Goal: Task Accomplishment & Management: Manage account settings

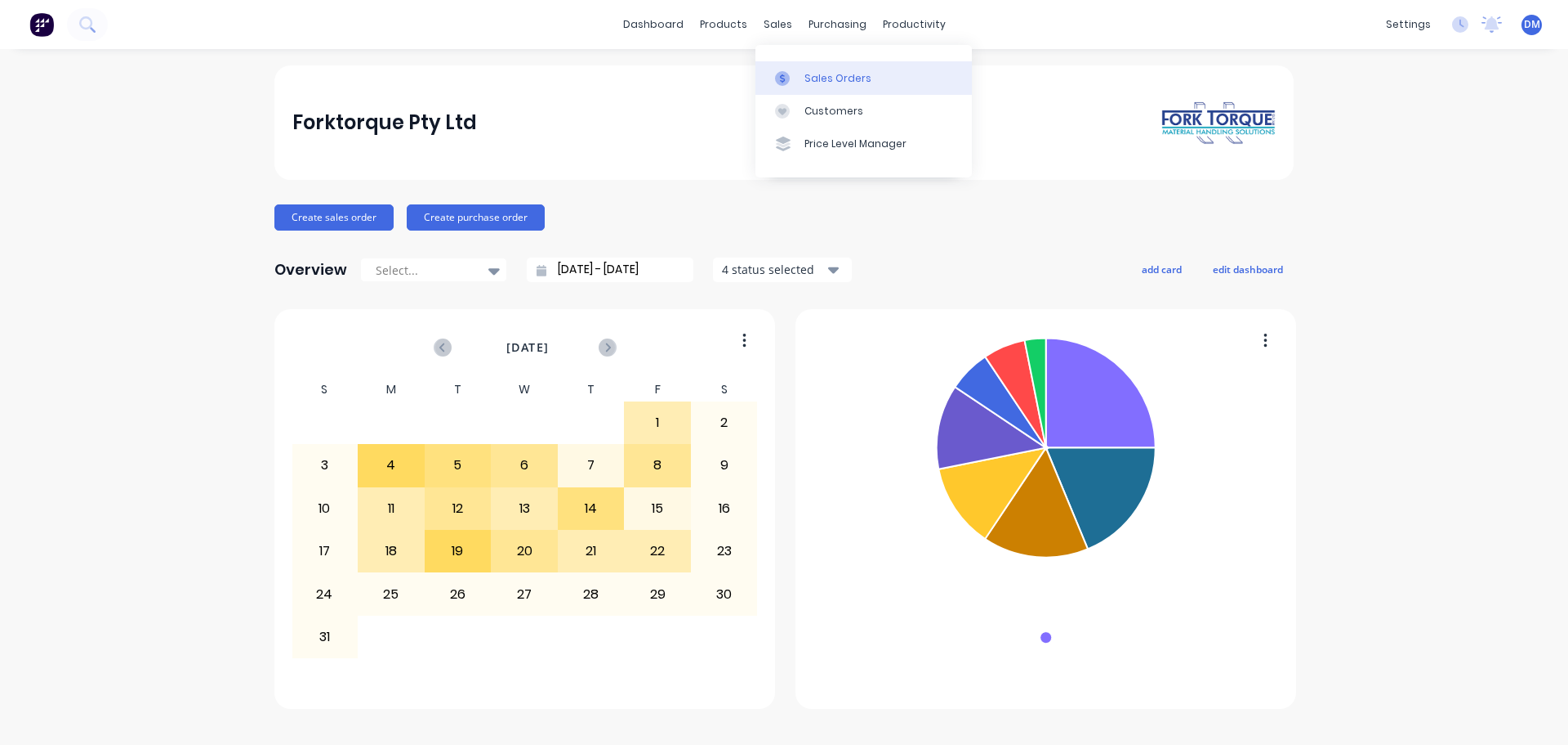
click at [800, 79] on link "Sales Orders" at bounding box center [864, 77] width 217 height 33
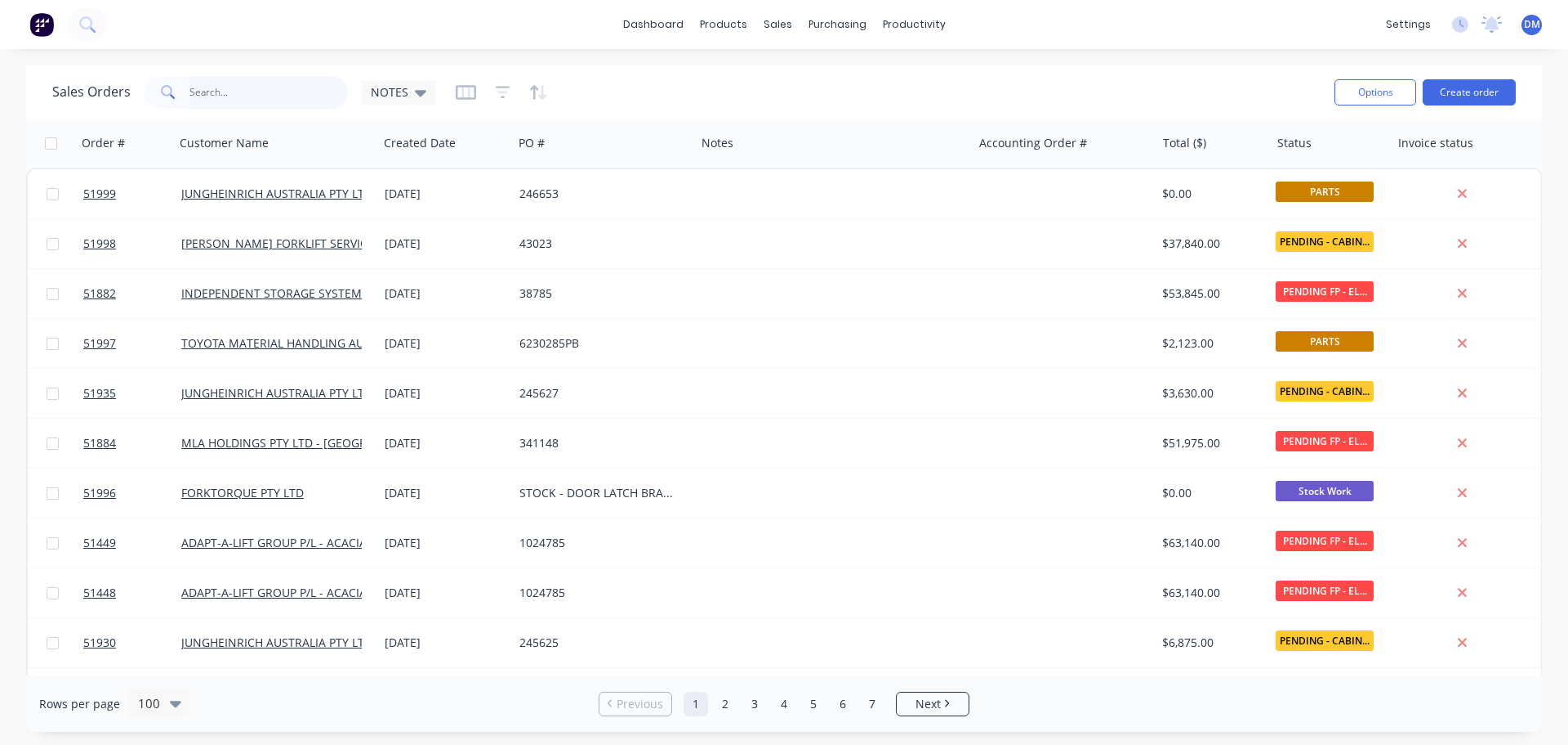
click at [284, 90] on input "text" at bounding box center [269, 92] width 159 height 33
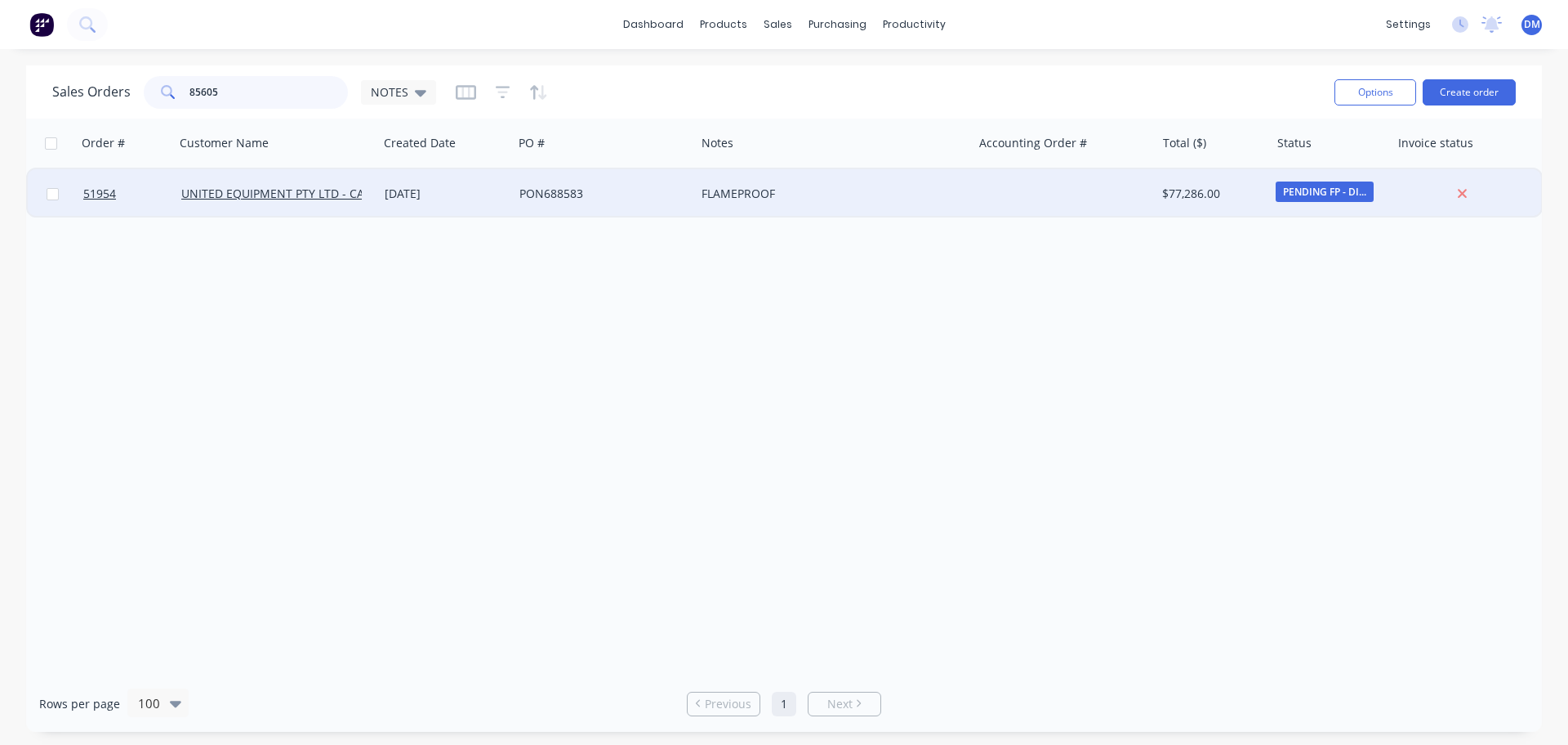
type input "85605"
click at [533, 192] on div "PON688583" at bounding box center [601, 193] width 161 height 16
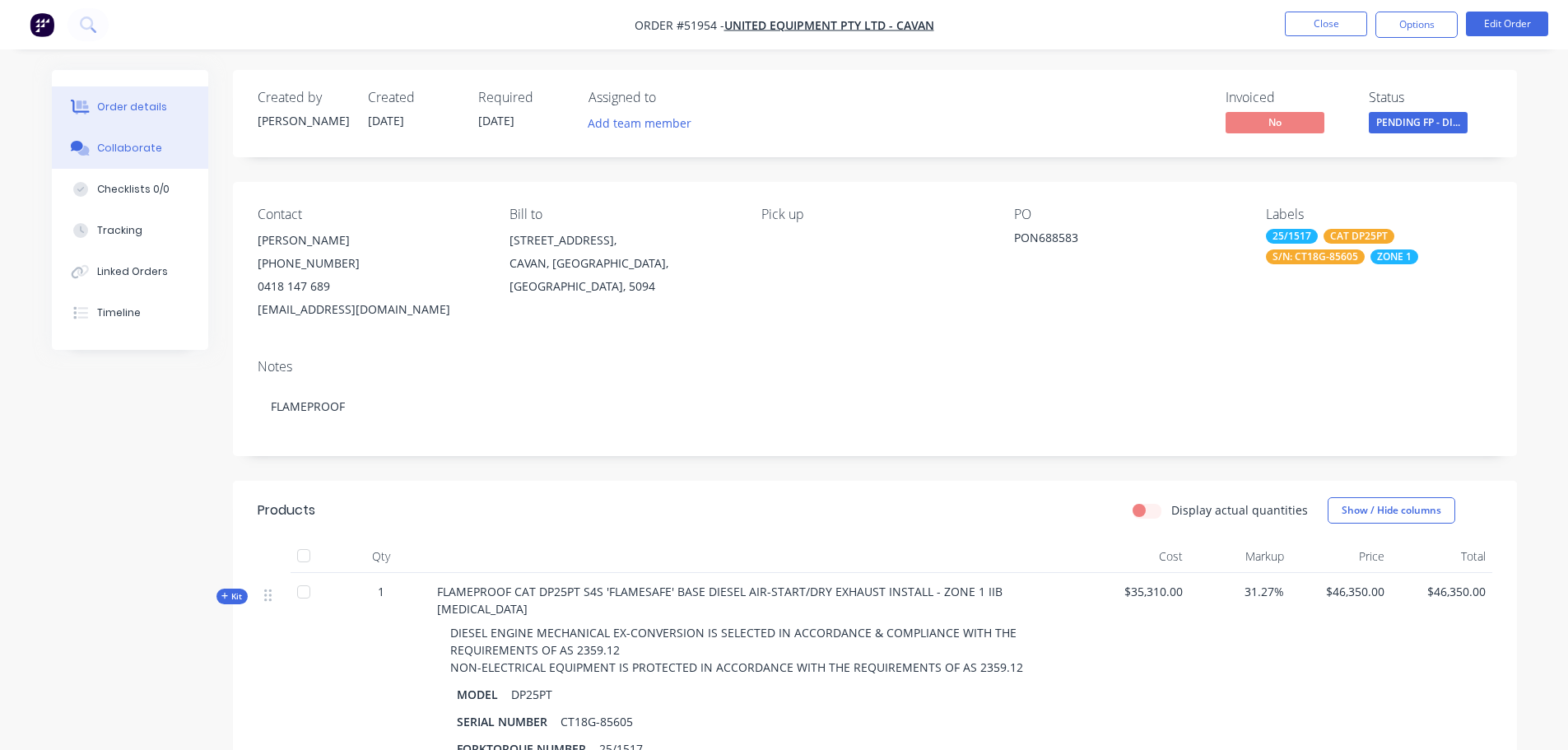
click at [107, 135] on button "Collaborate" at bounding box center [130, 148] width 156 height 41
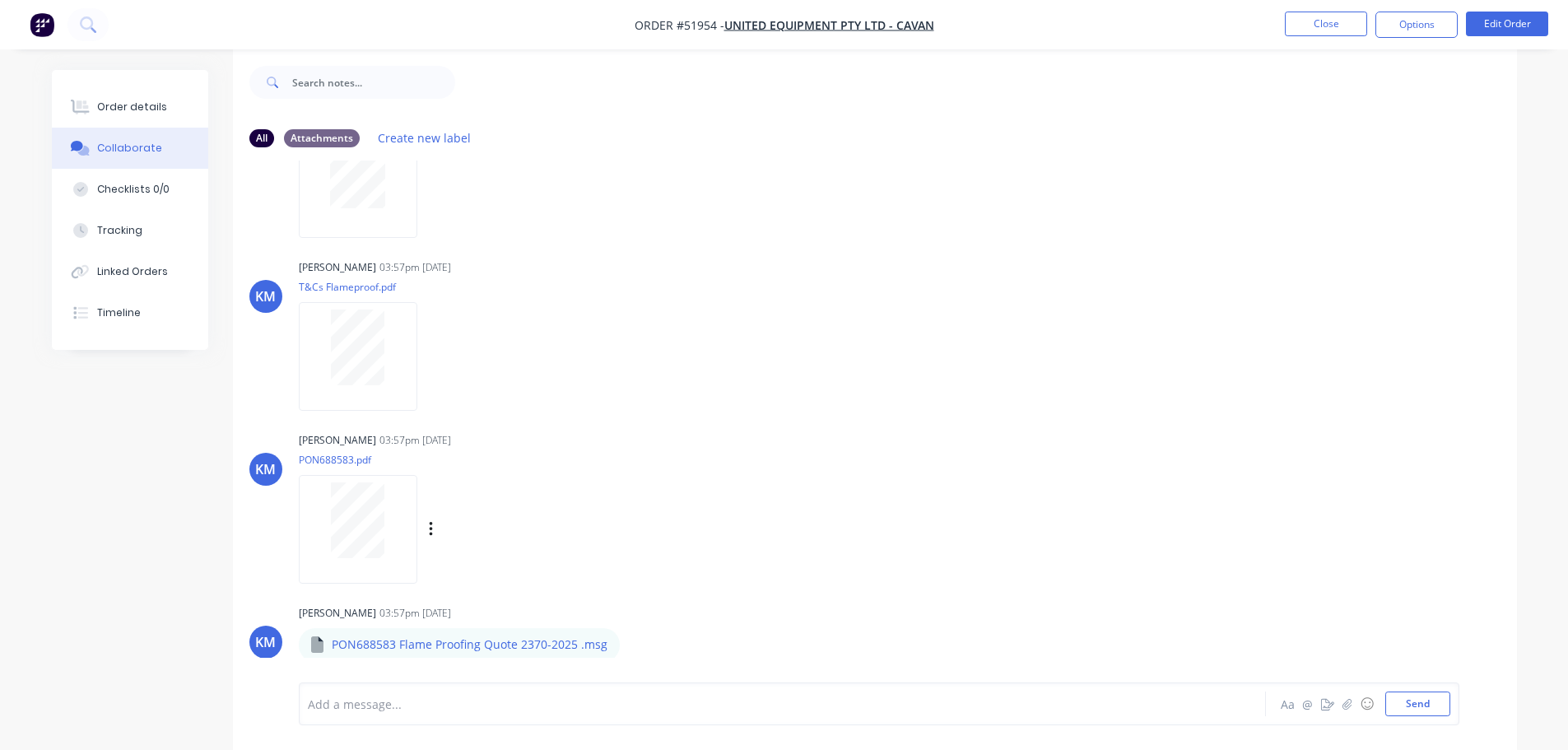
scroll to position [24, 0]
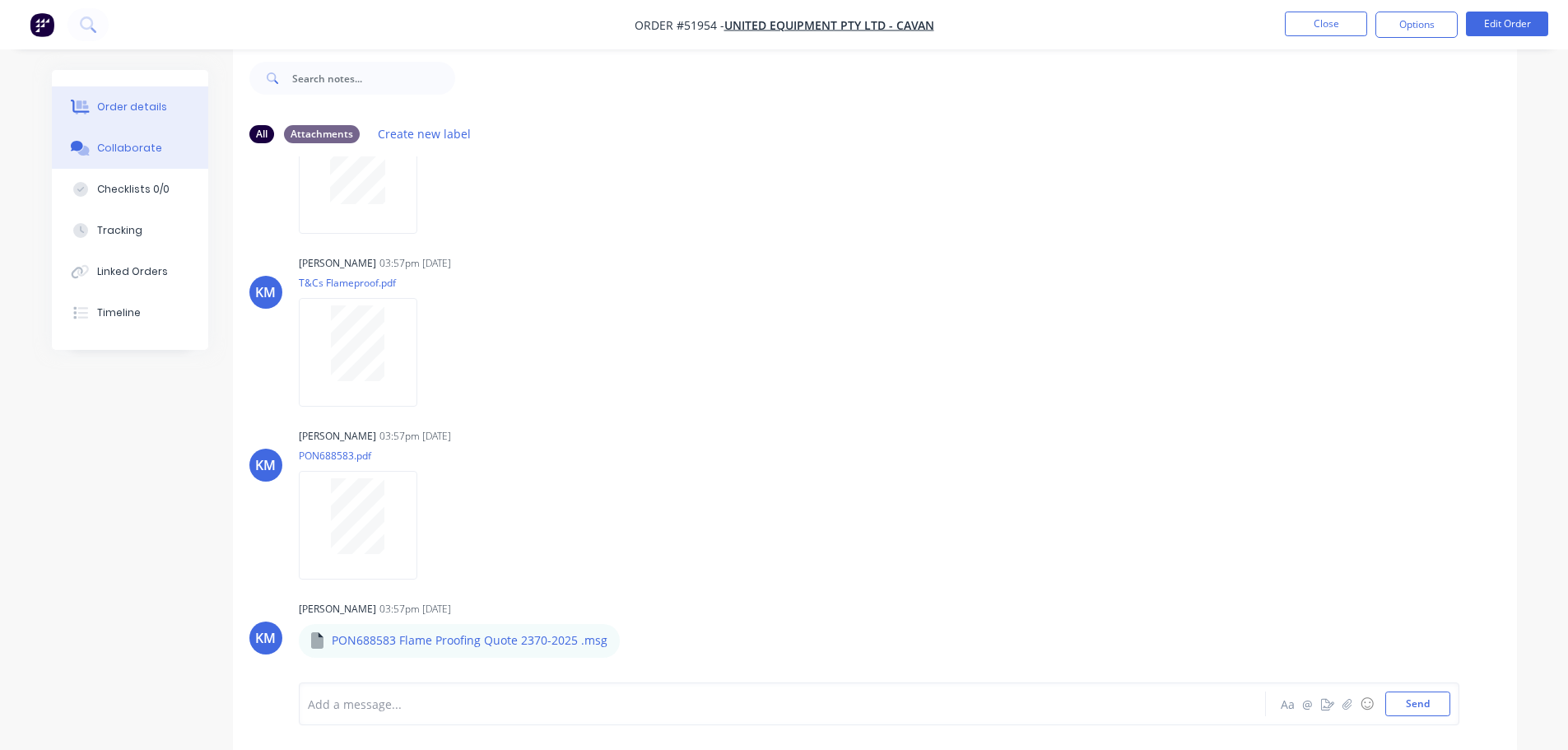
click at [125, 101] on div "Order details" at bounding box center [133, 106] width 70 height 14
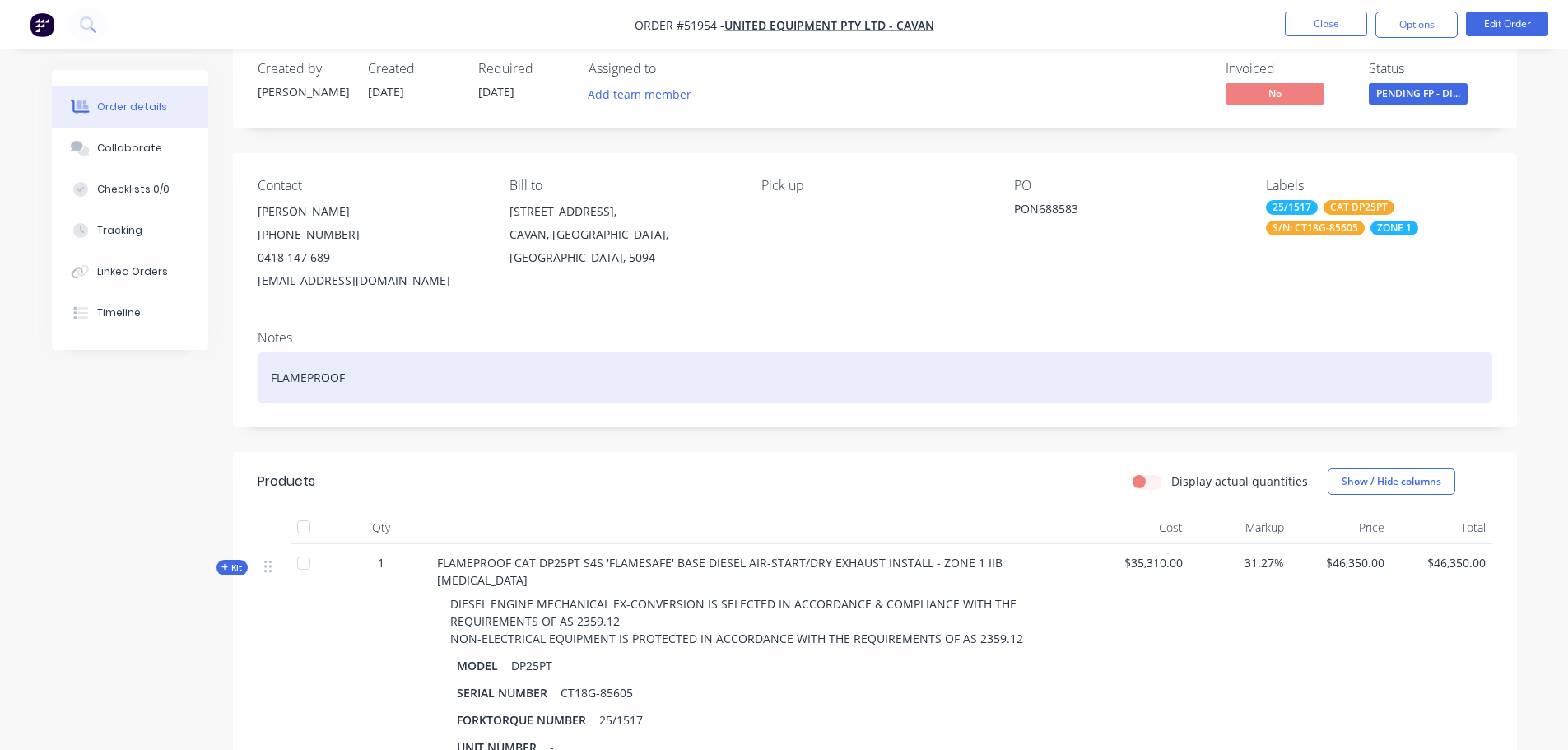
scroll to position [24, 0]
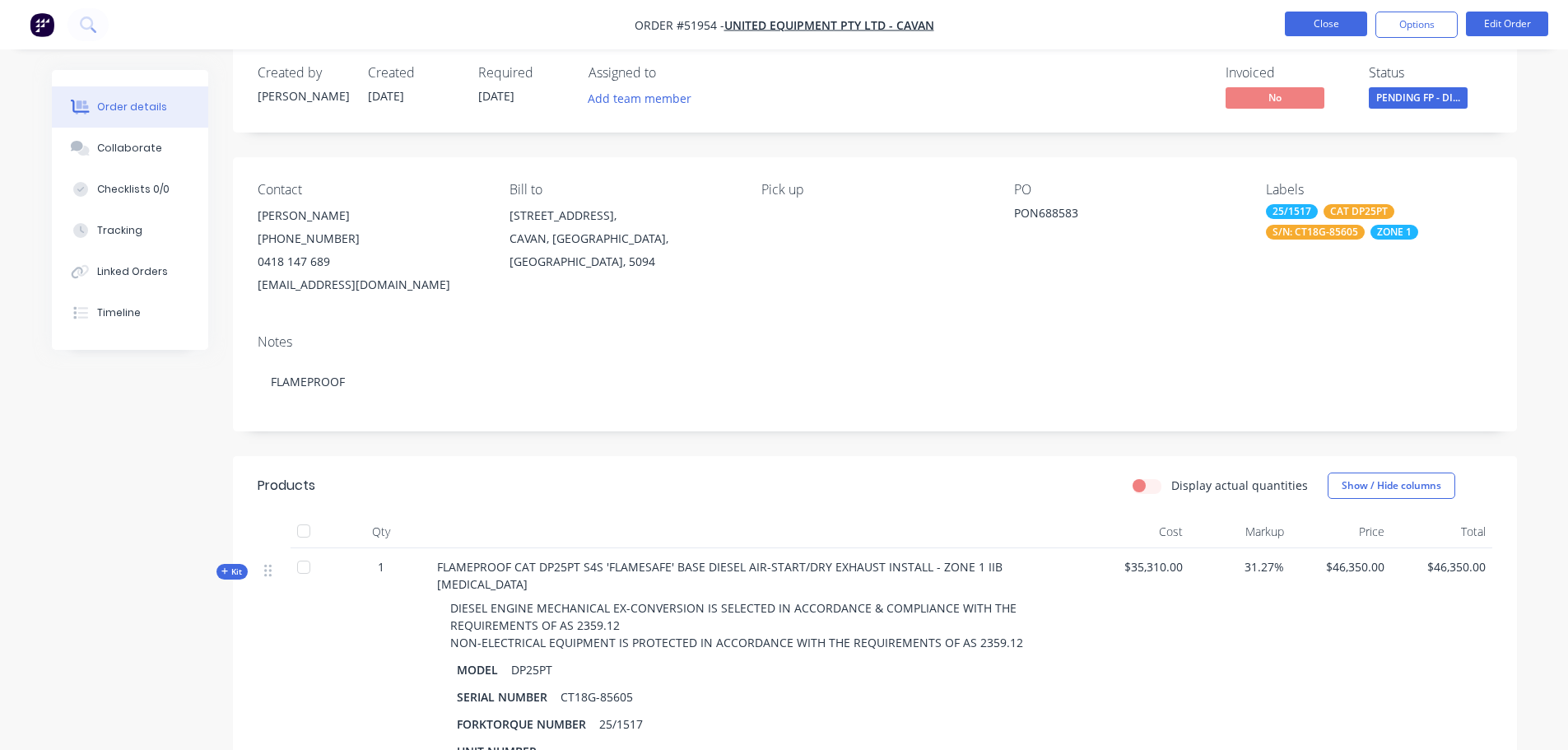
click at [1327, 23] on button "Close" at bounding box center [1325, 23] width 82 height 24
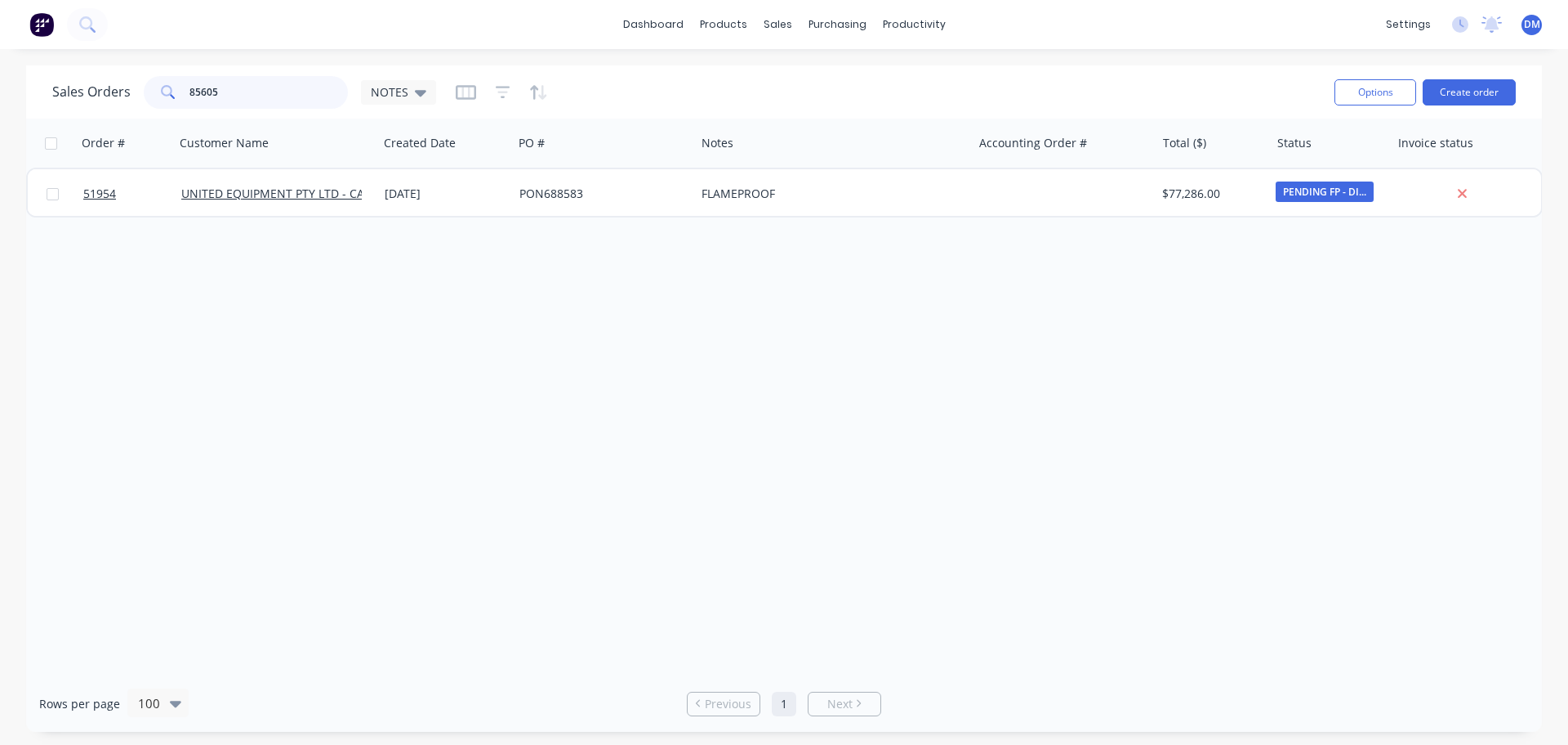
drag, startPoint x: 165, startPoint y: 66, endPoint x: 19, endPoint y: 95, distance: 148.9
click at [92, 69] on div "Sales Orders 85605 NOTES Options Create order" at bounding box center [784, 91] width 1516 height 53
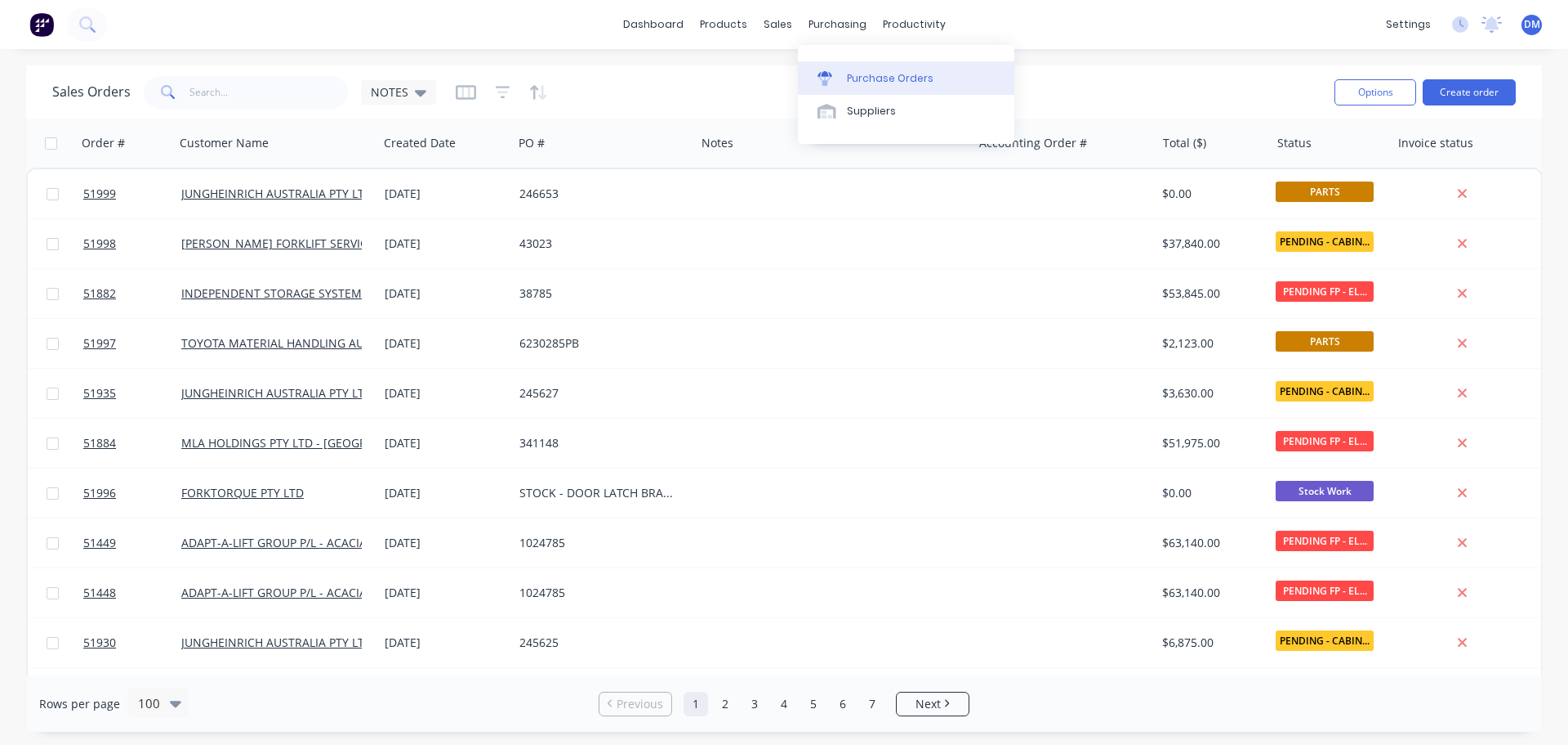
click at [862, 89] on link "Purchase Orders" at bounding box center [907, 77] width 217 height 33
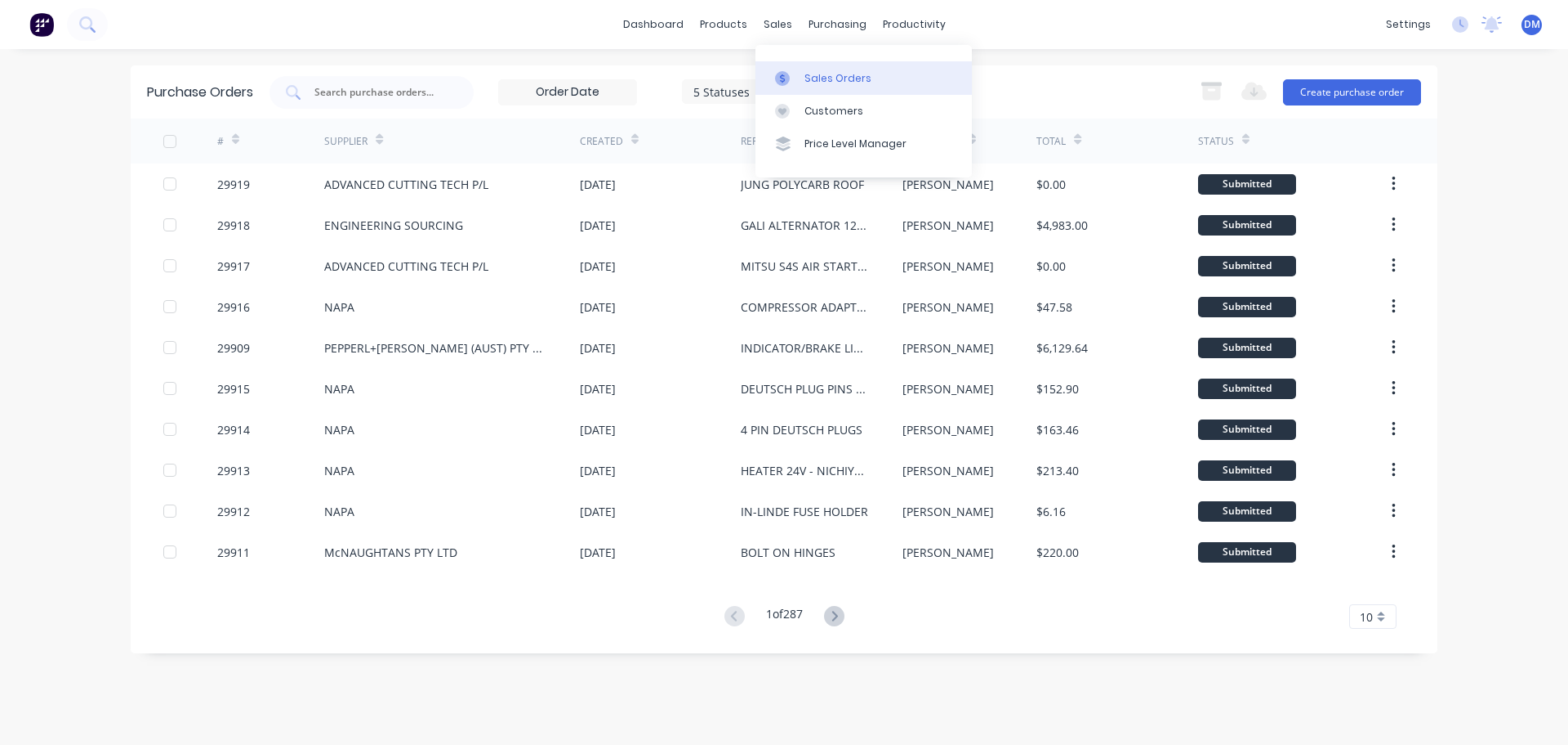
click at [814, 78] on div "Sales Orders" at bounding box center [838, 78] width 67 height 14
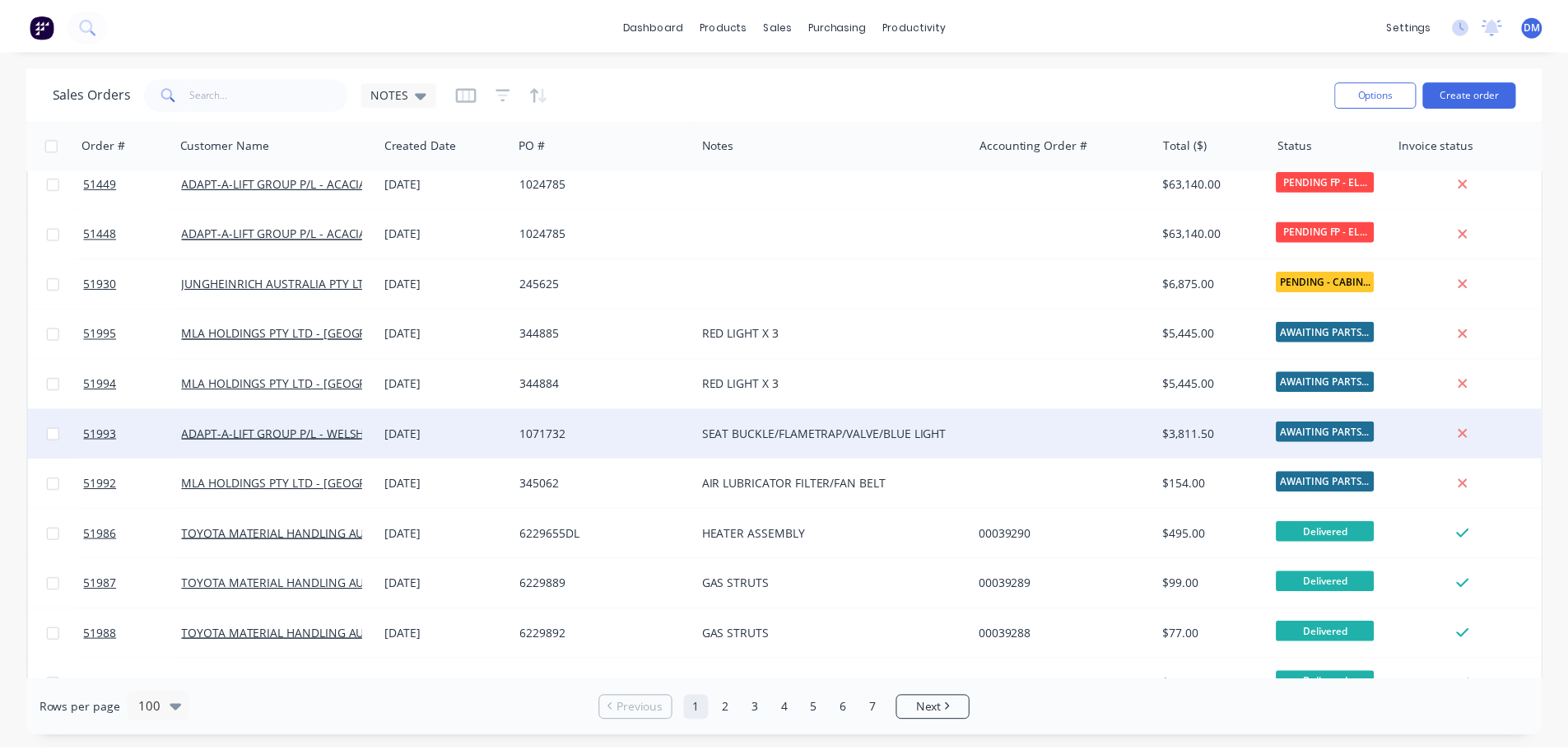
scroll to position [329, 0]
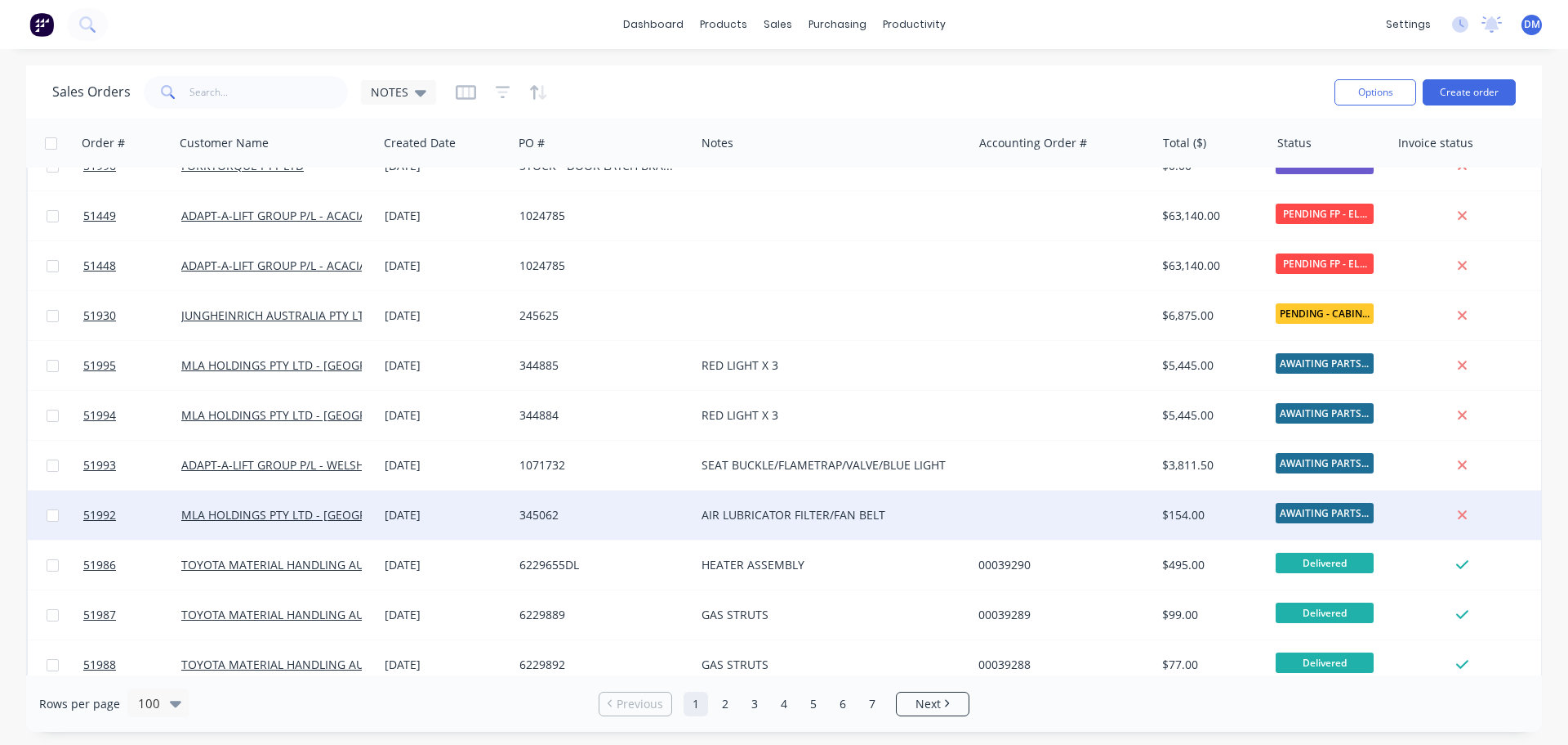
click at [805, 515] on div "AIR LUBRICATOR FILTER/FAN BELT" at bounding box center [827, 515] width 251 height 16
click at [638, 502] on div "345062" at bounding box center [604, 515] width 183 height 49
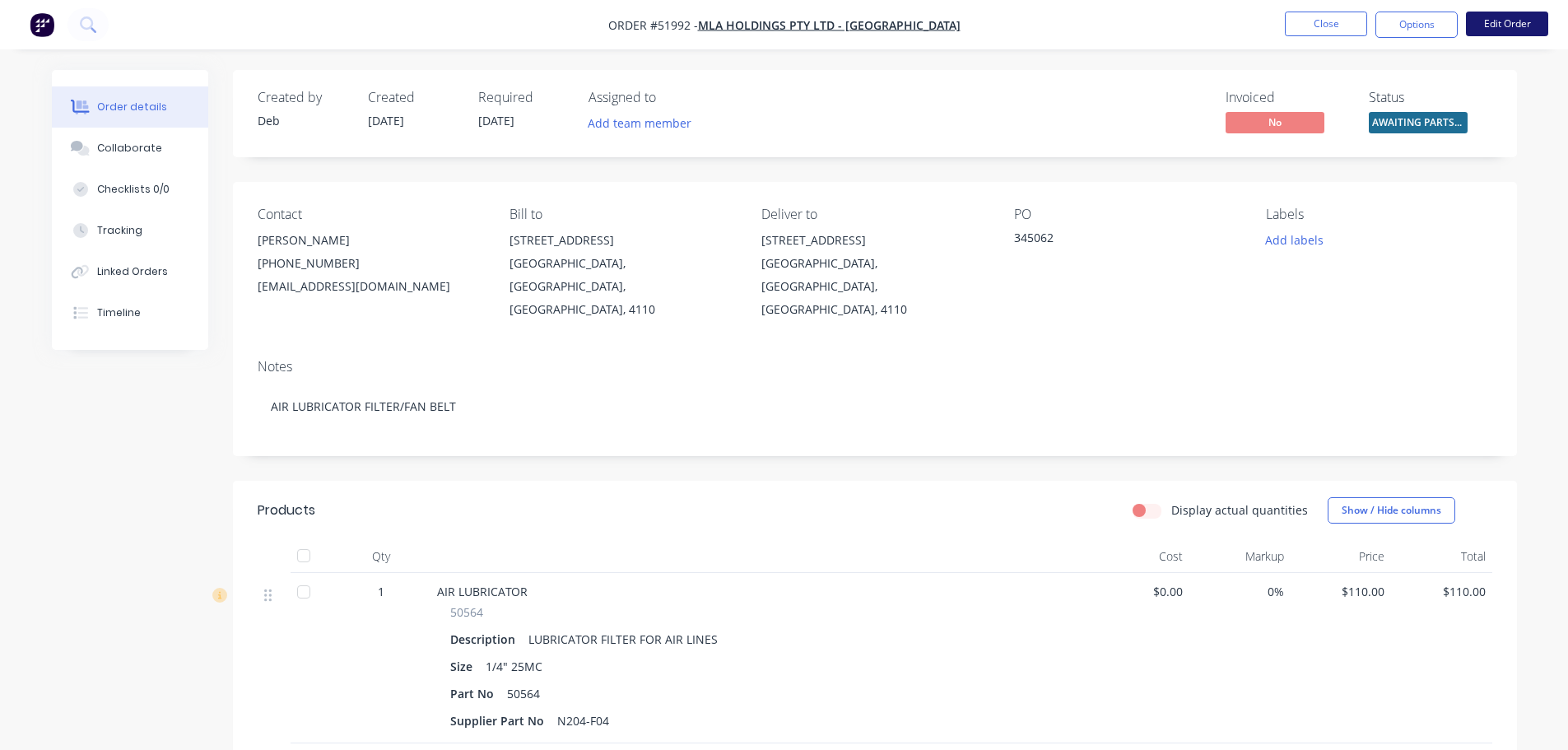
click at [1532, 19] on button "Edit Order" at bounding box center [1507, 23] width 82 height 24
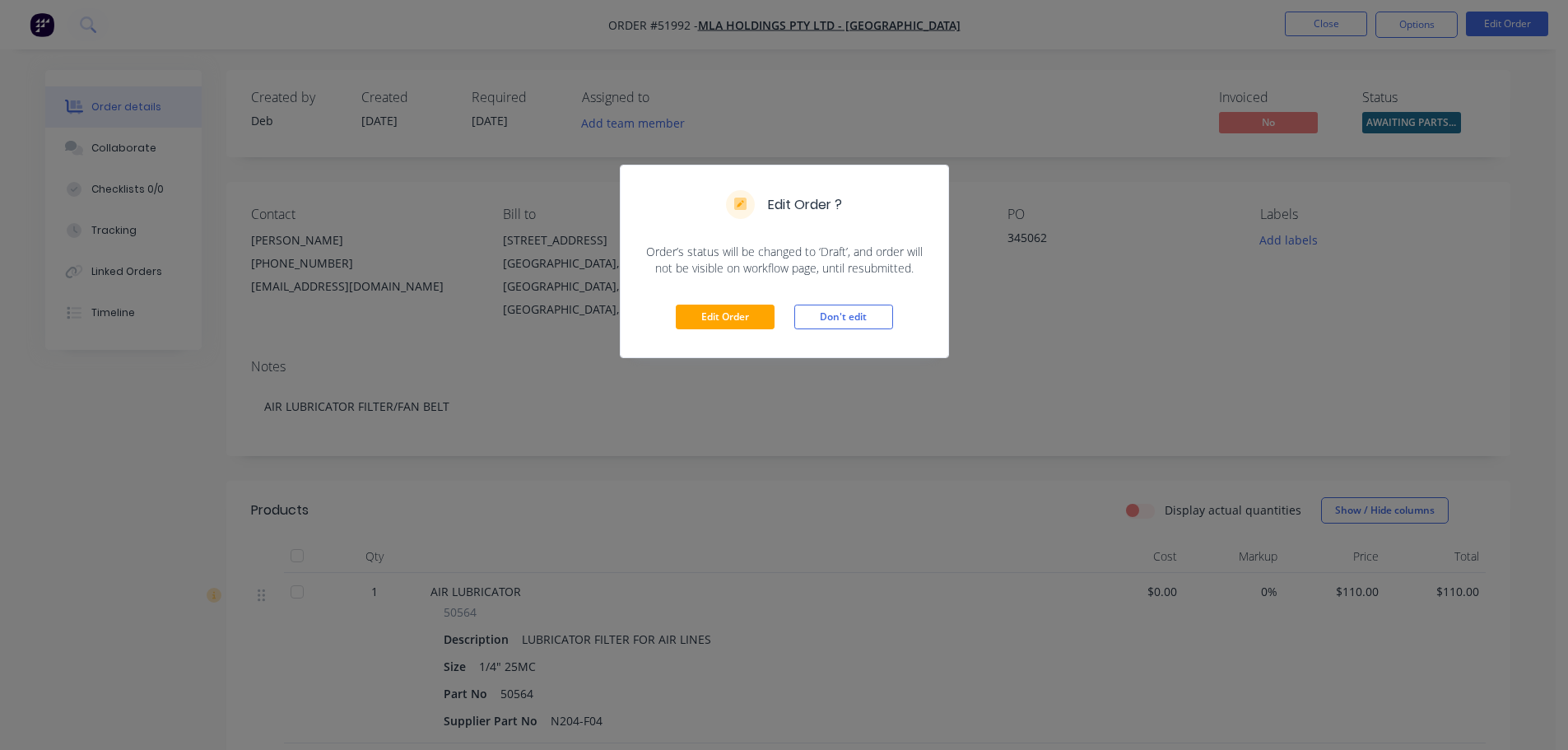
click at [712, 304] on div "Edit Order Don't edit" at bounding box center [784, 316] width 327 height 80
click at [707, 313] on button "Edit Order" at bounding box center [725, 316] width 99 height 24
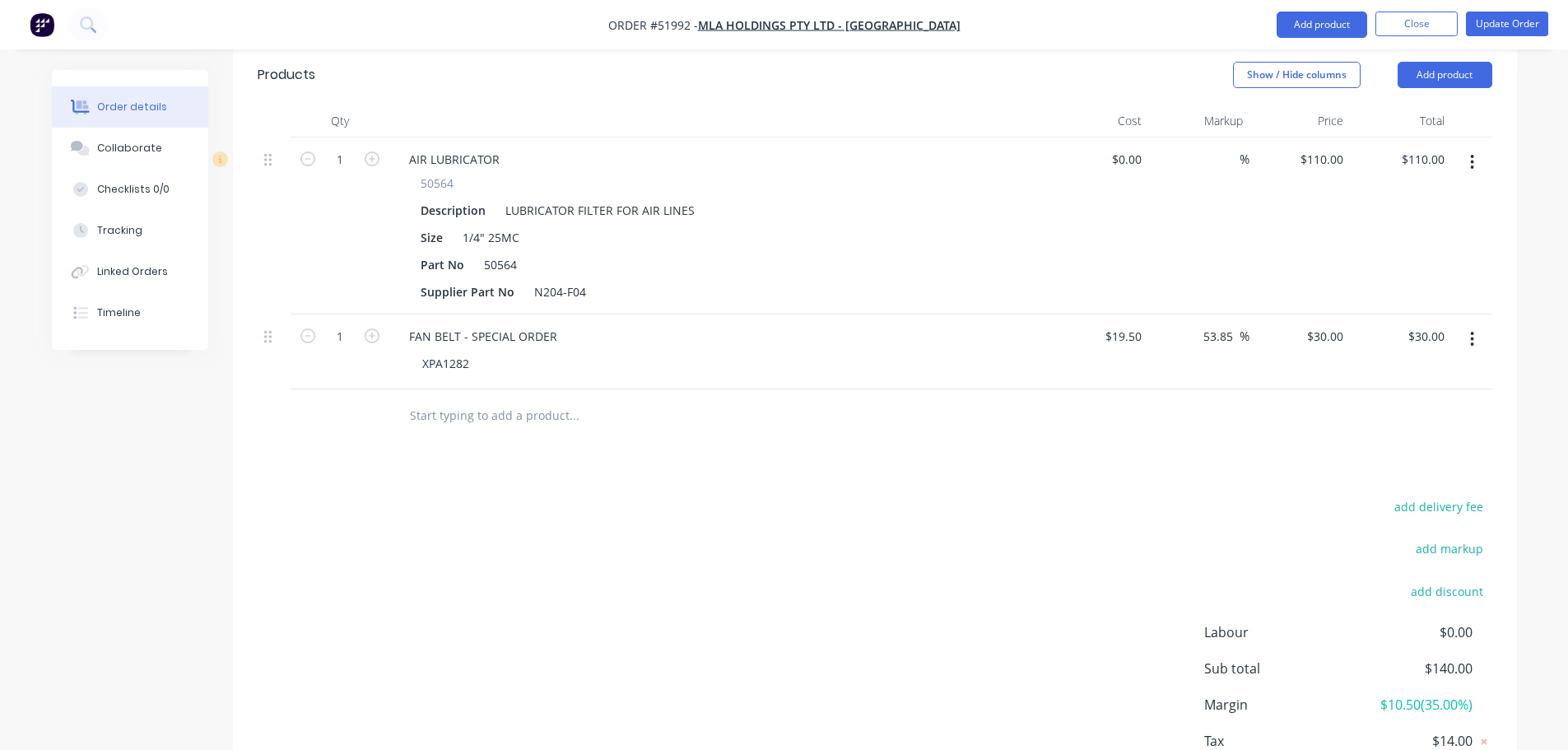
scroll to position [494, 0]
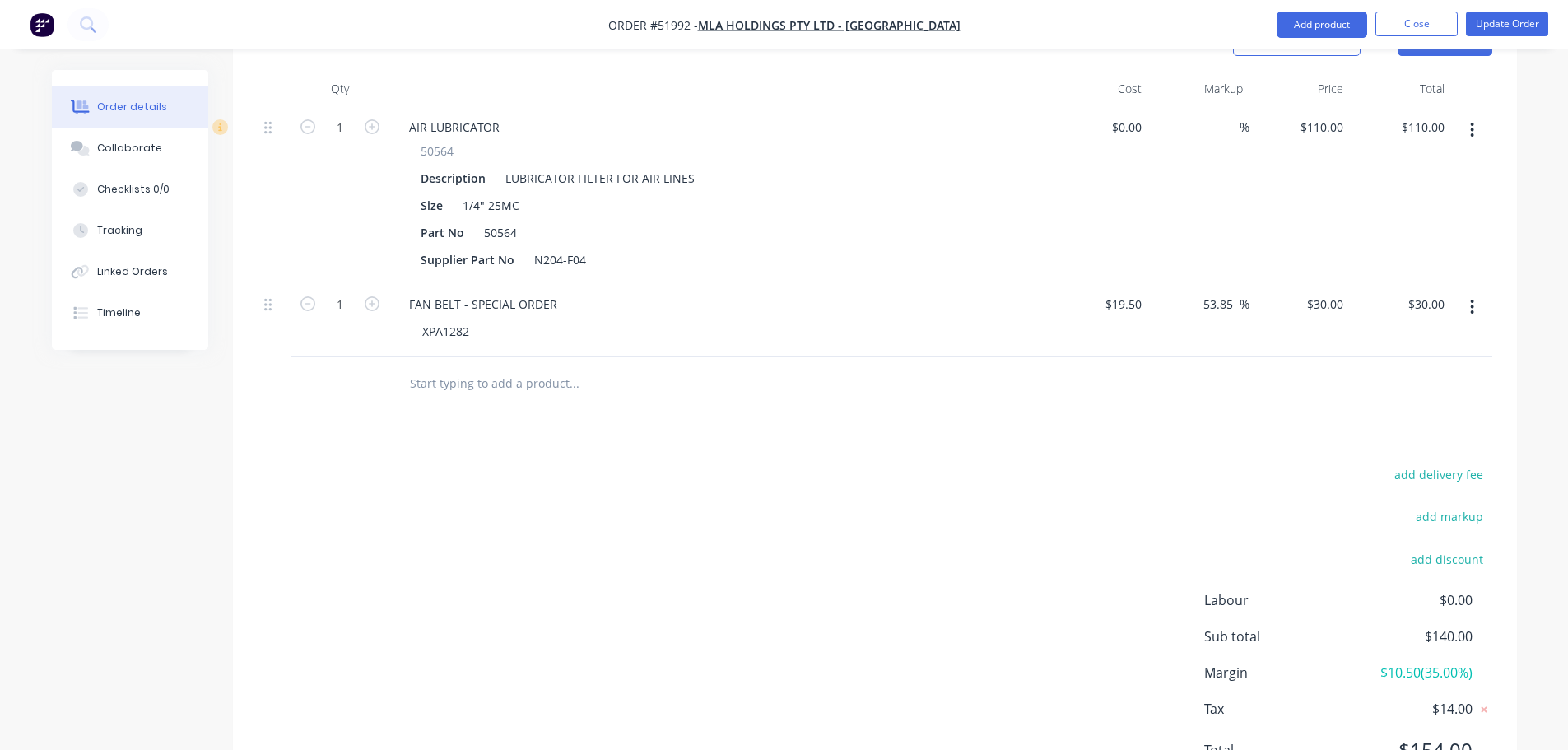
click at [481, 367] on input "text" at bounding box center [573, 383] width 329 height 33
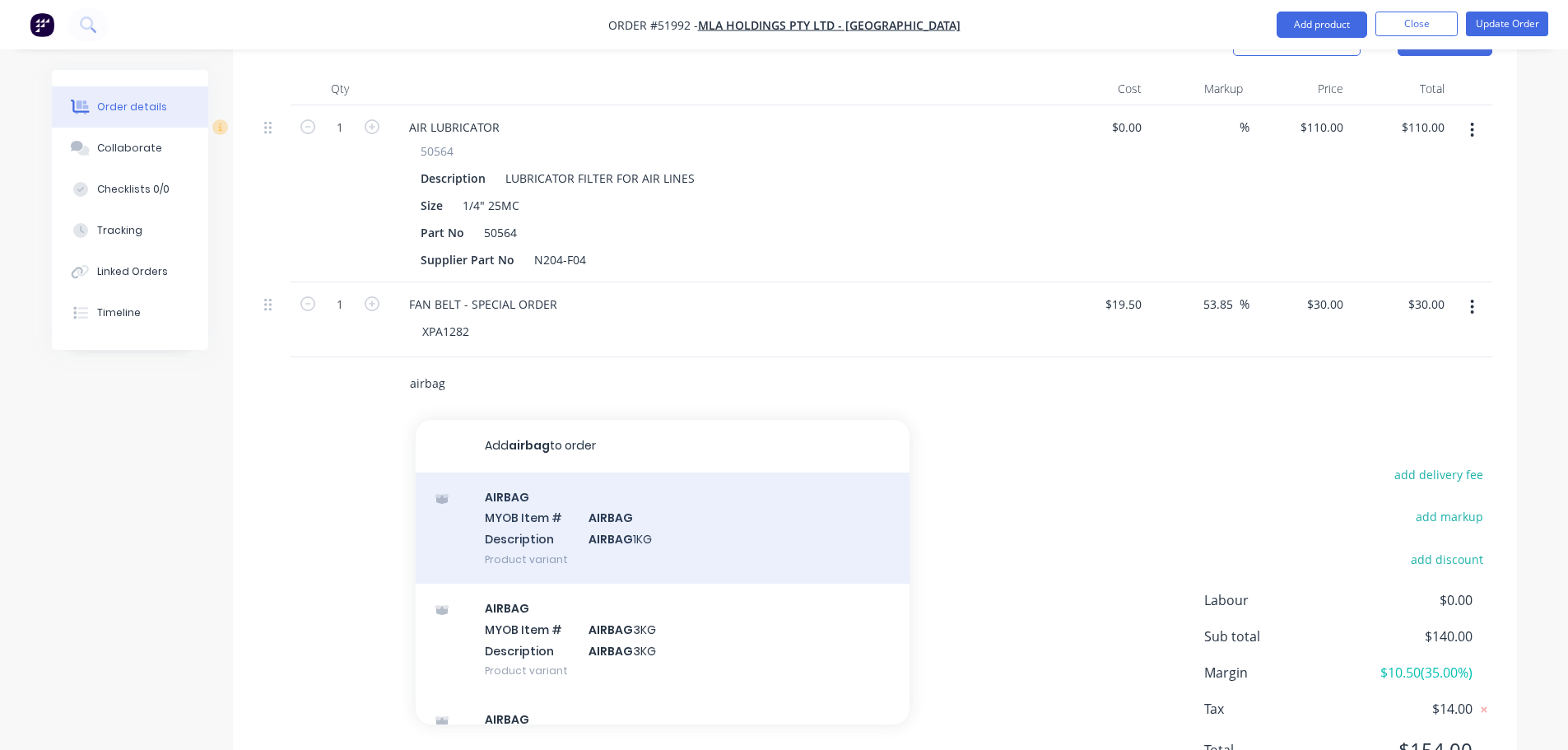
type input "airbag"
click at [579, 519] on div "AIRBAG MYOB Item # AIRBAG Description AIRBAG 1KG Product variant" at bounding box center [663, 527] width 494 height 111
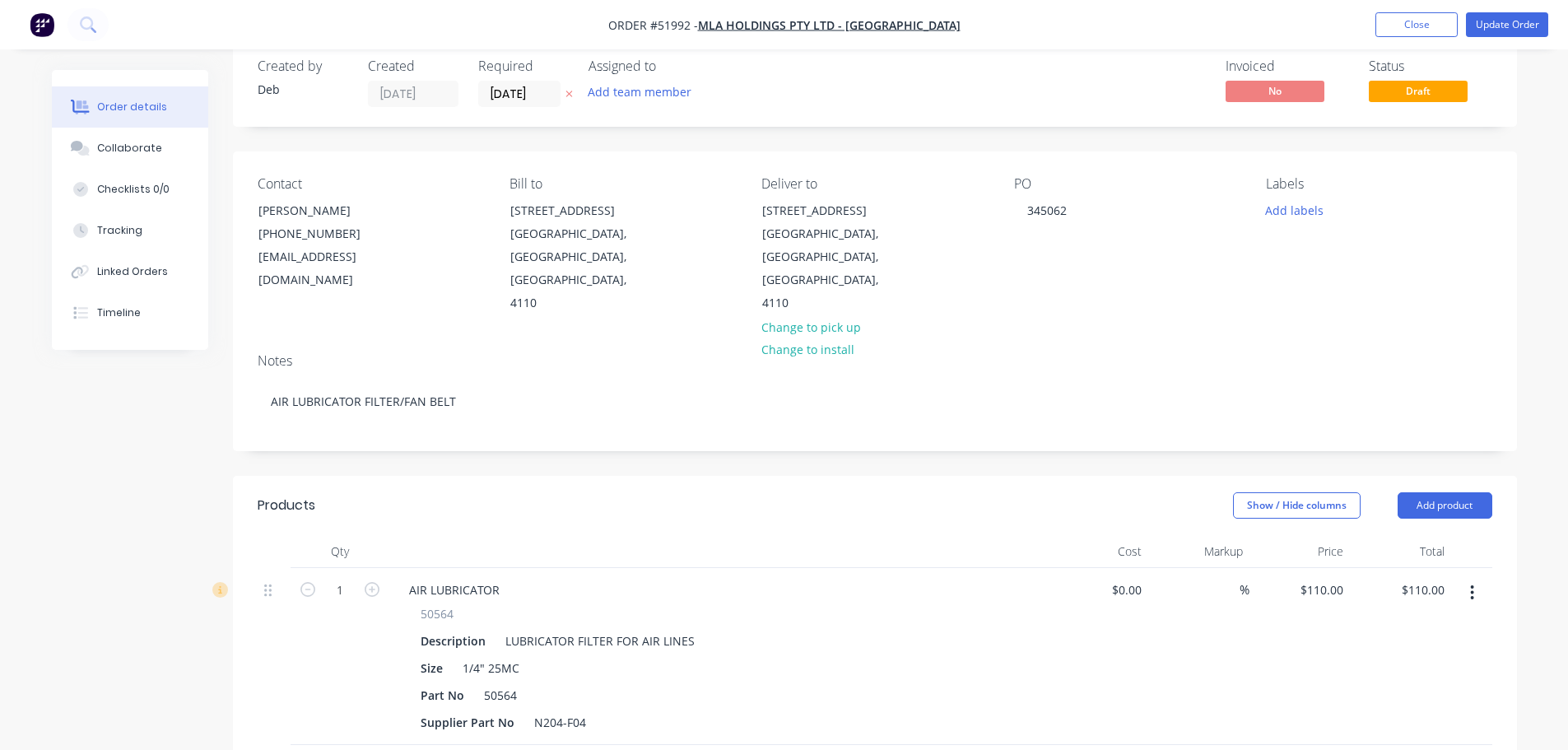
scroll to position [0, 0]
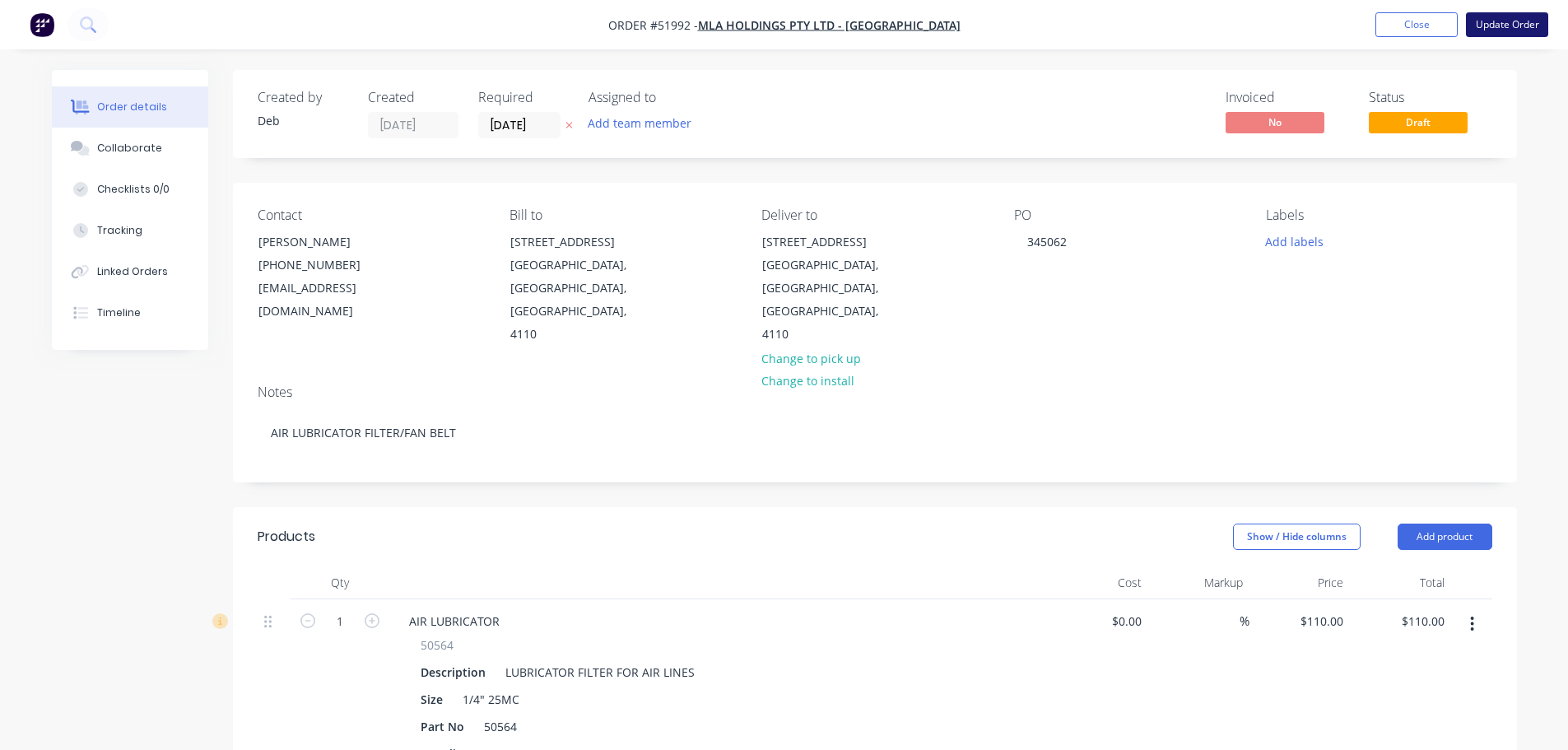
click at [1504, 25] on button "Update Order" at bounding box center [1507, 24] width 82 height 24
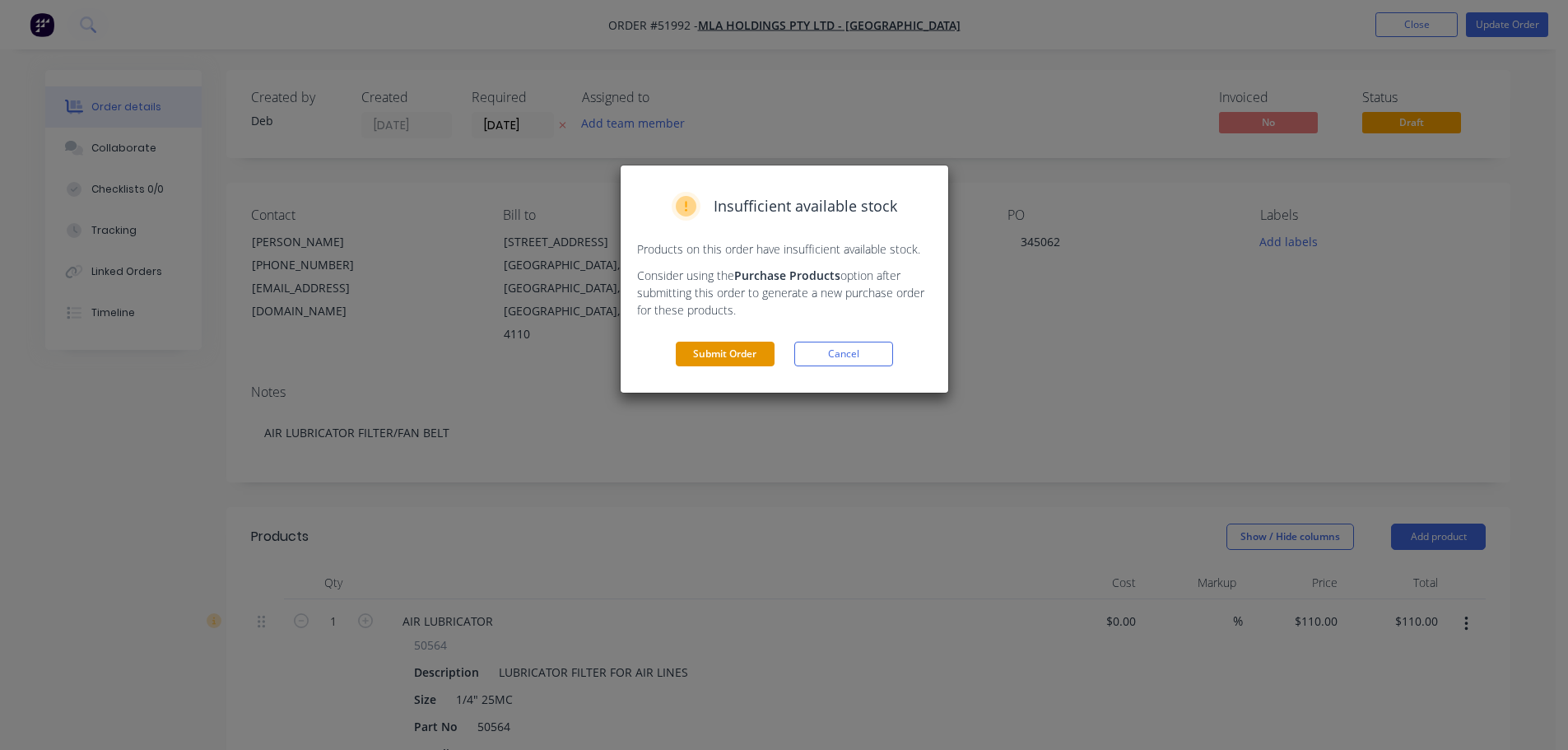
click at [731, 346] on button "Submit Order" at bounding box center [725, 353] width 99 height 24
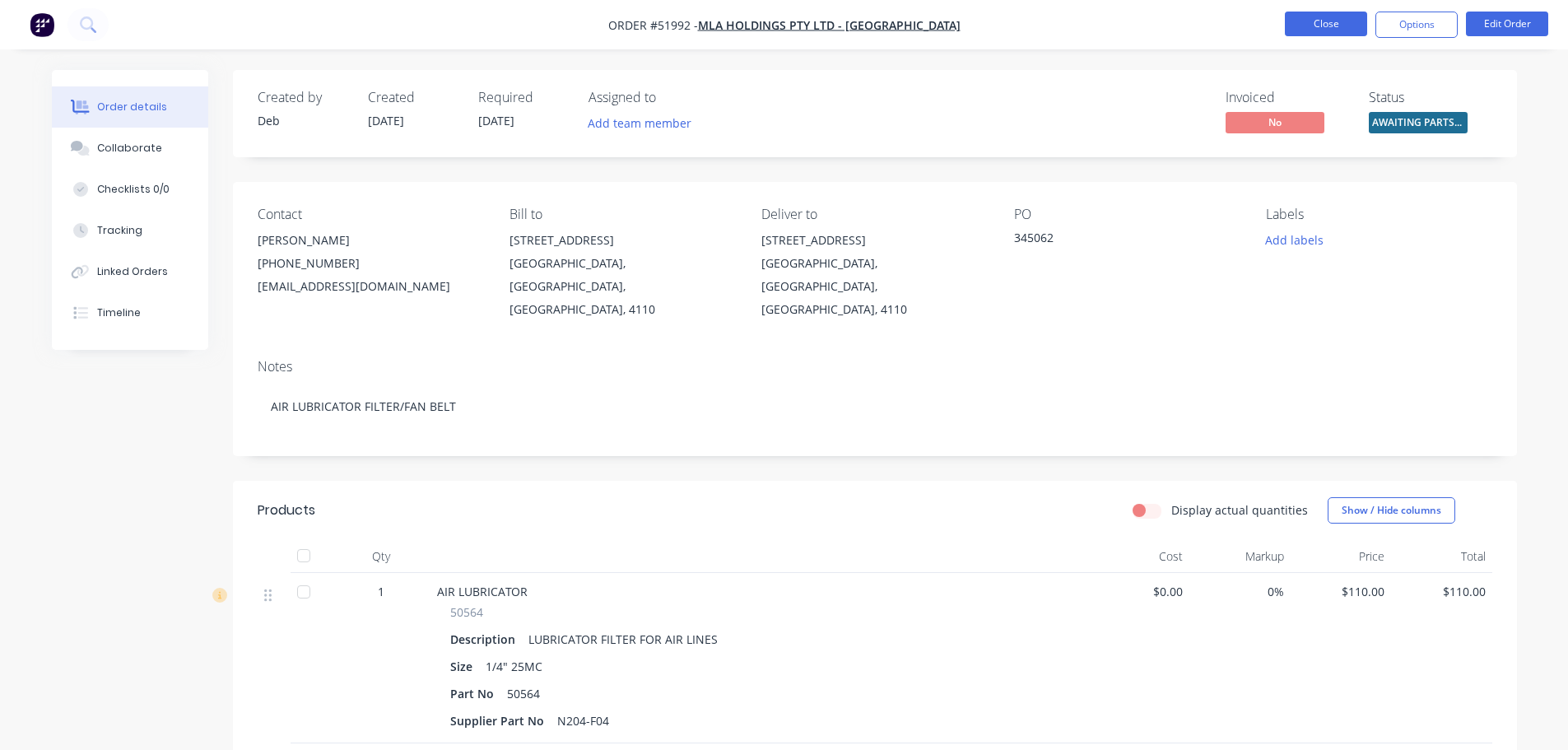
click at [1328, 17] on button "Close" at bounding box center [1325, 23] width 82 height 24
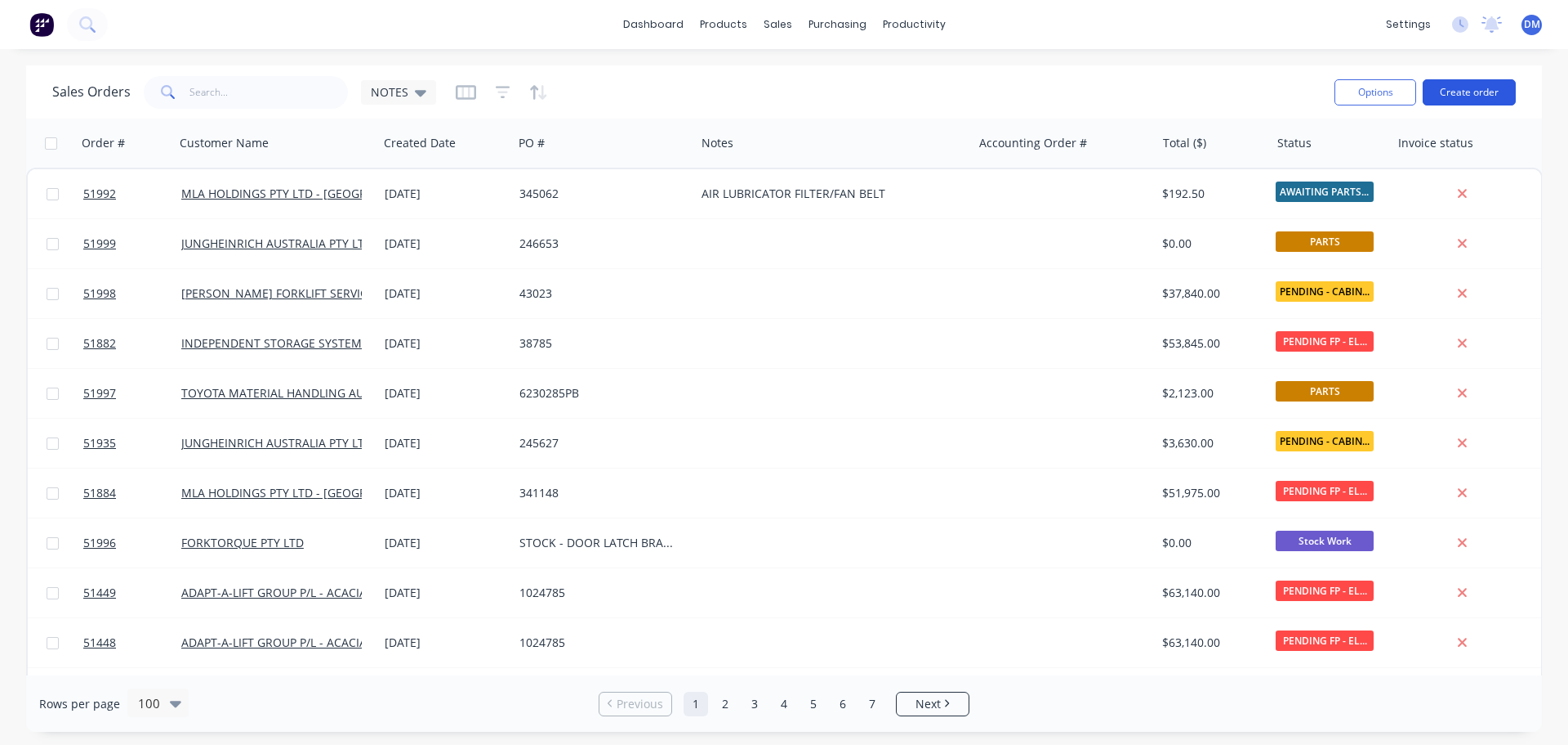
click at [1443, 90] on button "Create order" at bounding box center [1470, 92] width 93 height 26
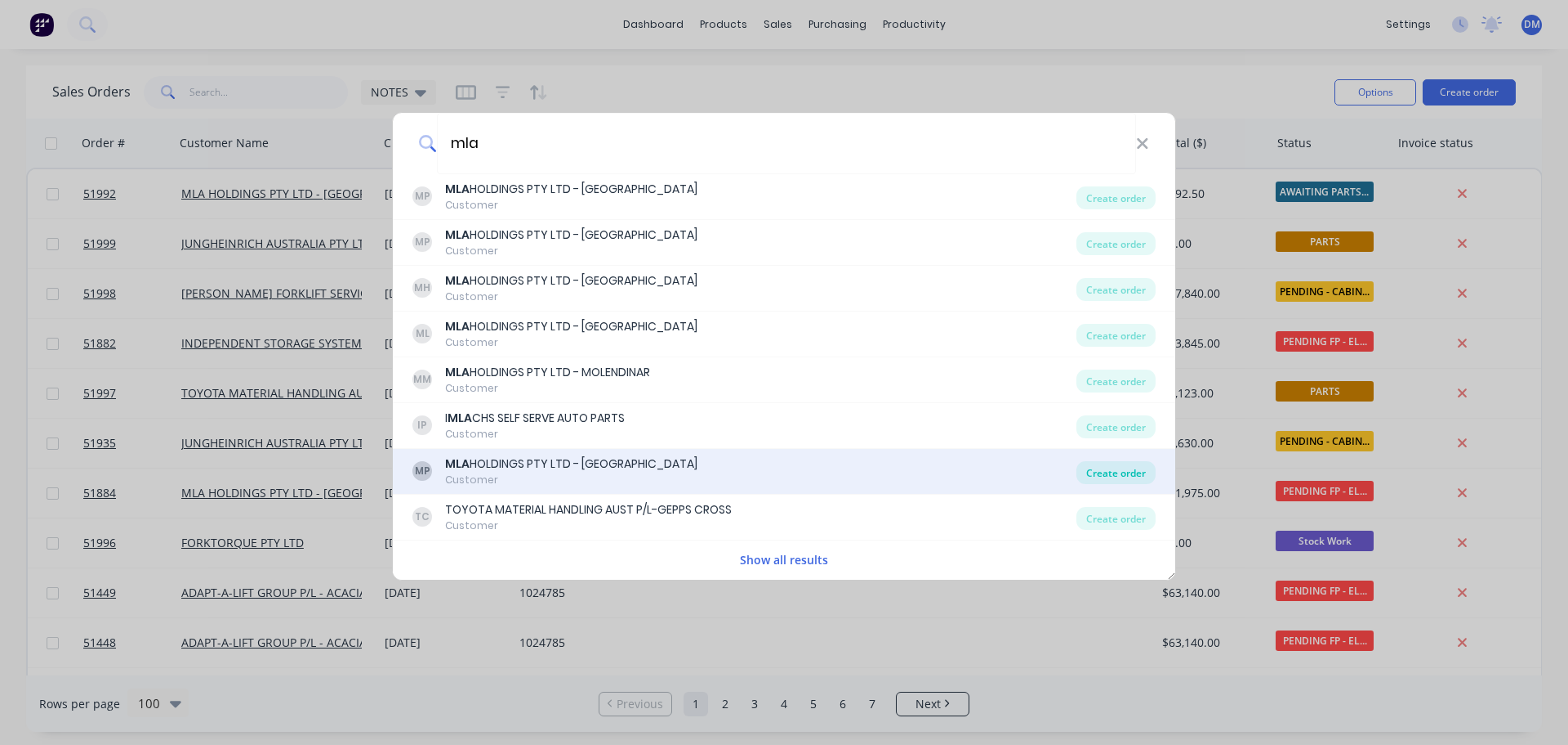
type input "mla"
click at [1117, 467] on div "Create order" at bounding box center [1116, 473] width 80 height 23
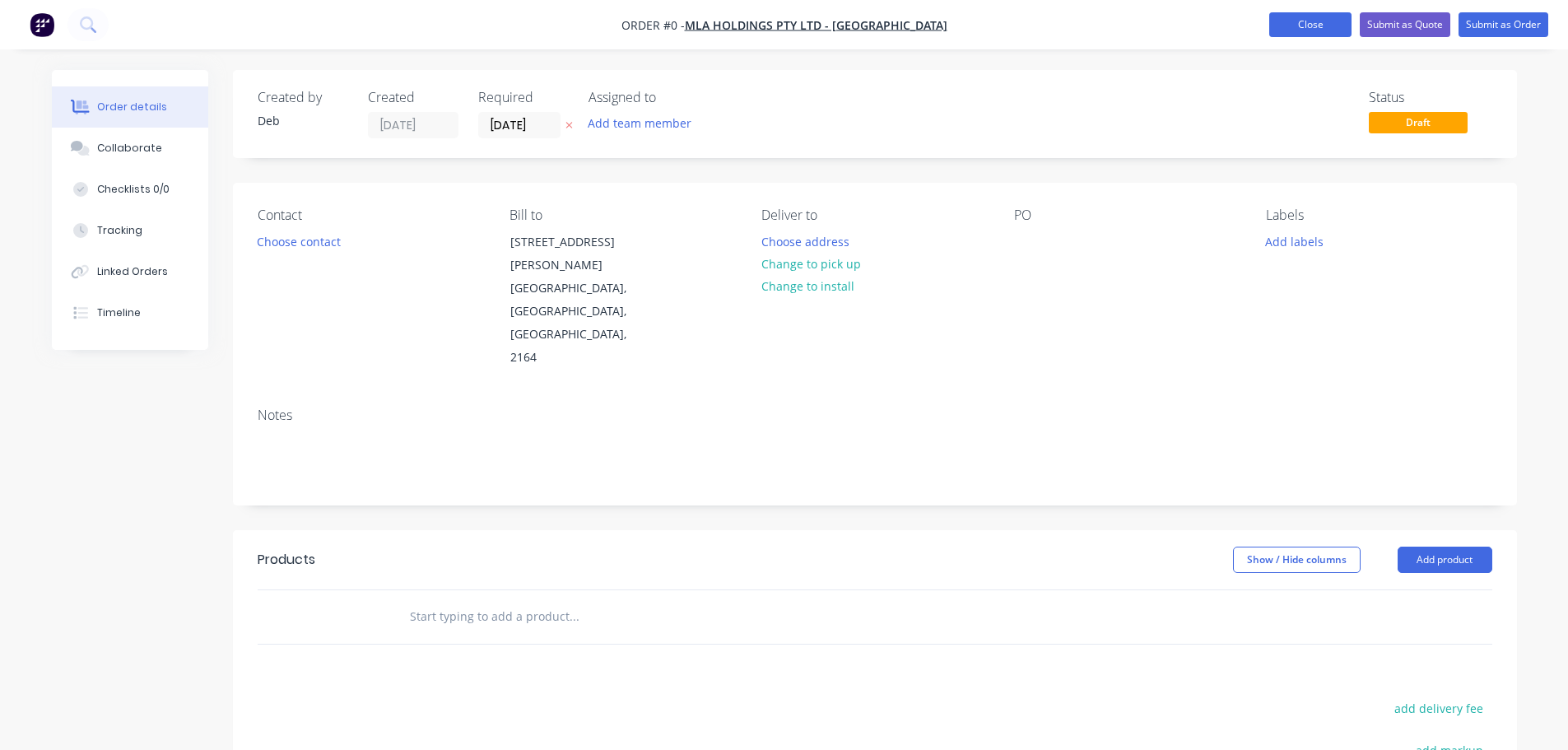
click at [1325, 23] on button "Close" at bounding box center [1309, 24] width 82 height 24
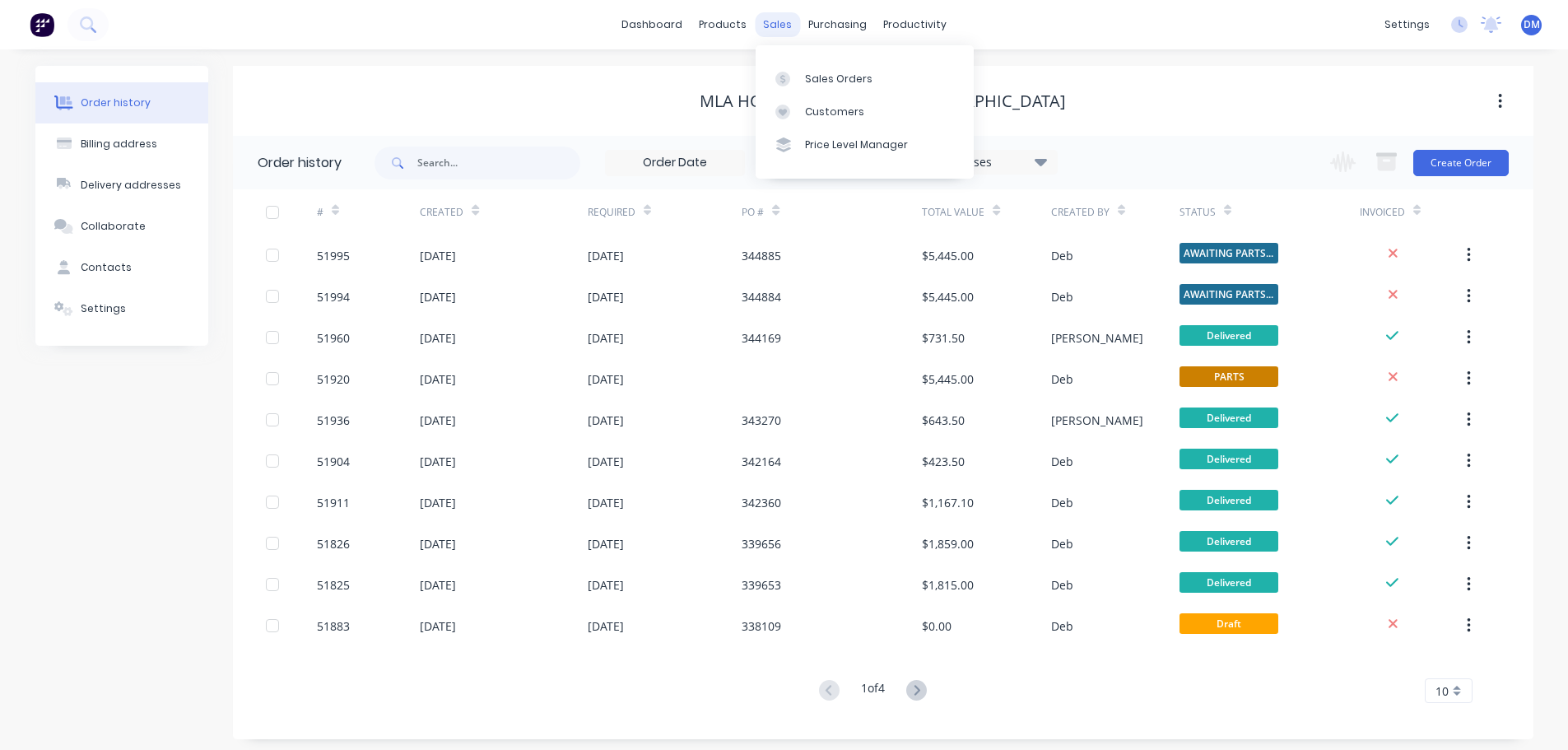
click at [777, 24] on div "sales" at bounding box center [777, 24] width 45 height 24
click at [806, 74] on div "Sales Orders" at bounding box center [839, 78] width 68 height 14
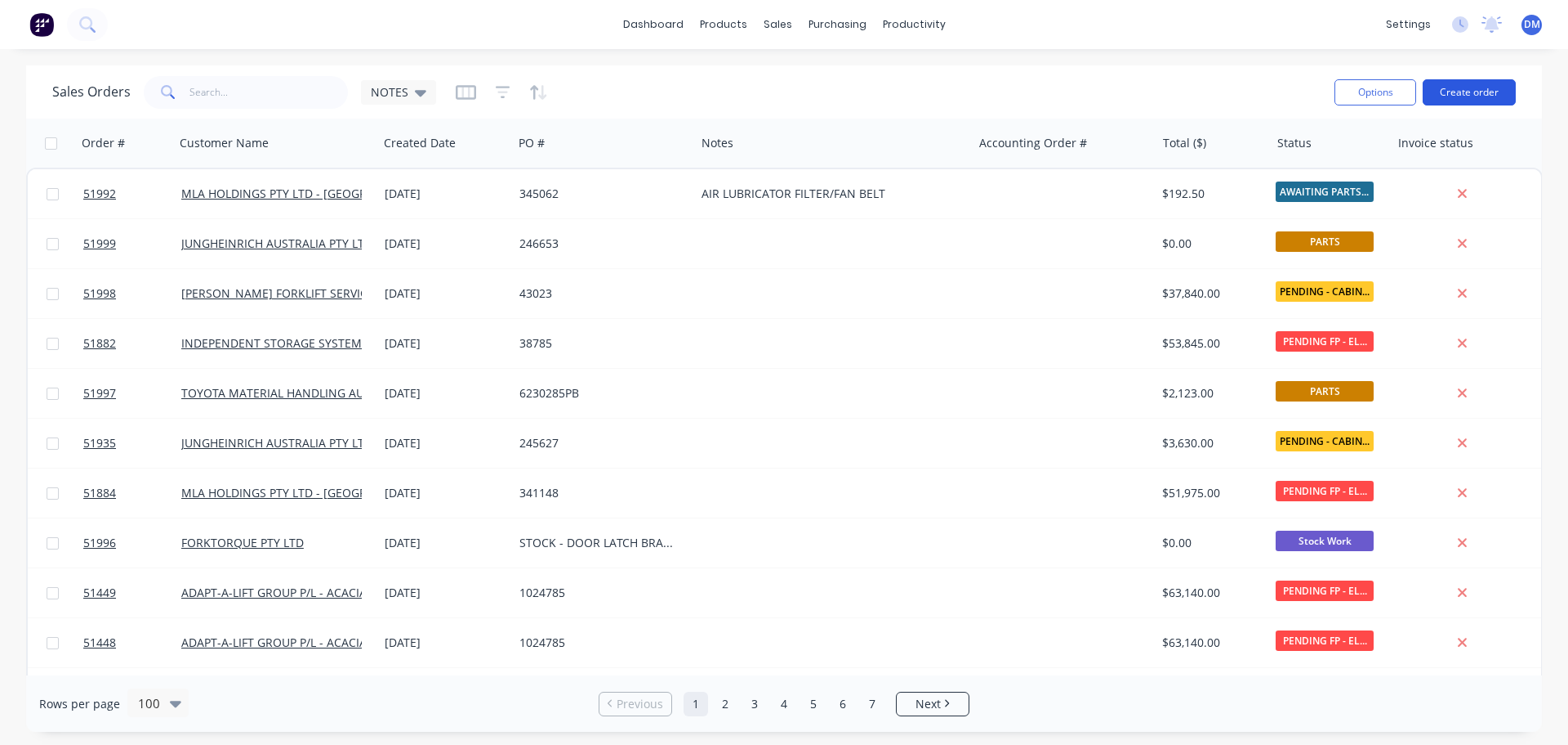
click at [1480, 89] on button "Create order" at bounding box center [1470, 92] width 93 height 26
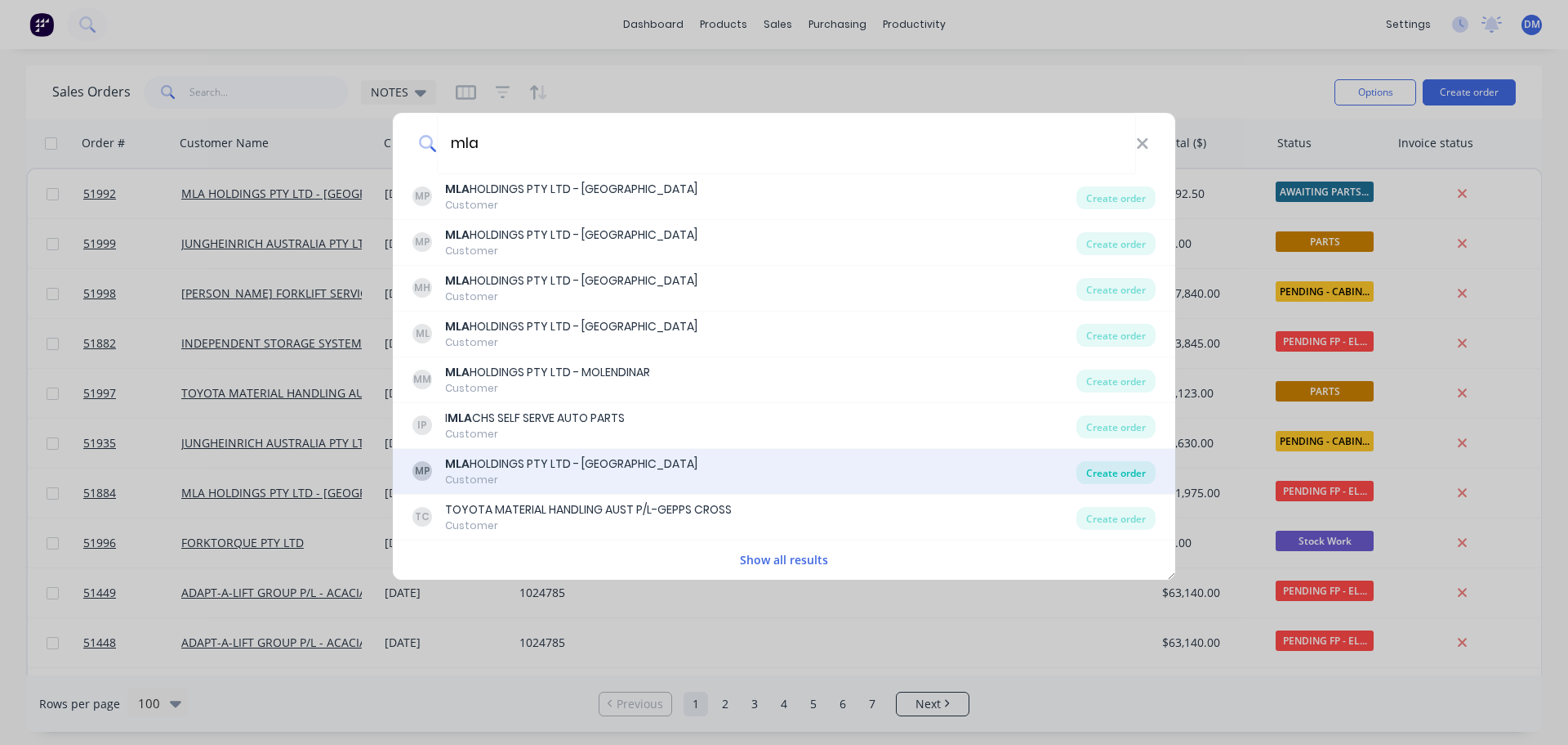
type input "mla"
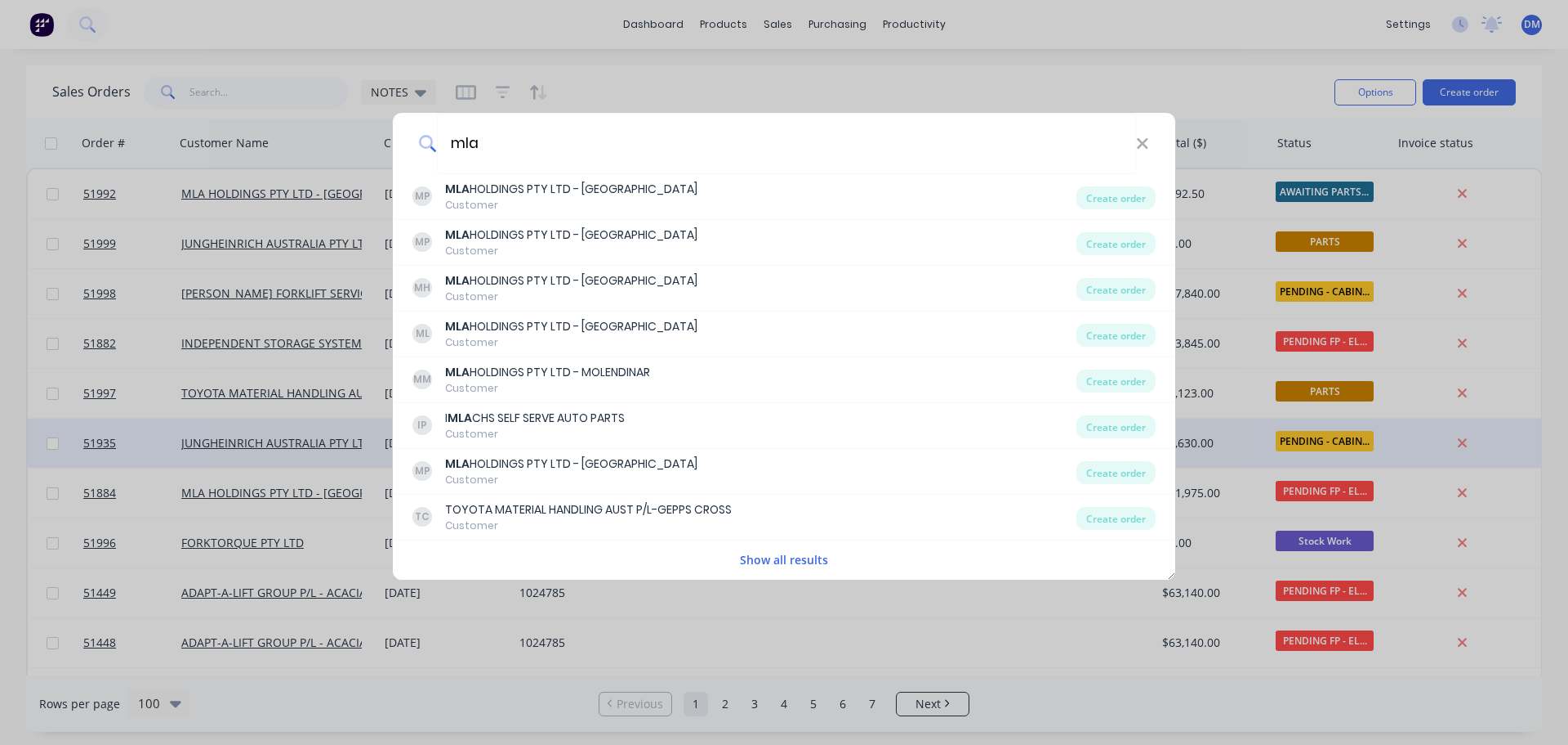
drag, startPoint x: 1094, startPoint y: 473, endPoint x: 1072, endPoint y: 464, distance: 23.8
click at [1094, 470] on div "Create order" at bounding box center [1116, 473] width 80 height 23
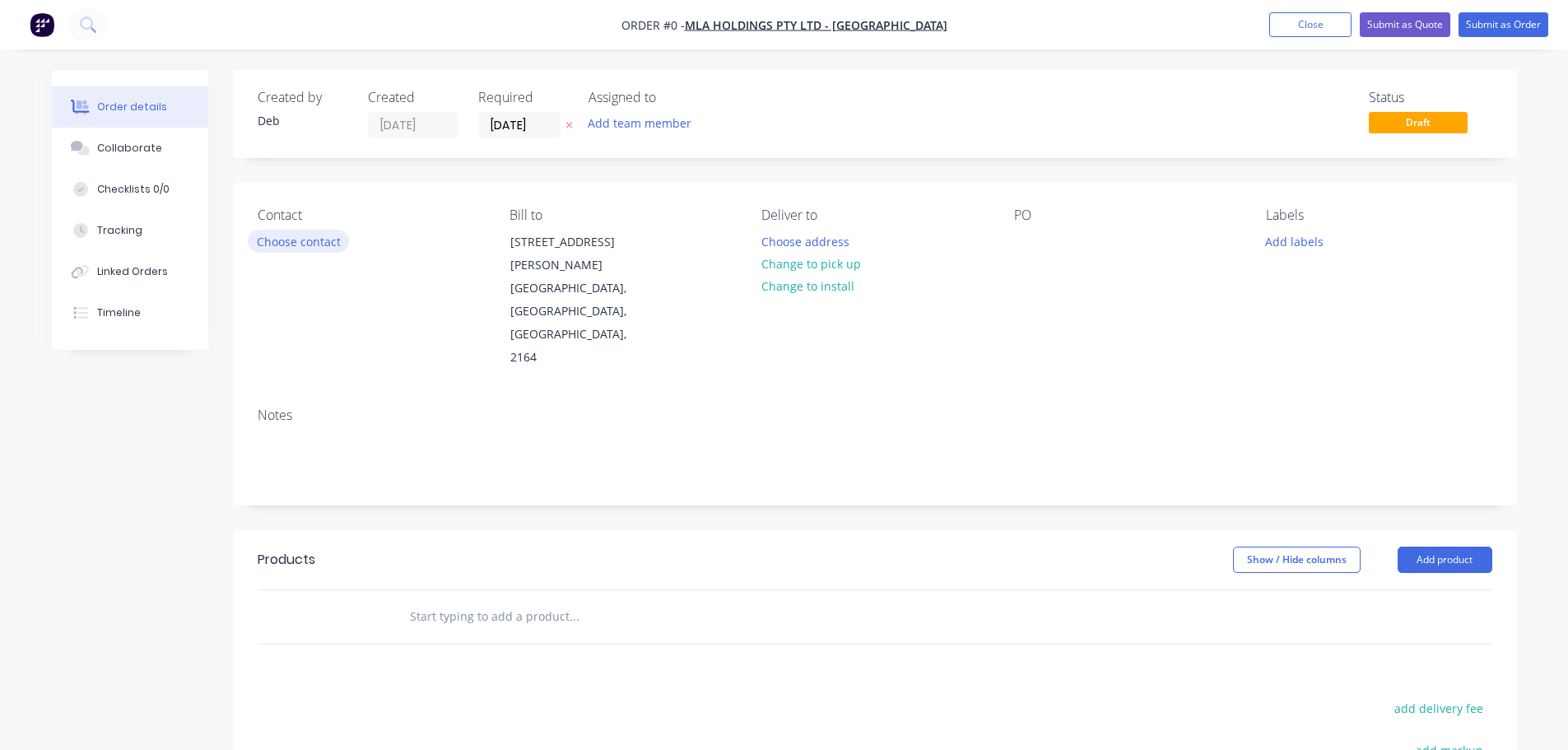
click at [279, 242] on button "Choose contact" at bounding box center [298, 241] width 101 height 23
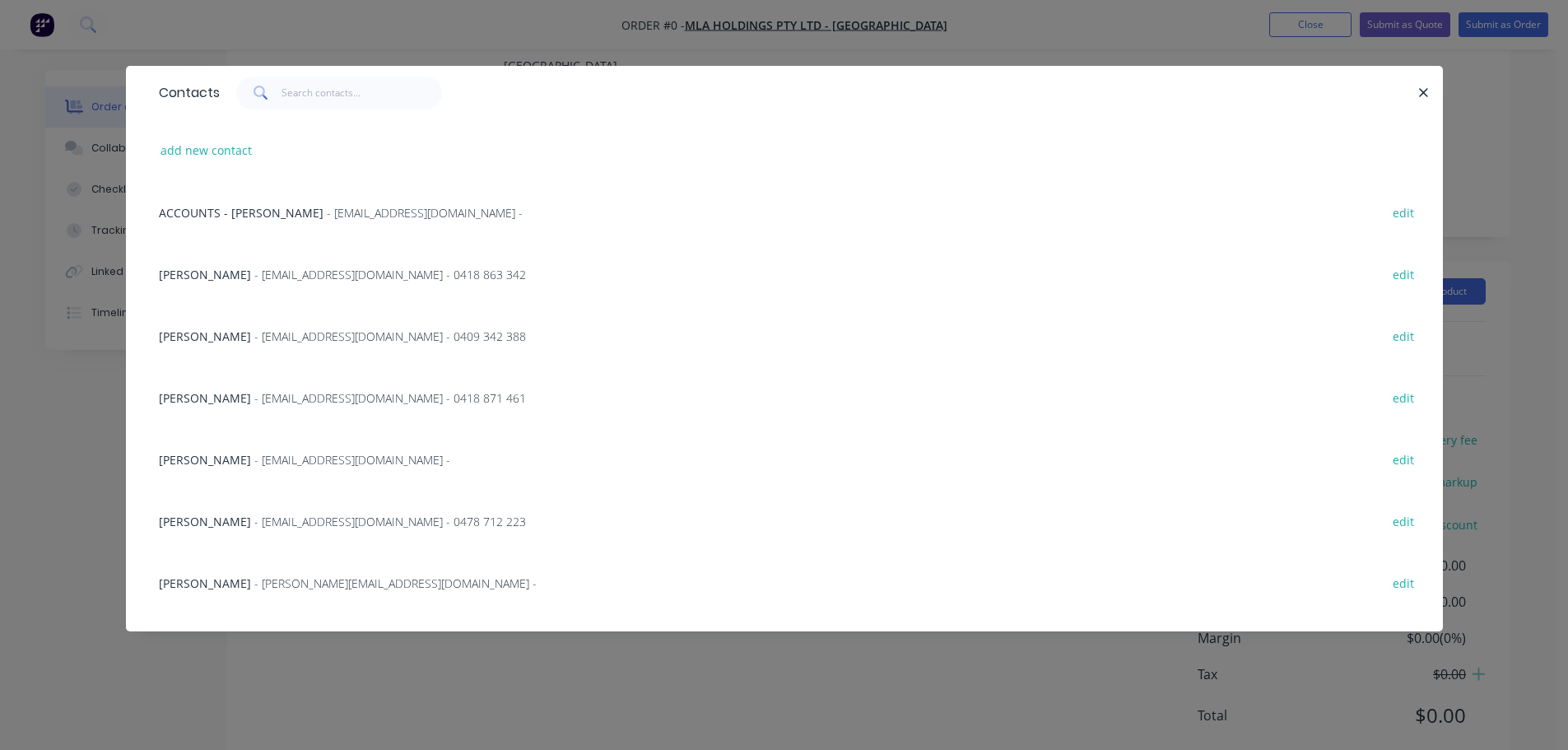
click at [254, 341] on span "- [EMAIL_ADDRESS][DOMAIN_NAME] - 0409 342 388" at bounding box center [390, 335] width 271 height 15
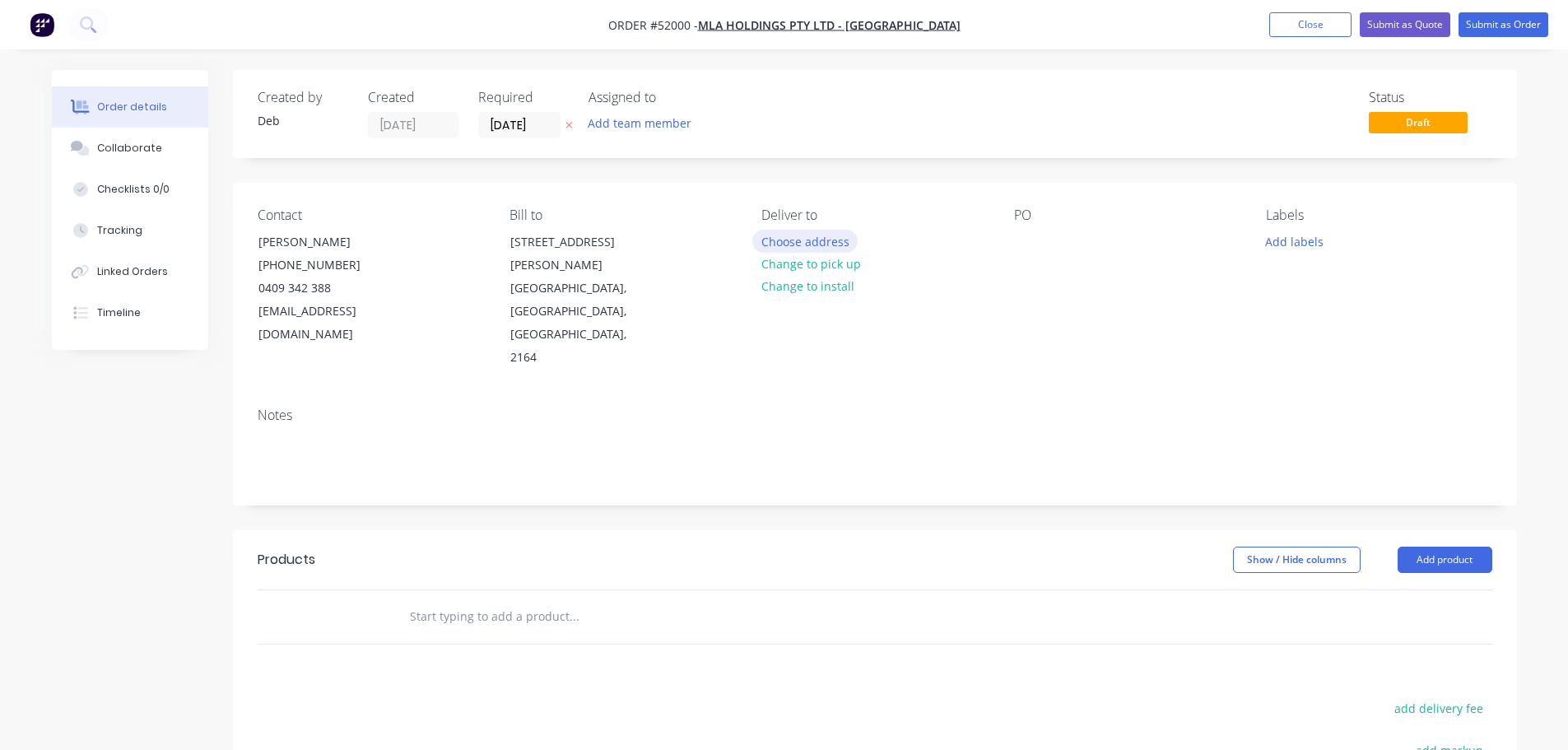
click at [779, 235] on button "Choose address" at bounding box center [804, 241] width 105 height 23
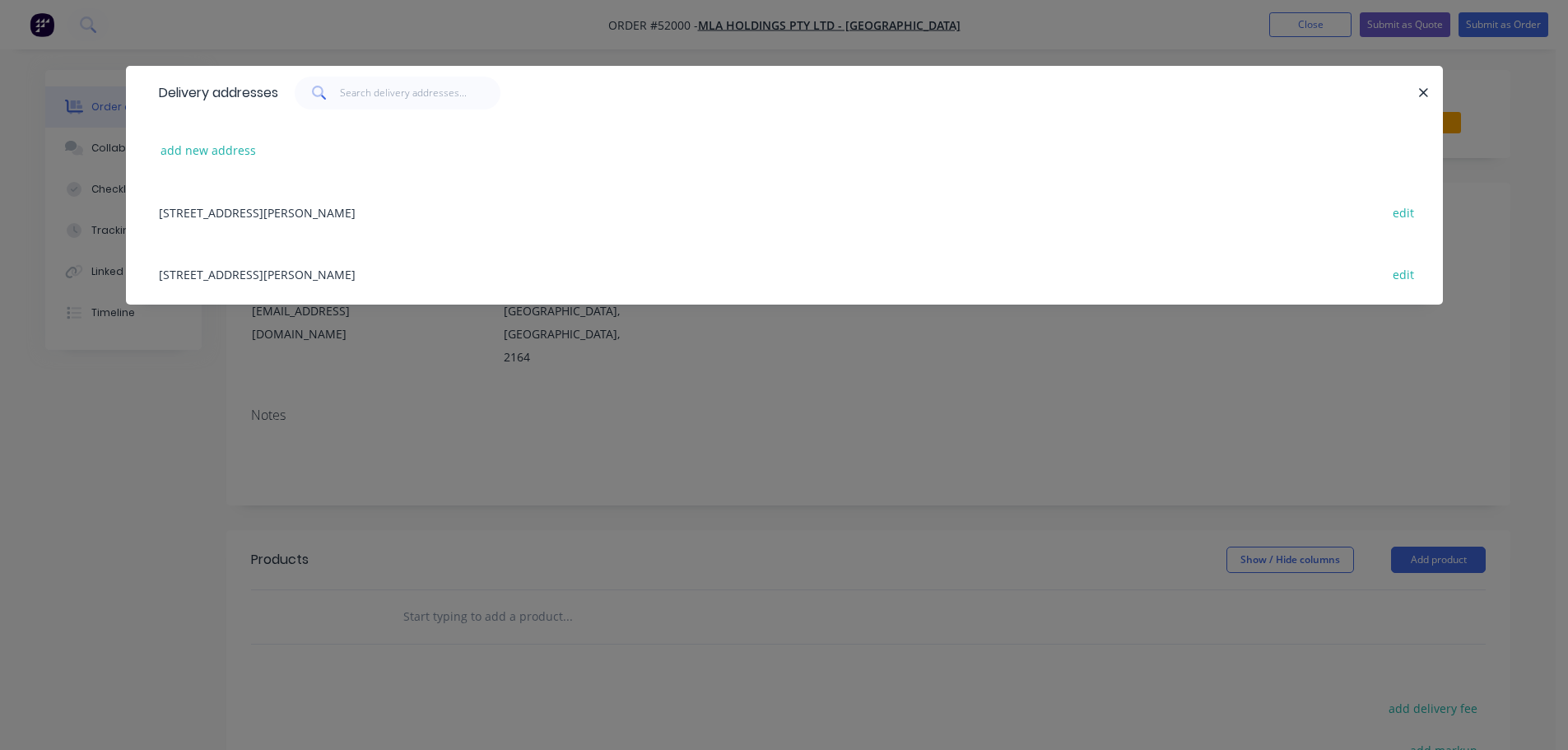
click at [411, 210] on div "[STREET_ADDRESS][PERSON_NAME] edit" at bounding box center [784, 212] width 1268 height 61
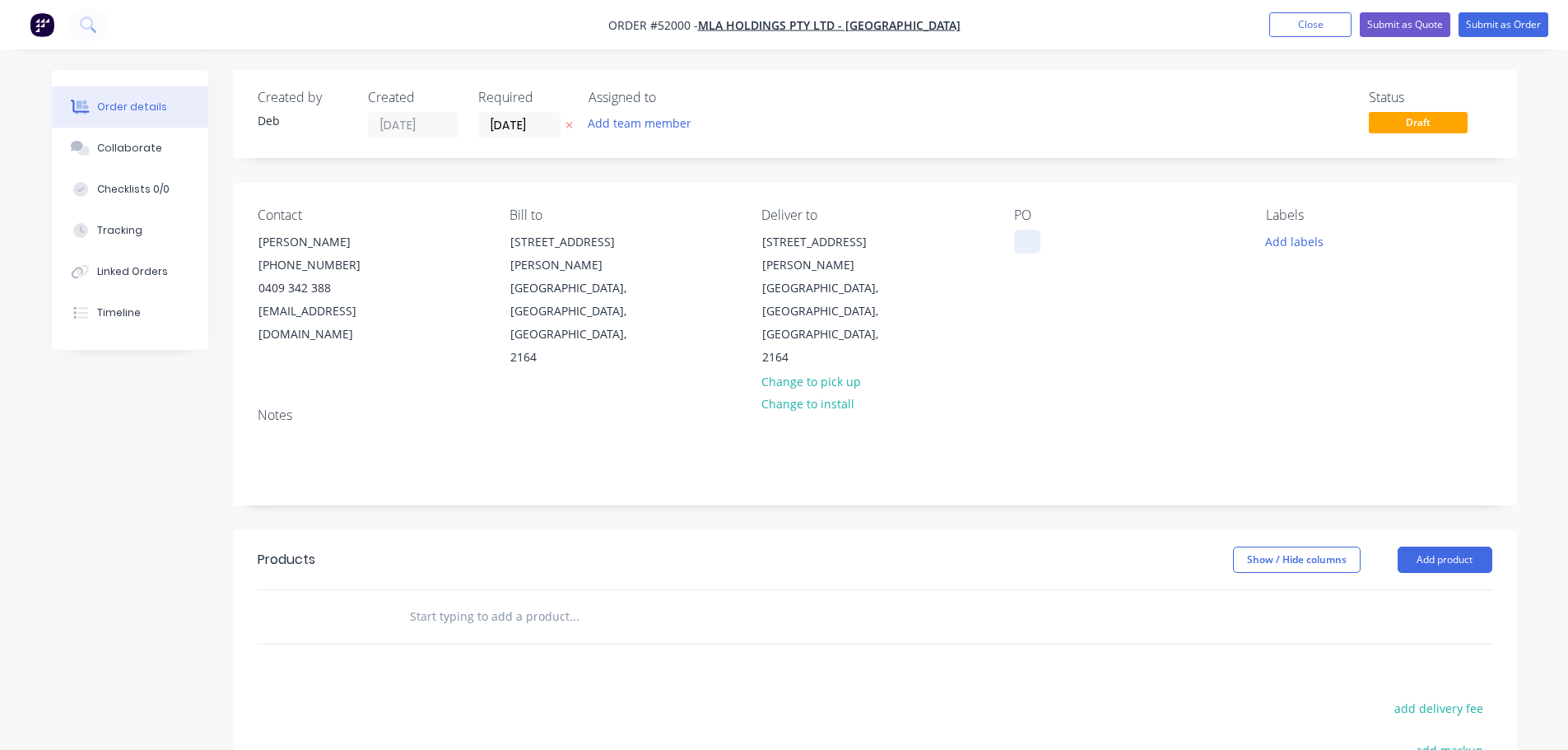
click at [1019, 252] on div at bounding box center [1026, 242] width 26 height 23
click at [487, 599] on input "text" at bounding box center [573, 616] width 329 height 33
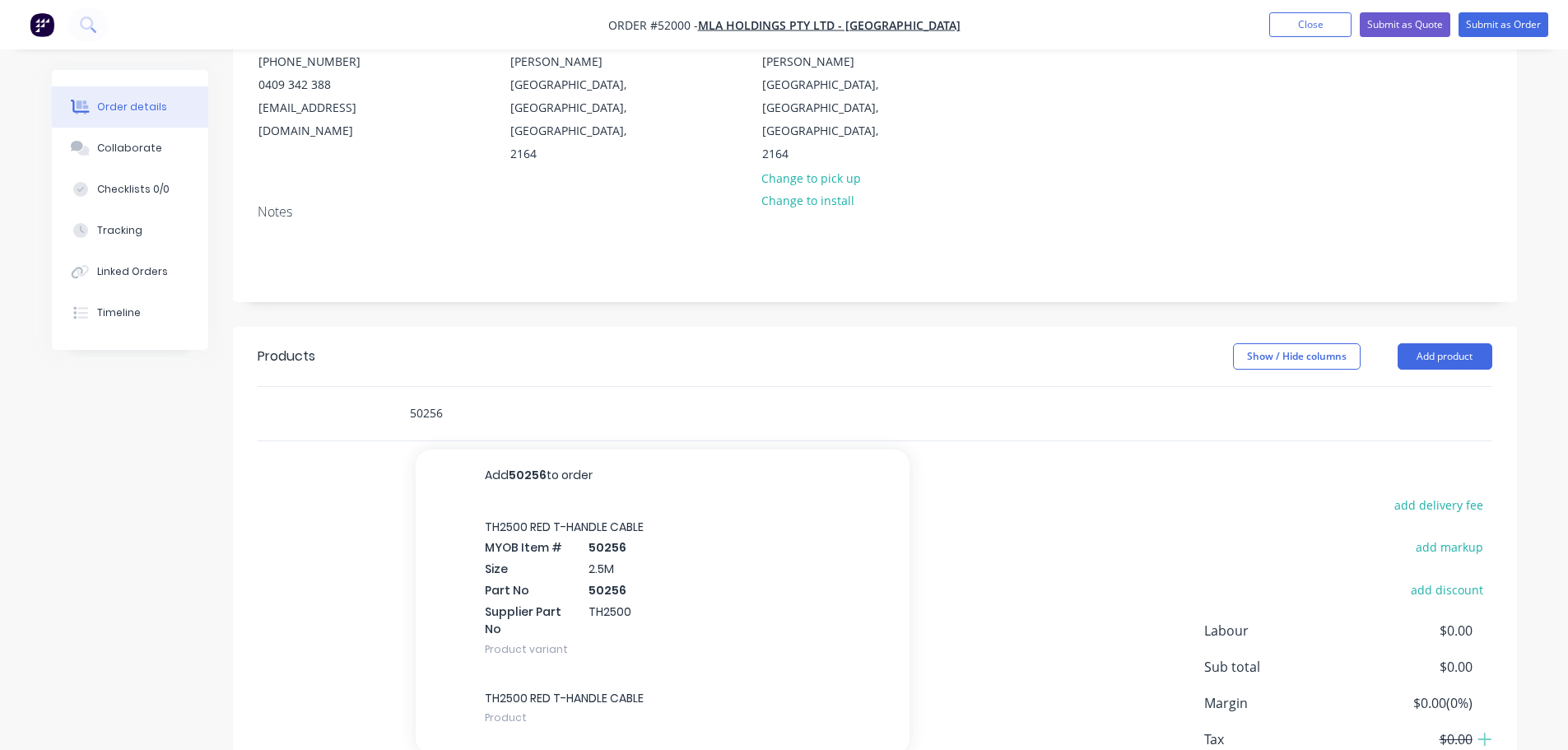
scroll to position [247, 0]
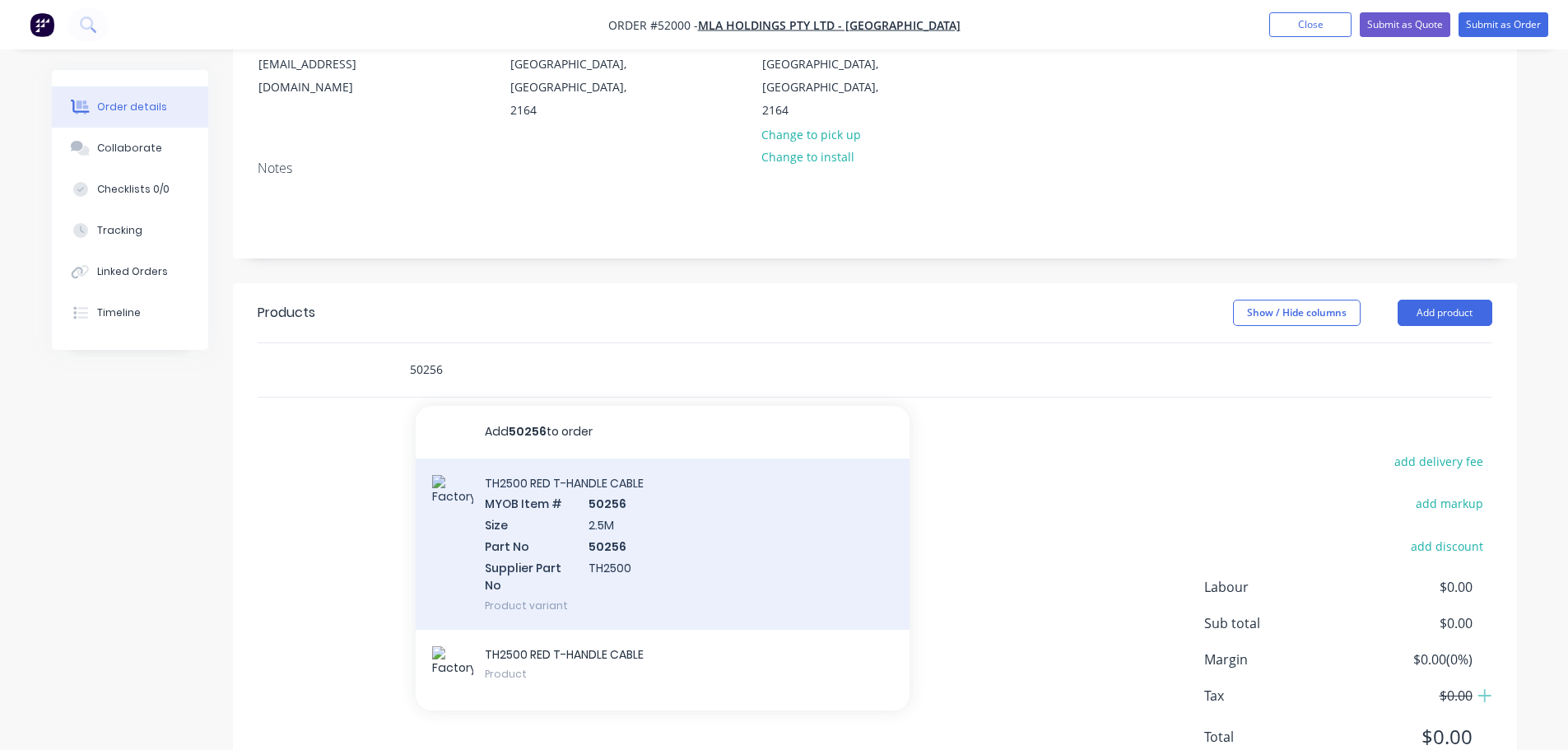
type input "50256"
click at [578, 458] on div "TH2500 RED T-HANDLE CABLE MYOB Item # 50256 Size 2.5M Part No 50256 Supplier Pa…" at bounding box center [663, 544] width 494 height 171
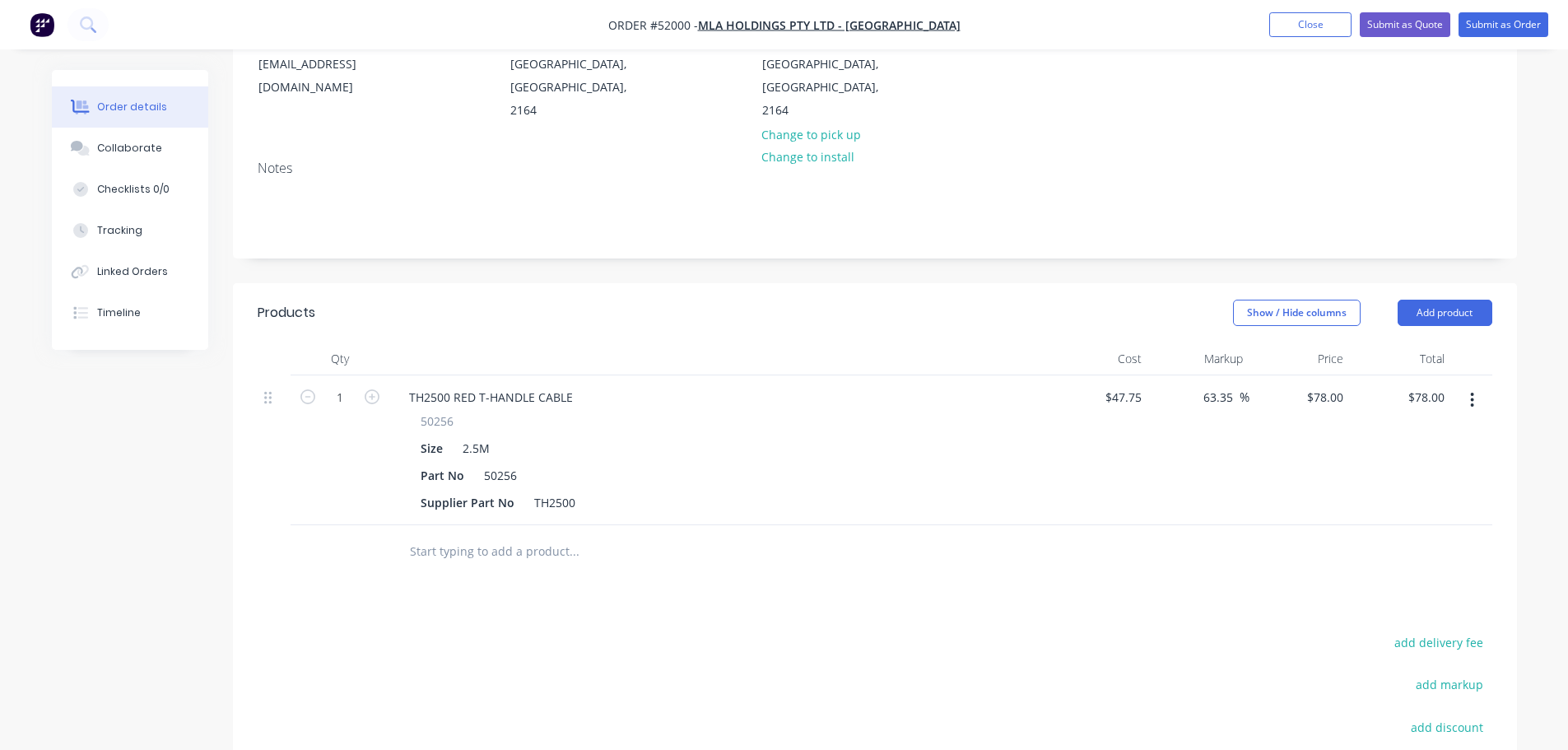
click at [477, 535] on input "text" at bounding box center [573, 551] width 329 height 33
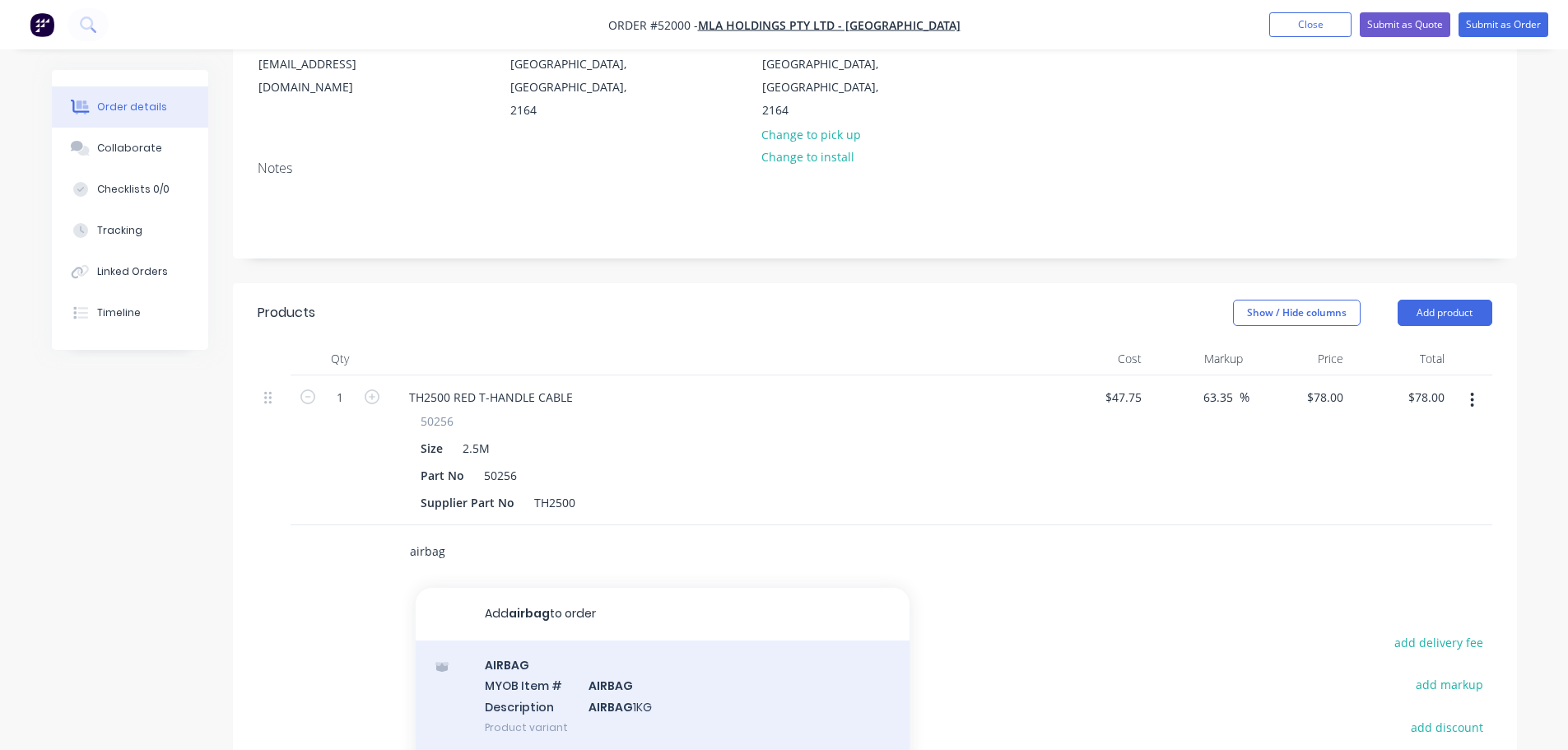
type input "airbag"
click at [579, 640] on div "AIRBAG MYOB Item # AIRBAG Description AIRBAG 1KG Product variant" at bounding box center [663, 695] width 494 height 111
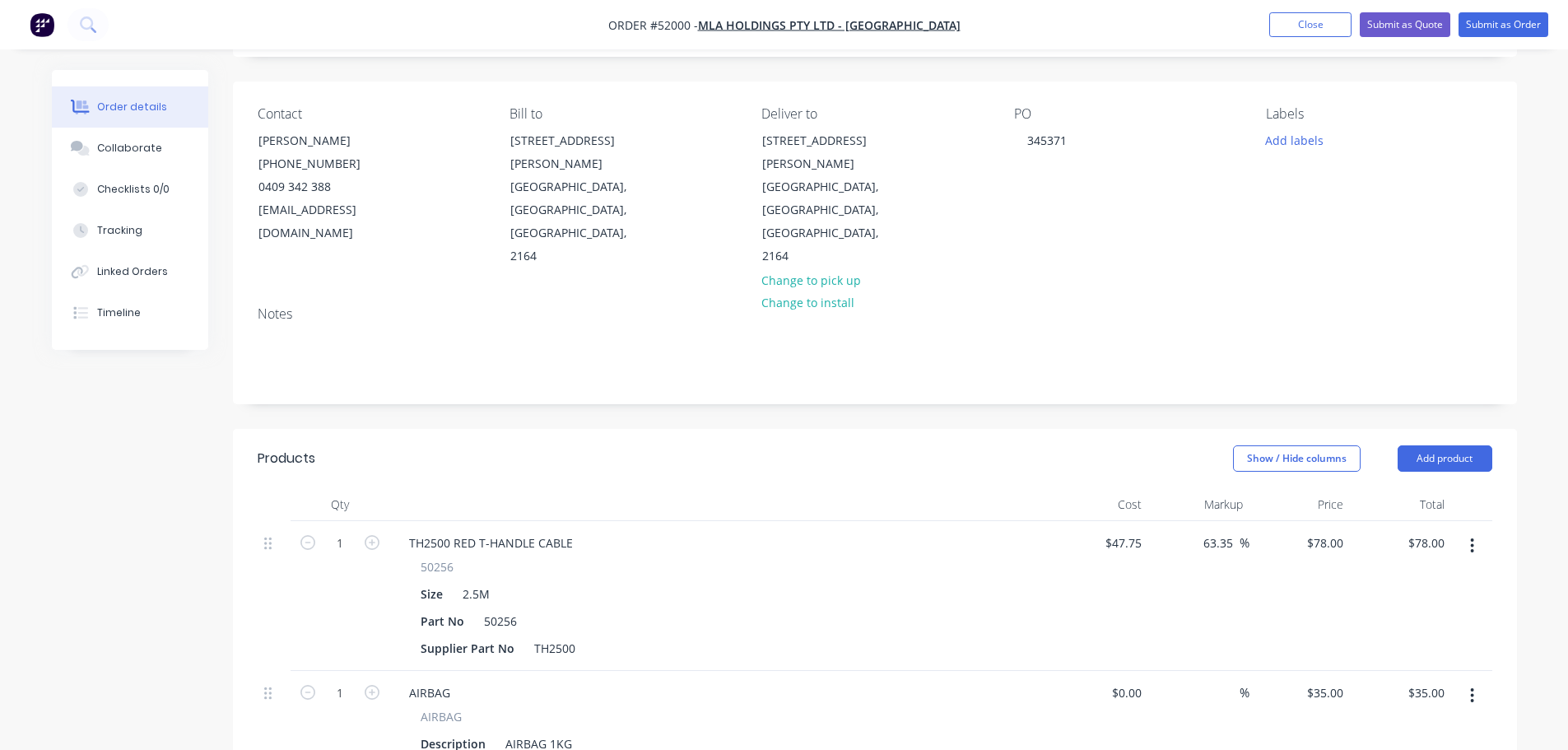
scroll to position [0, 0]
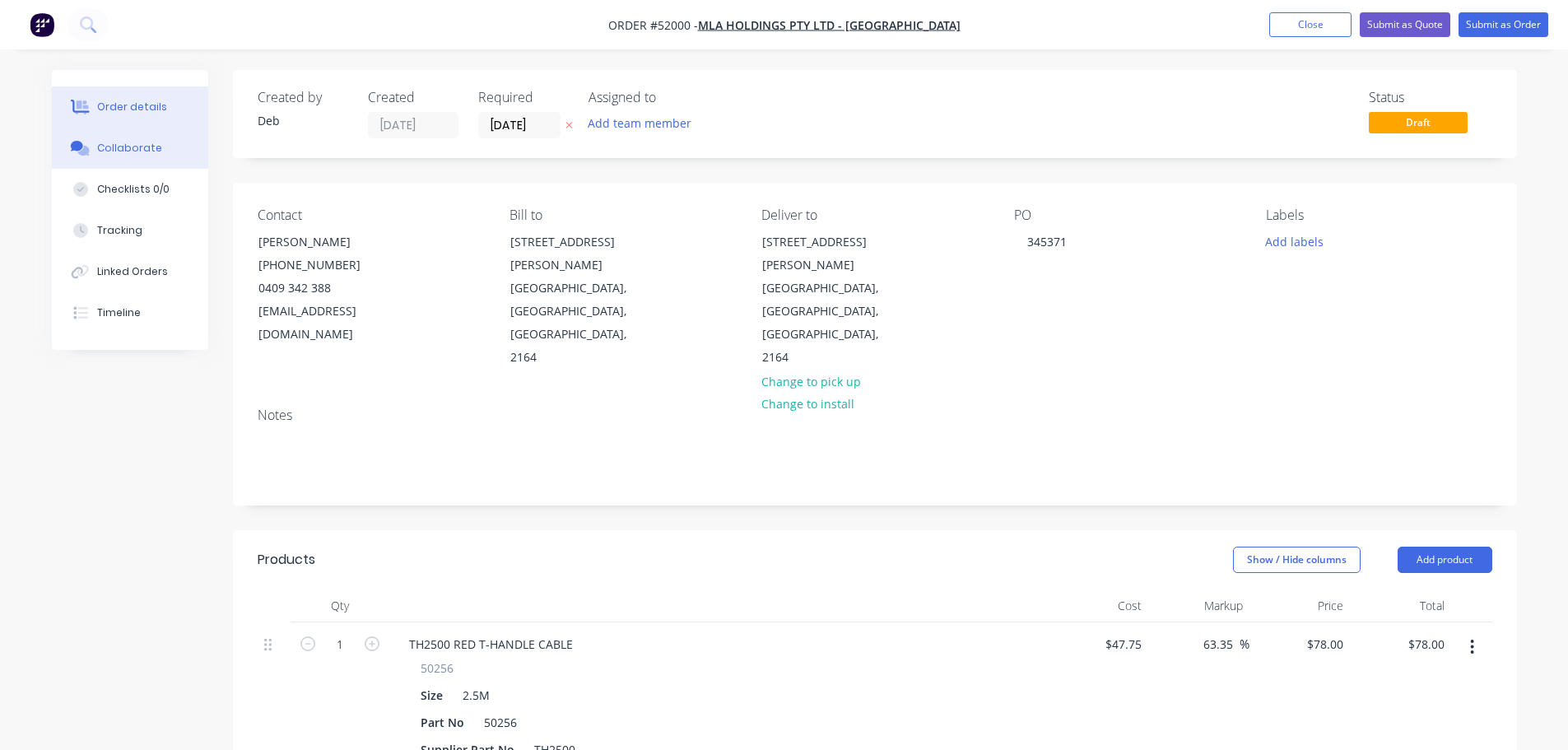
click at [141, 151] on div "Collaborate" at bounding box center [130, 148] width 65 height 14
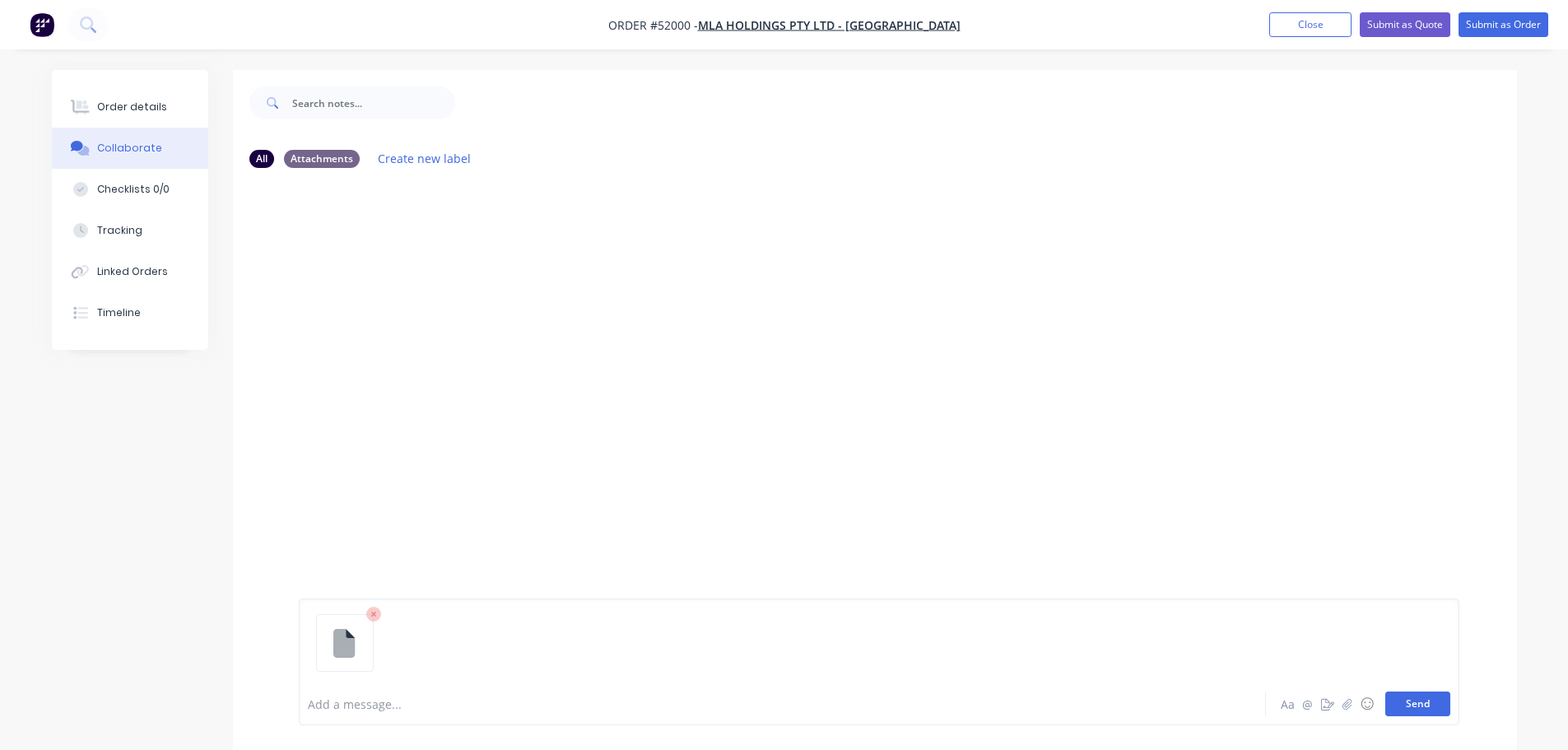
click at [1426, 705] on button "Send" at bounding box center [1417, 703] width 65 height 24
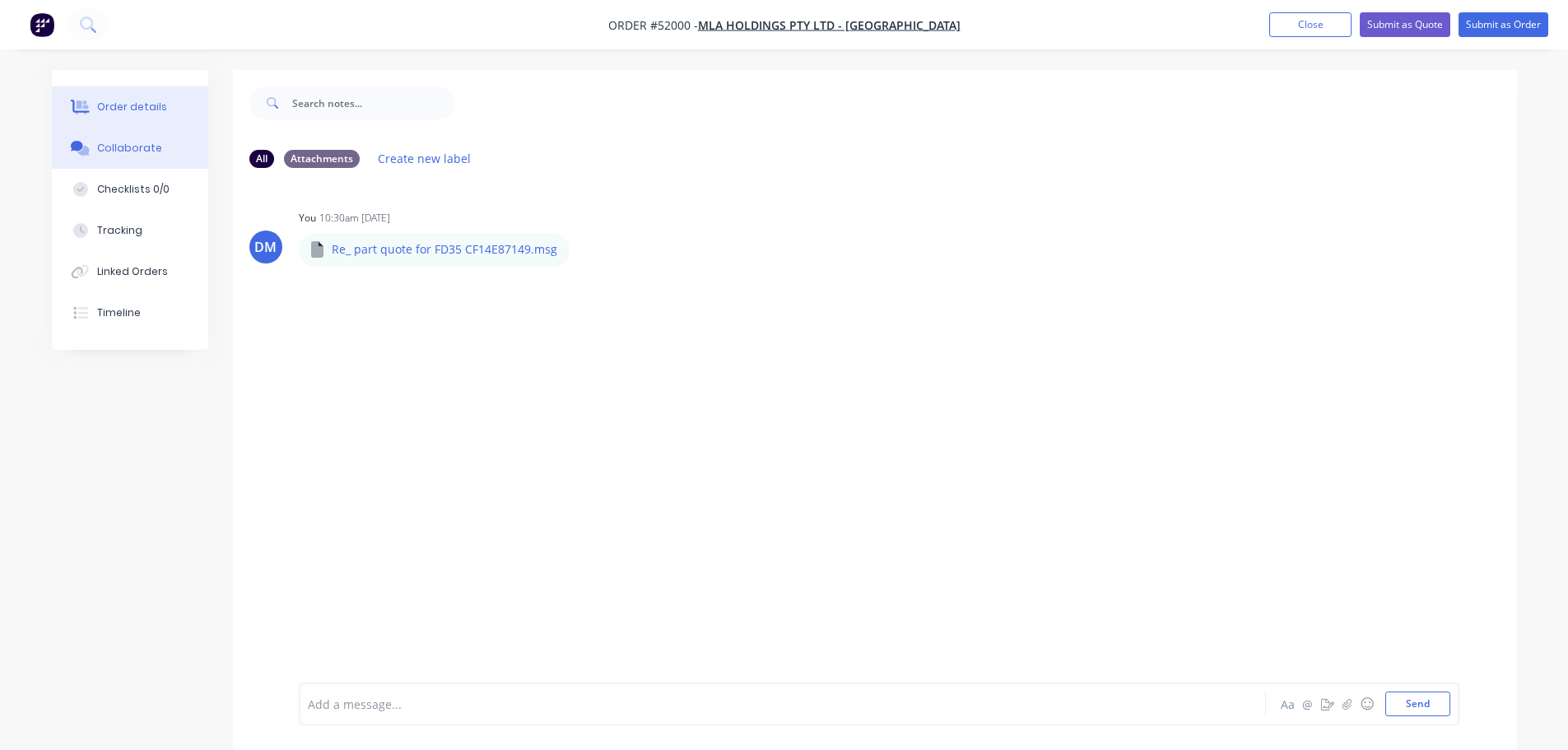
click at [166, 99] on button "Order details" at bounding box center [130, 107] width 156 height 41
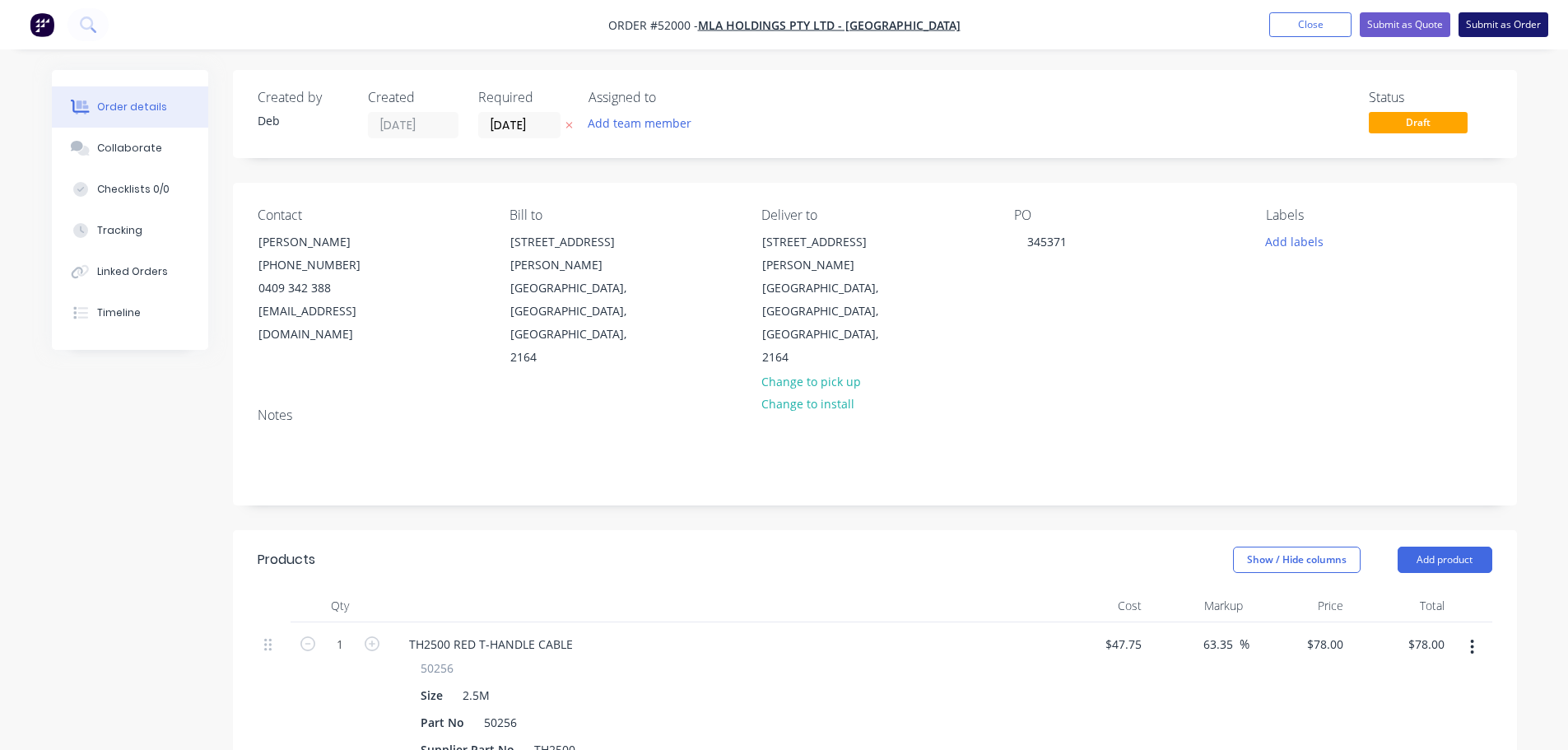
click at [1494, 23] on button "Submit as Order" at bounding box center [1502, 24] width 89 height 24
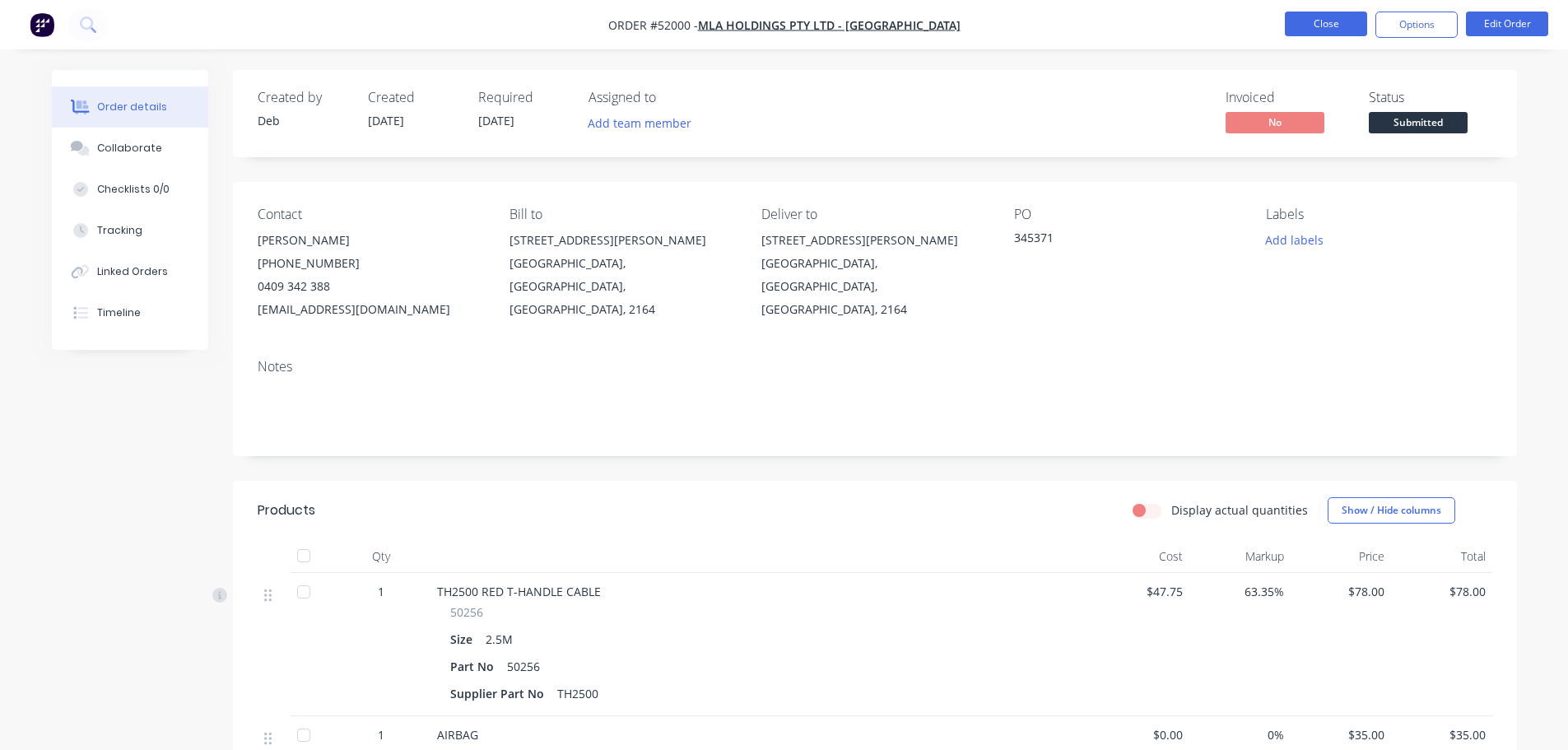
click at [1307, 29] on button "Close" at bounding box center [1325, 23] width 82 height 24
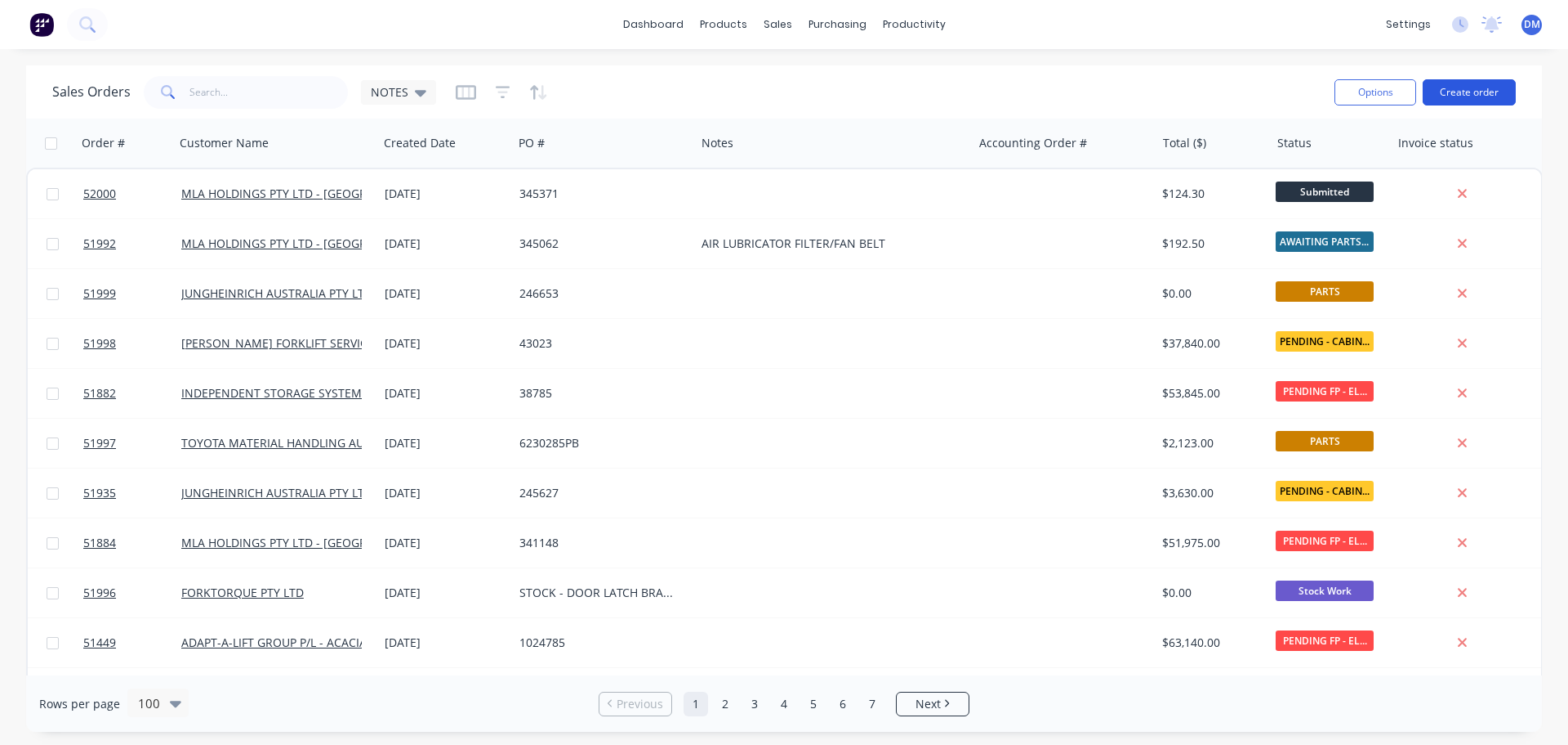
click at [1465, 90] on button "Create order" at bounding box center [1470, 92] width 93 height 26
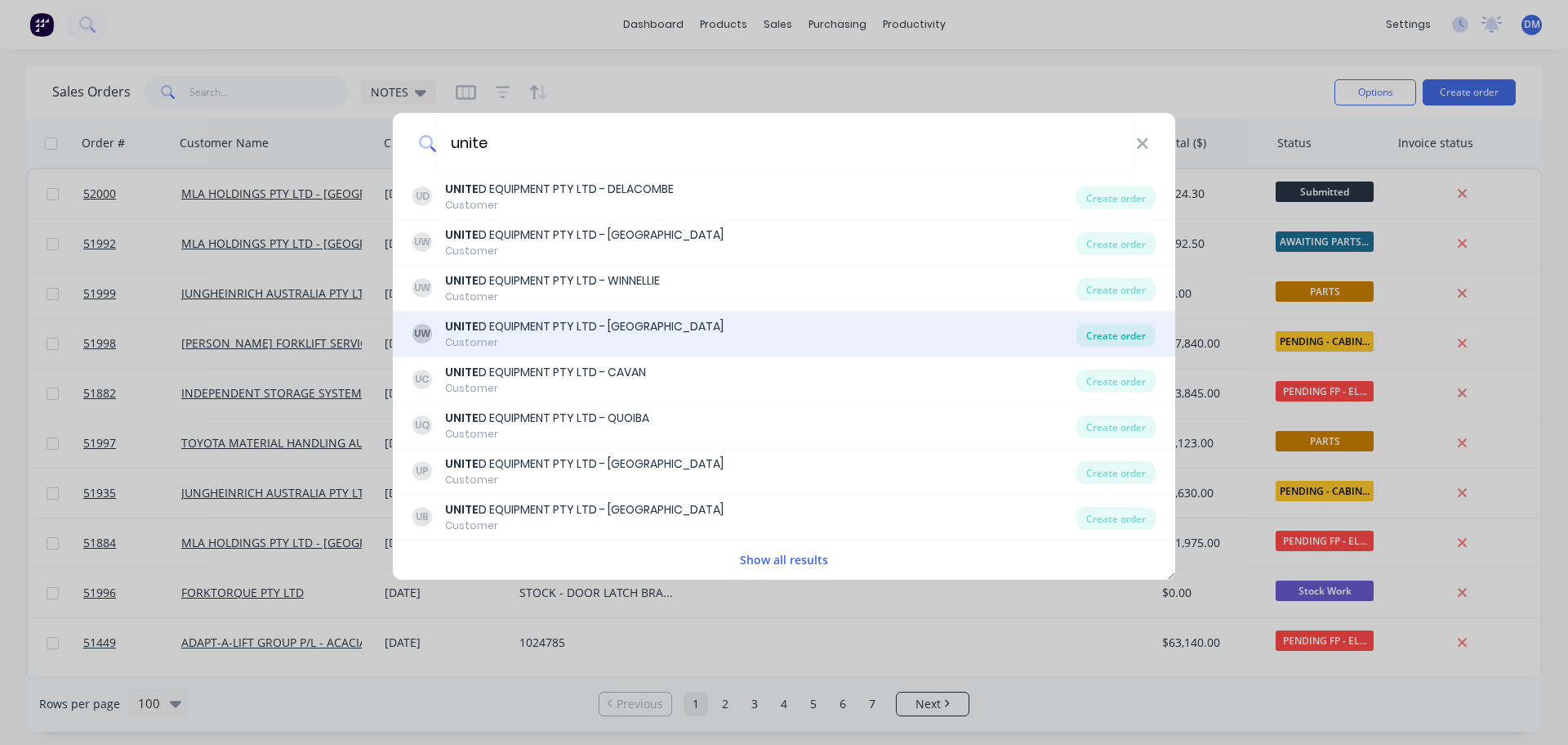
type input "unite"
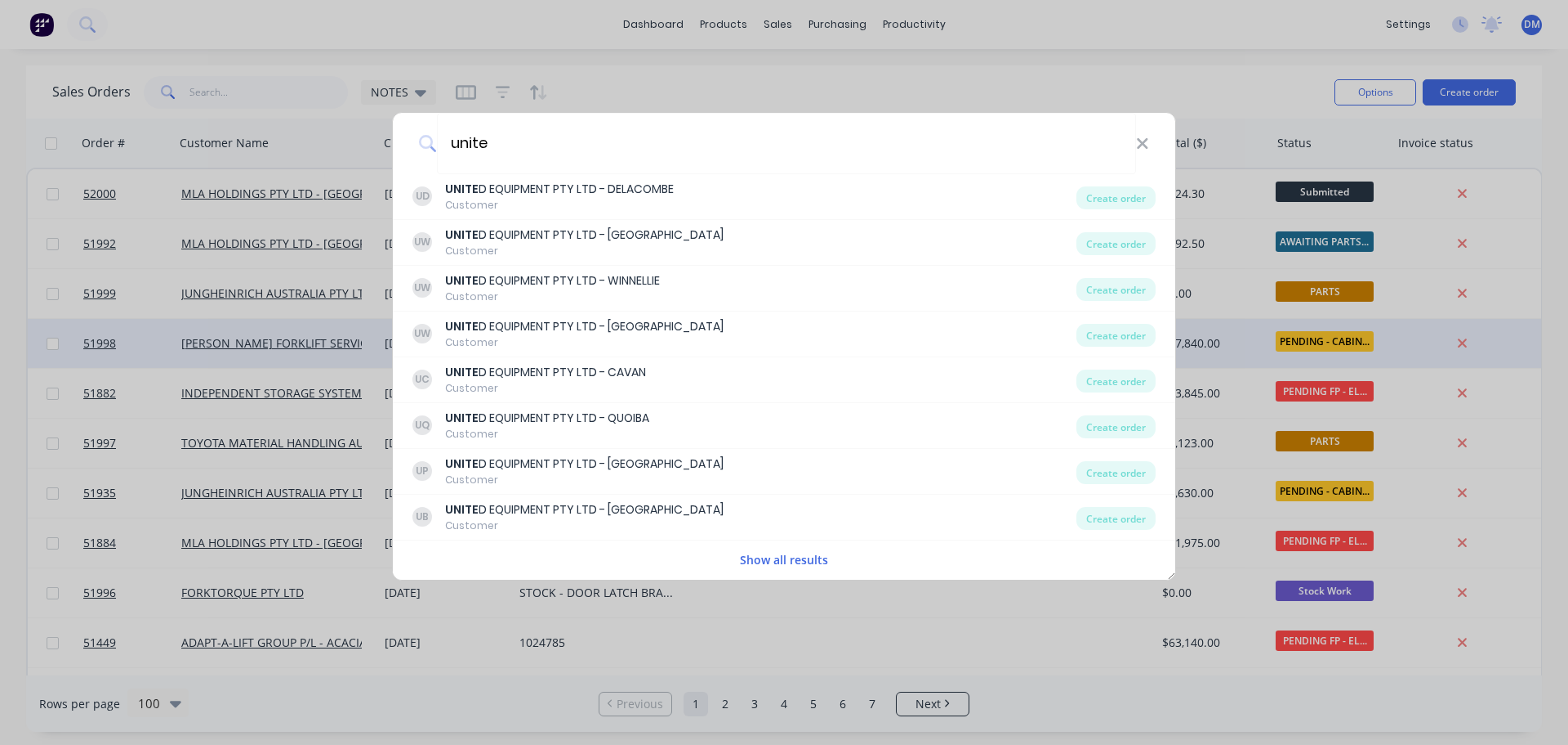
drag, startPoint x: 1132, startPoint y: 333, endPoint x: 907, endPoint y: 323, distance: 225.2
click at [1131, 332] on div "Create order" at bounding box center [1116, 335] width 80 height 23
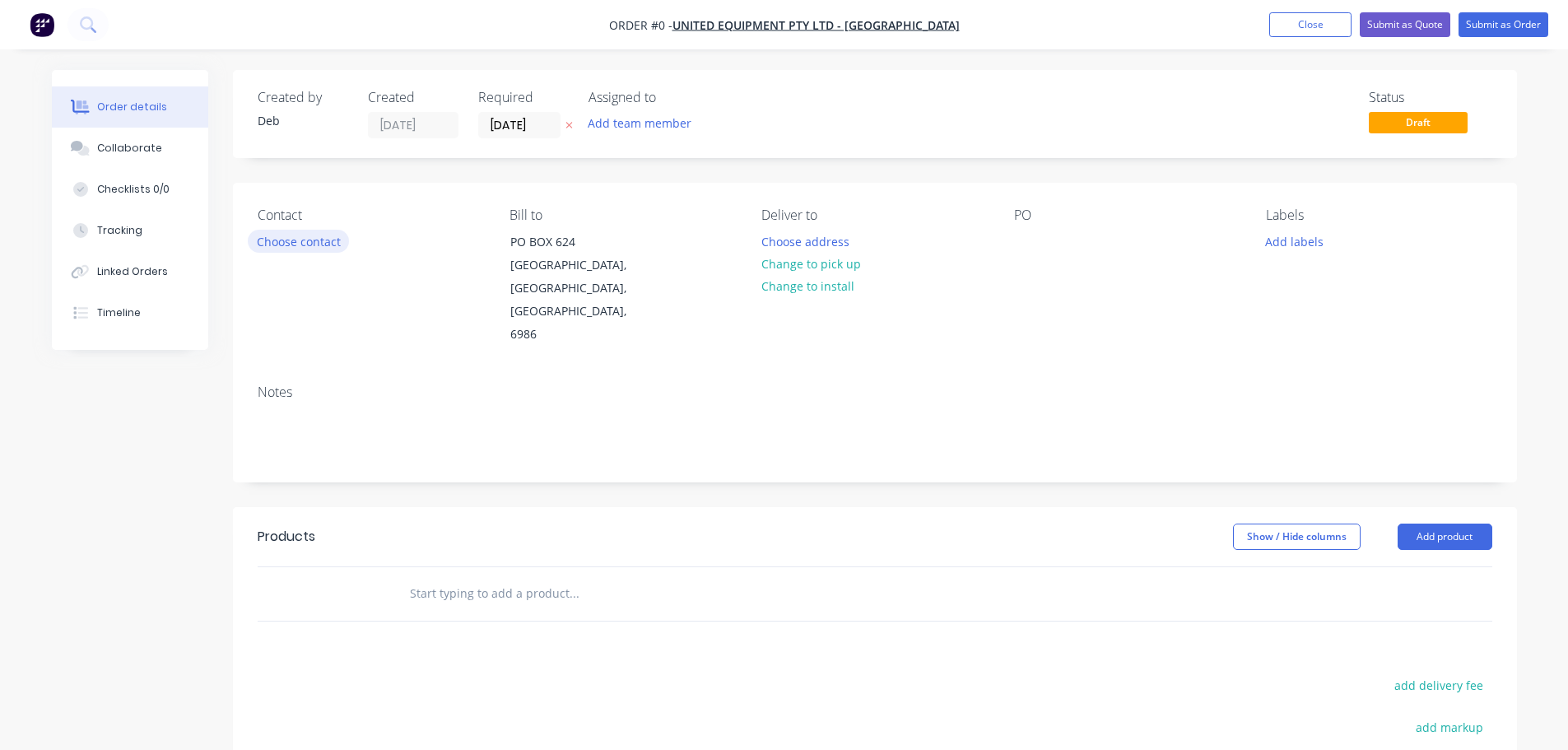
click at [313, 247] on button "Choose contact" at bounding box center [298, 241] width 101 height 23
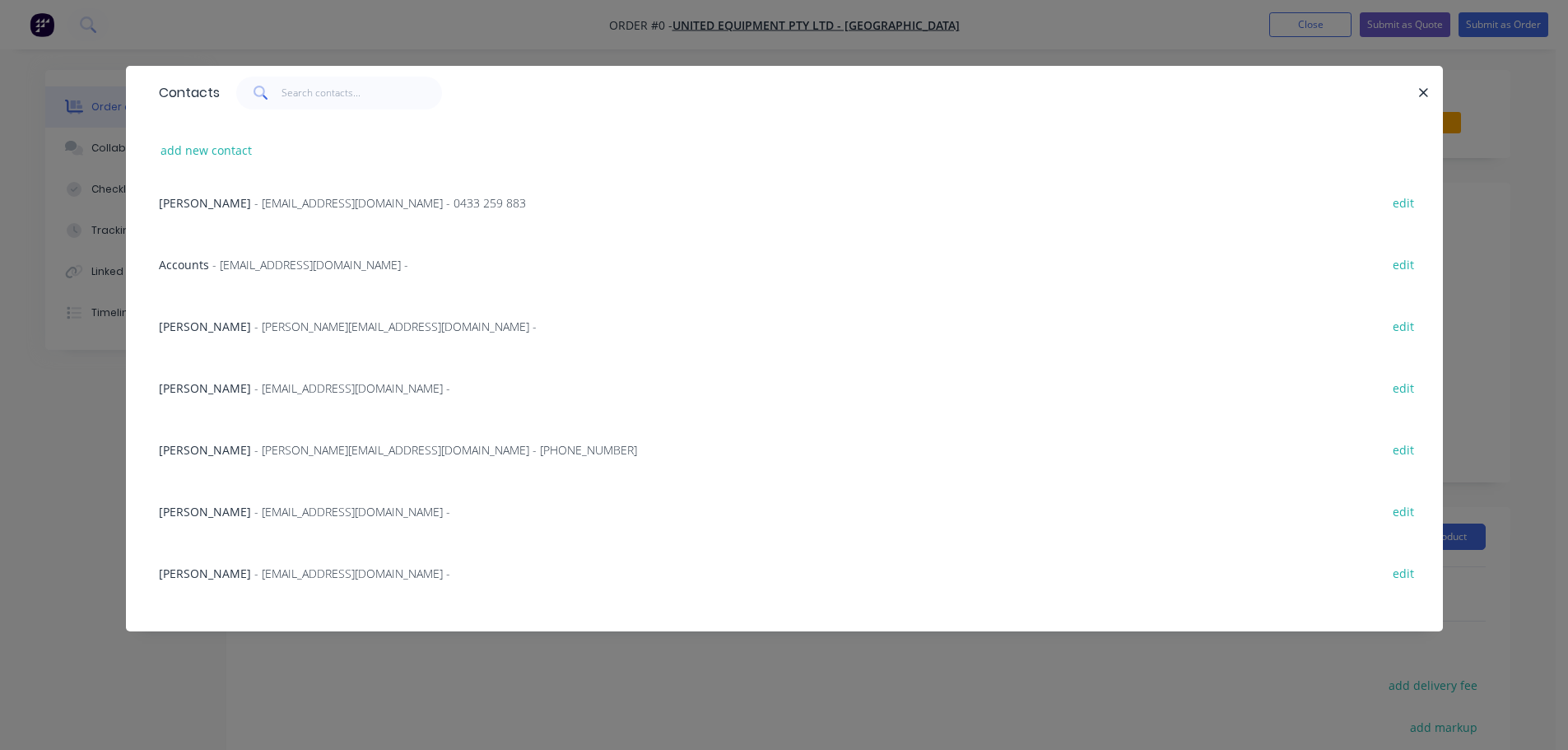
scroll to position [209, 0]
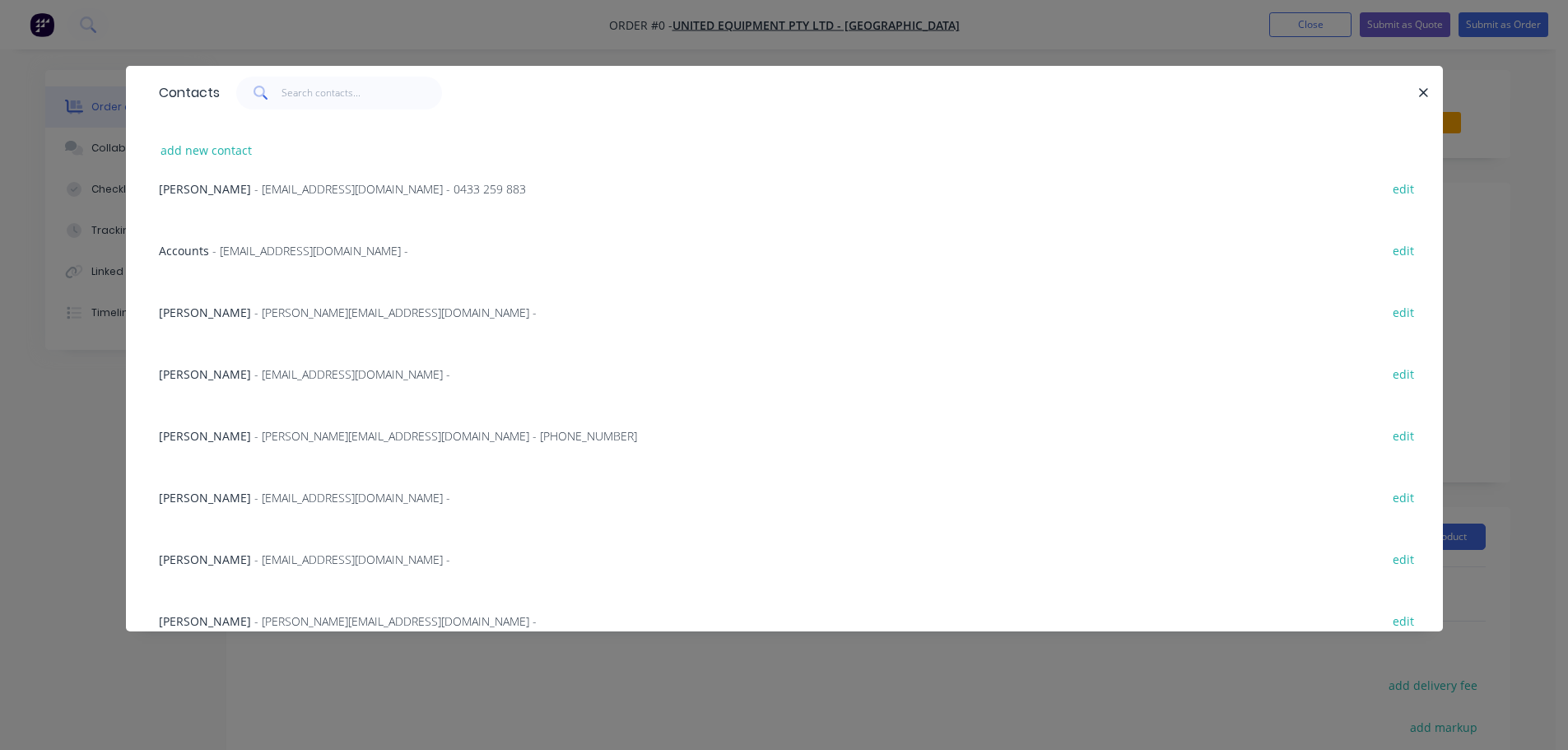
click at [262, 444] on div "KAI WONG - [EMAIL_ADDRESS][DOMAIN_NAME] - [PHONE_NUMBER] edit" at bounding box center [784, 434] width 1268 height 61
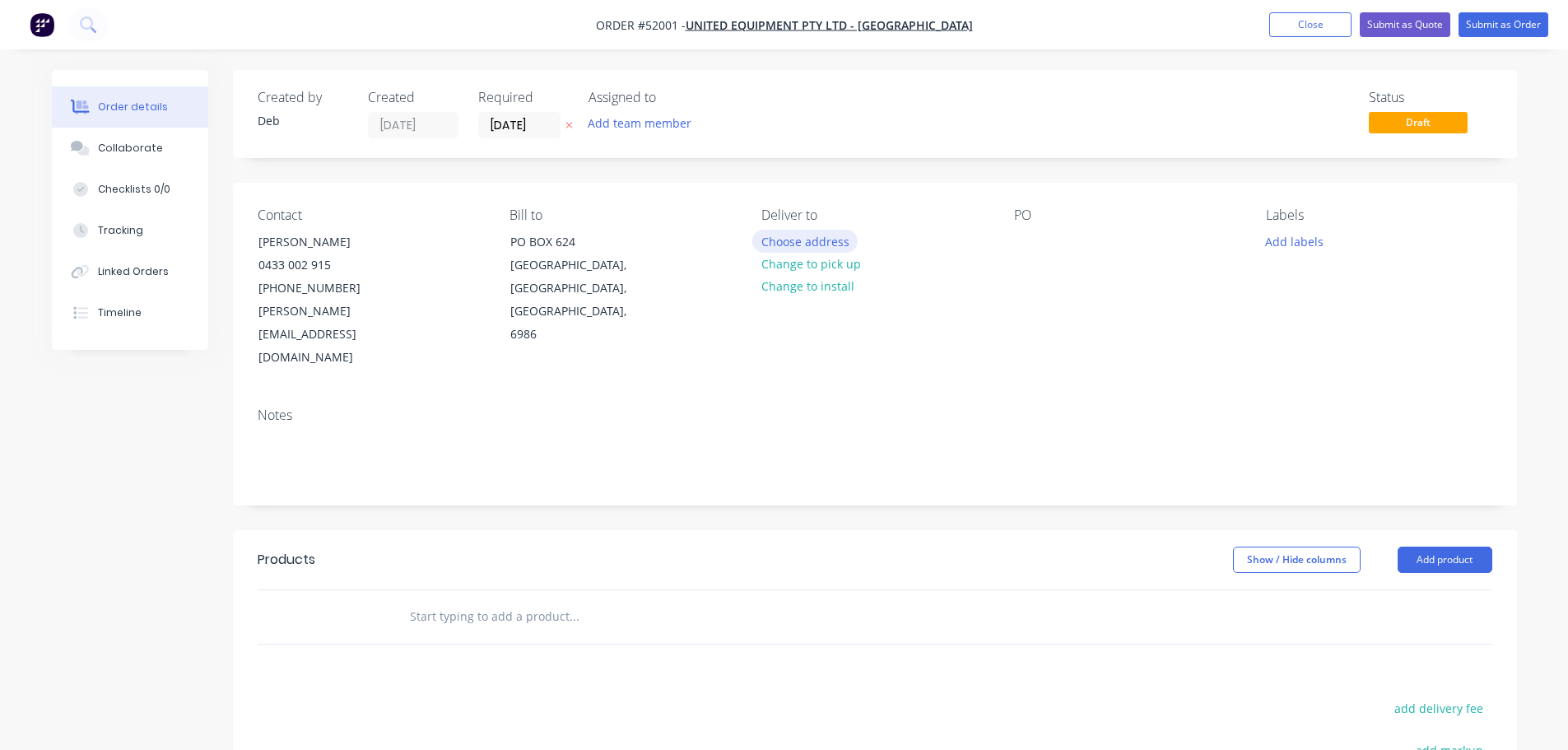
click at [786, 233] on button "Choose address" at bounding box center [804, 241] width 105 height 23
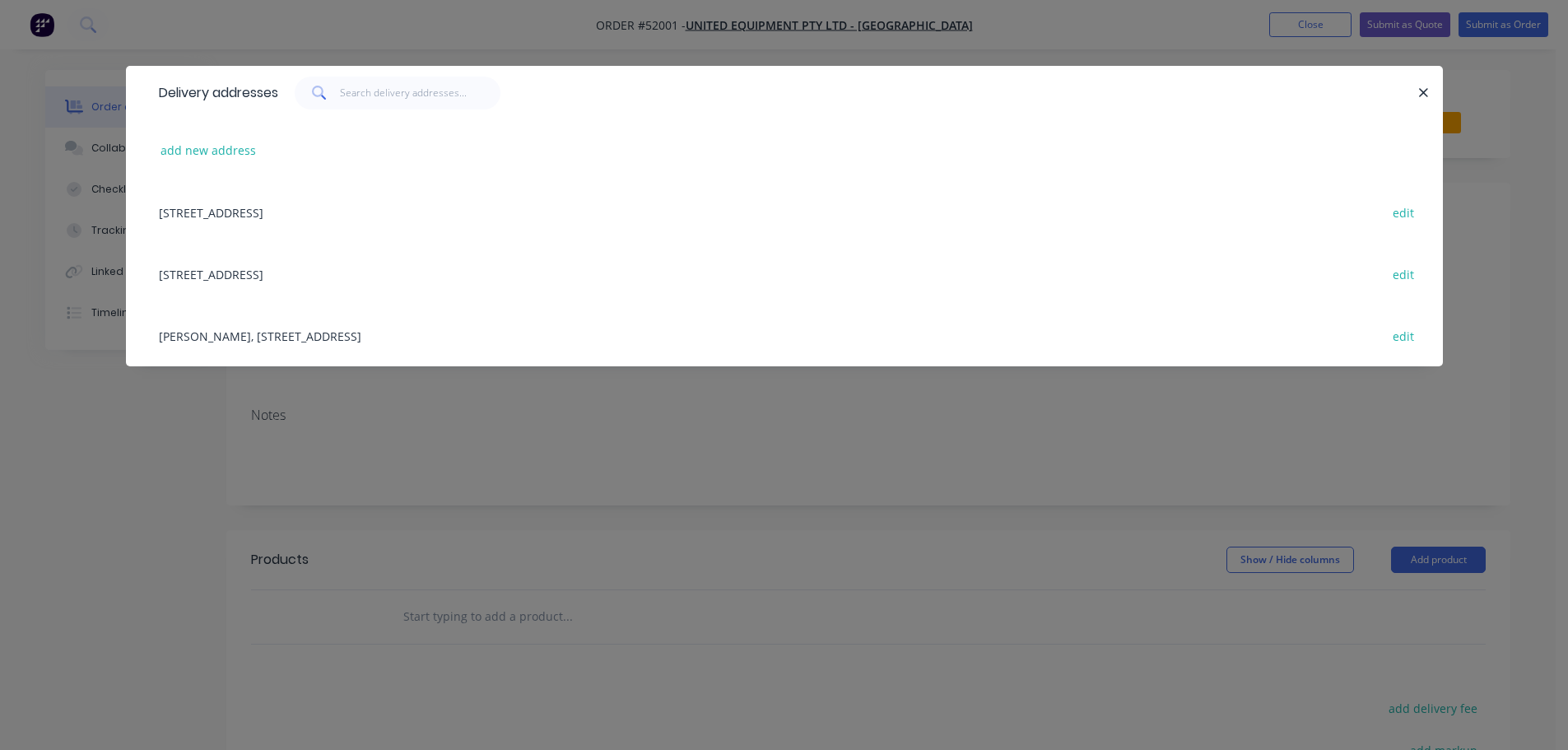
click at [344, 275] on div "[STREET_ADDRESS] edit" at bounding box center [784, 273] width 1268 height 61
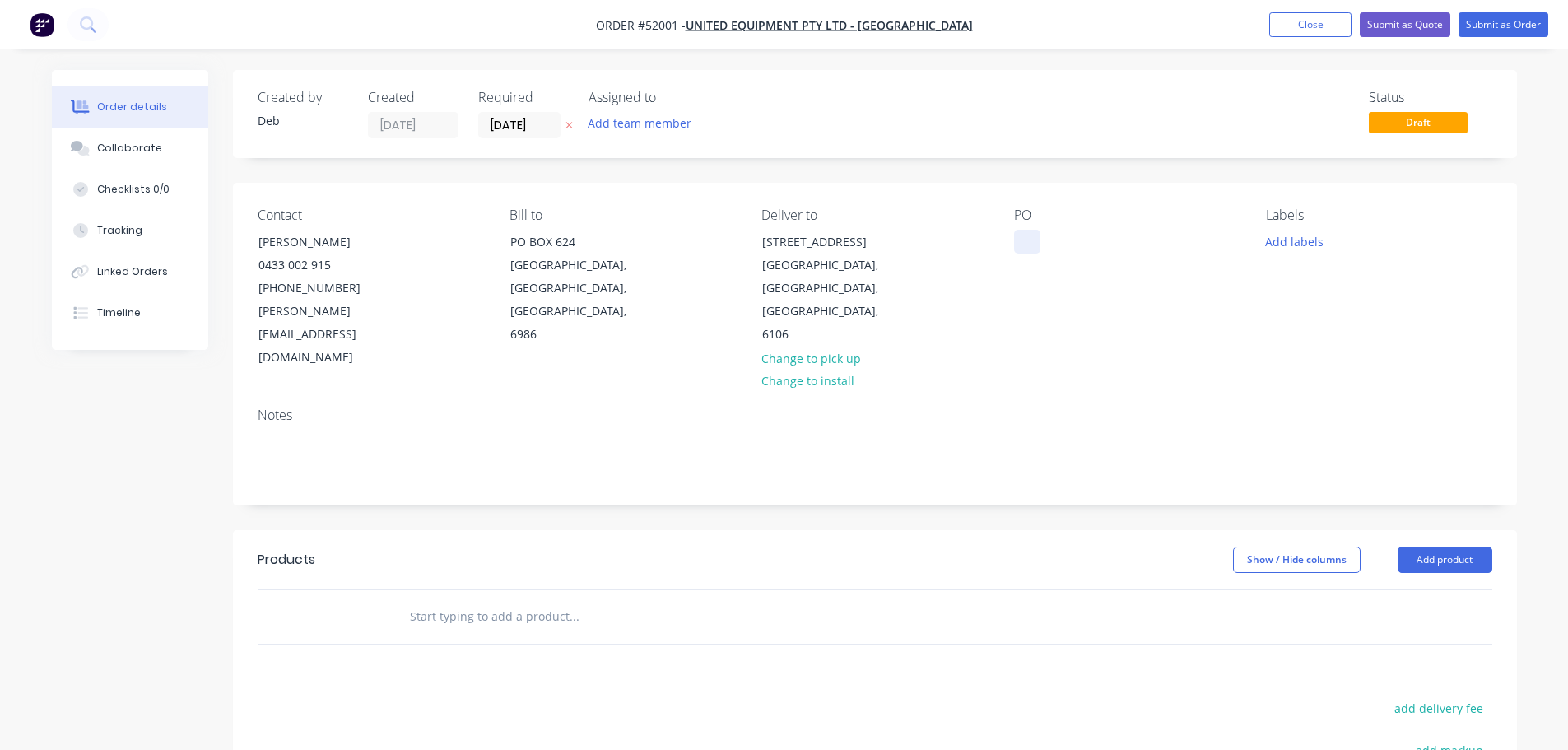
click at [1016, 243] on div at bounding box center [1026, 242] width 26 height 23
click at [463, 599] on input "text" at bounding box center [573, 616] width 329 height 33
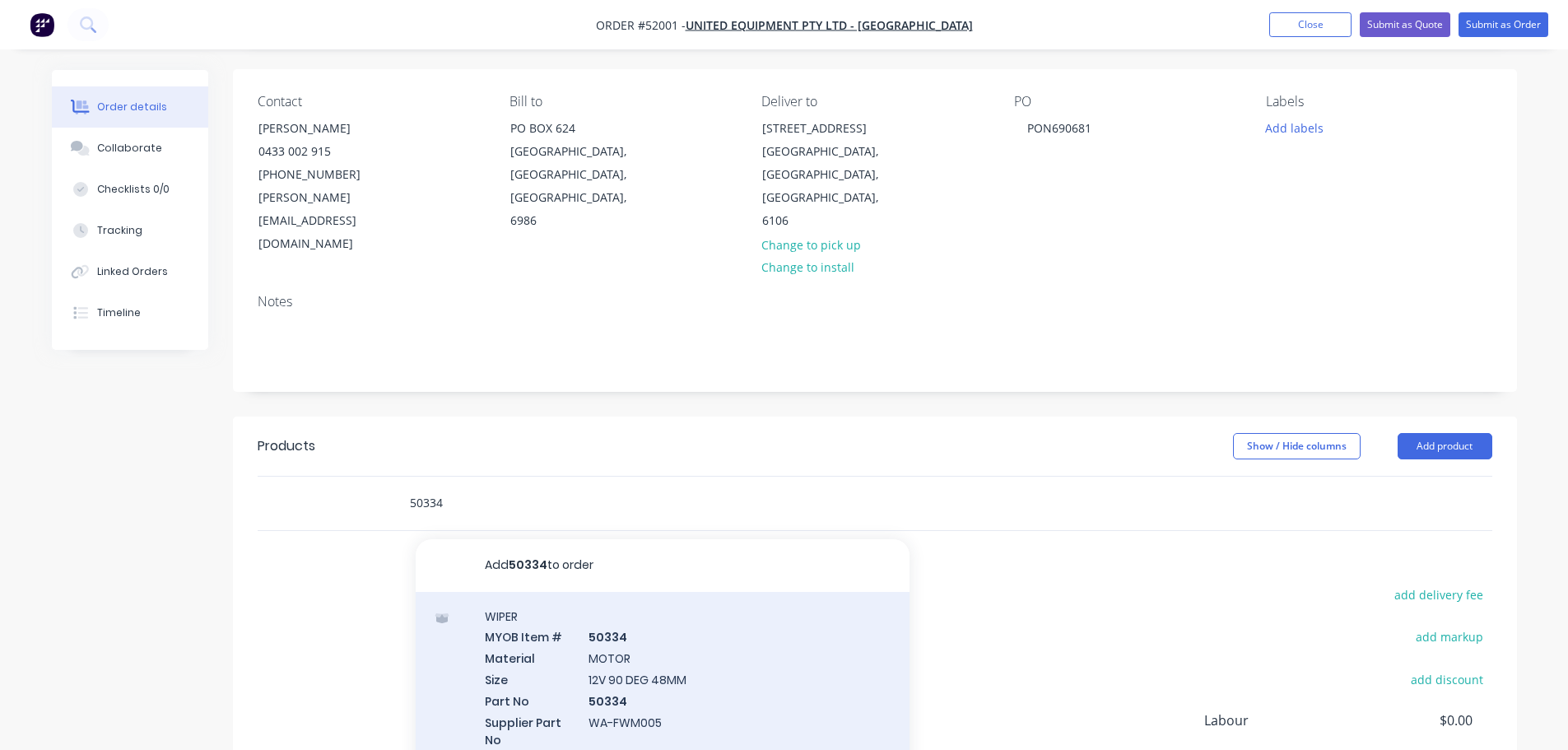
scroll to position [165, 0]
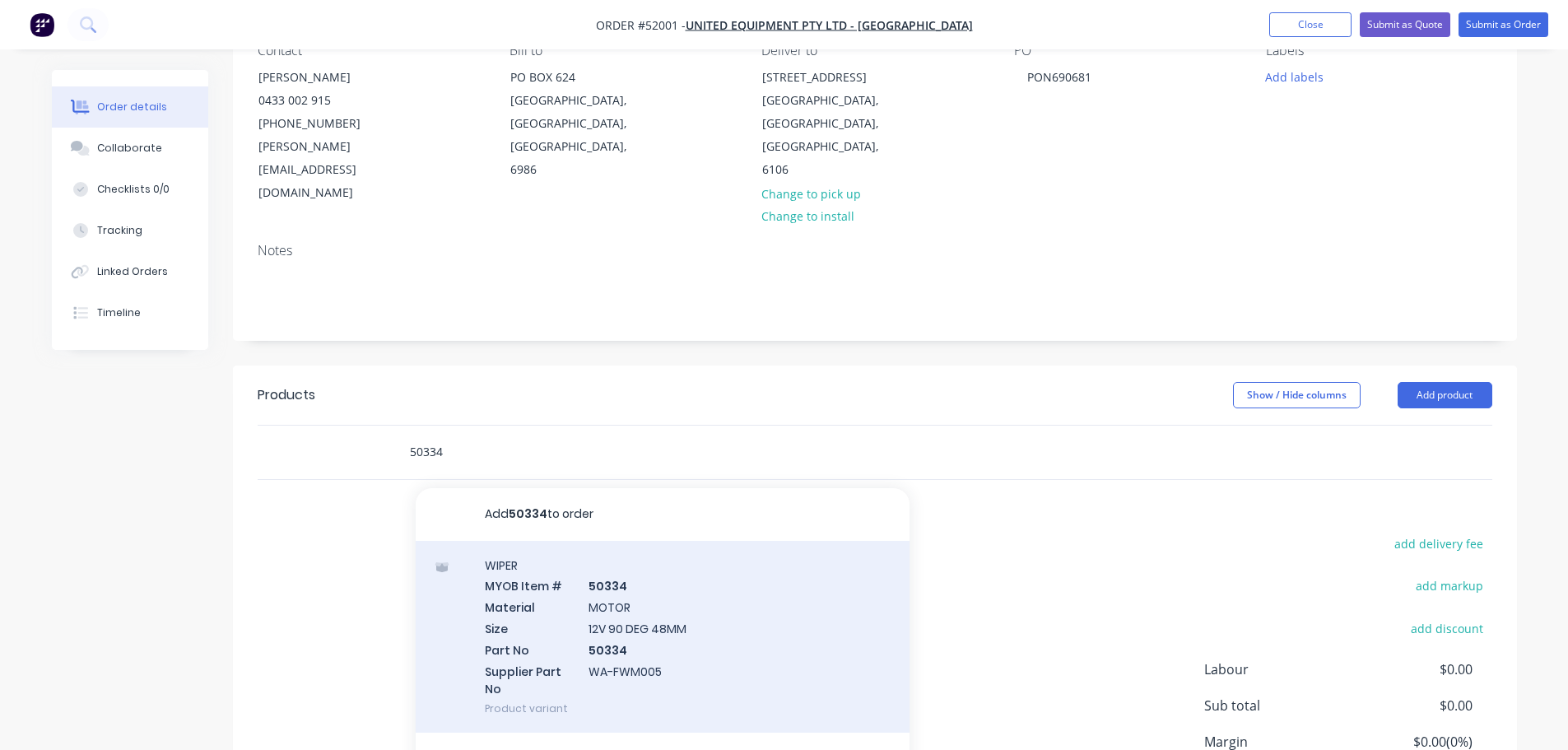
type input "50334"
click at [602, 590] on div "WIPER MYOB Item # 50334 Material MOTOR Size 12V 90 DEG 48MM Part No 50334 Suppl…" at bounding box center [663, 637] width 494 height 193
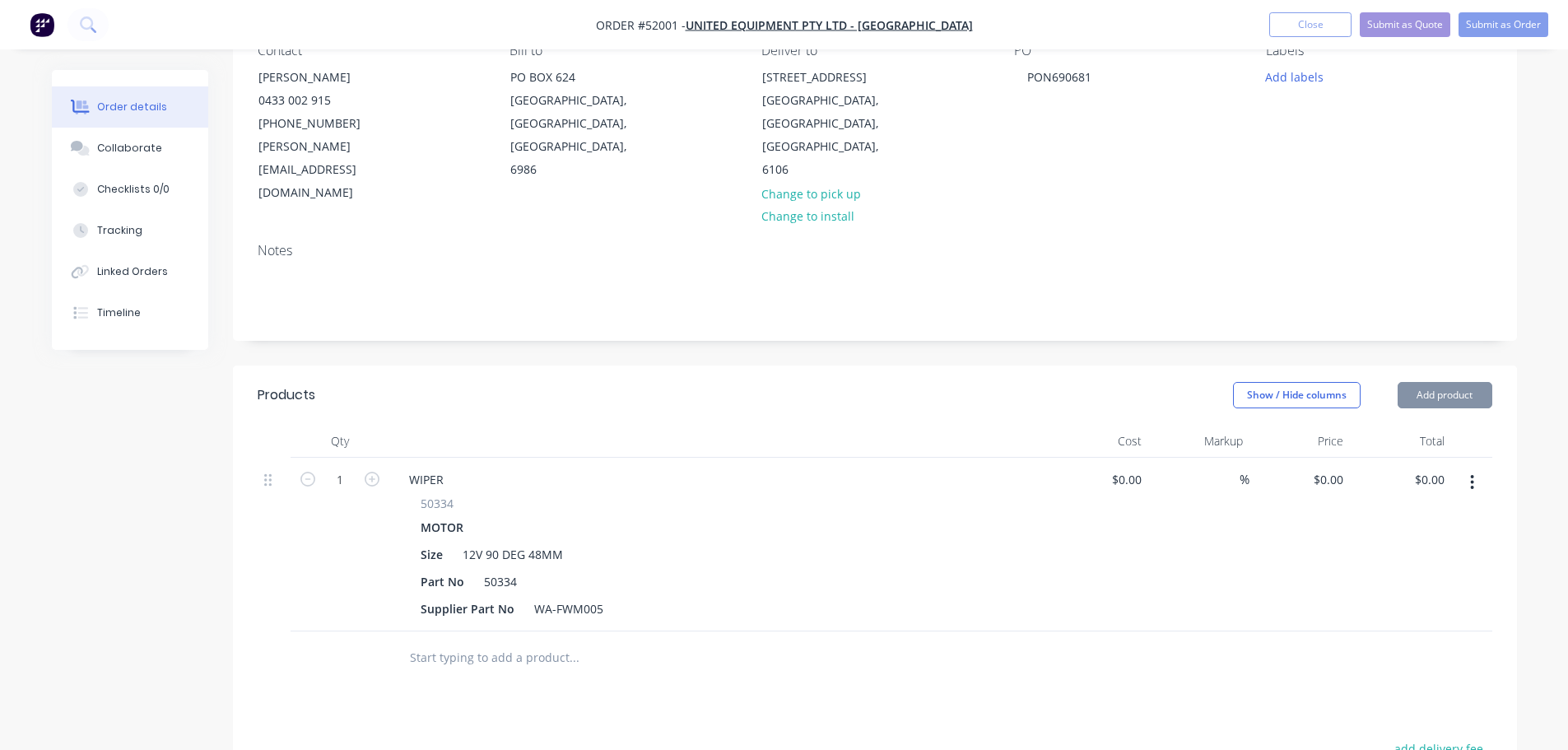
type input "$199.95"
type input "27.53"
type input "$255.00"
click at [483, 641] on input "text" at bounding box center [573, 657] width 329 height 33
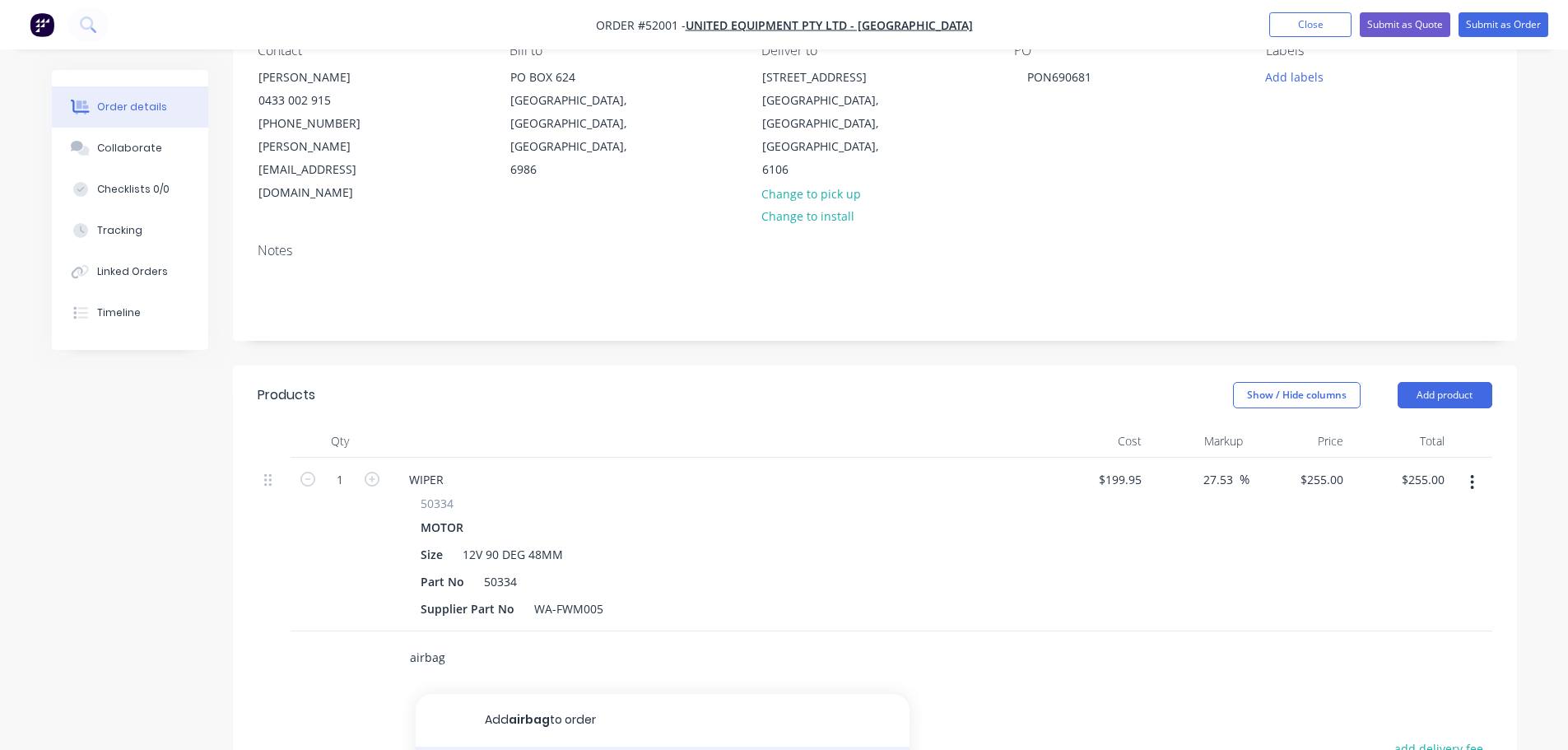
type input "airbag"
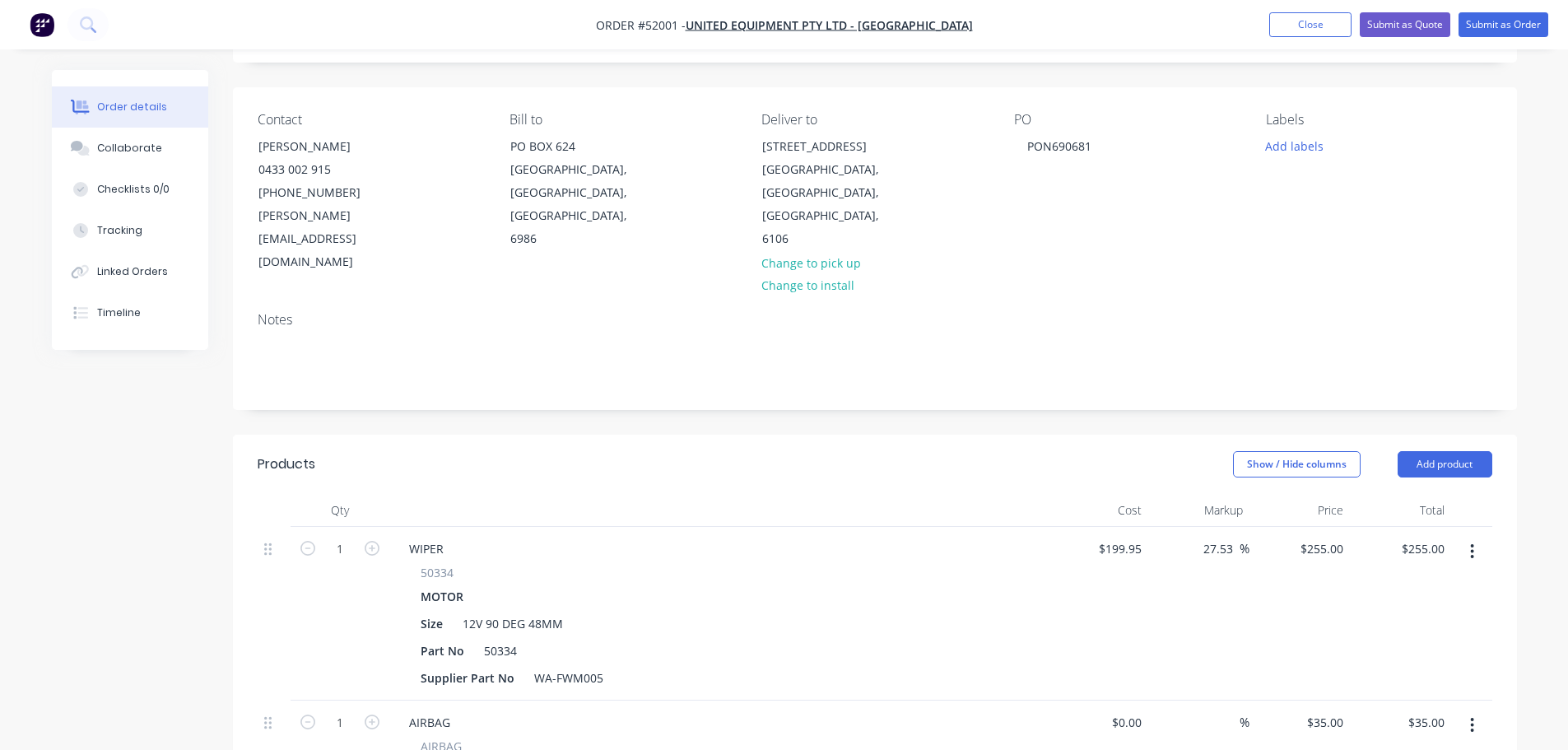
scroll to position [0, 0]
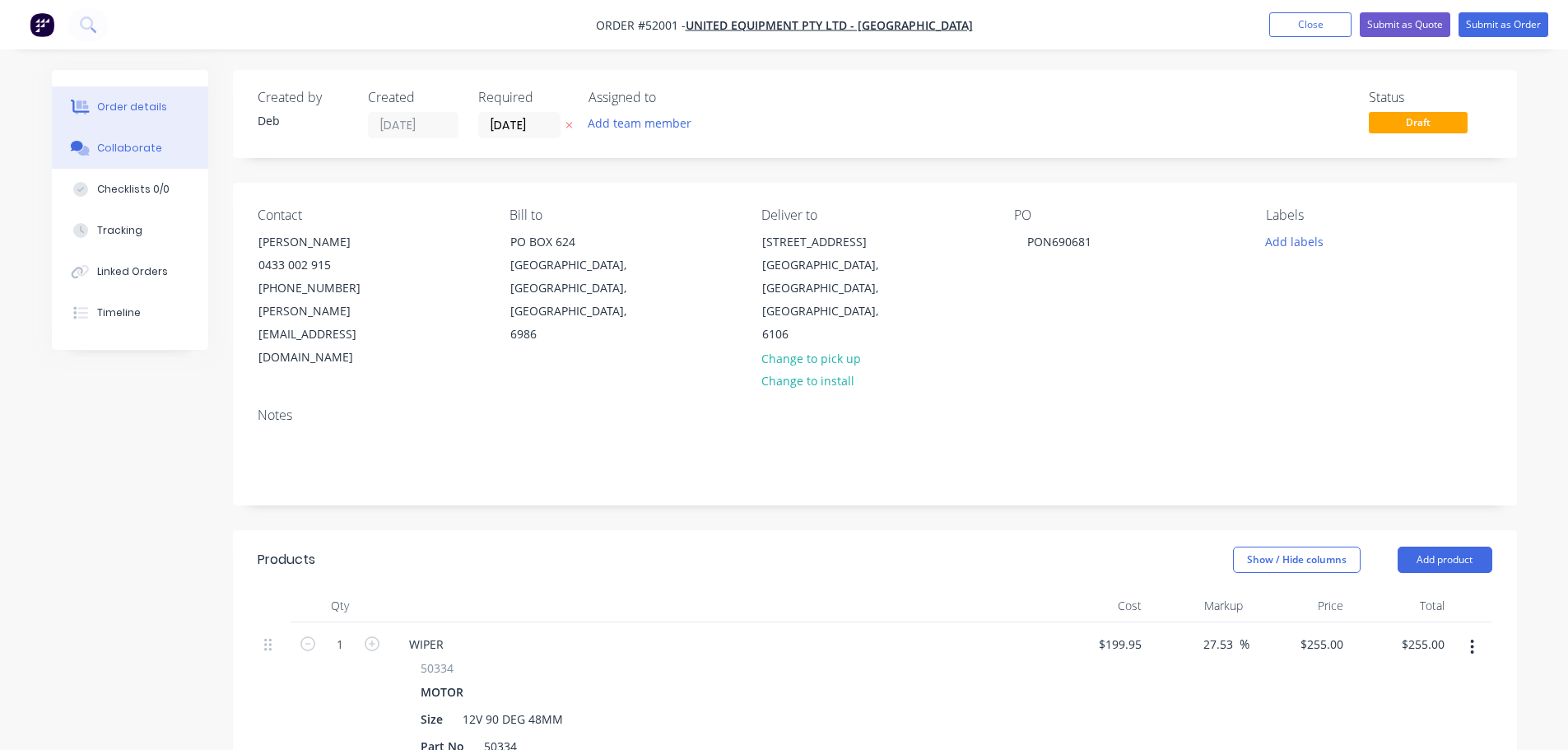
click at [91, 144] on div at bounding box center [80, 148] width 24 height 14
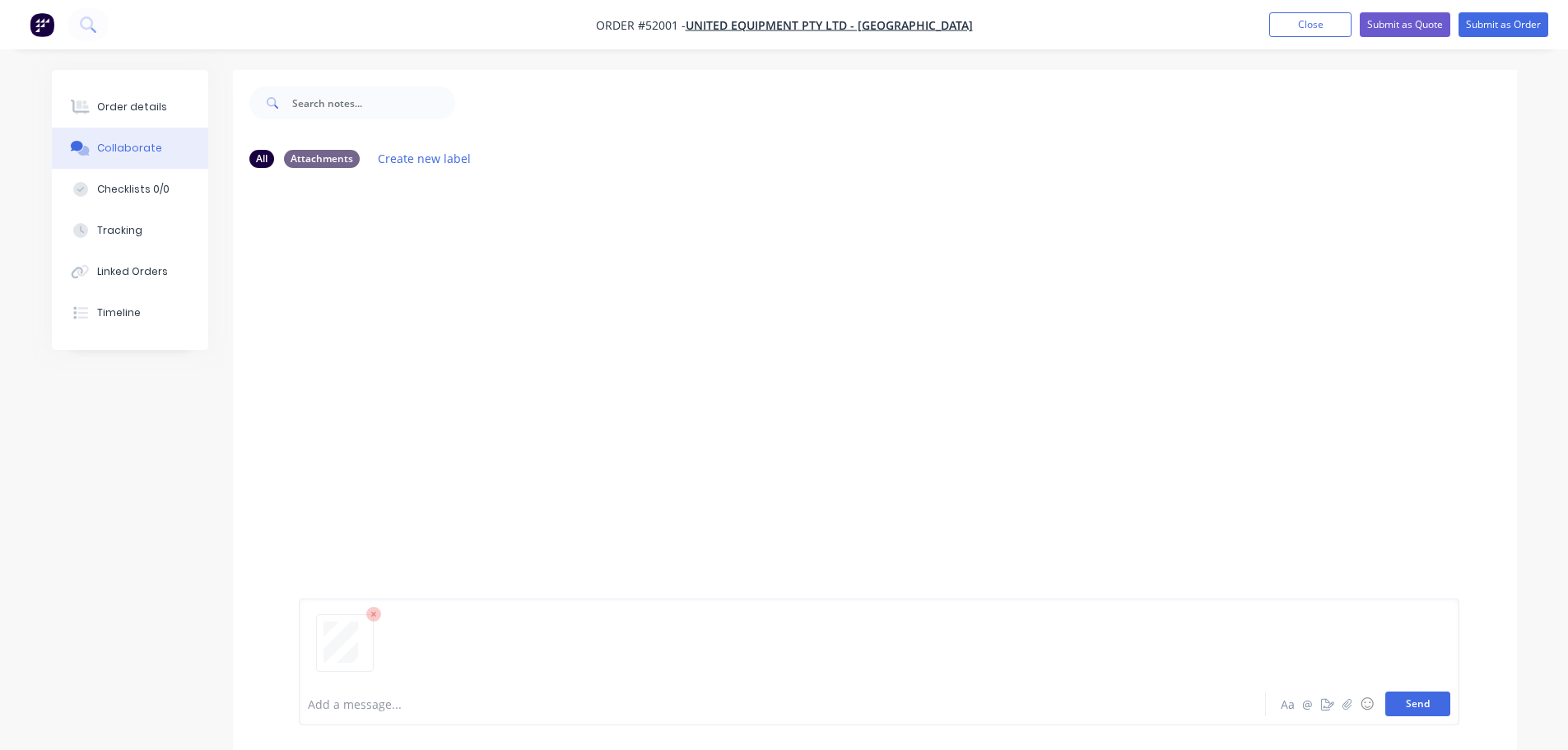
click at [1406, 704] on button "Send" at bounding box center [1417, 703] width 65 height 24
click at [124, 108] on div "Order details" at bounding box center [133, 106] width 70 height 14
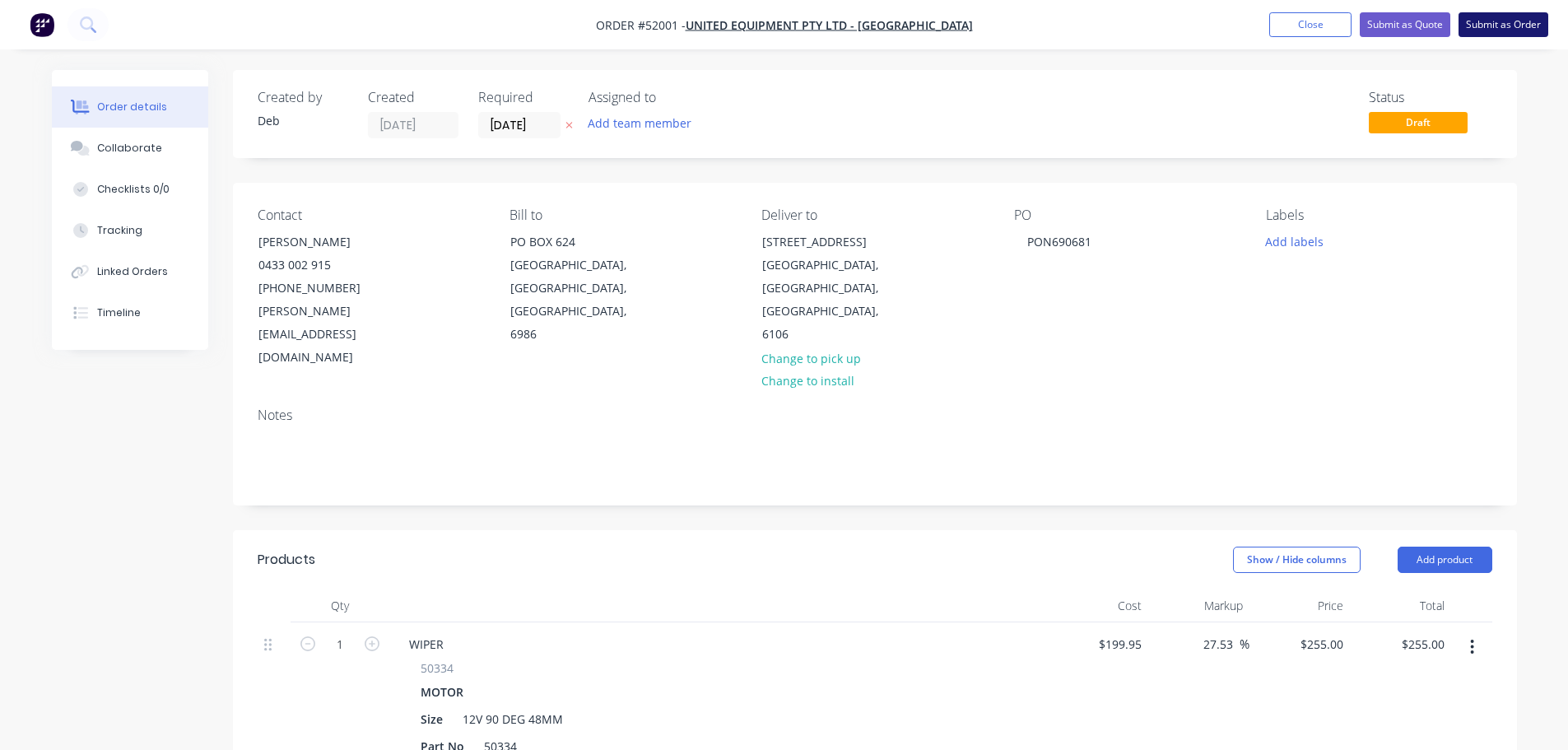
click at [1532, 24] on button "Submit as Order" at bounding box center [1502, 24] width 89 height 24
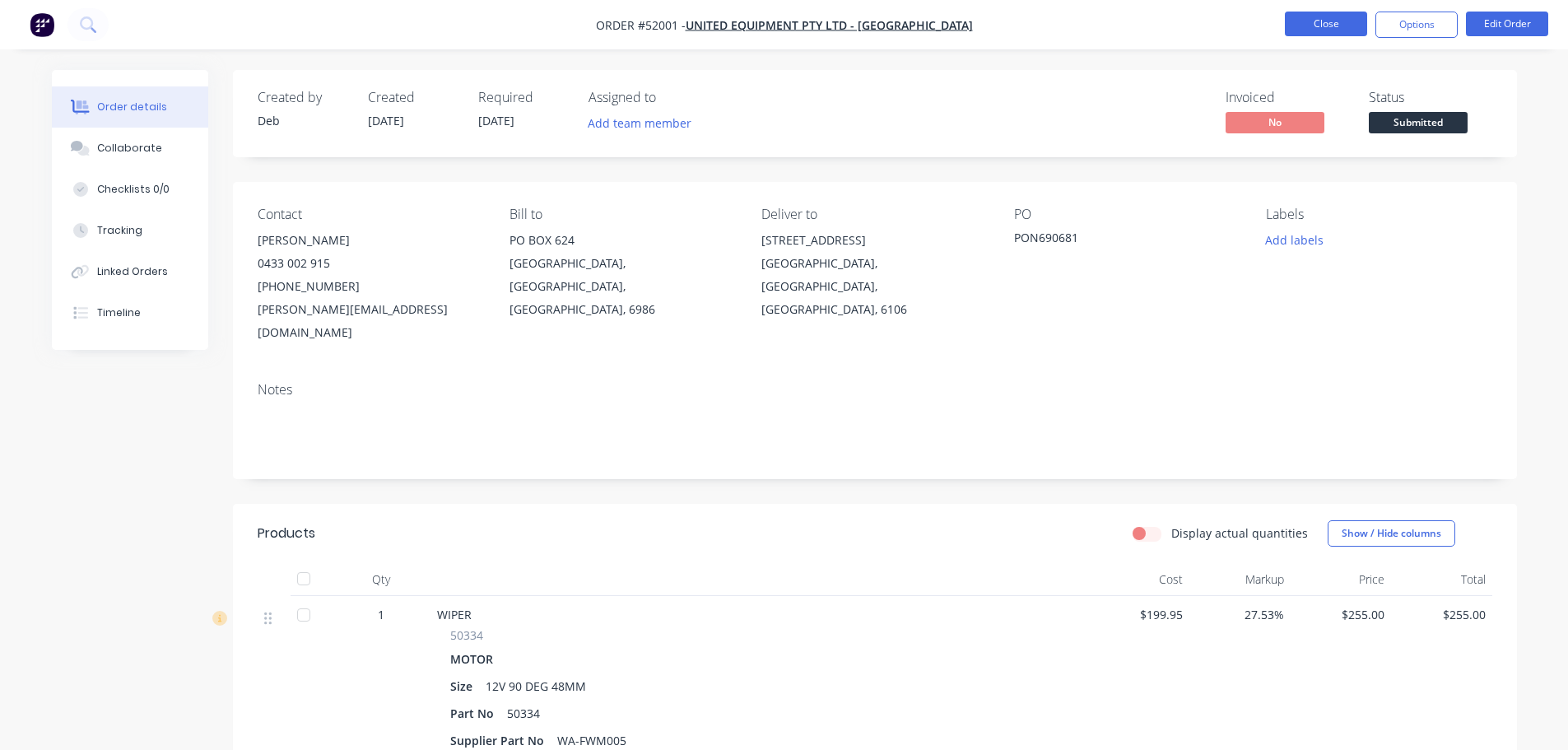
click at [1304, 20] on button "Close" at bounding box center [1325, 23] width 82 height 24
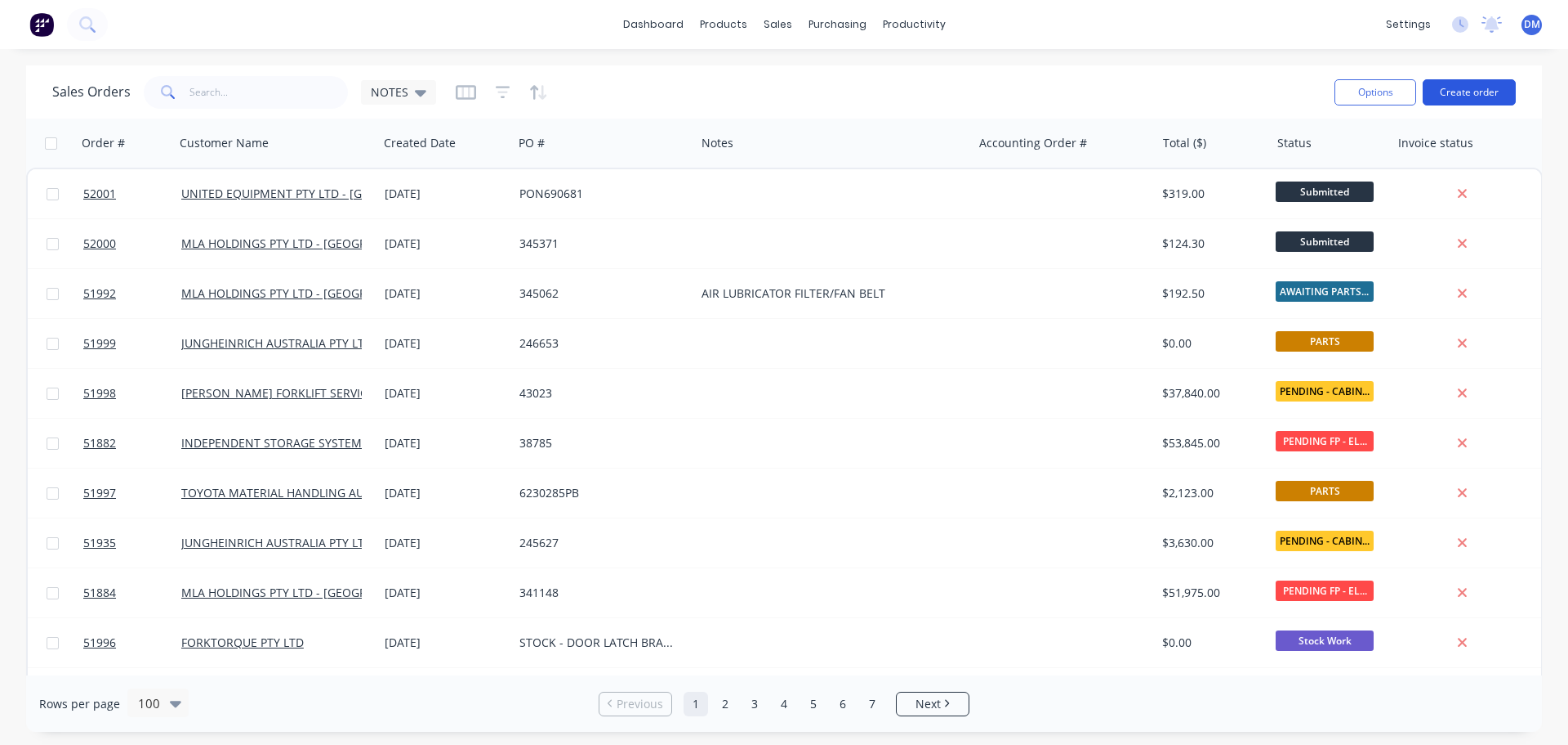
click at [1461, 92] on button "Create order" at bounding box center [1470, 92] width 93 height 26
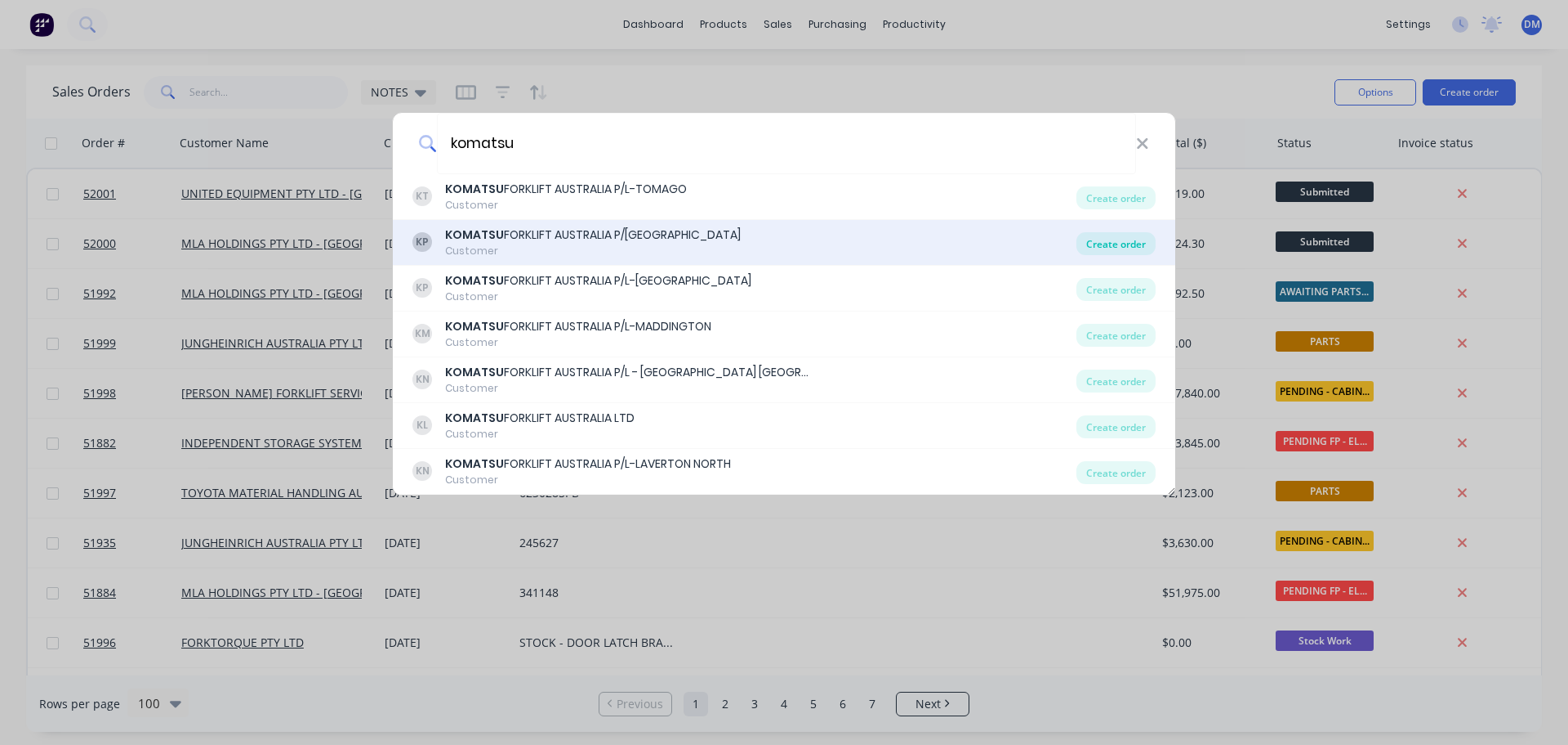
type input "komatsu"
click at [1110, 244] on div "Create order" at bounding box center [1116, 244] width 80 height 23
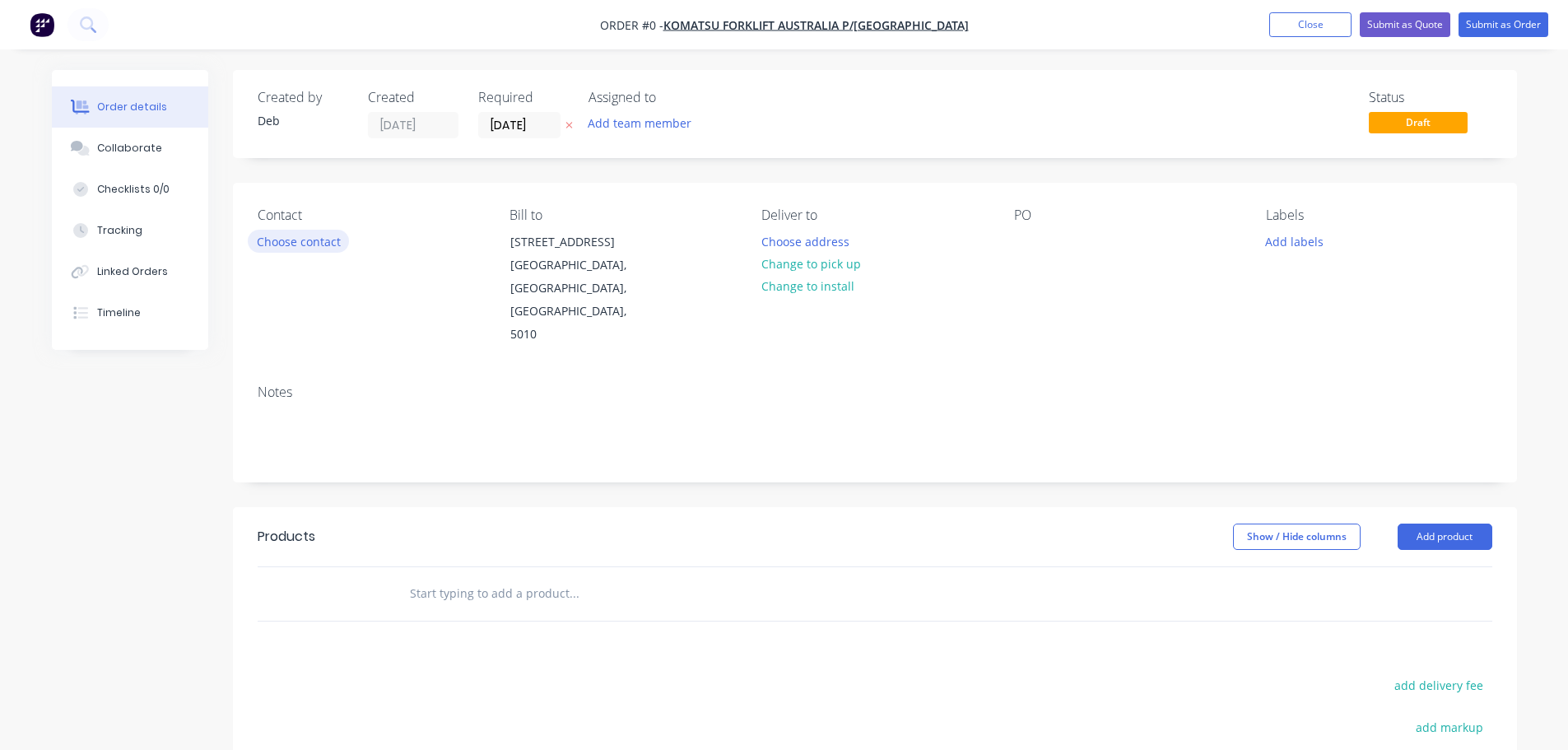
click at [306, 241] on button "Choose contact" at bounding box center [298, 241] width 101 height 23
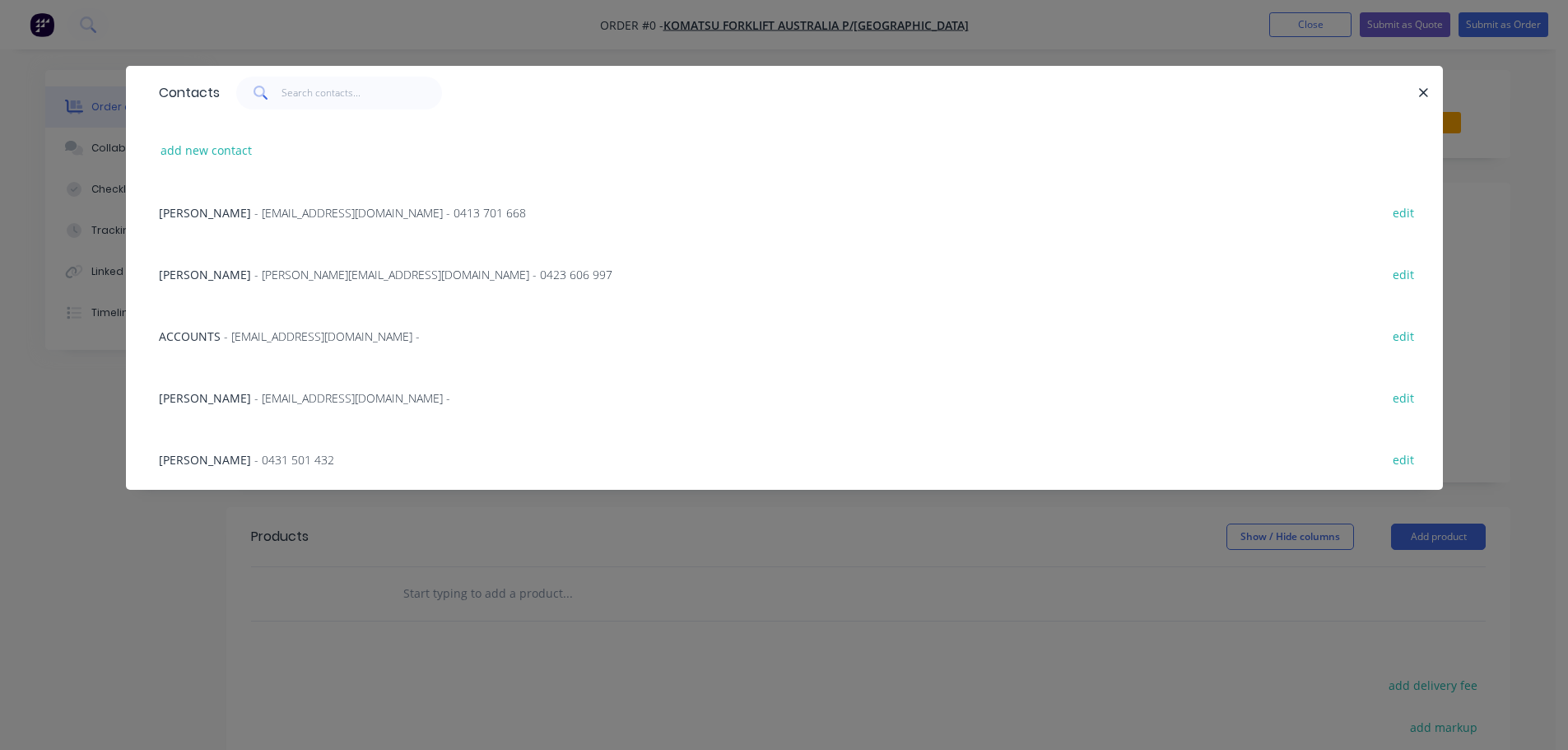
click at [309, 208] on span "- [EMAIL_ADDRESS][DOMAIN_NAME] - 0413 701 668" at bounding box center [390, 212] width 271 height 15
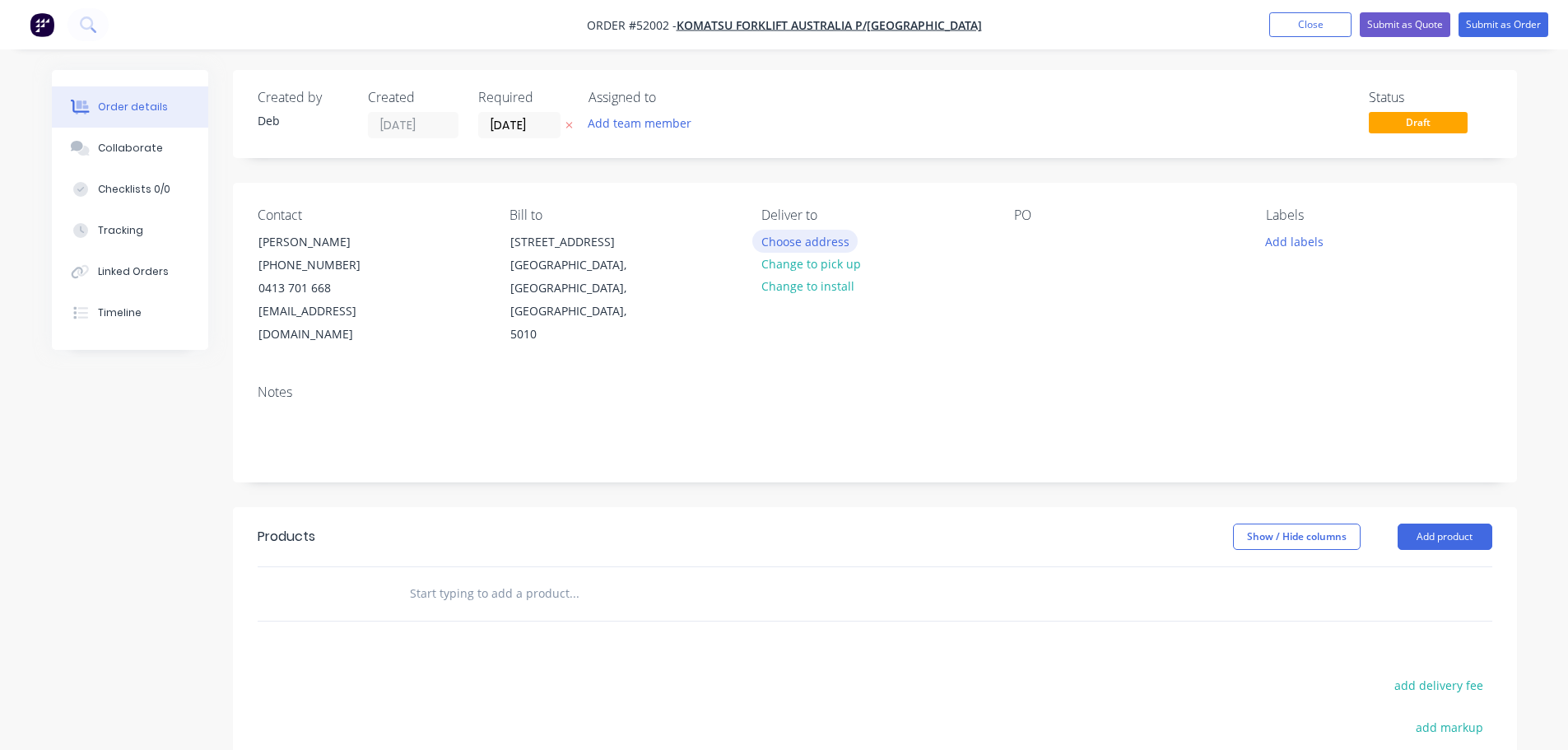
click at [806, 237] on button "Choose address" at bounding box center [804, 241] width 105 height 23
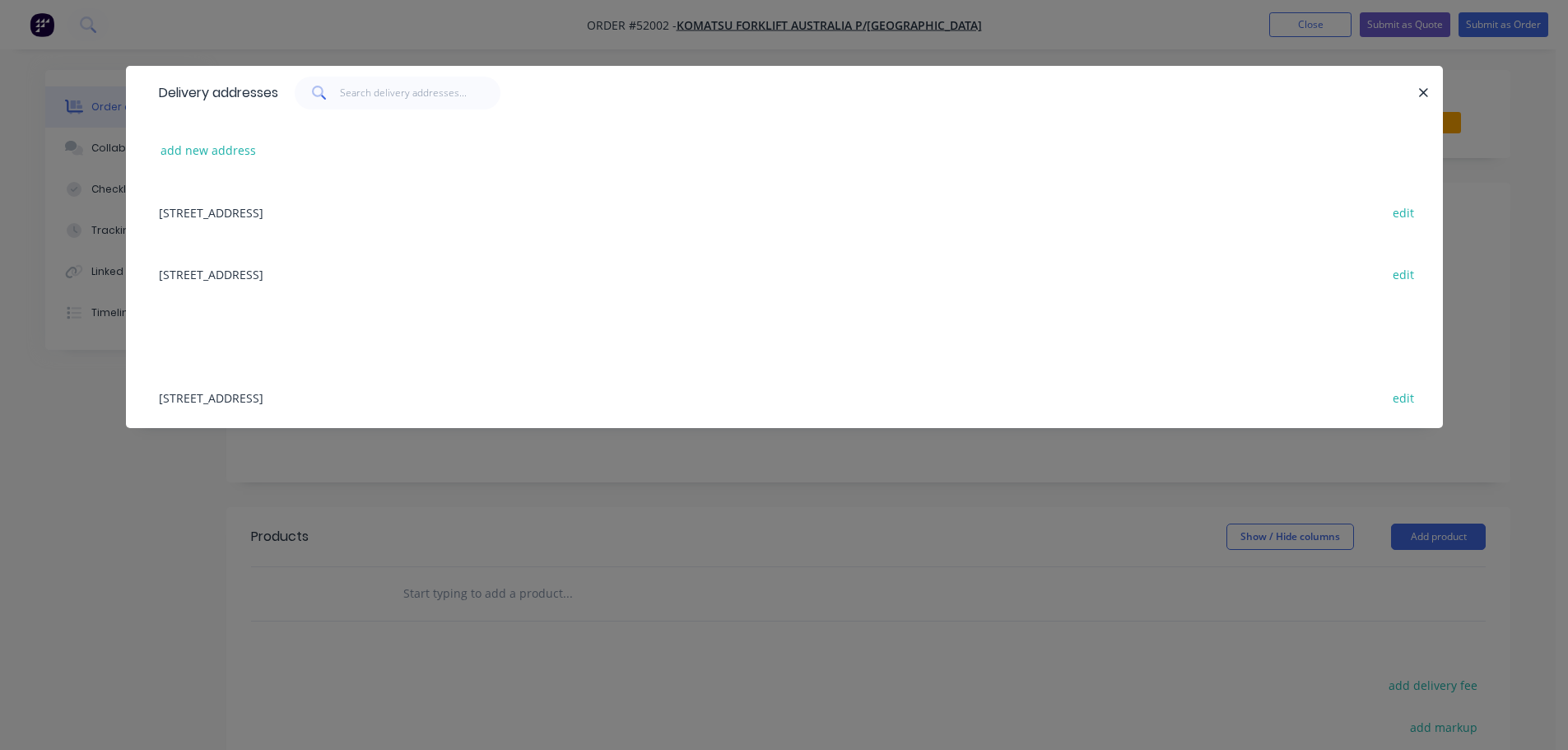
click at [363, 217] on div "[STREET_ADDRESS] edit" at bounding box center [784, 212] width 1268 height 61
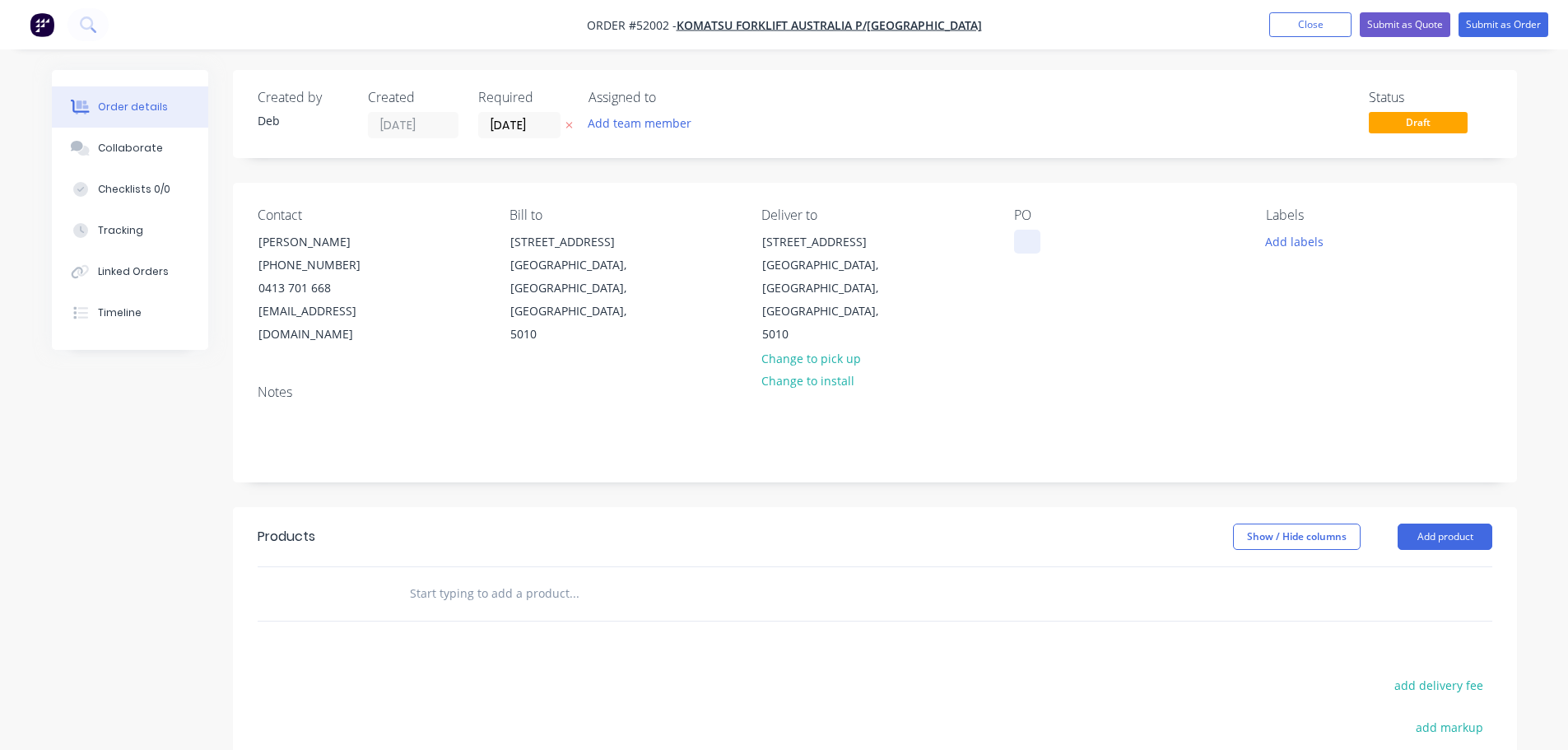
click at [1023, 234] on div at bounding box center [1026, 242] width 26 height 23
click at [452, 581] on input "text" at bounding box center [573, 593] width 329 height 33
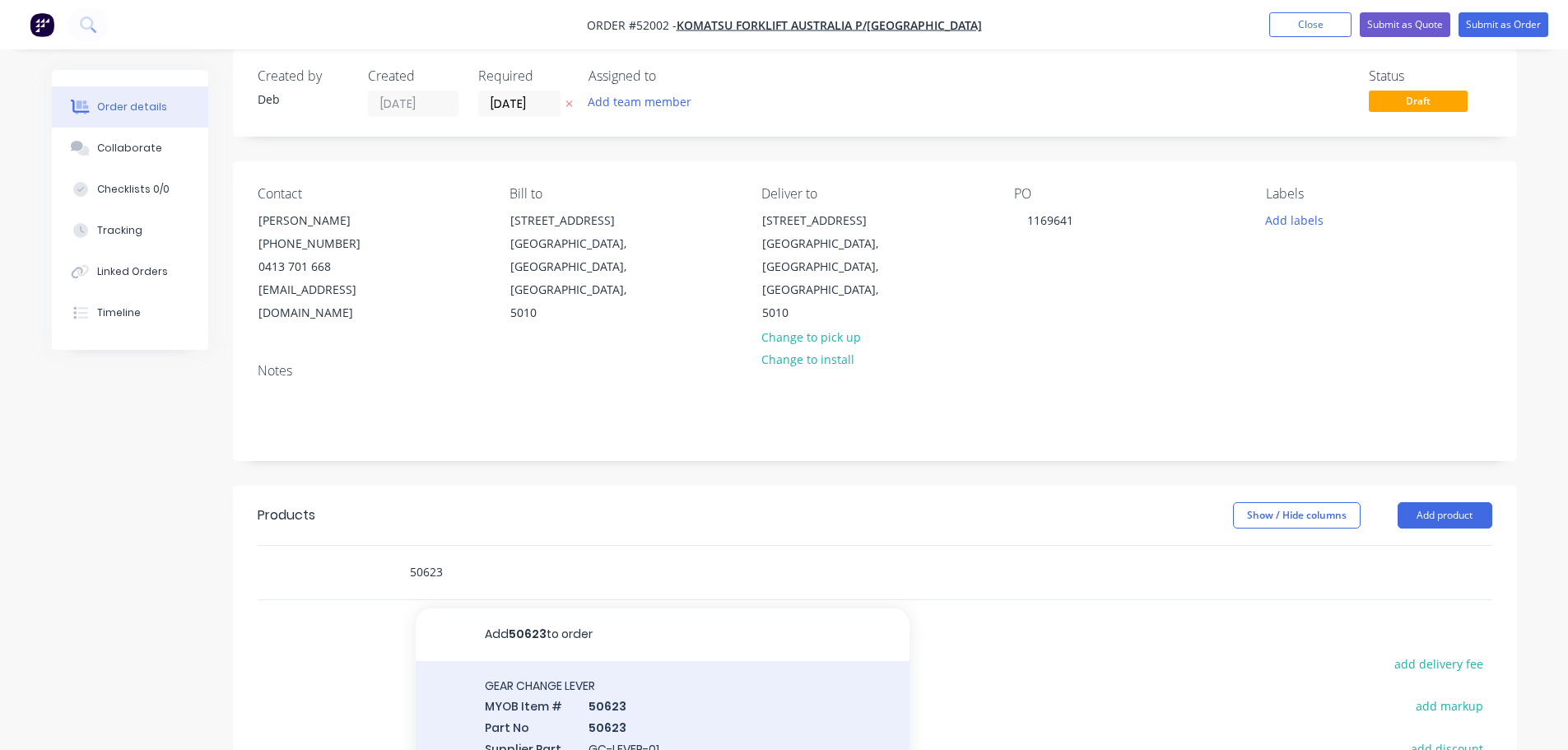
scroll to position [82, 0]
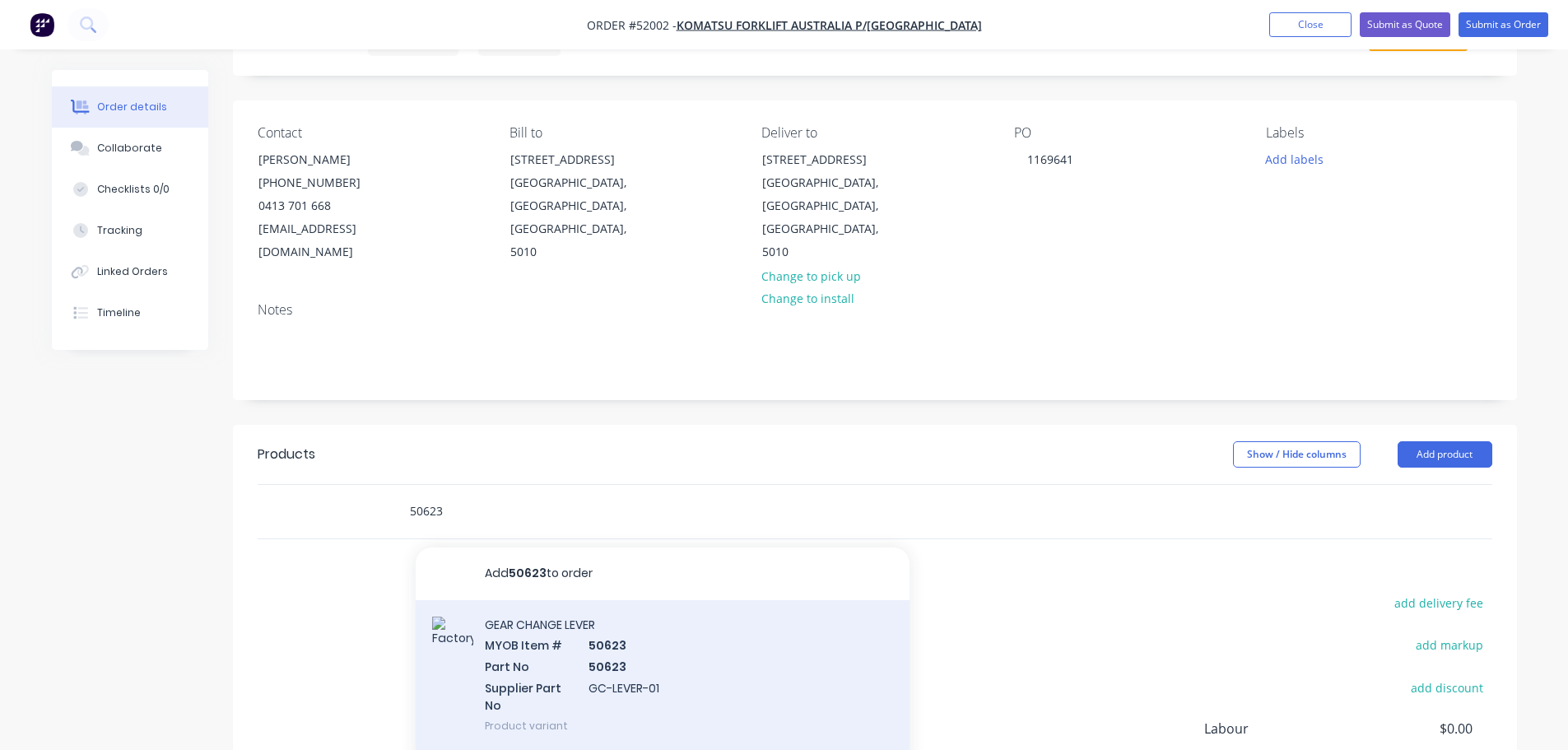
type input "50623"
click at [564, 632] on div "GEAR CHANGE LEVER MYOB Item # 50623 Part No 50623 Supplier Part No GC-LEVER-01 …" at bounding box center [663, 674] width 494 height 150
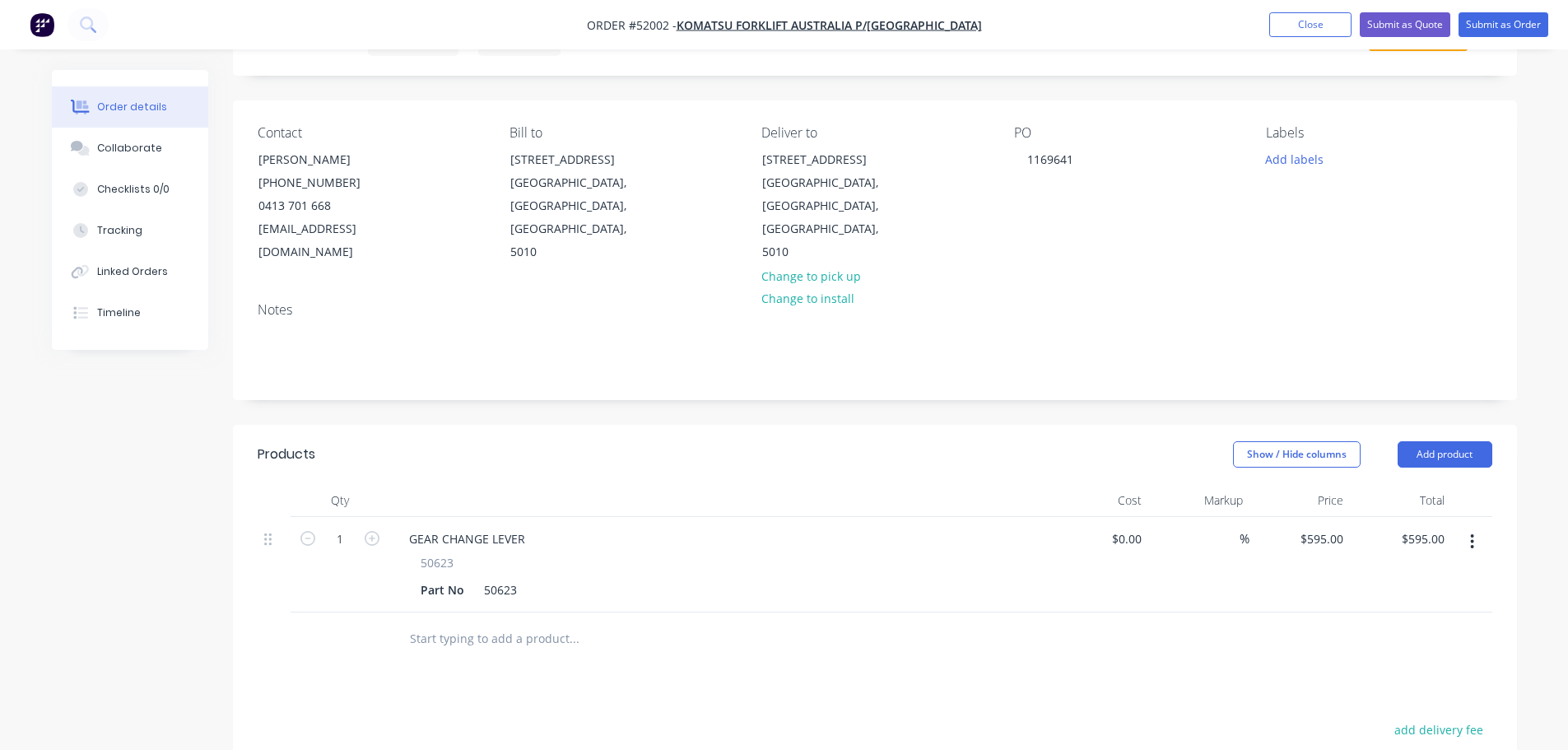
click at [497, 622] on input "text" at bounding box center [573, 638] width 329 height 33
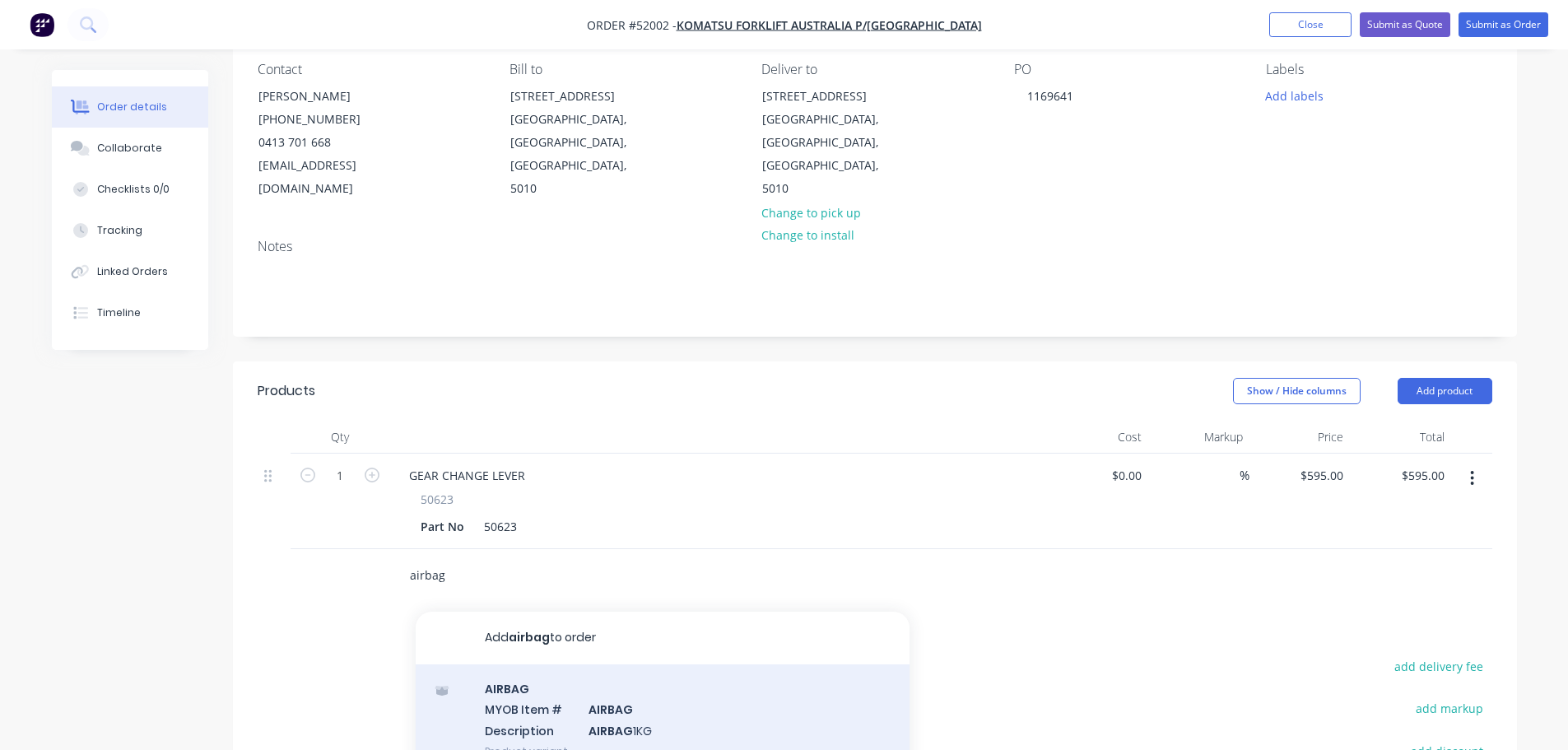
scroll to position [247, 0]
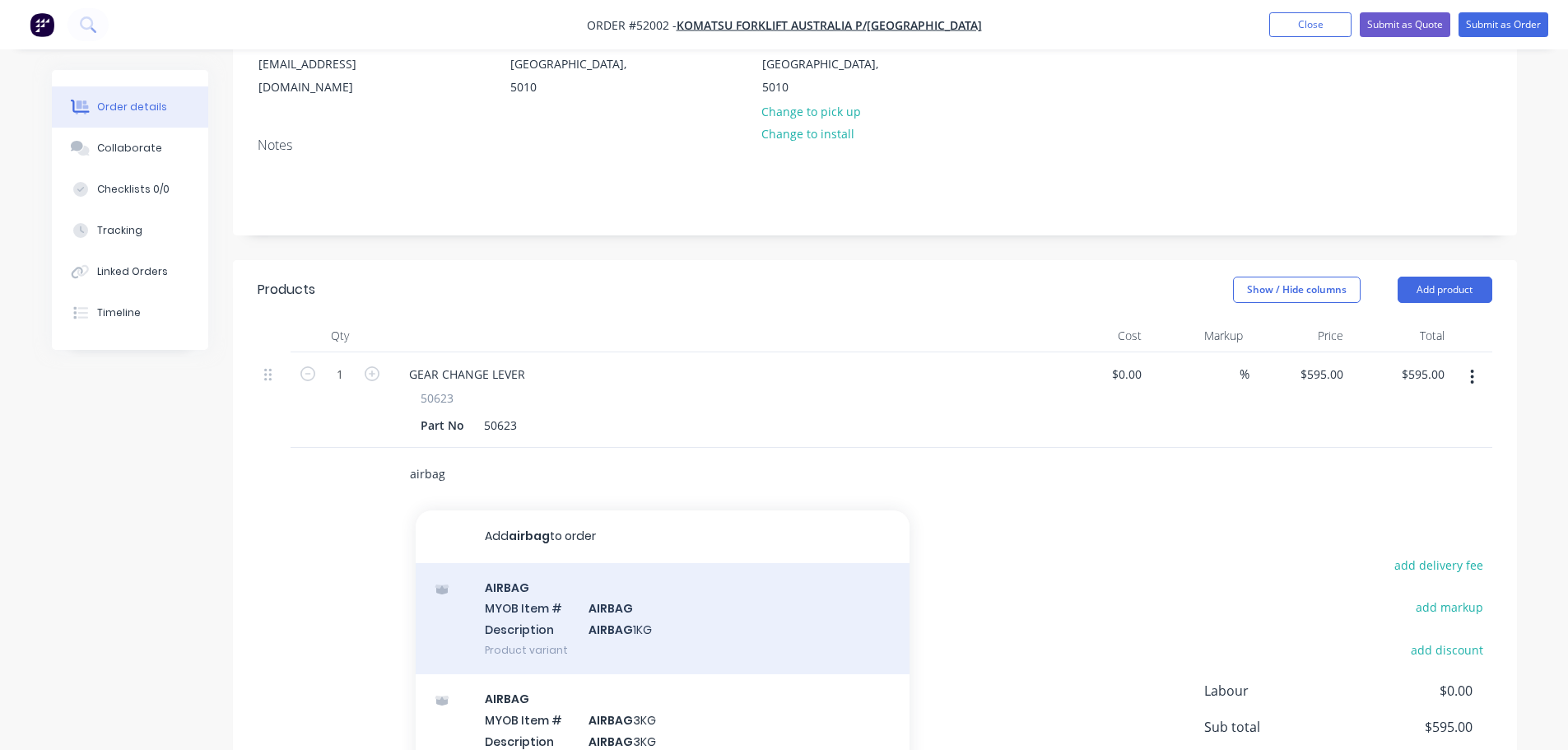
type input "airbag"
click at [581, 591] on div "AIRBAG MYOB Item # AIRBAG Description AIRBAG 1KG Product variant" at bounding box center [663, 617] width 494 height 111
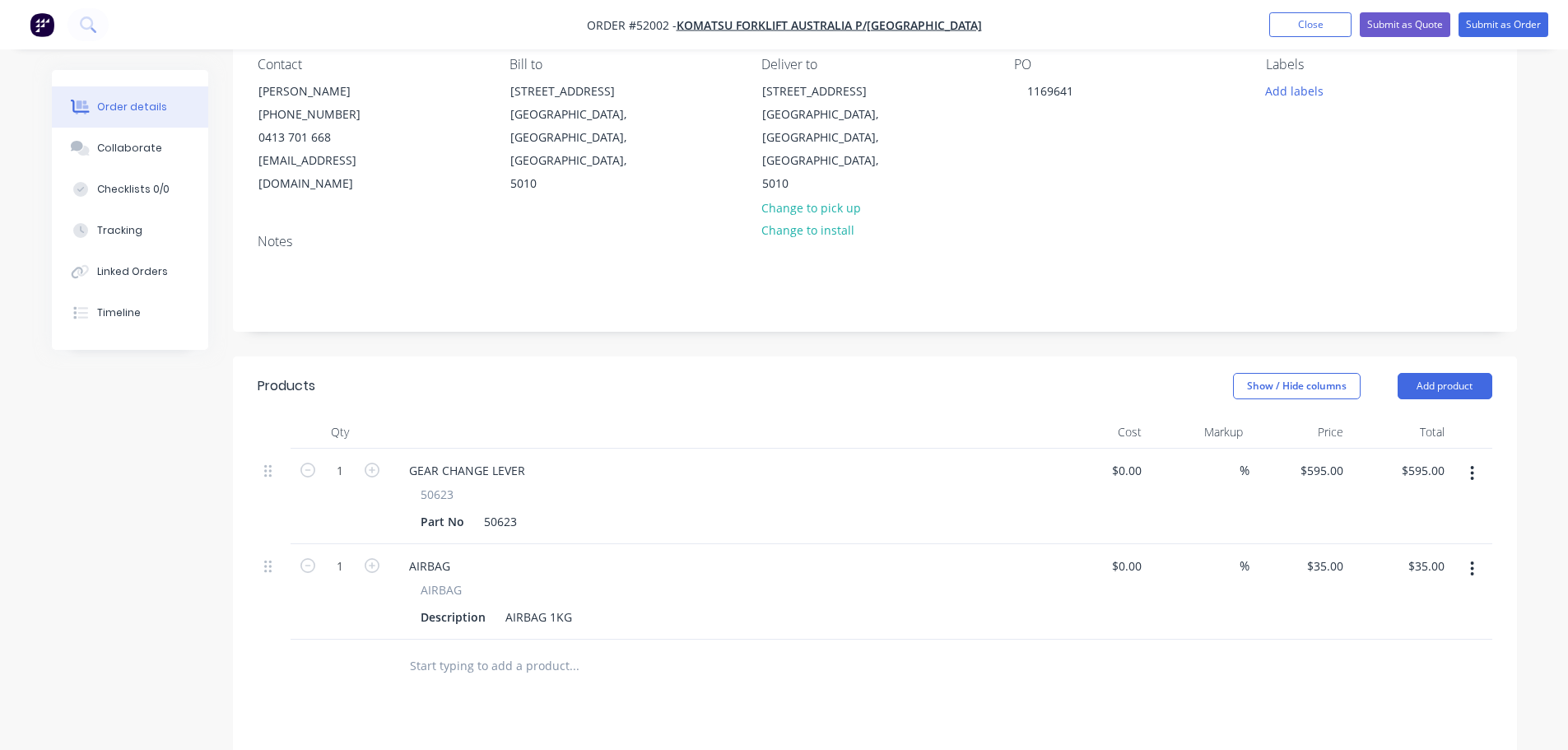
scroll to position [0, 0]
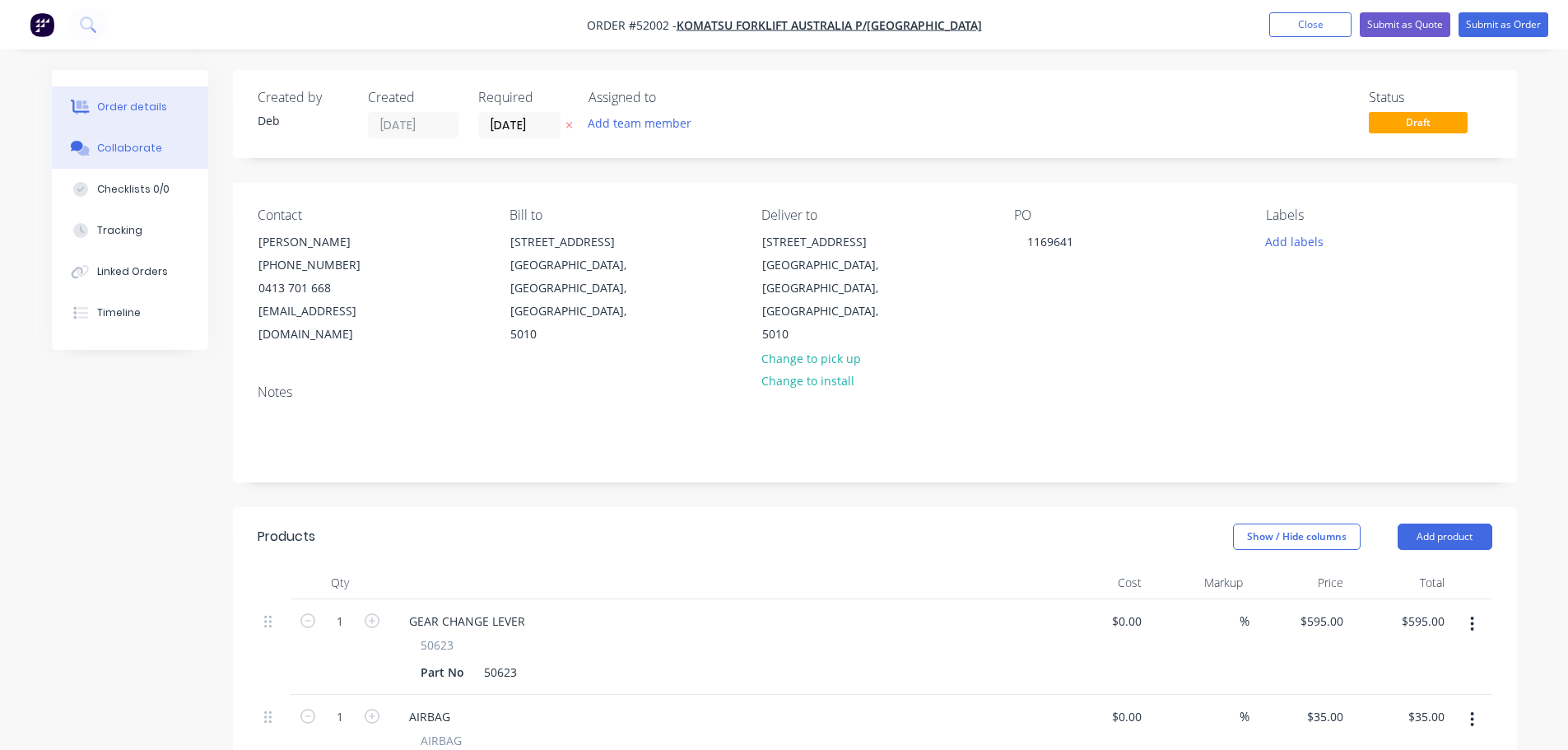
click at [152, 137] on button "Collaborate" at bounding box center [130, 148] width 156 height 41
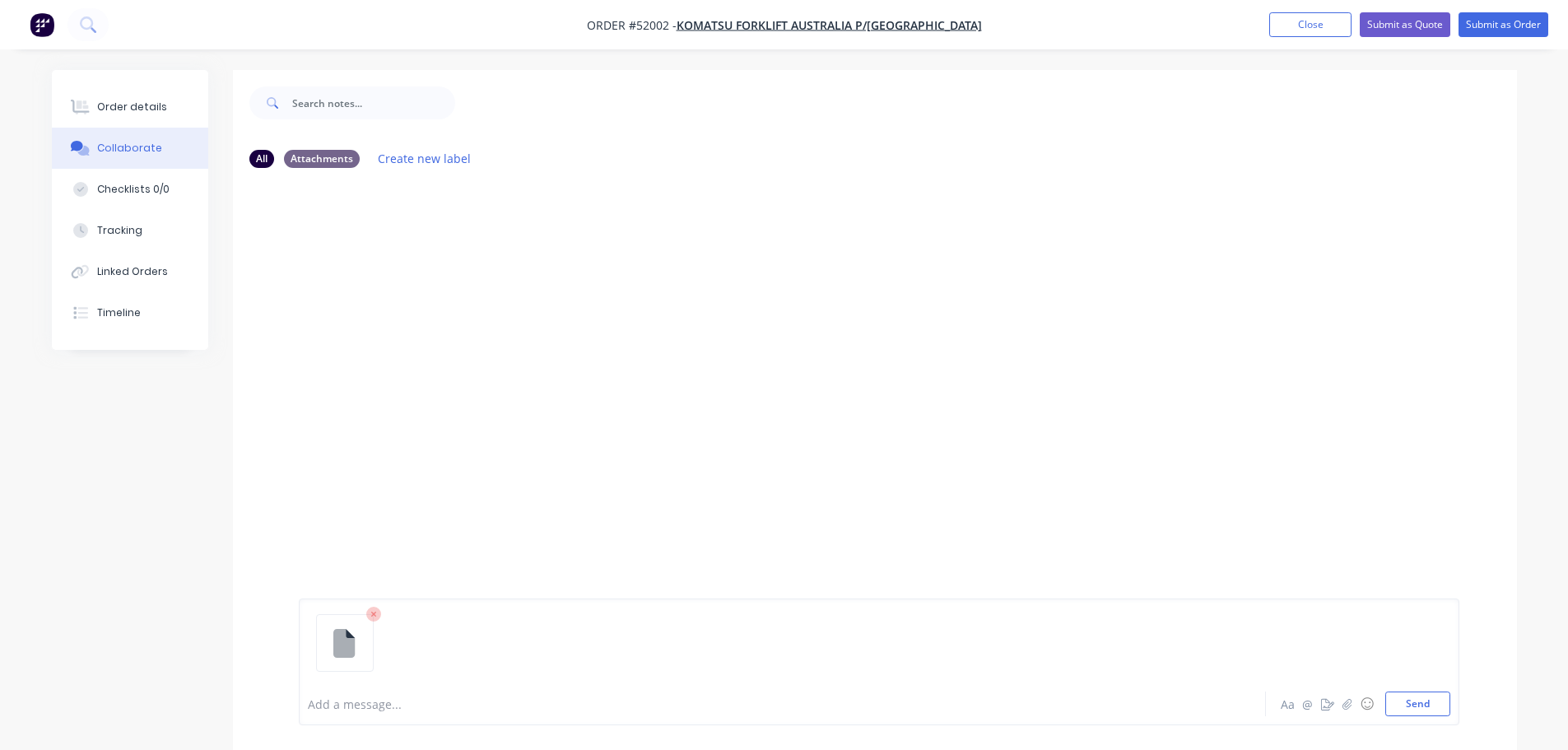
drag, startPoint x: 1416, startPoint y: 703, endPoint x: 969, endPoint y: 486, distance: 496.9
click at [1412, 702] on button "Send" at bounding box center [1417, 703] width 65 height 24
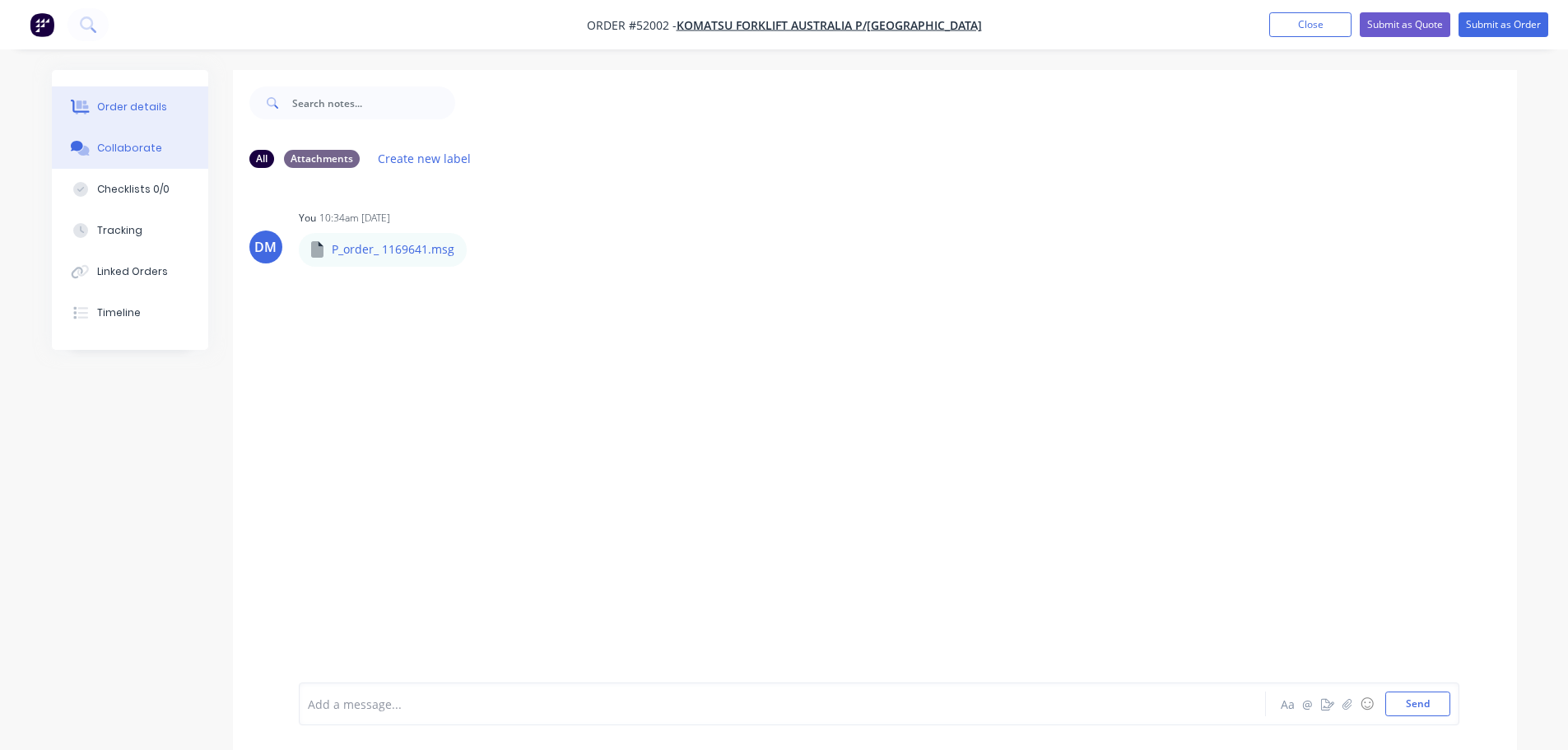
drag, startPoint x: 153, startPoint y: 99, endPoint x: 174, endPoint y: 108, distance: 22.8
click at [153, 102] on div "Order details" at bounding box center [133, 106] width 70 height 14
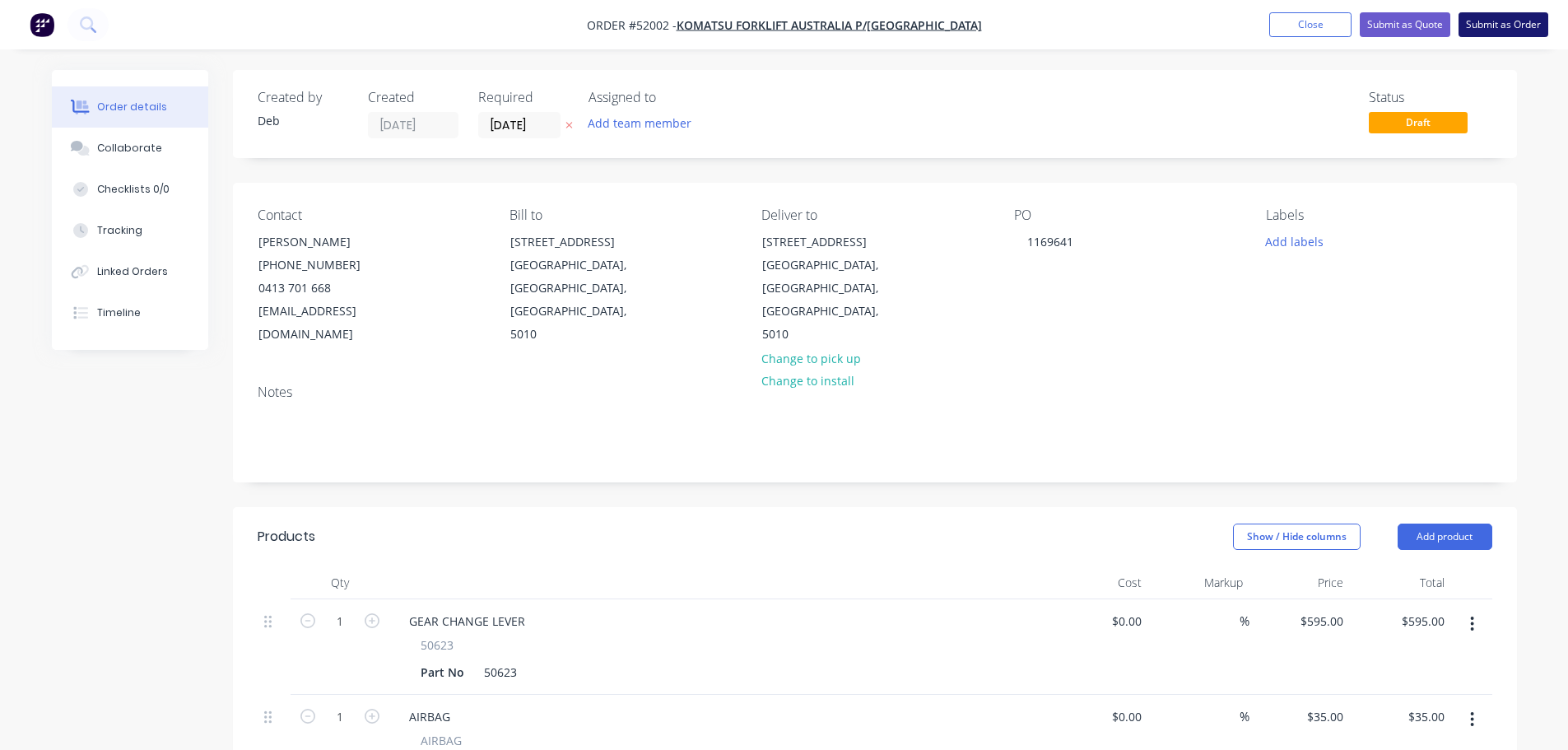
click at [1482, 28] on button "Submit as Order" at bounding box center [1502, 24] width 89 height 24
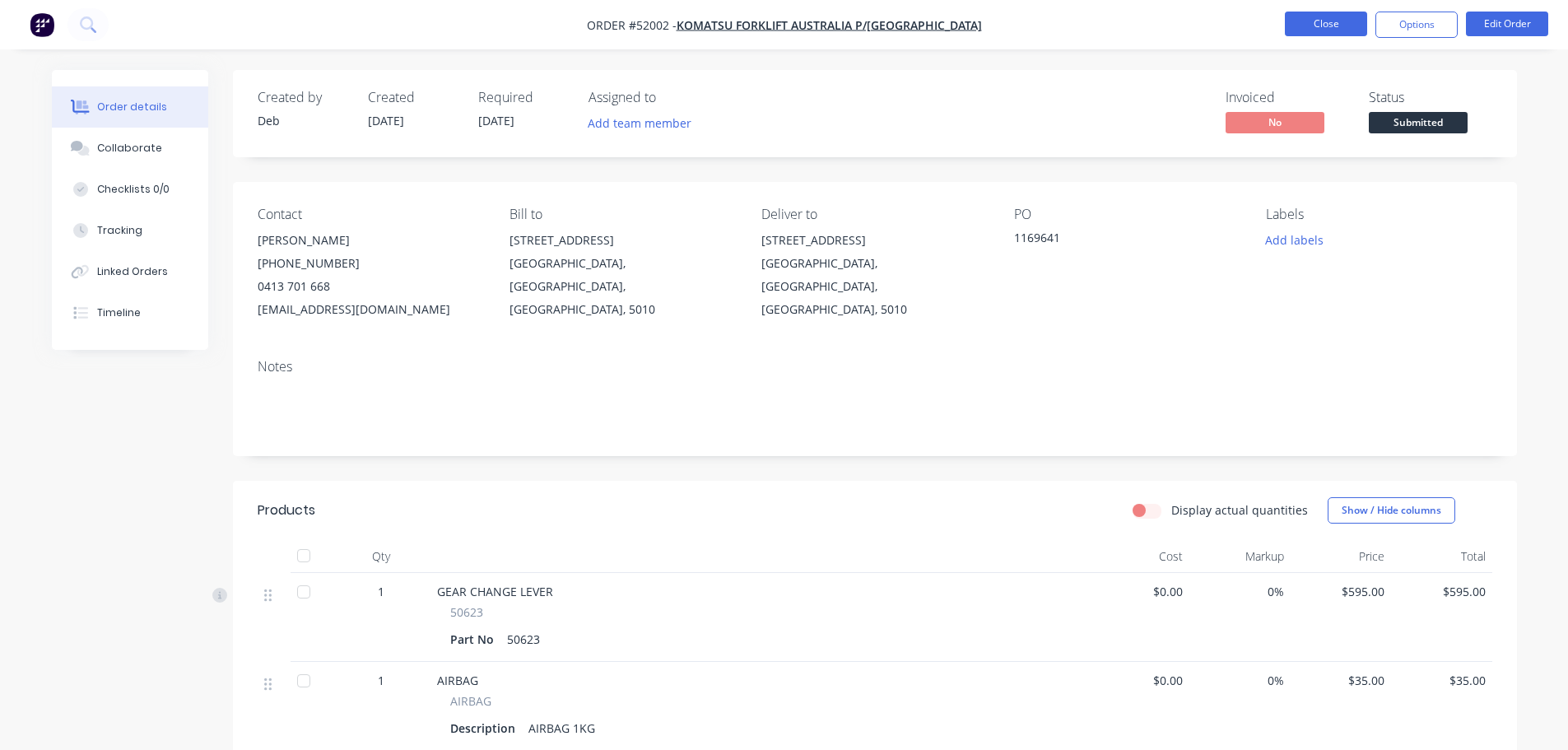
click at [1346, 21] on button "Close" at bounding box center [1325, 23] width 82 height 24
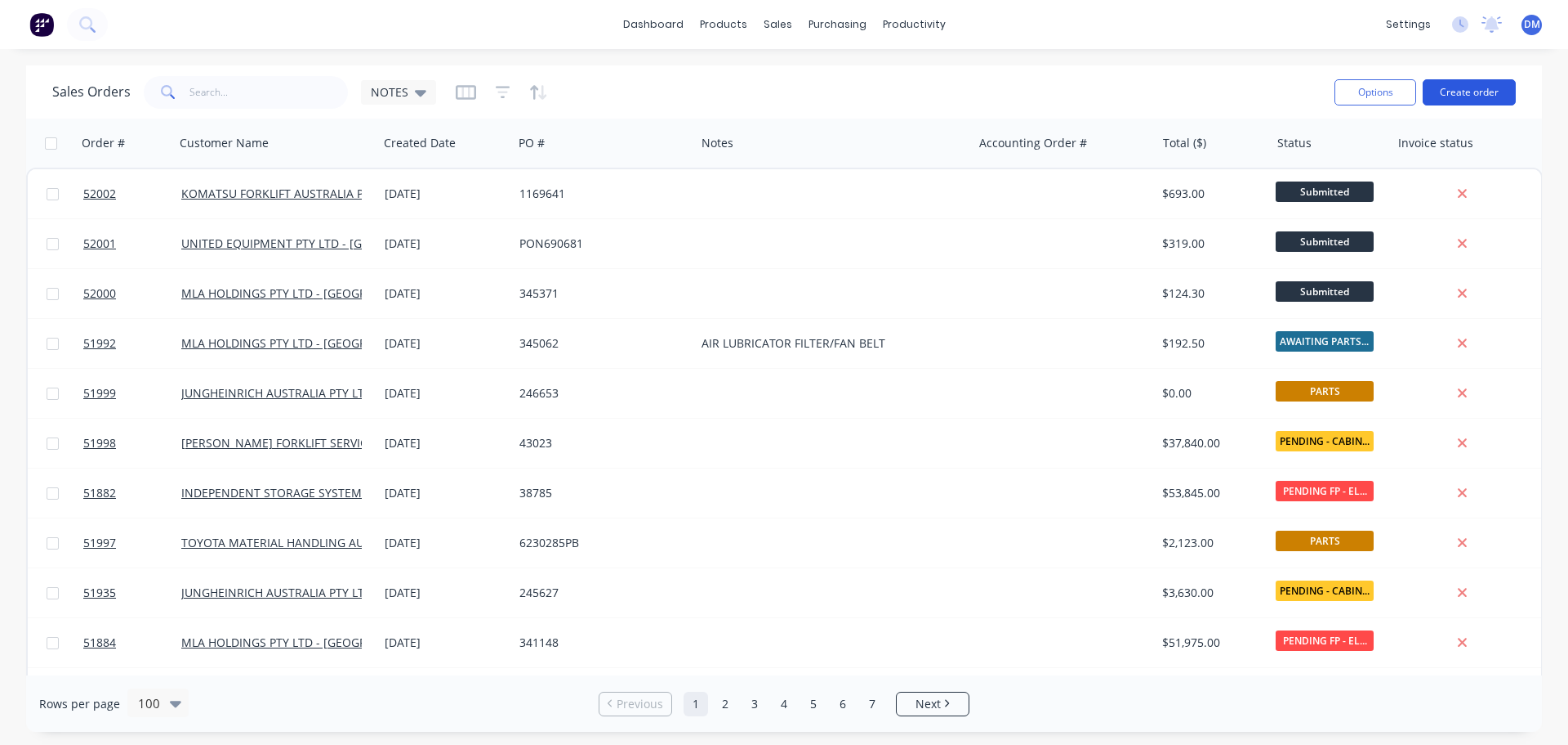
click at [1468, 90] on button "Create order" at bounding box center [1470, 92] width 93 height 26
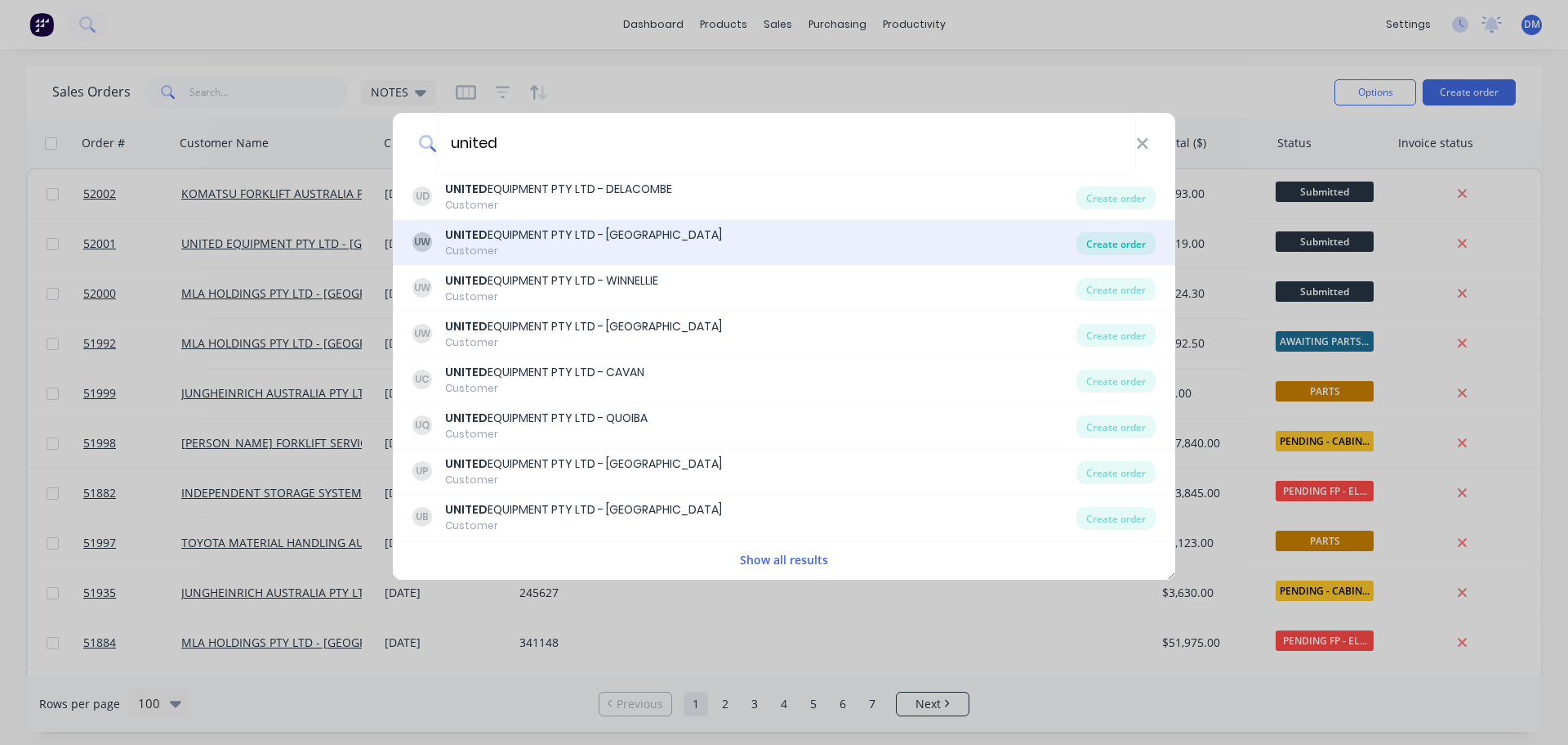
type input "united"
click at [1132, 244] on div "Create order" at bounding box center [1116, 244] width 80 height 23
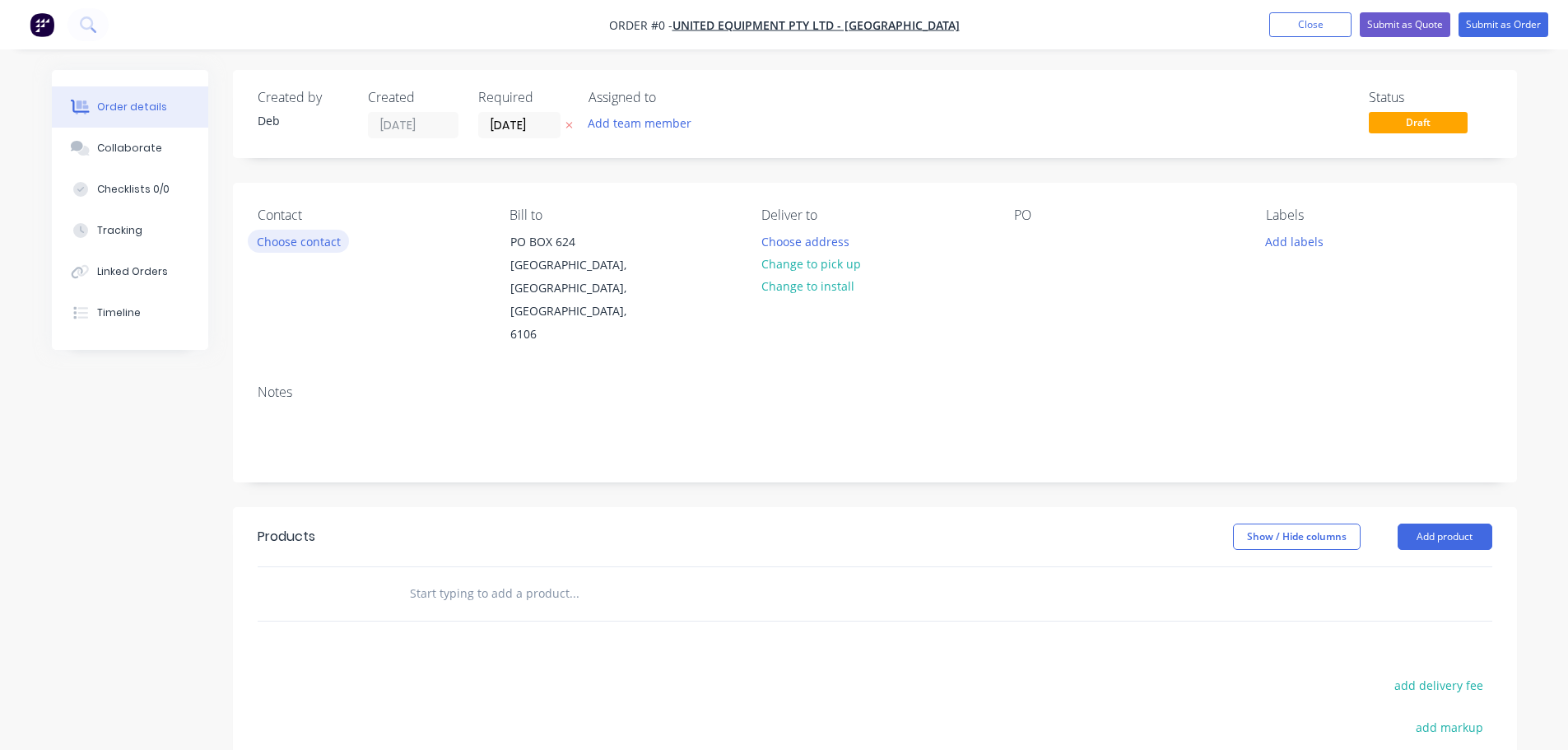
click at [287, 239] on button "Choose contact" at bounding box center [298, 241] width 101 height 23
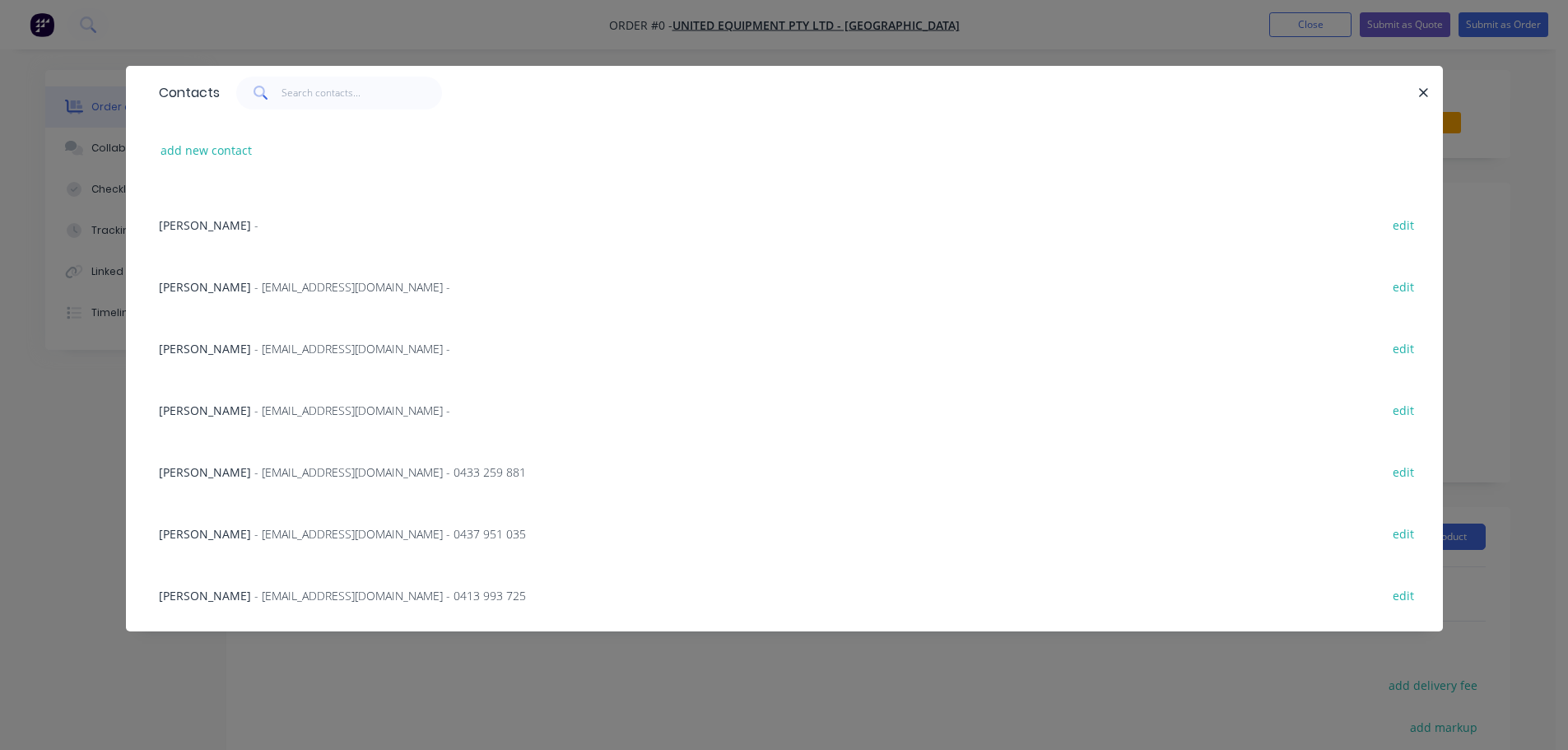
scroll to position [329, 0]
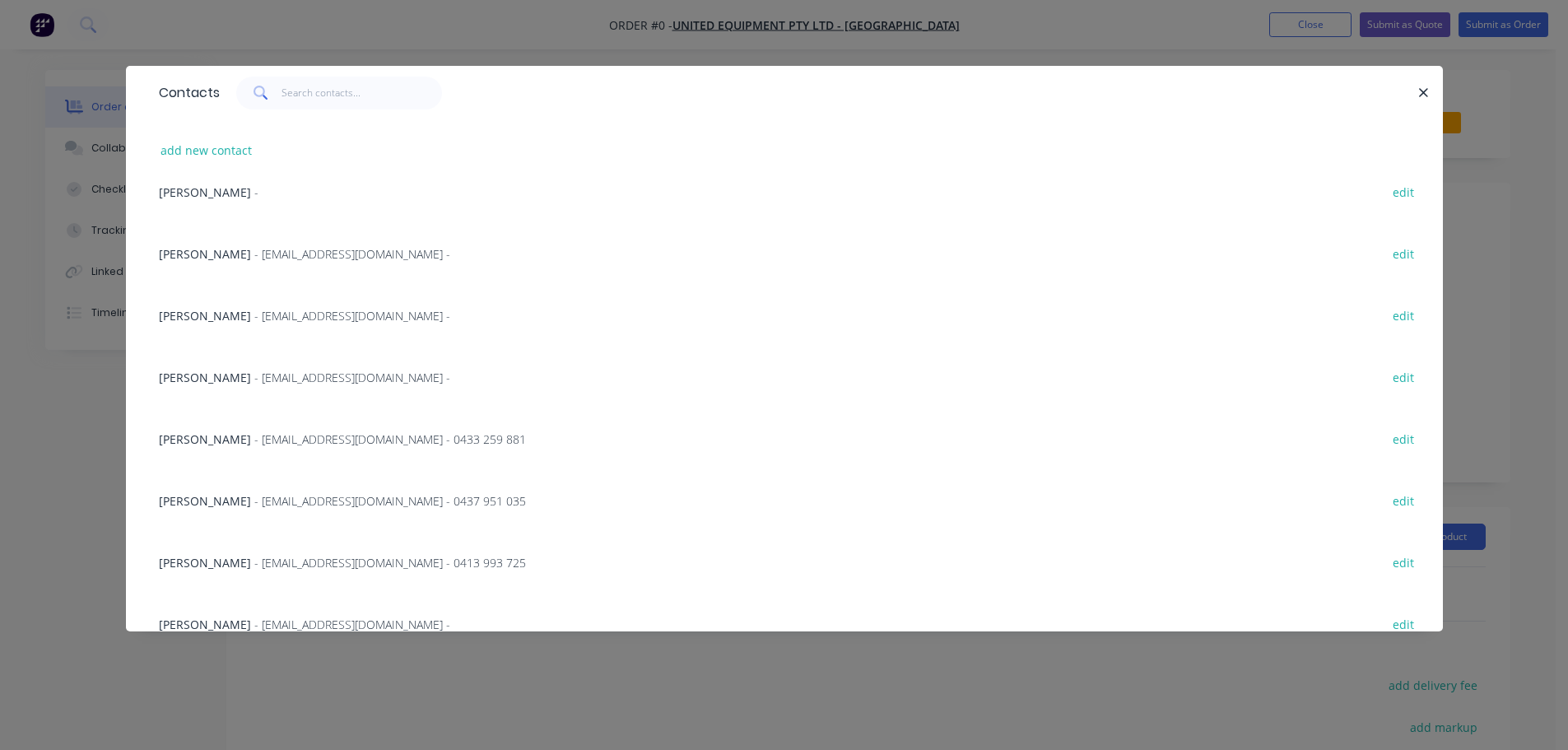
click at [295, 310] on span "- [EMAIL_ADDRESS][DOMAIN_NAME] -" at bounding box center [352, 315] width 196 height 15
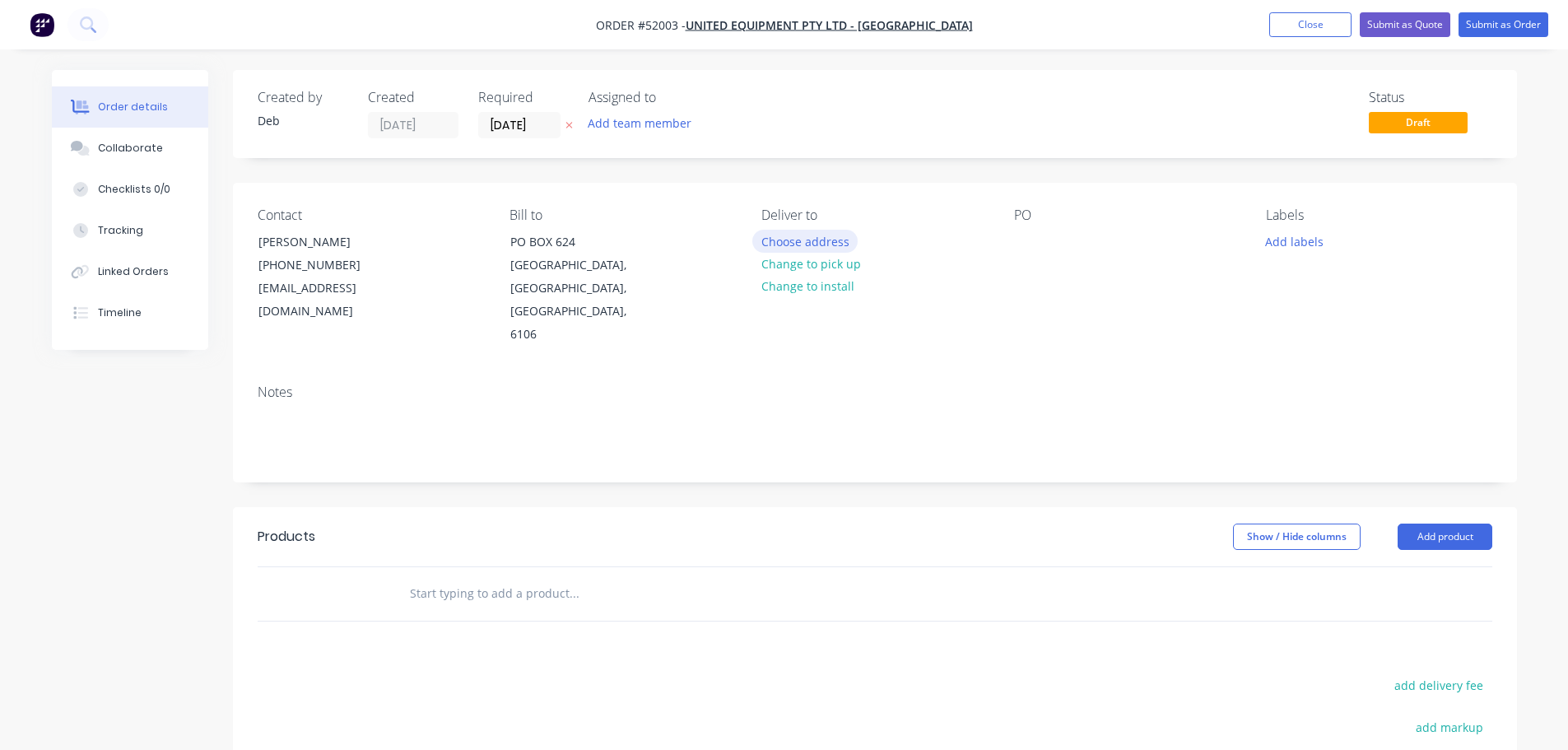
click at [773, 244] on button "Choose address" at bounding box center [804, 241] width 105 height 23
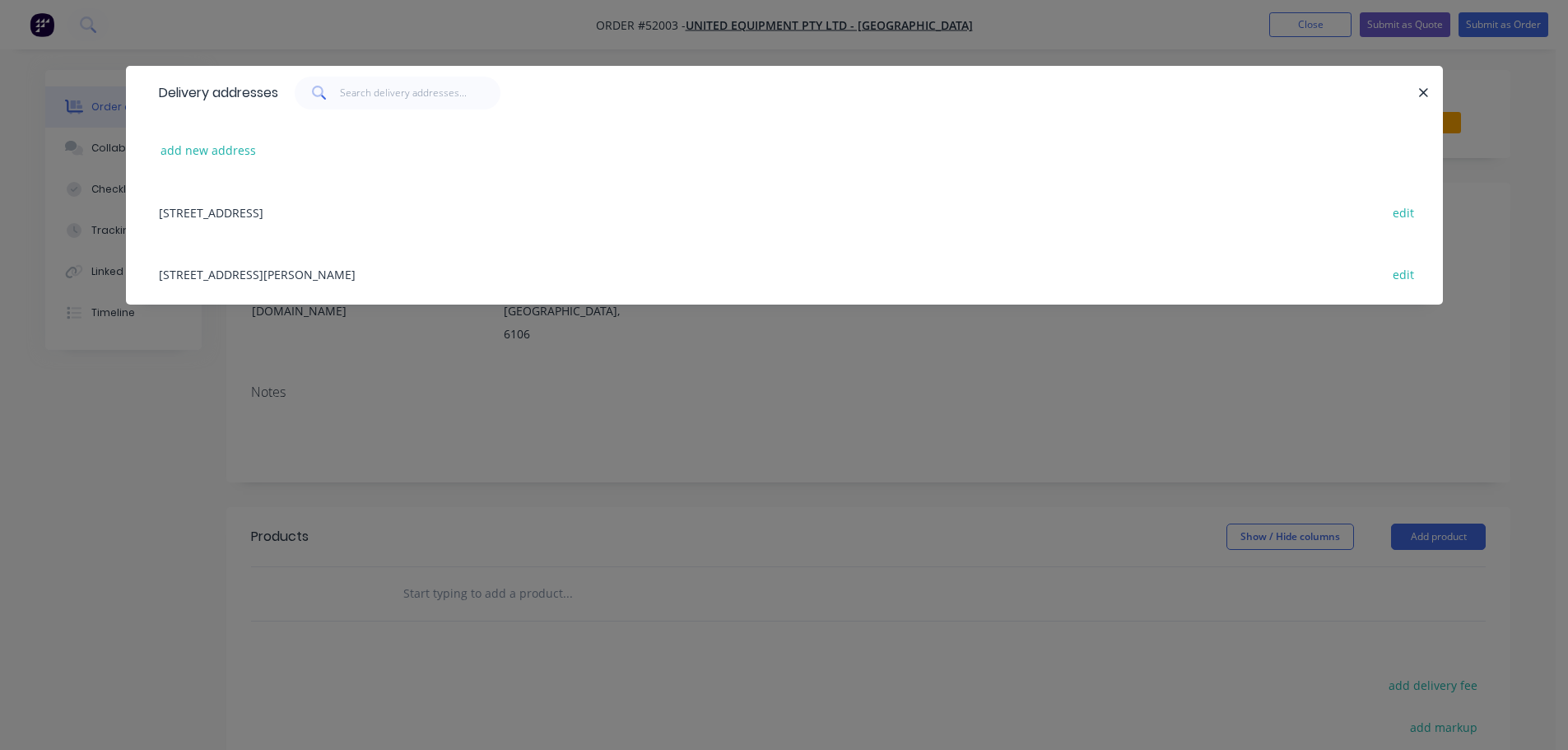
click at [307, 269] on div "[STREET_ADDRESS][PERSON_NAME] edit" at bounding box center [784, 273] width 1268 height 61
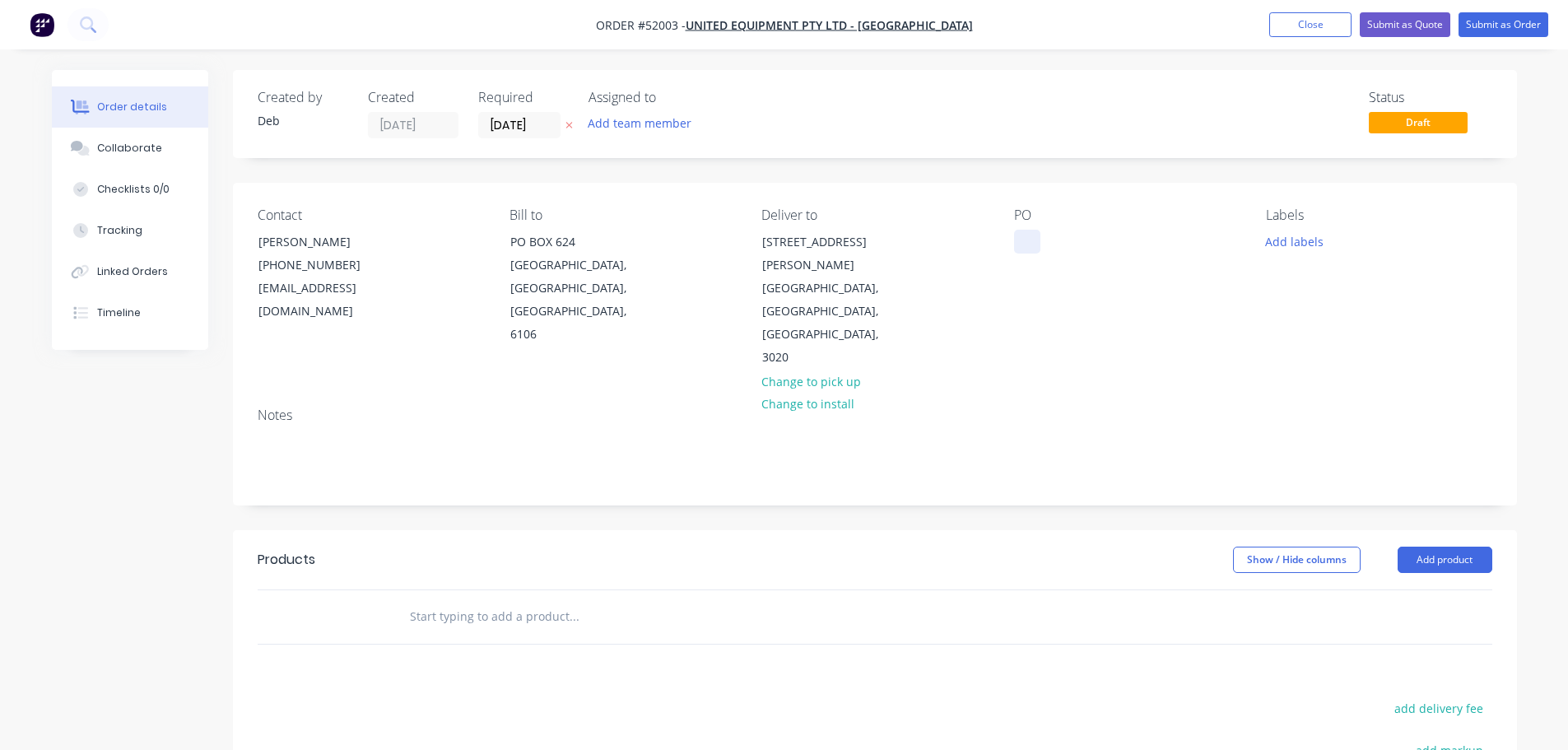
click at [1023, 241] on div at bounding box center [1026, 242] width 26 height 23
click at [481, 599] on input "text" at bounding box center [573, 616] width 329 height 33
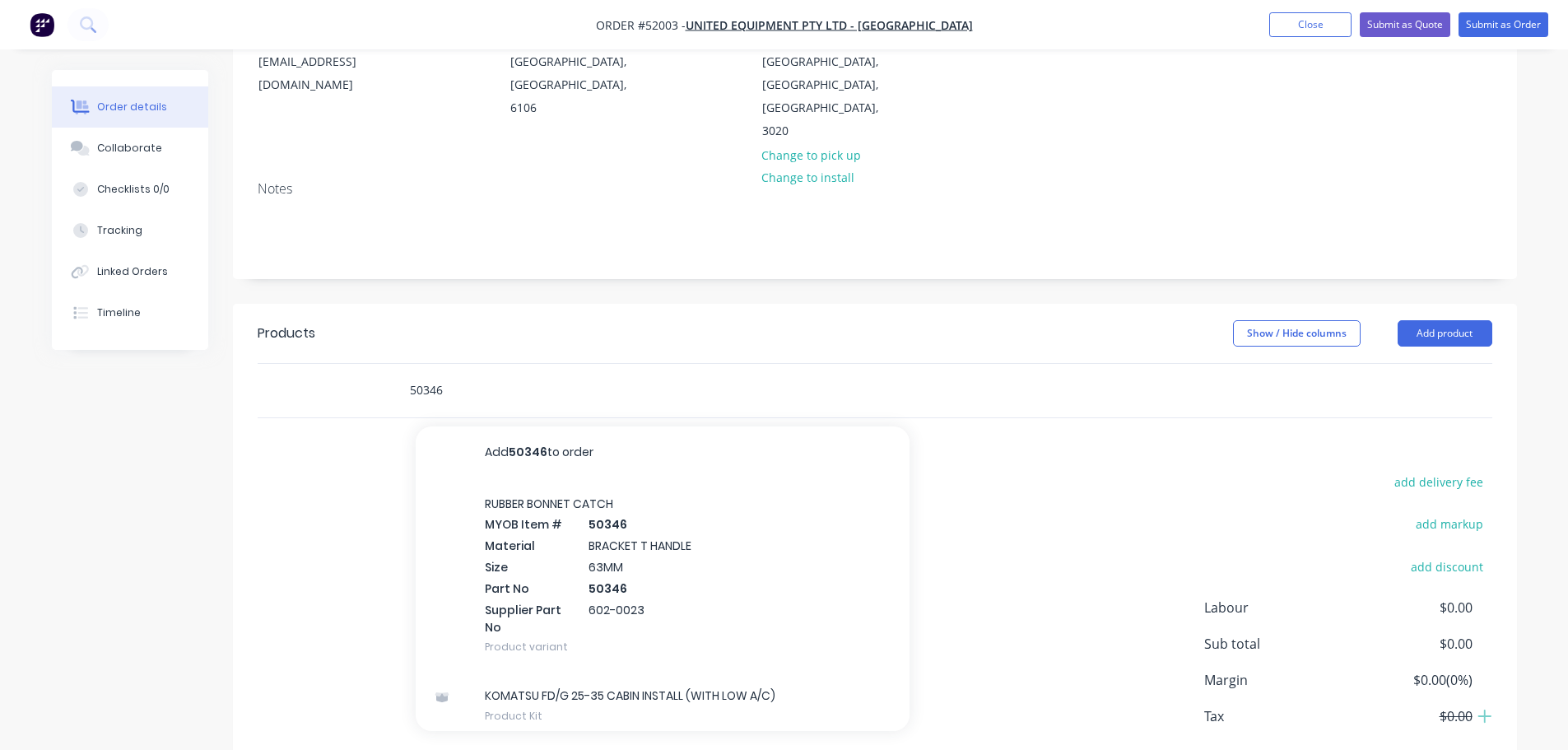
scroll to position [245, 0]
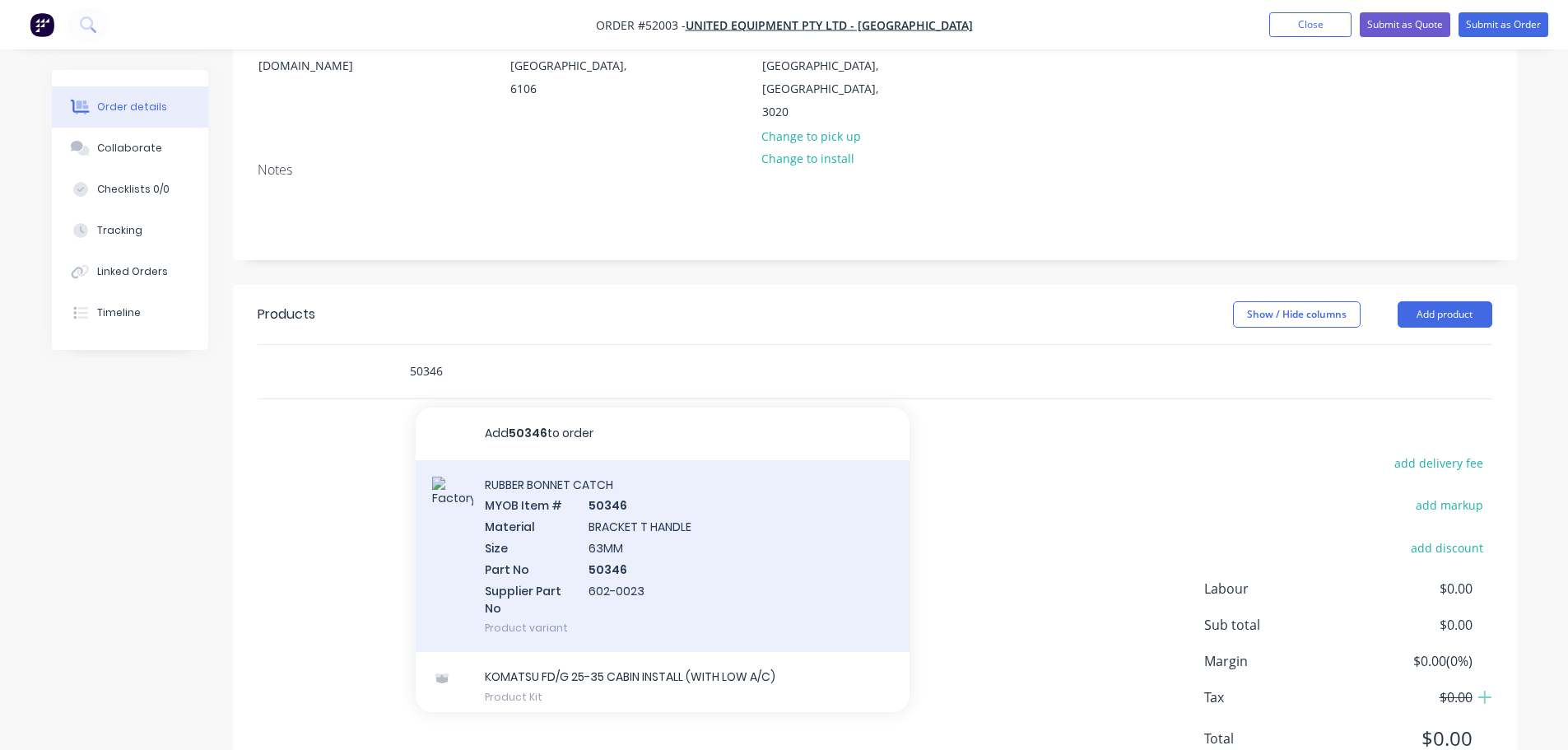
type input "50346"
click at [505, 476] on div "RUBBER BONNET CATCH MYOB Item # 50346 Material BRACKET T HANDLE Size 63MM Part …" at bounding box center [663, 556] width 494 height 193
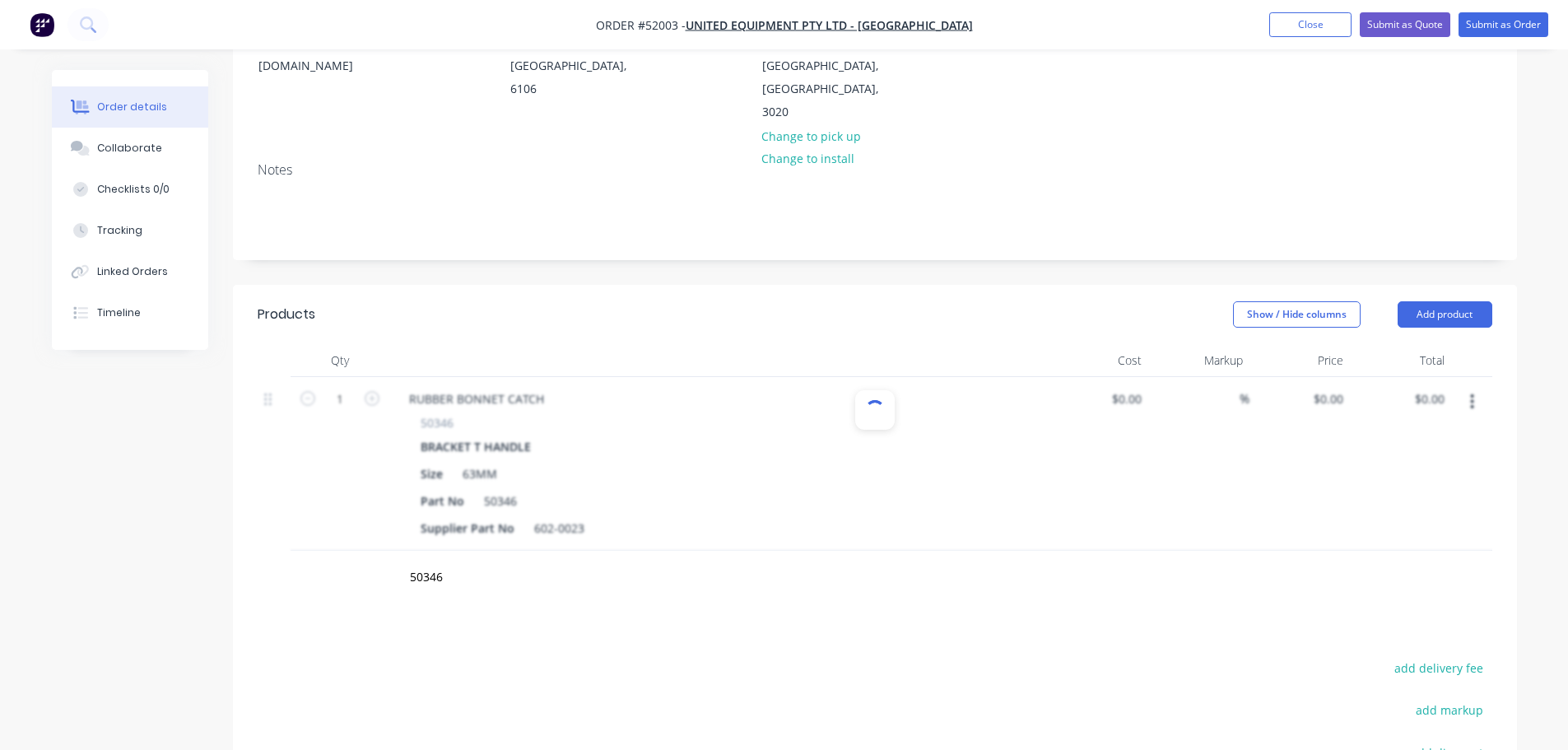
type input "$13.26"
type input "50.83"
type input "$20.00"
click at [372, 391] on icon "button" at bounding box center [371, 398] width 14 height 14
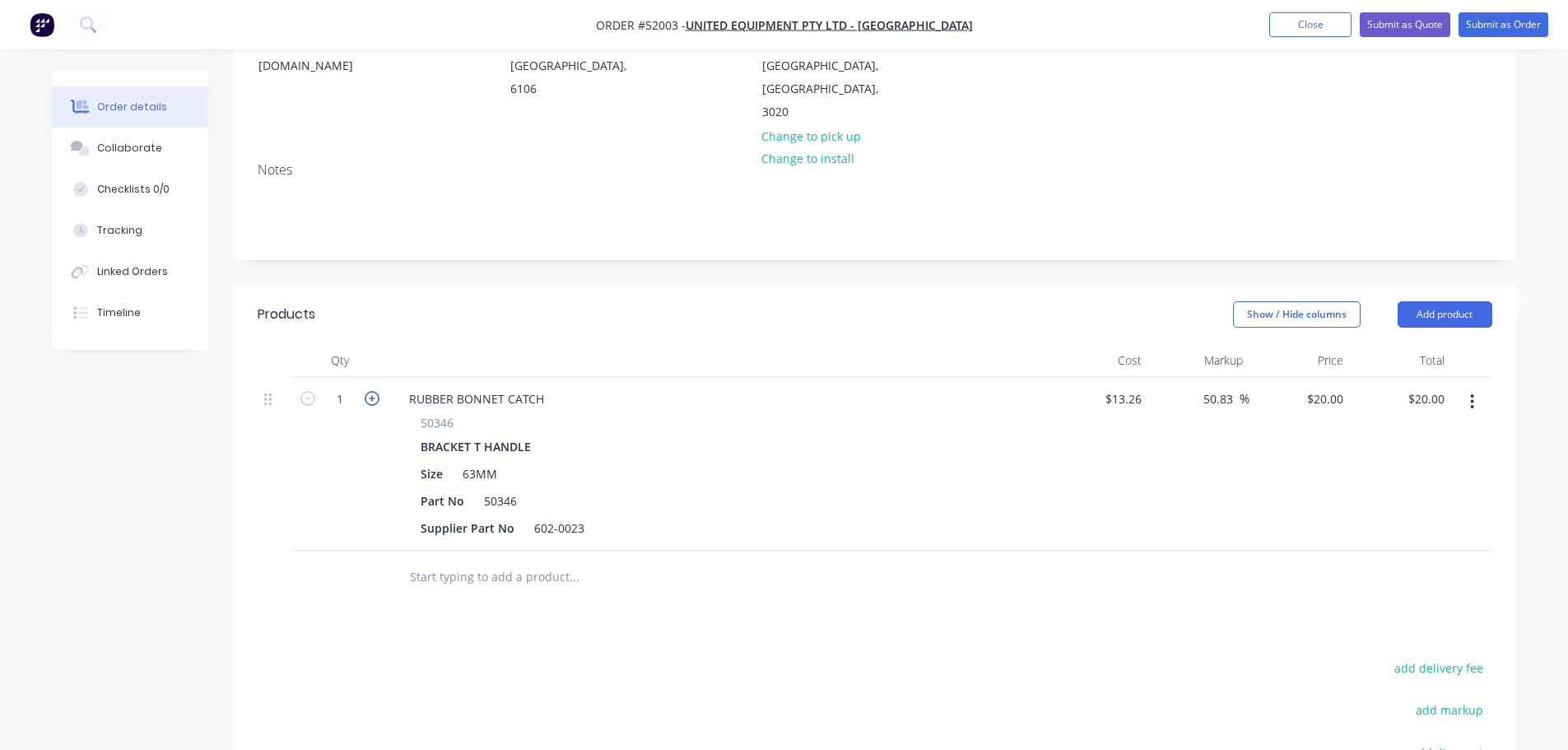
type input "2"
type input "$40.00"
click at [372, 391] on icon "button" at bounding box center [371, 398] width 14 height 14
type input "3"
type input "$60.00"
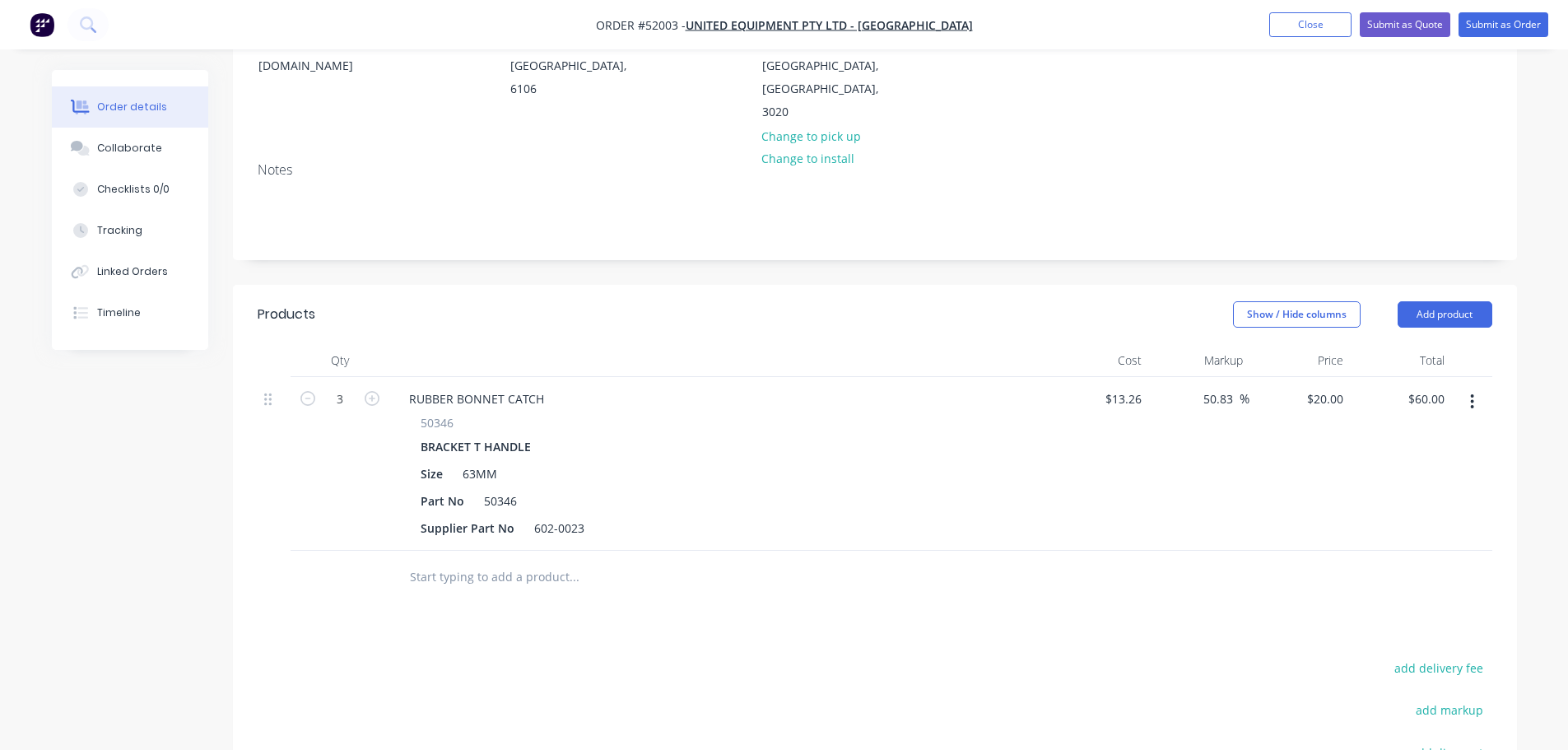
drag, startPoint x: 456, startPoint y: 513, endPoint x: 388, endPoint y: 496, distance: 70.1
click at [453, 561] on input "text" at bounding box center [573, 577] width 329 height 33
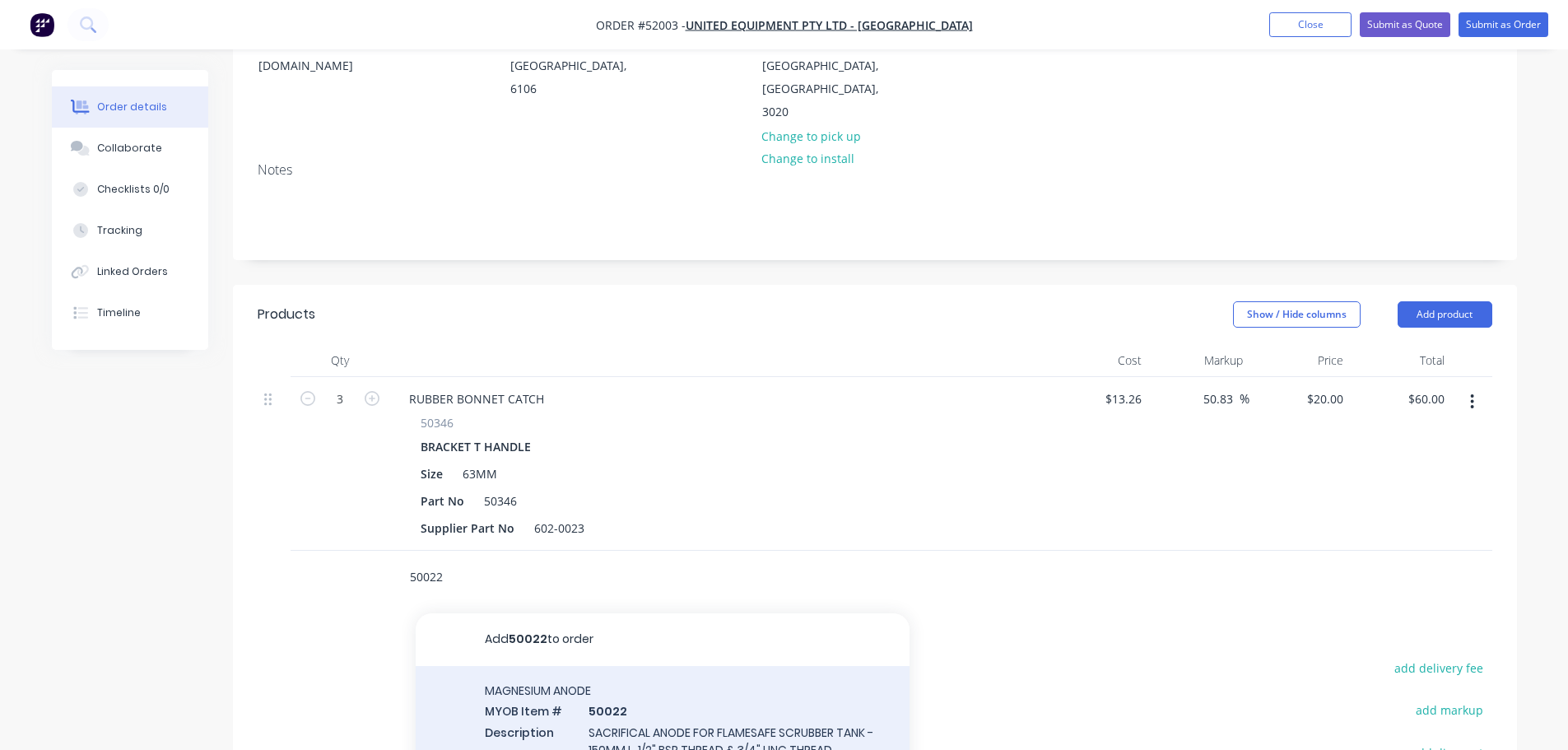
type input "50022"
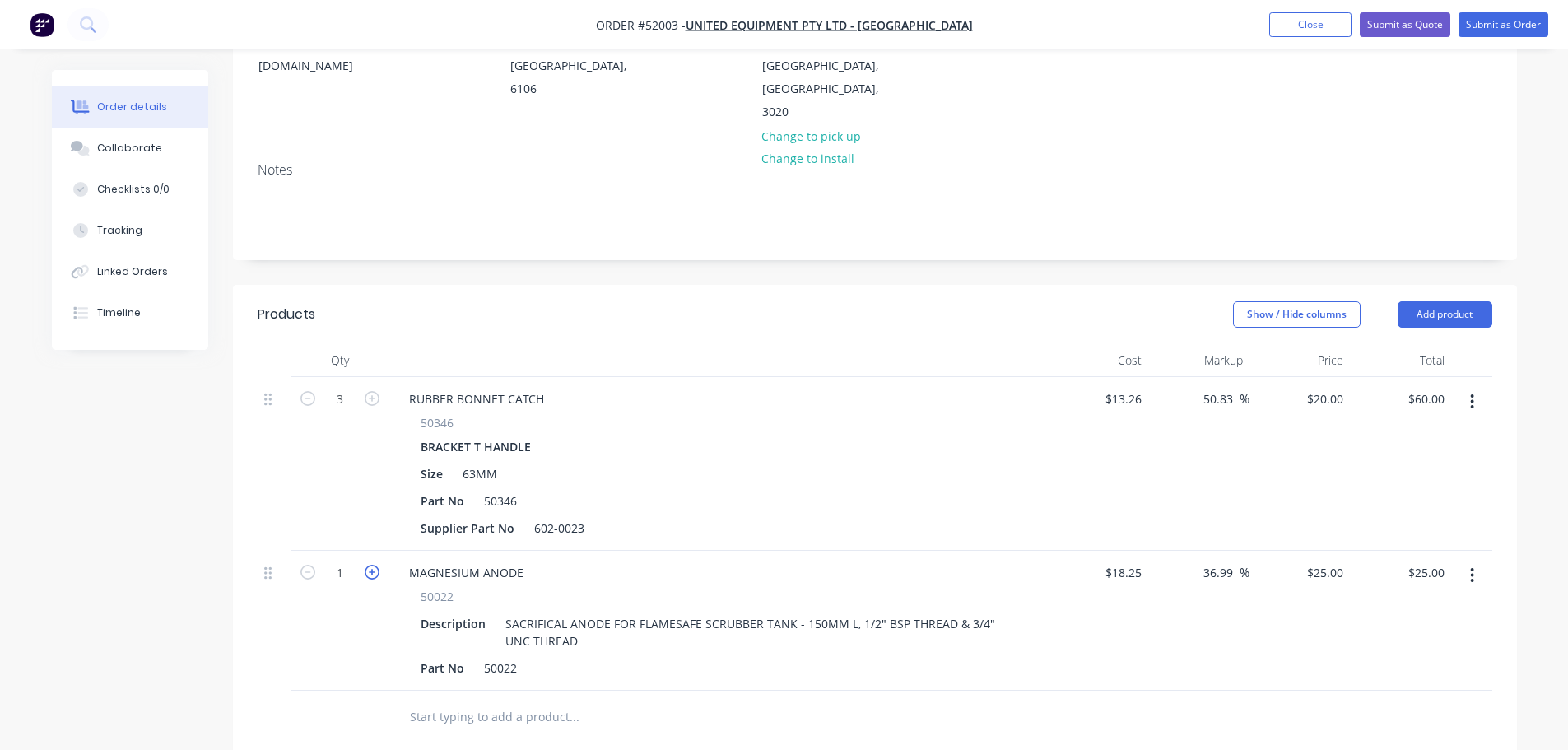
click at [374, 564] on icon "button" at bounding box center [371, 572] width 14 height 14
type input "2"
type input "$50.00"
click at [374, 564] on icon "button" at bounding box center [371, 572] width 14 height 14
type input "3"
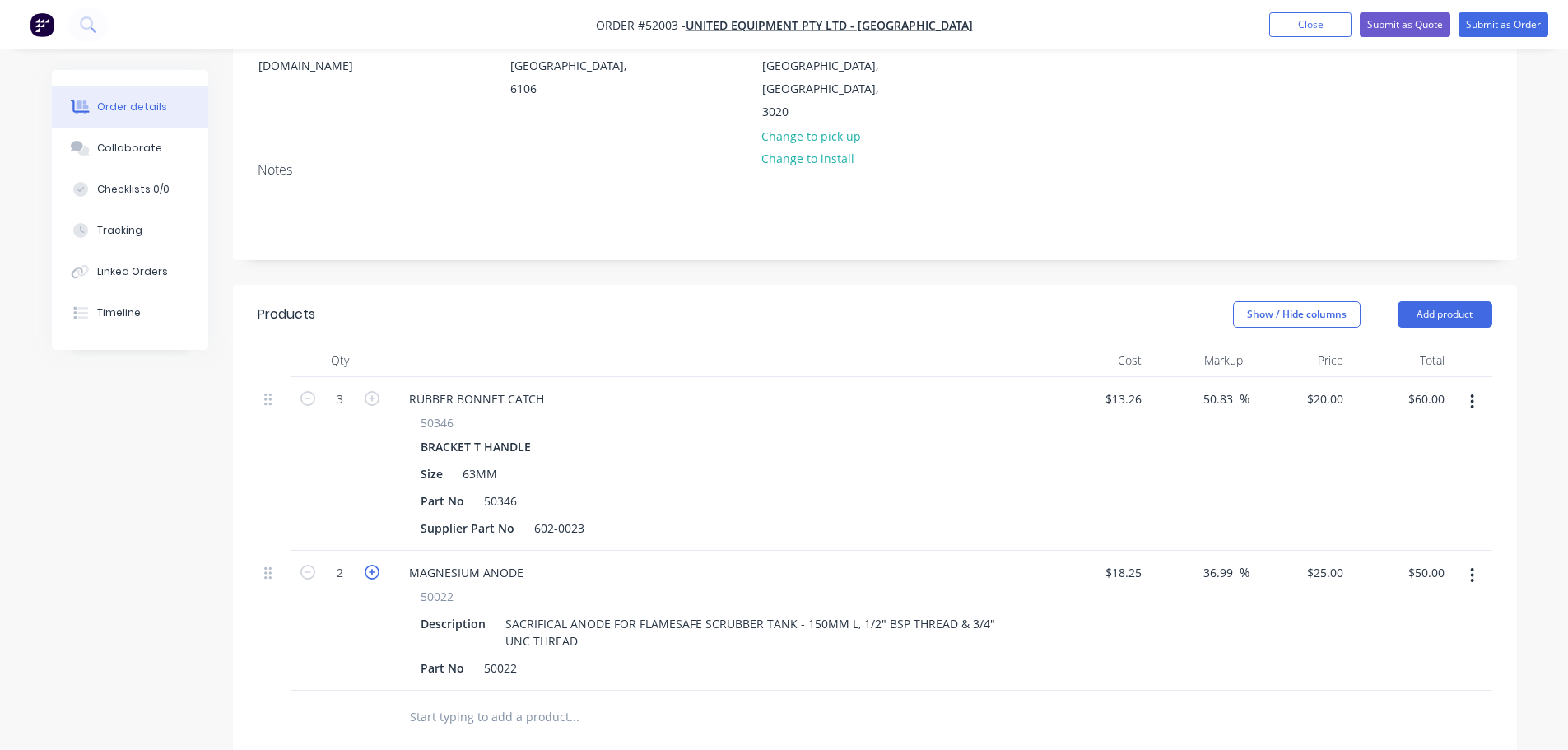
type input "$75.00"
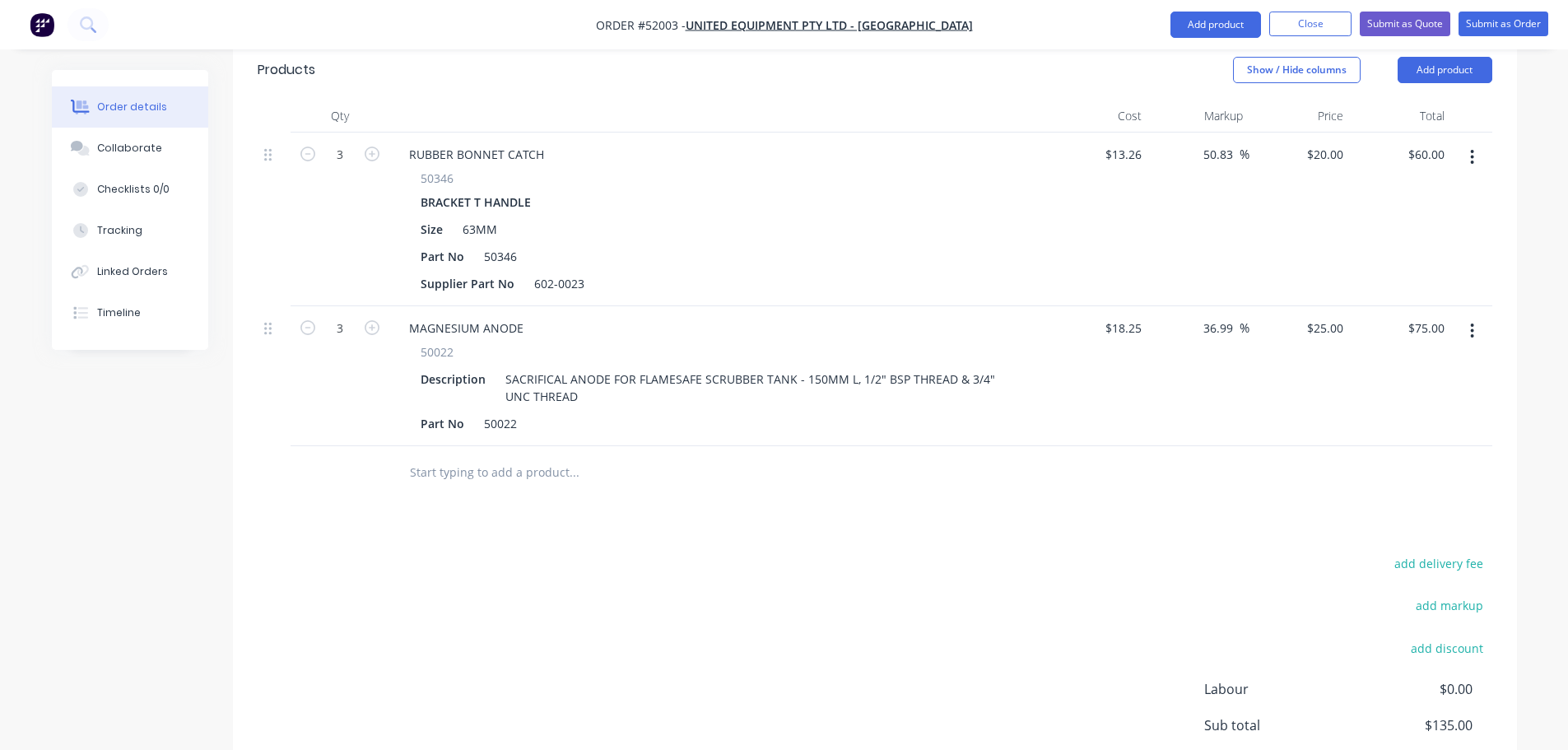
scroll to position [492, 0]
click at [446, 453] on input "text" at bounding box center [573, 470] width 329 height 33
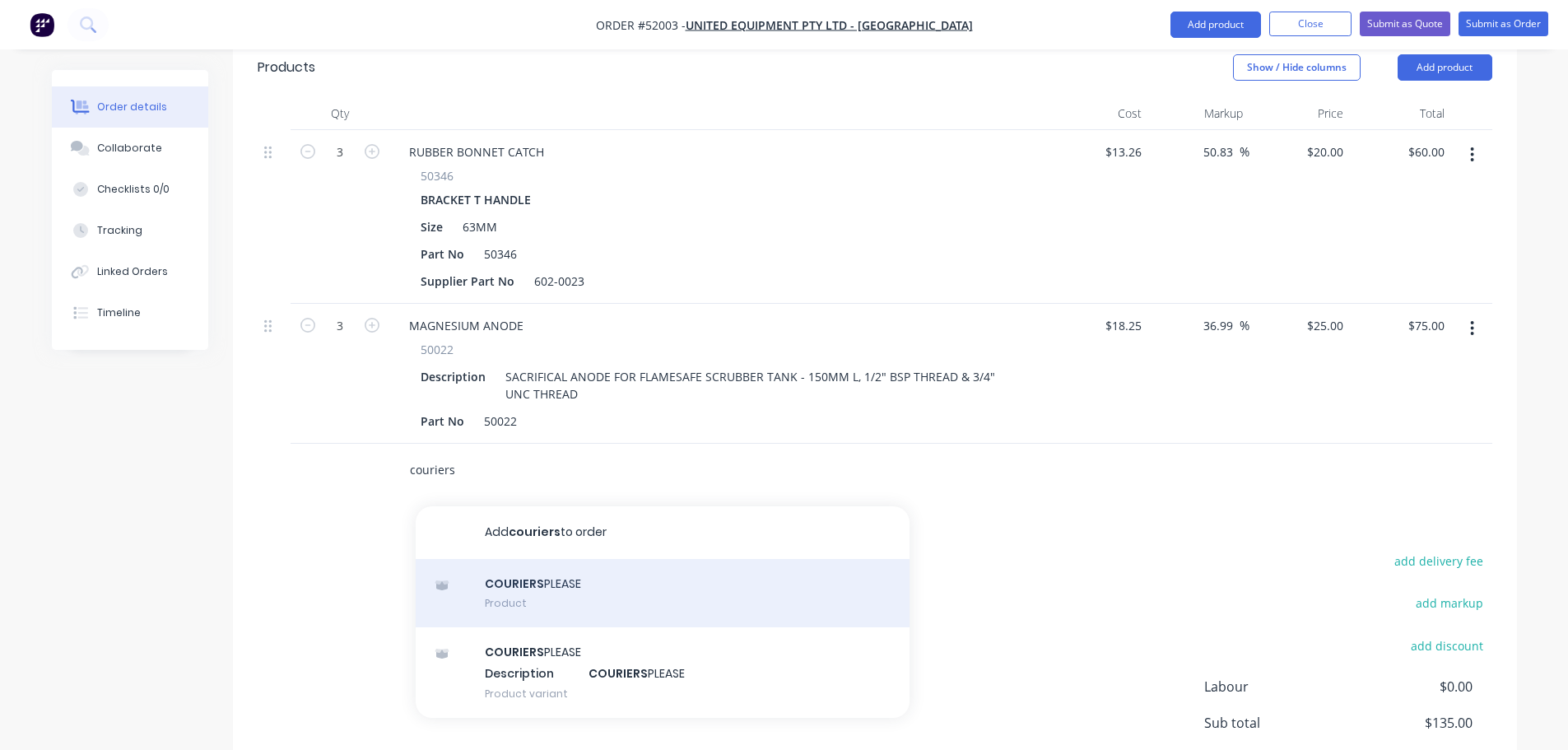
type input "couriers"
click at [523, 559] on div "COURIERS PLEASE Product" at bounding box center [663, 593] width 494 height 69
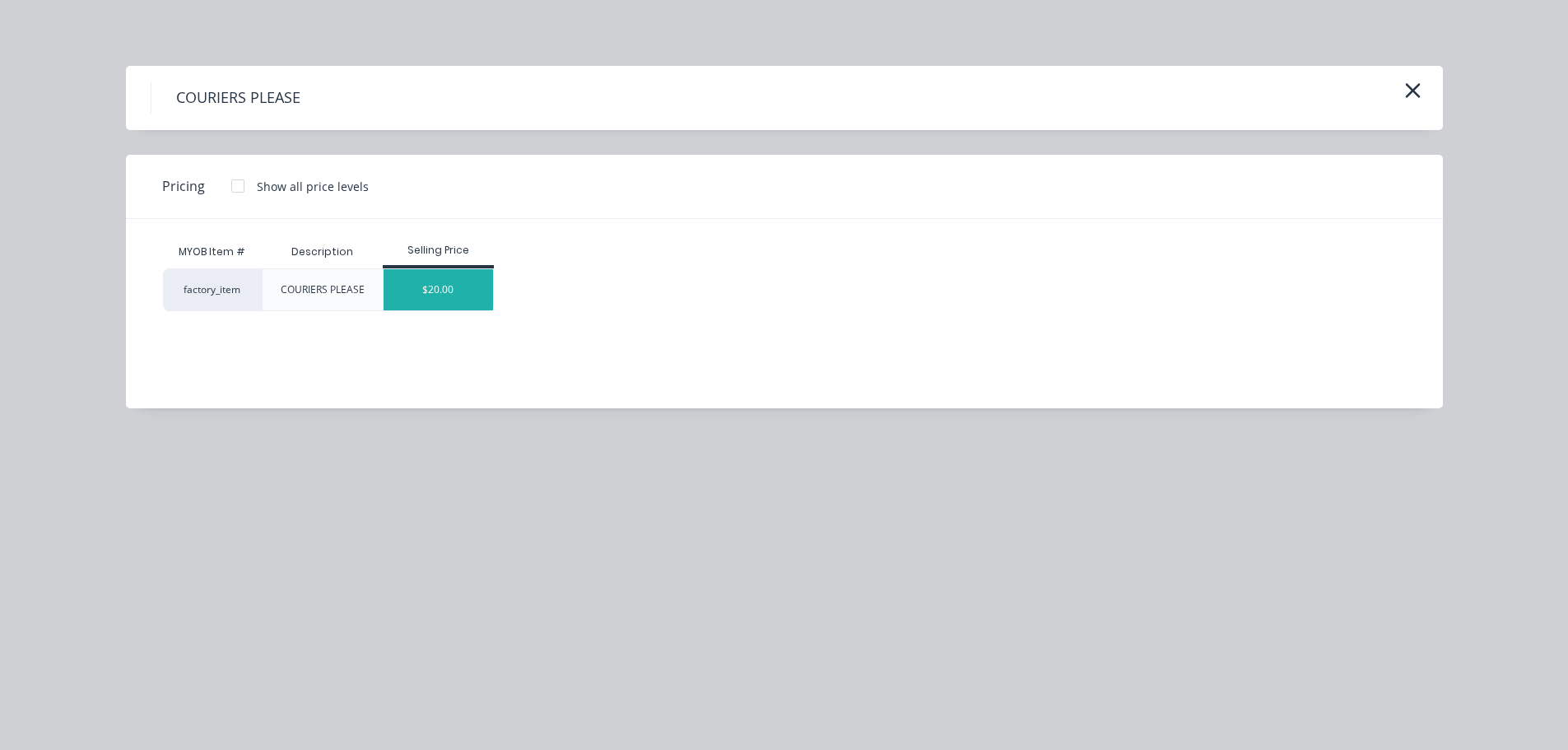
click at [452, 294] on div "$20.00" at bounding box center [437, 289] width 109 height 41
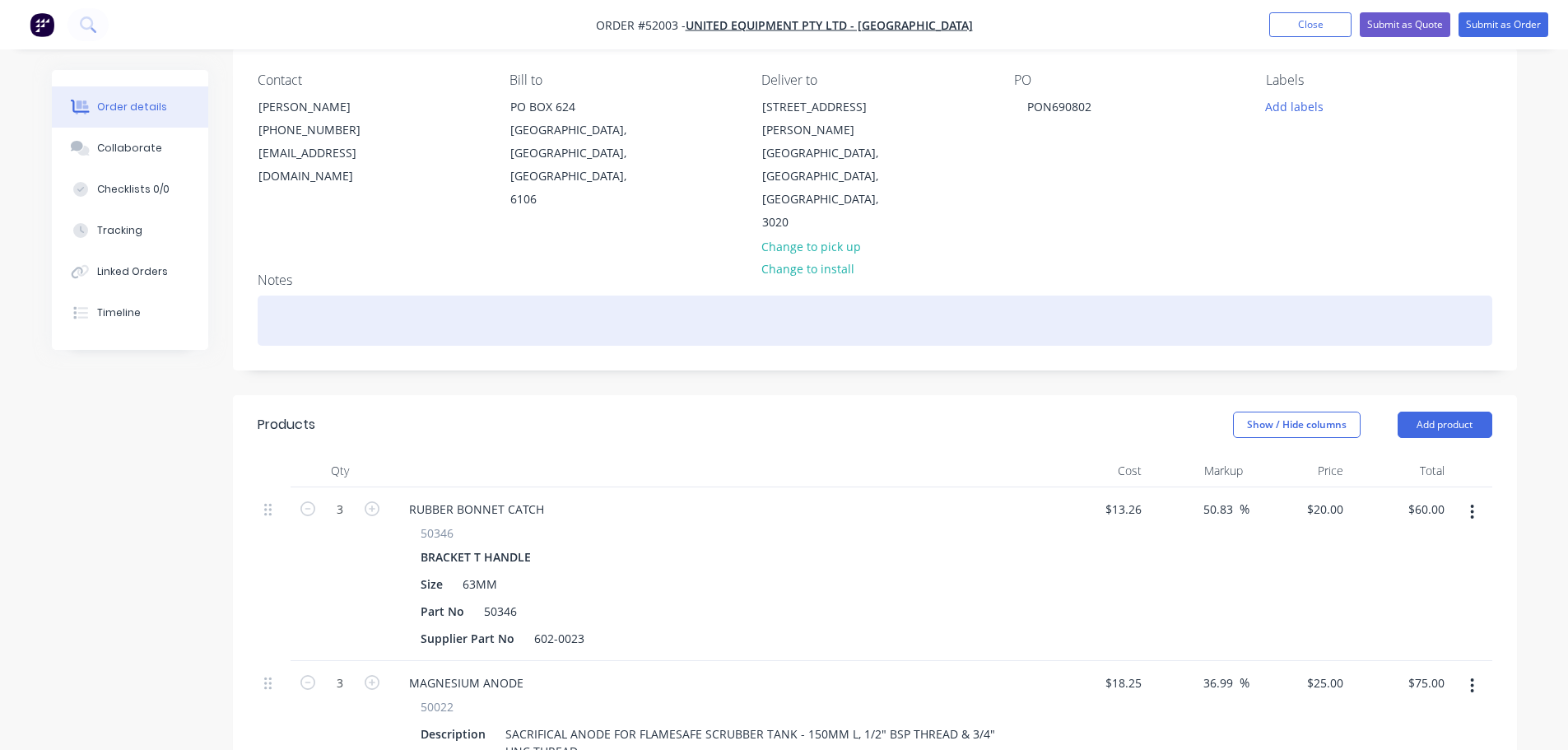
scroll to position [0, 0]
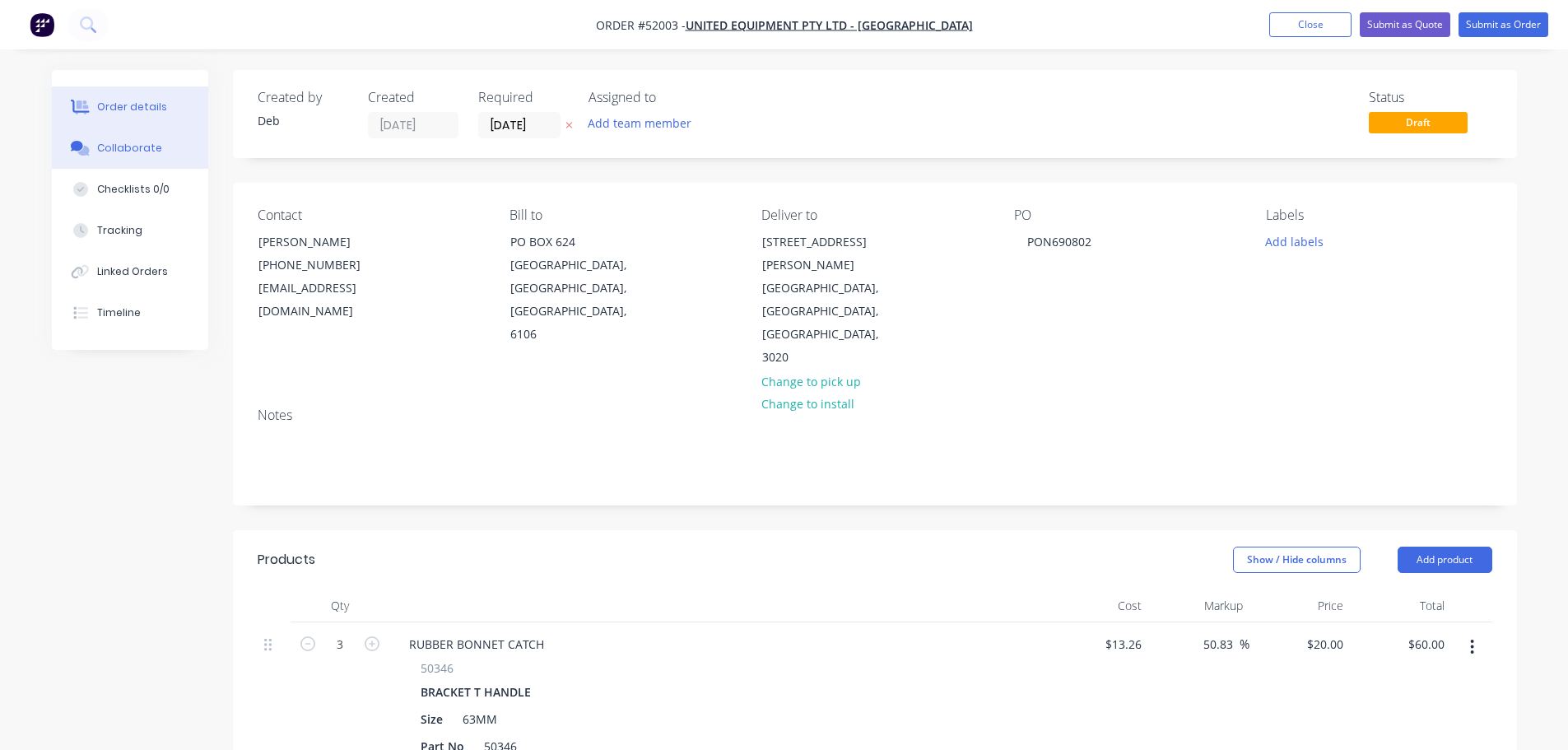
click at [145, 148] on div "Collaborate" at bounding box center [130, 148] width 65 height 14
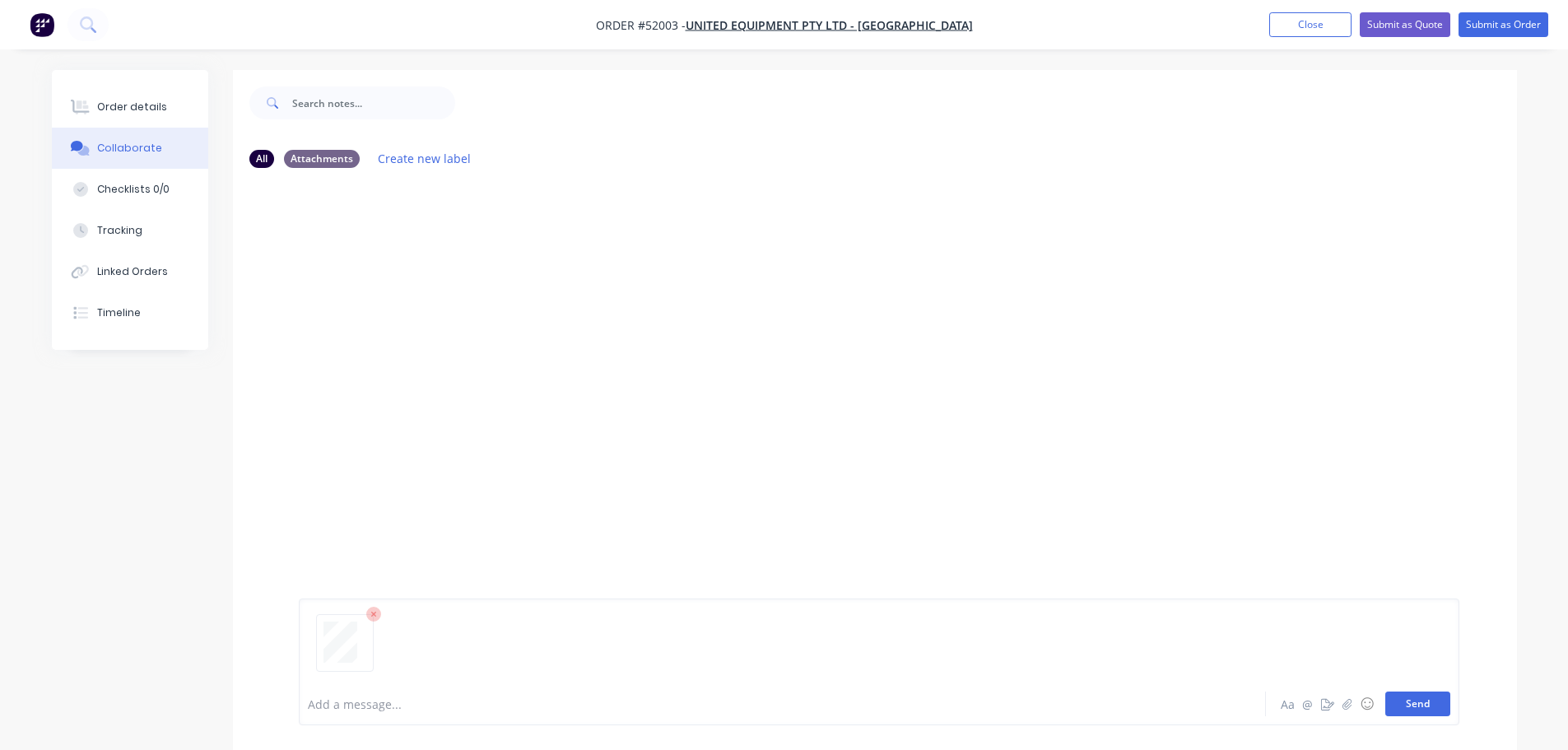
click at [1408, 706] on button "Send" at bounding box center [1417, 703] width 65 height 24
click at [161, 105] on button "Order details" at bounding box center [130, 107] width 156 height 41
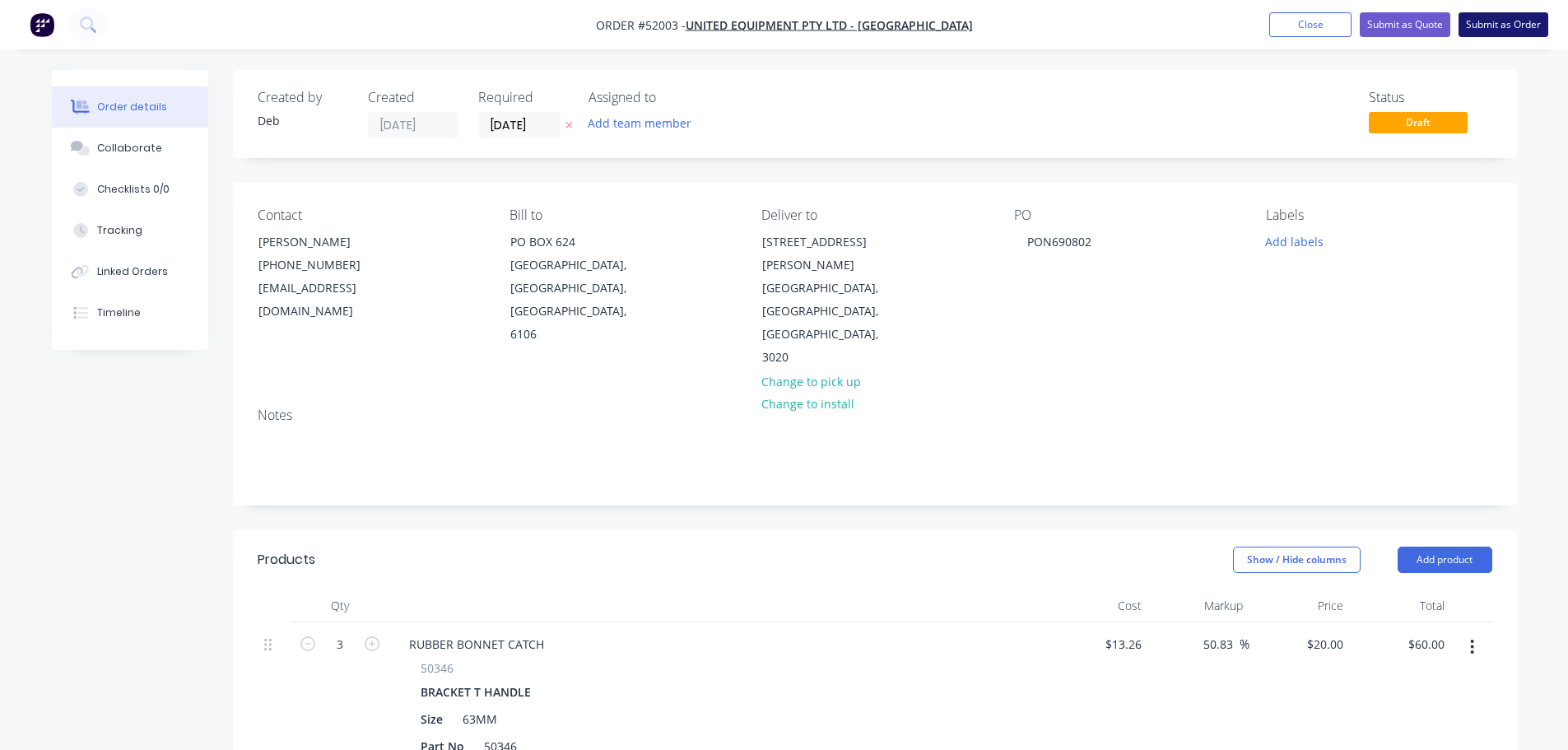
click at [1496, 25] on button "Submit as Order" at bounding box center [1502, 24] width 89 height 24
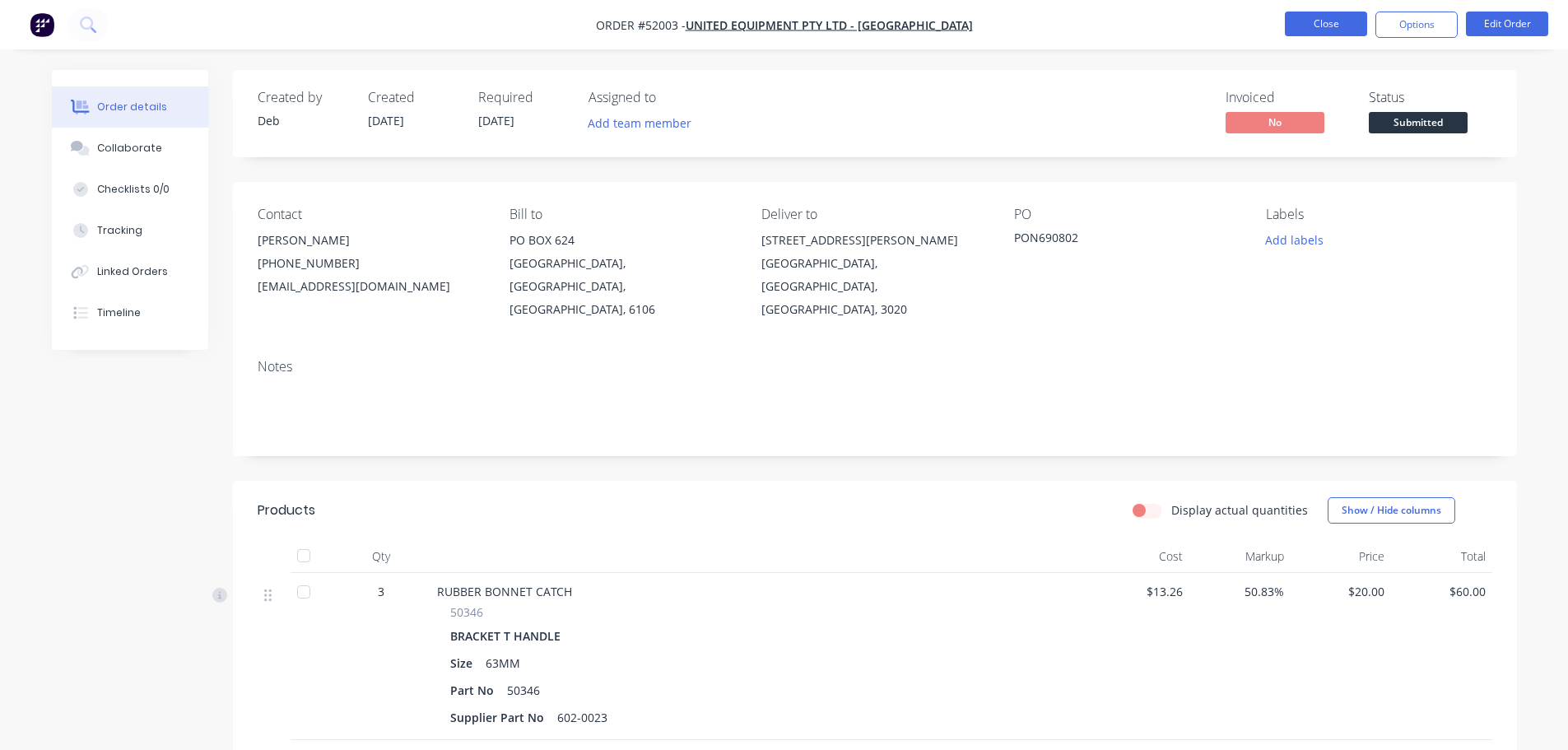
click at [1325, 24] on button "Close" at bounding box center [1325, 23] width 82 height 24
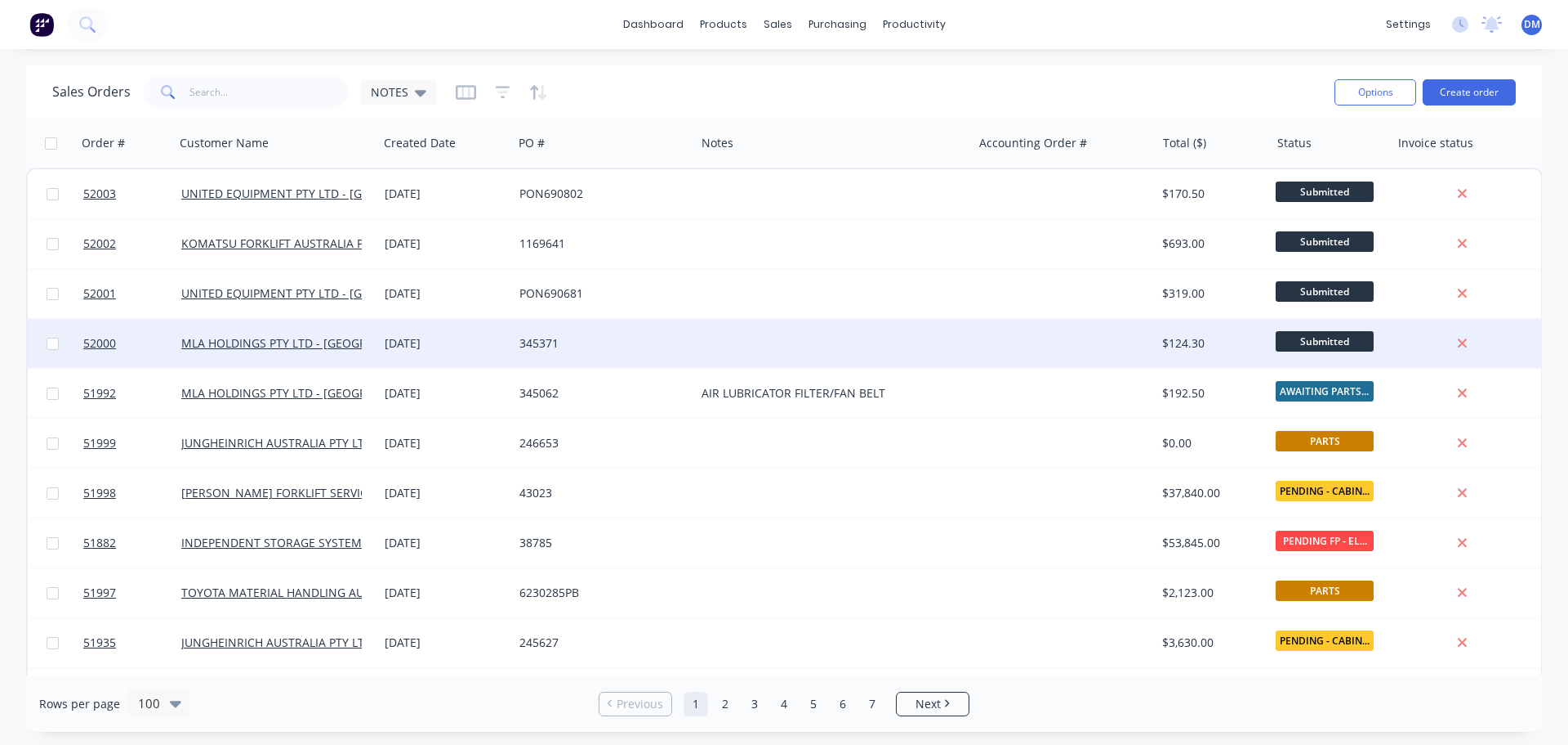
click at [940, 341] on div at bounding box center [833, 343] width 277 height 49
click at [593, 345] on div "345371" at bounding box center [601, 343] width 161 height 16
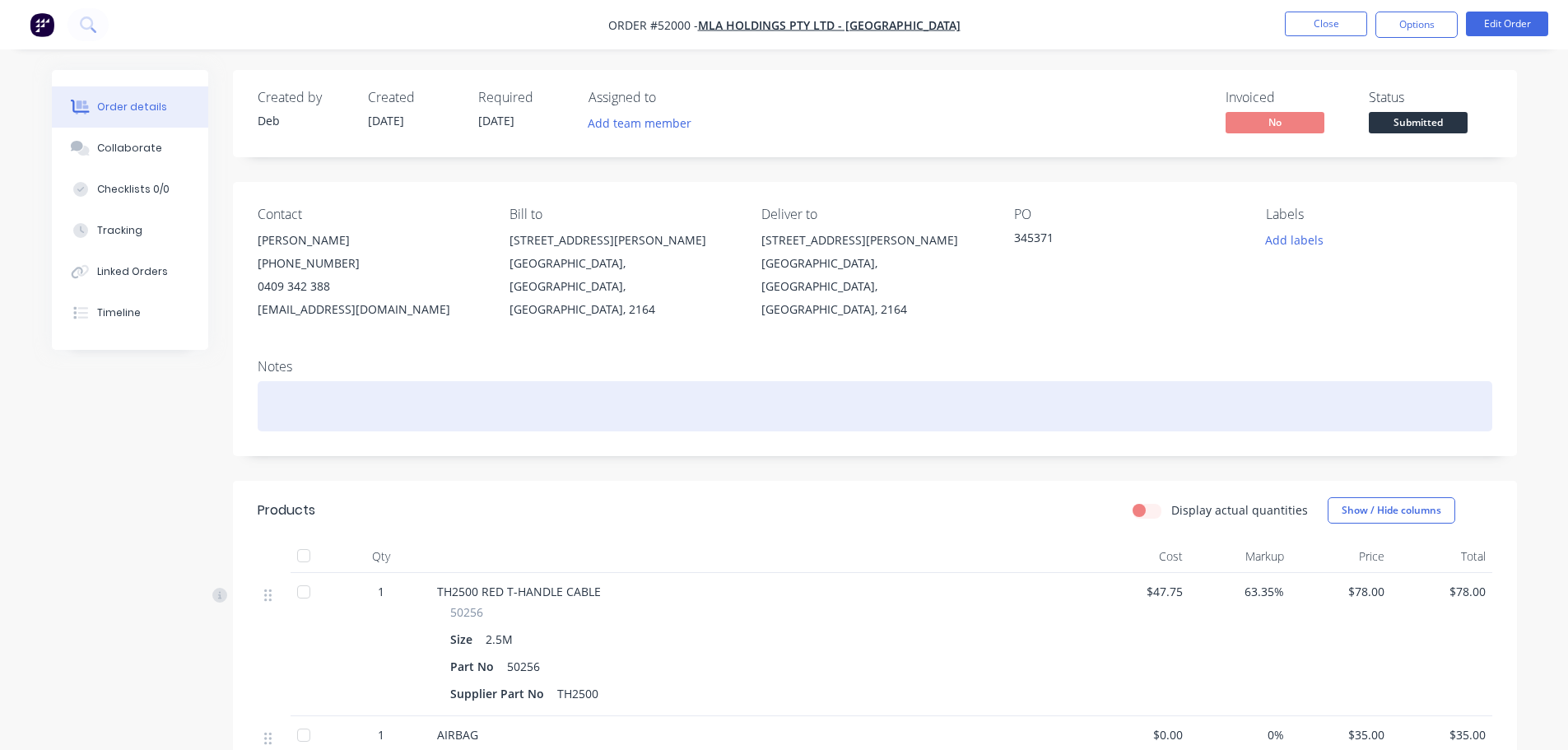
click at [410, 396] on div at bounding box center [875, 407] width 1234 height 50
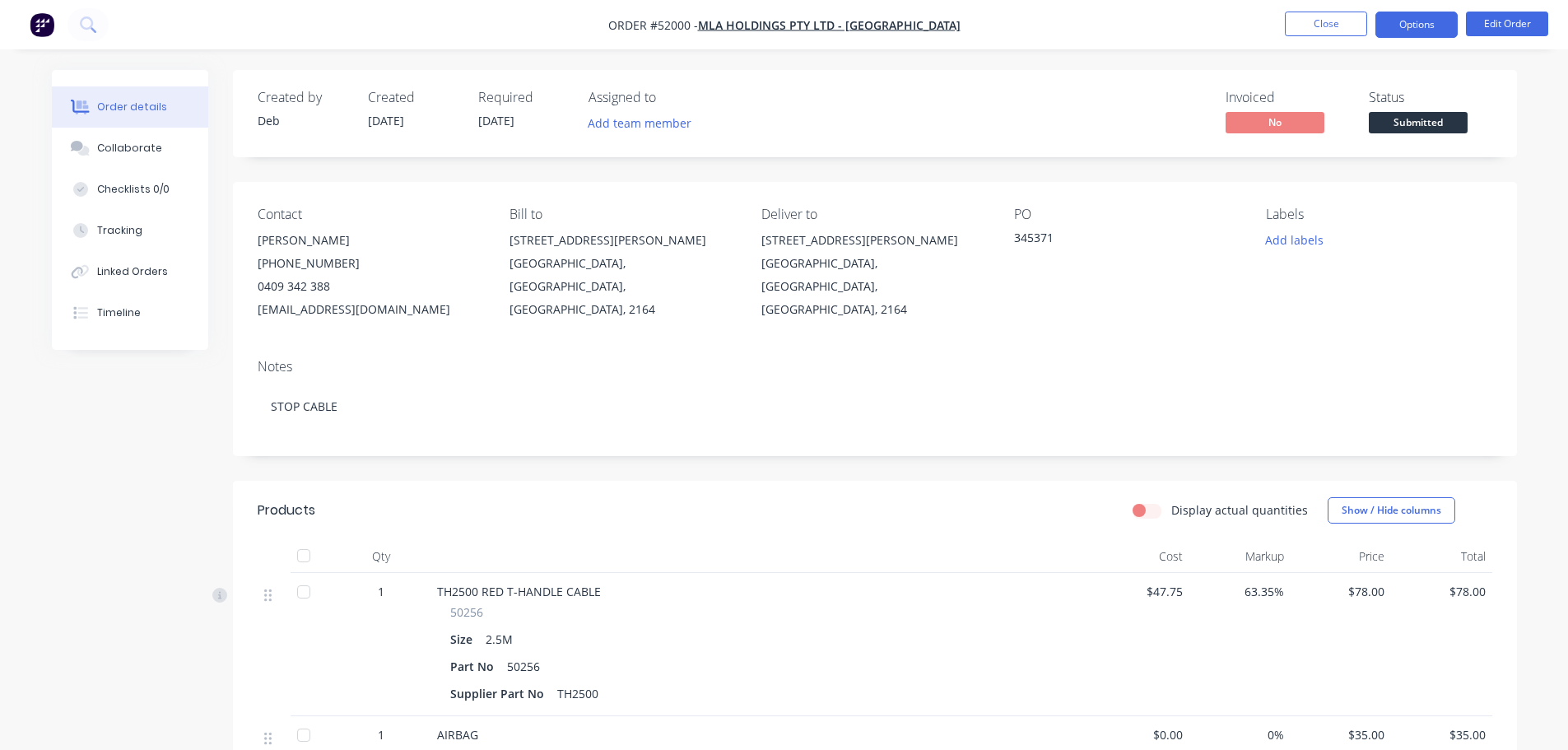
click at [1406, 23] on button "Options" at bounding box center [1416, 24] width 82 height 26
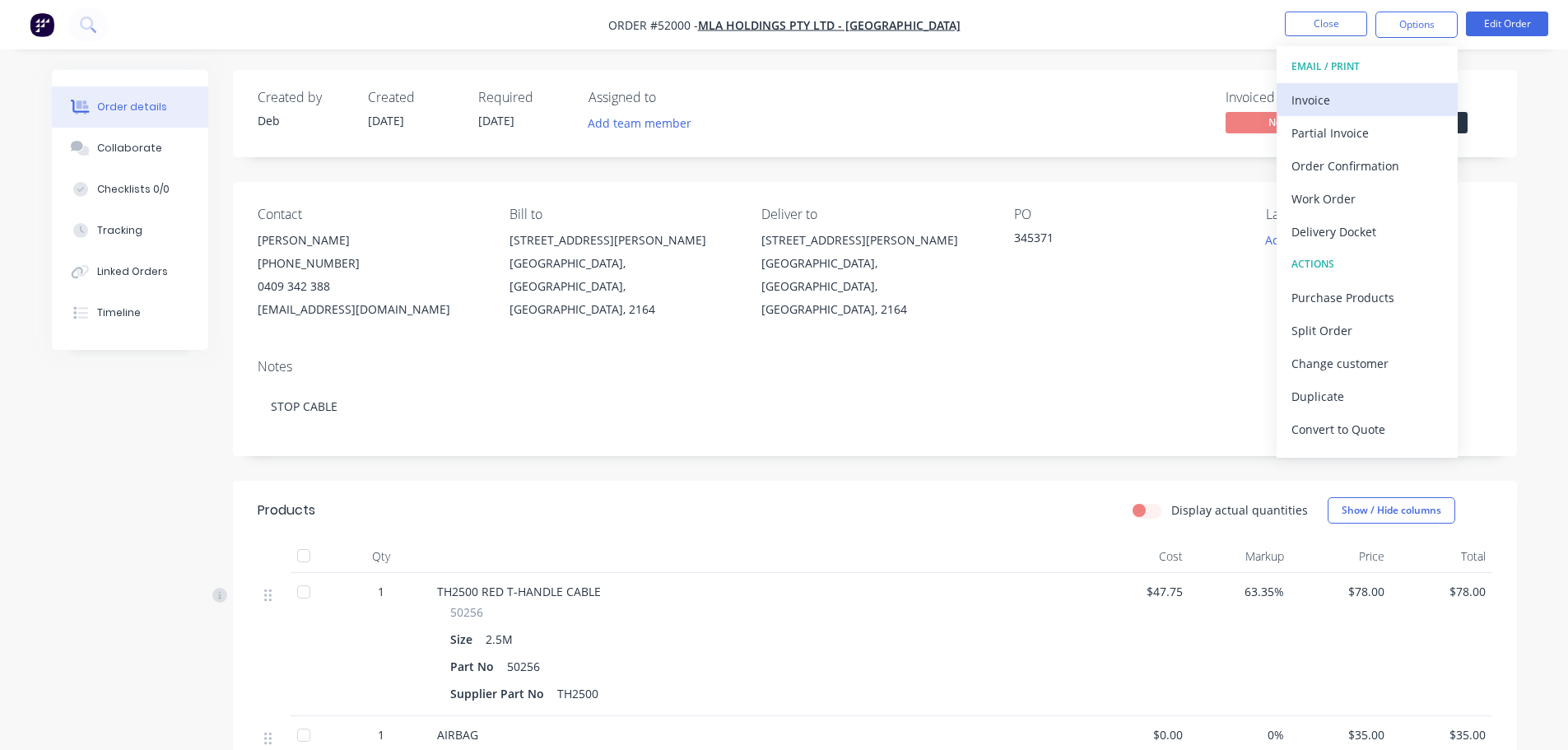
click at [1344, 99] on div "Invoice" at bounding box center [1367, 100] width 151 height 23
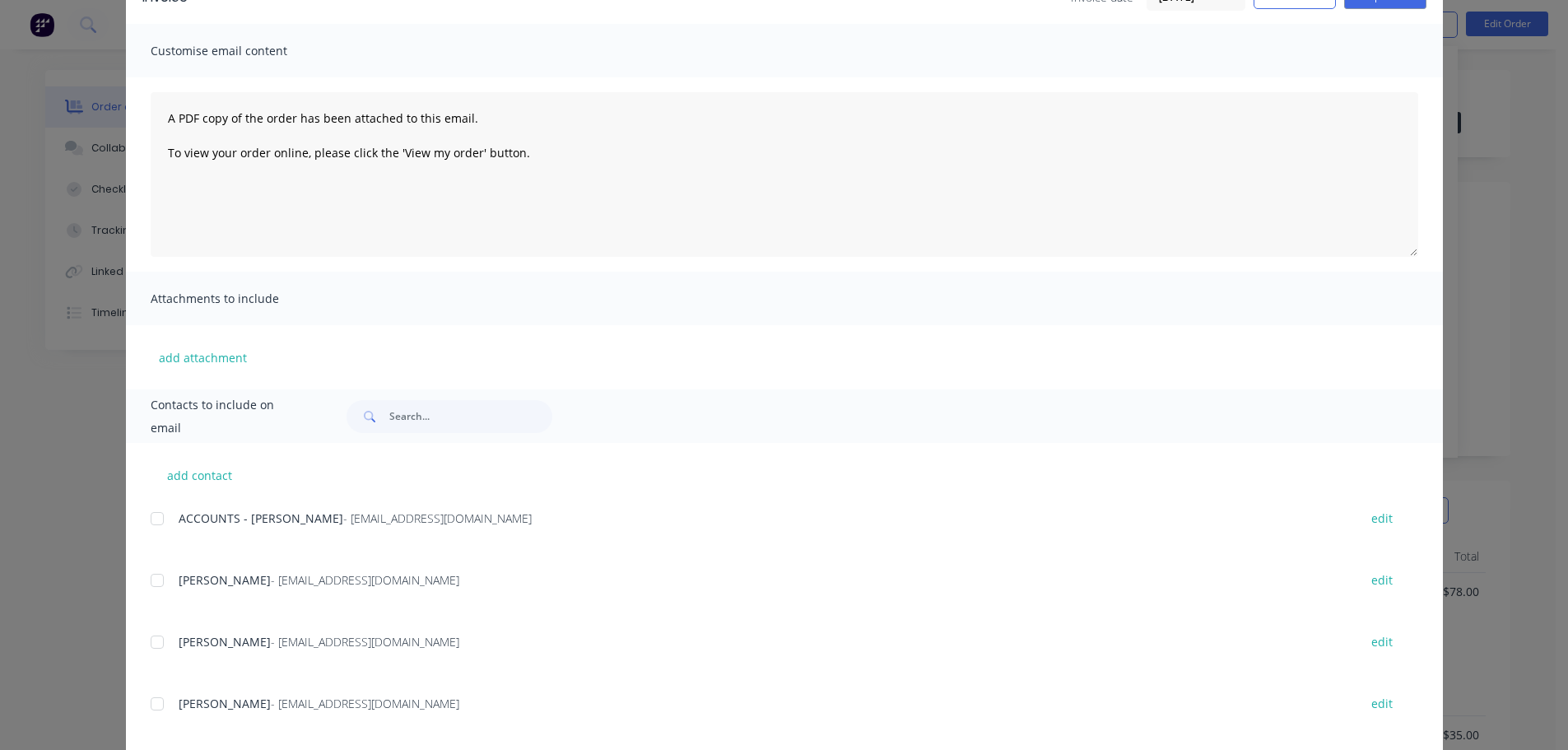
scroll to position [165, 0]
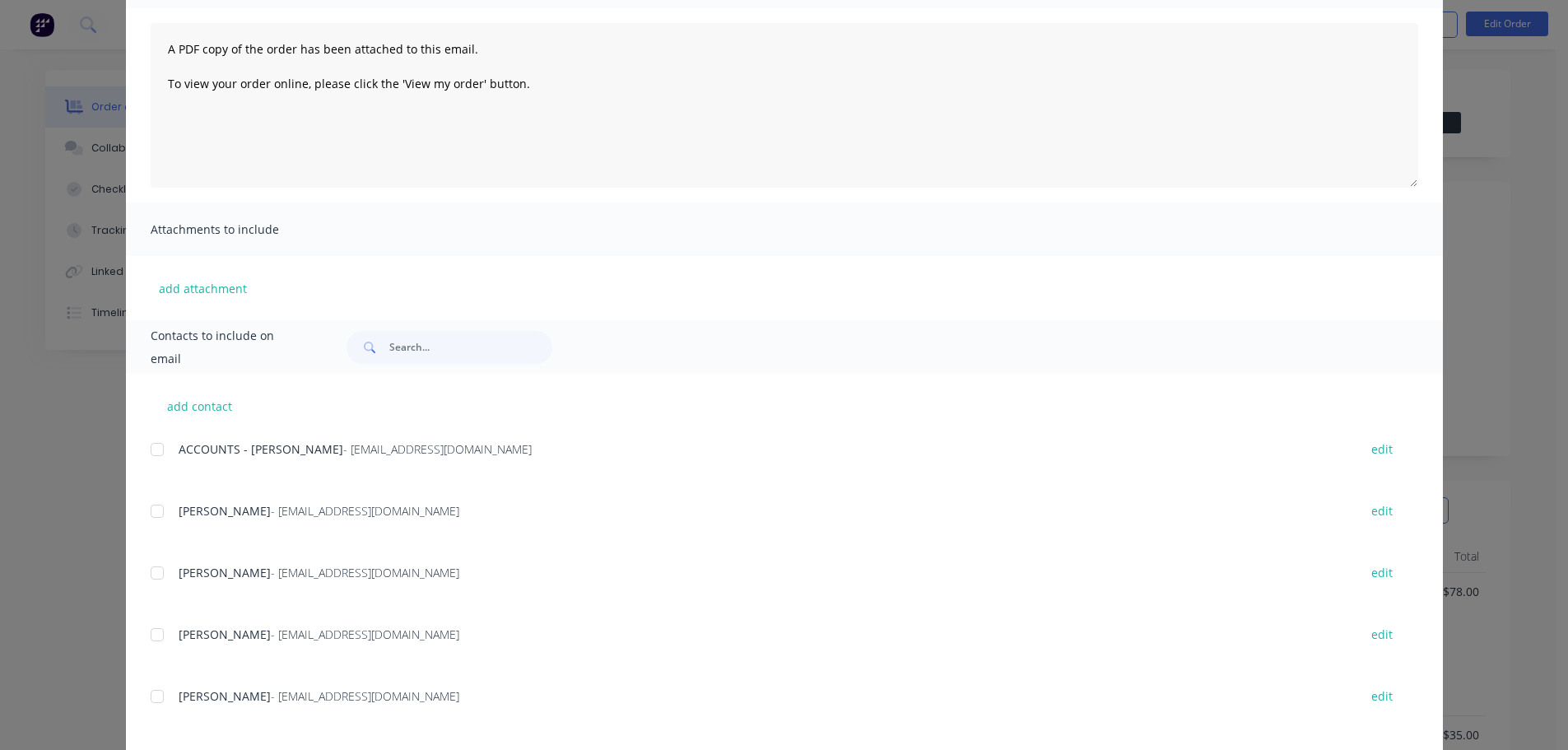
click at [151, 449] on div at bounding box center [157, 449] width 33 height 33
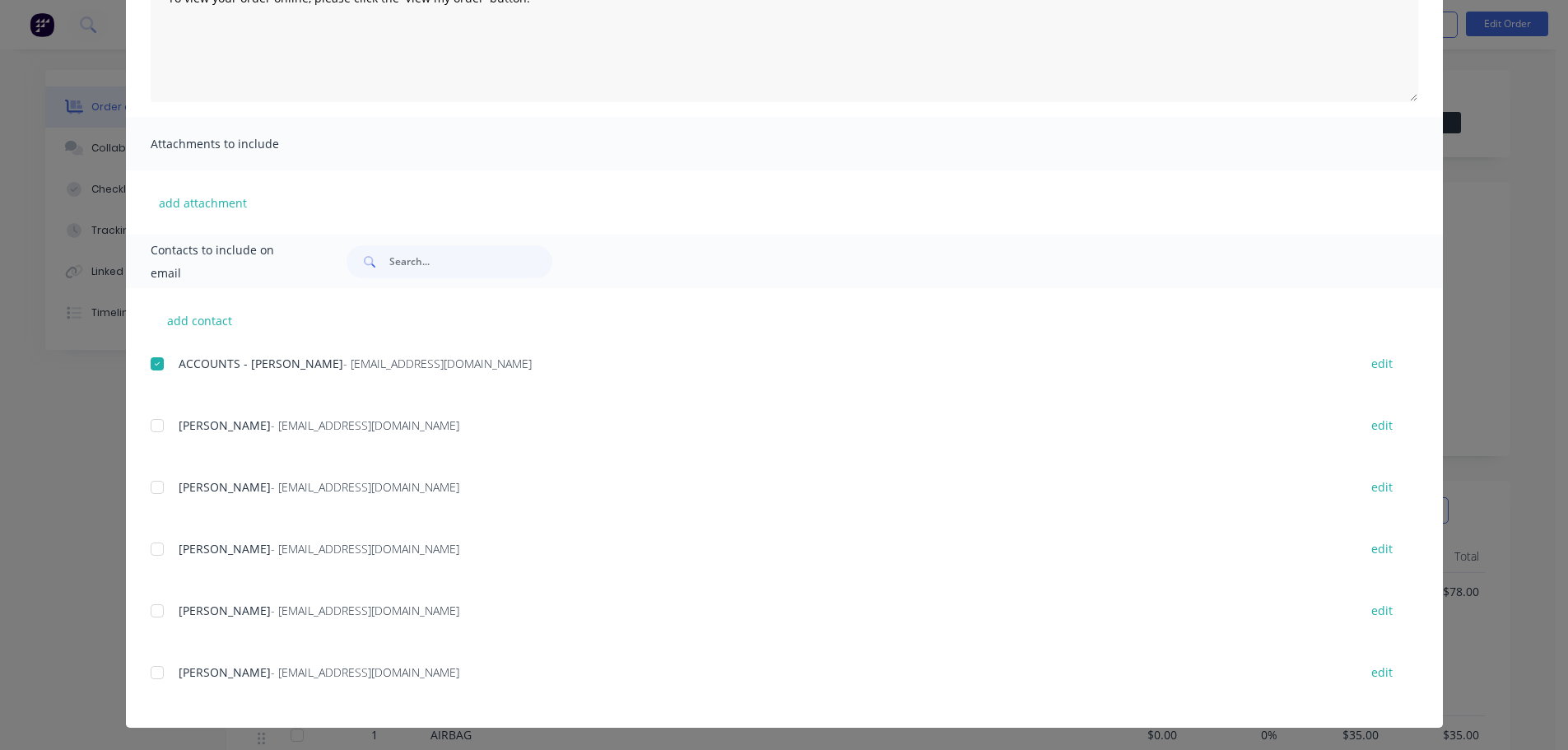
scroll to position [251, 0]
click at [149, 488] on div at bounding box center [157, 486] width 33 height 33
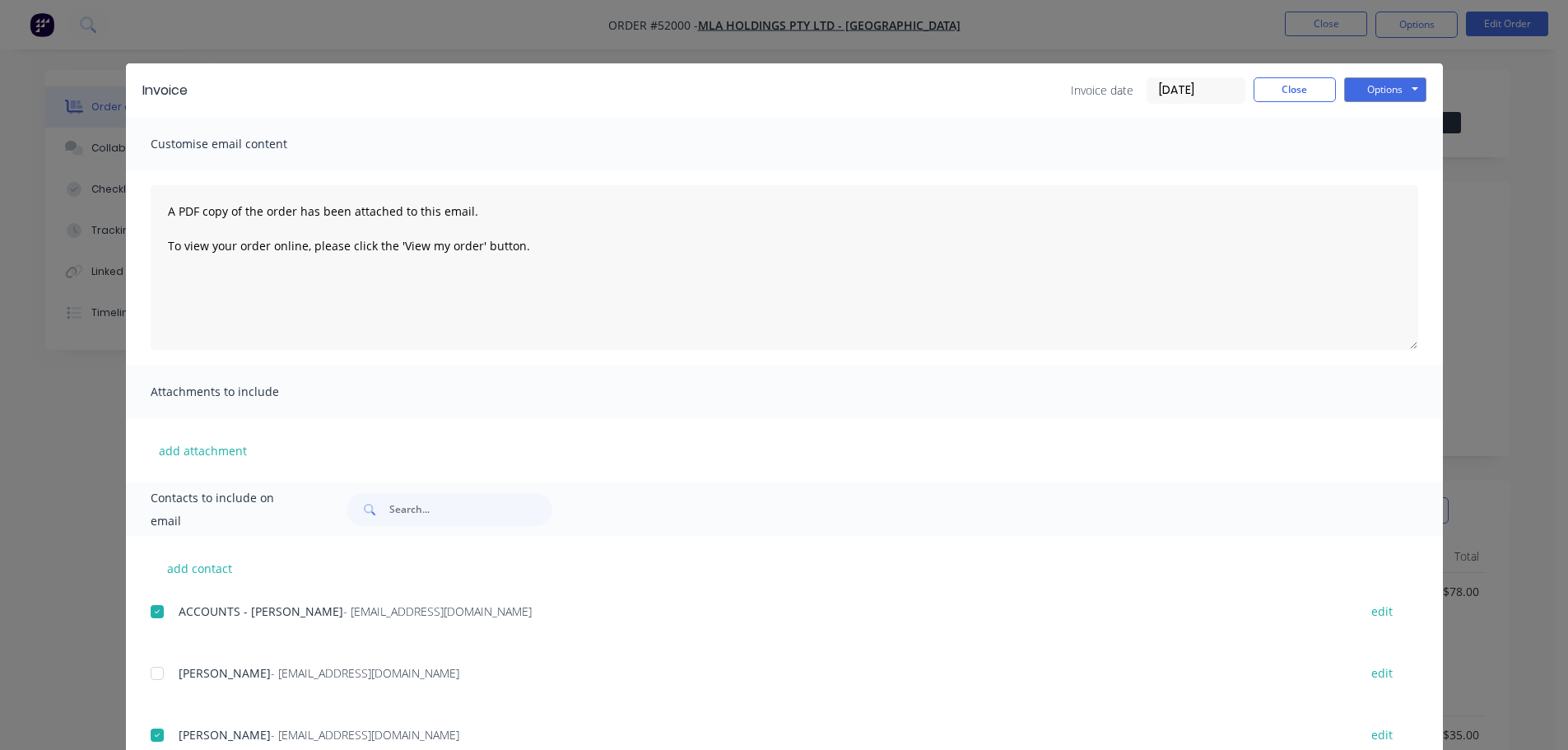
scroll to position [0, 0]
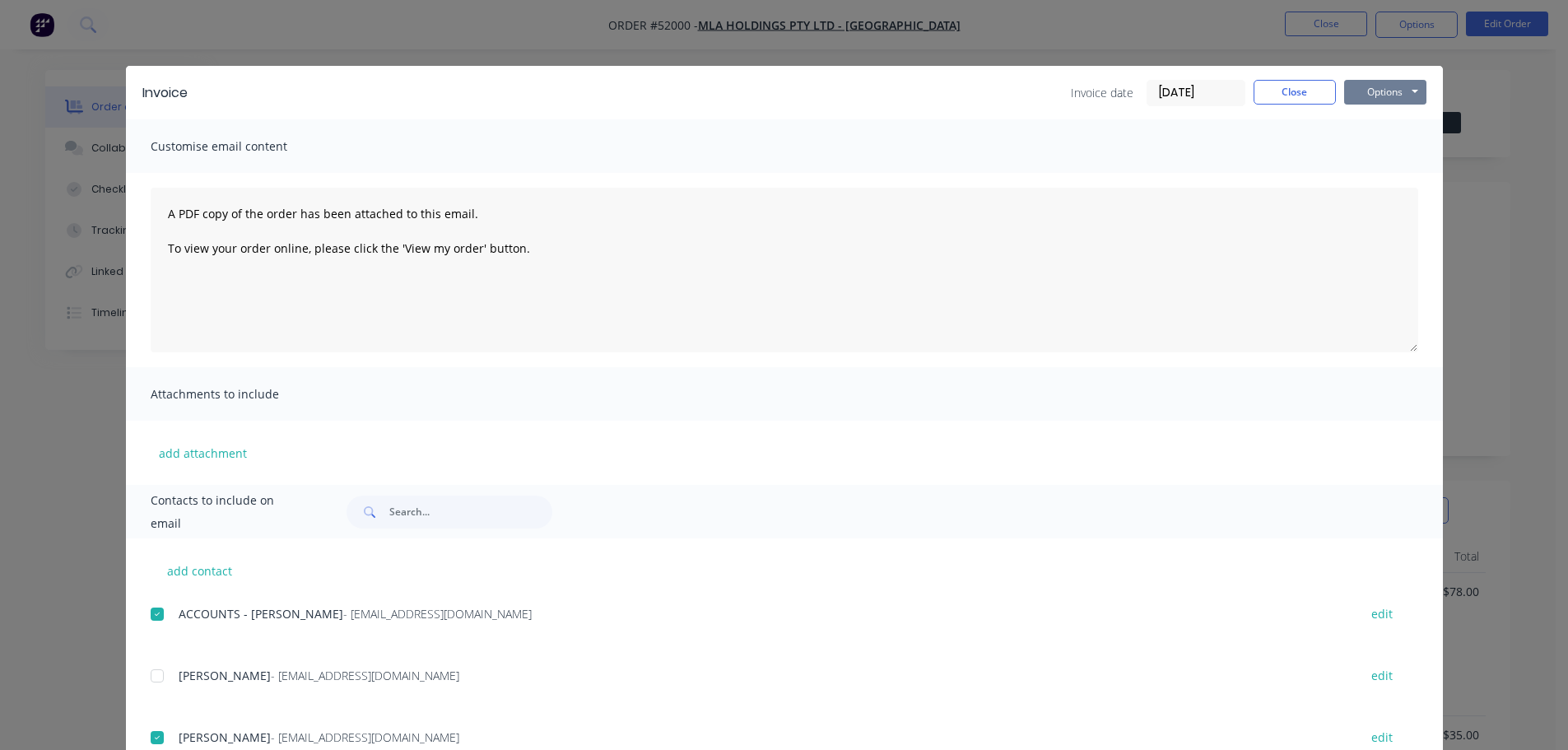
click at [1377, 95] on button "Options" at bounding box center [1385, 92] width 82 height 24
click at [1359, 175] on button "Email" at bounding box center [1397, 176] width 105 height 27
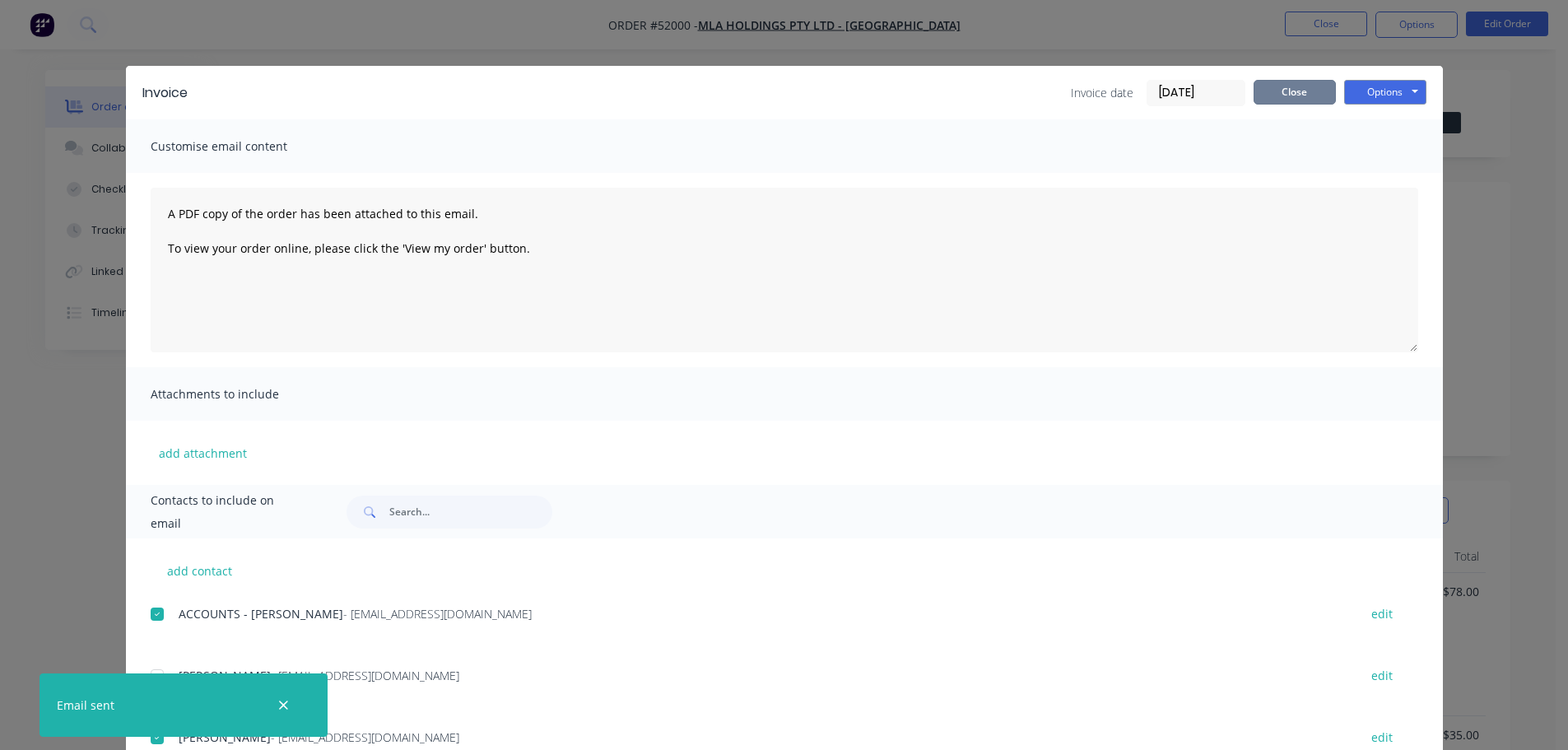
click at [1285, 91] on button "Close" at bounding box center [1294, 92] width 82 height 24
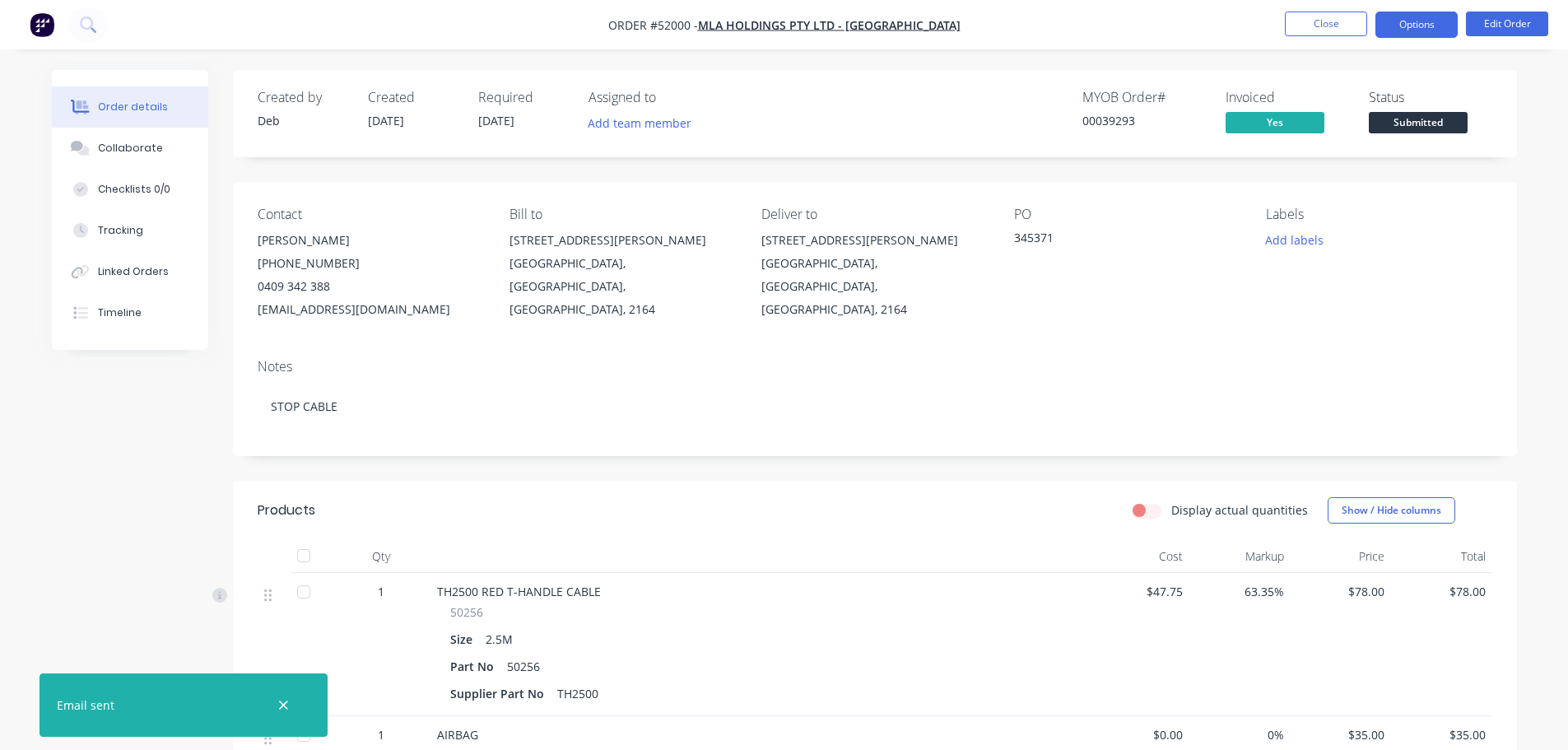
click at [1416, 28] on button "Options" at bounding box center [1416, 24] width 82 height 26
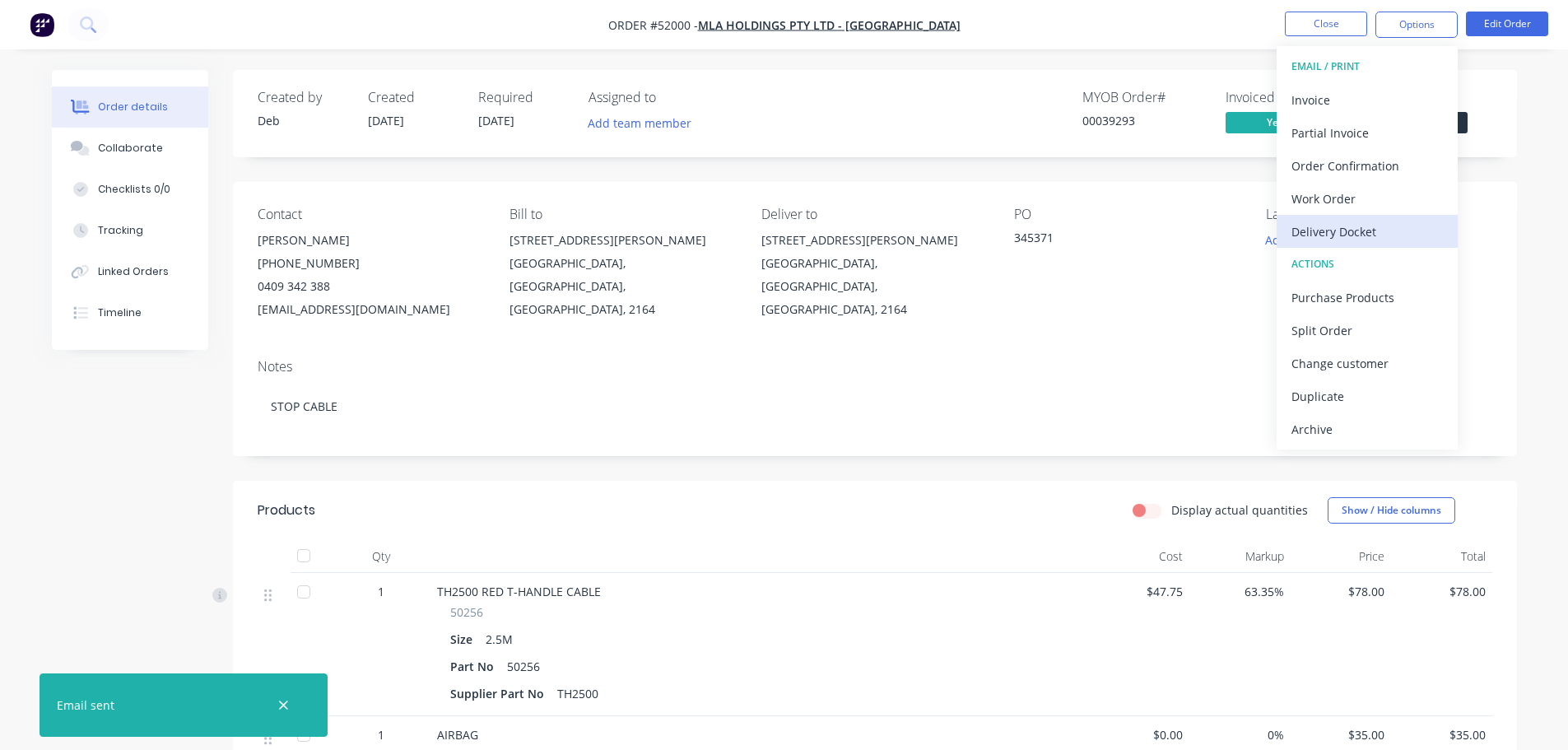
click at [1344, 230] on div "Delivery Docket" at bounding box center [1367, 232] width 151 height 23
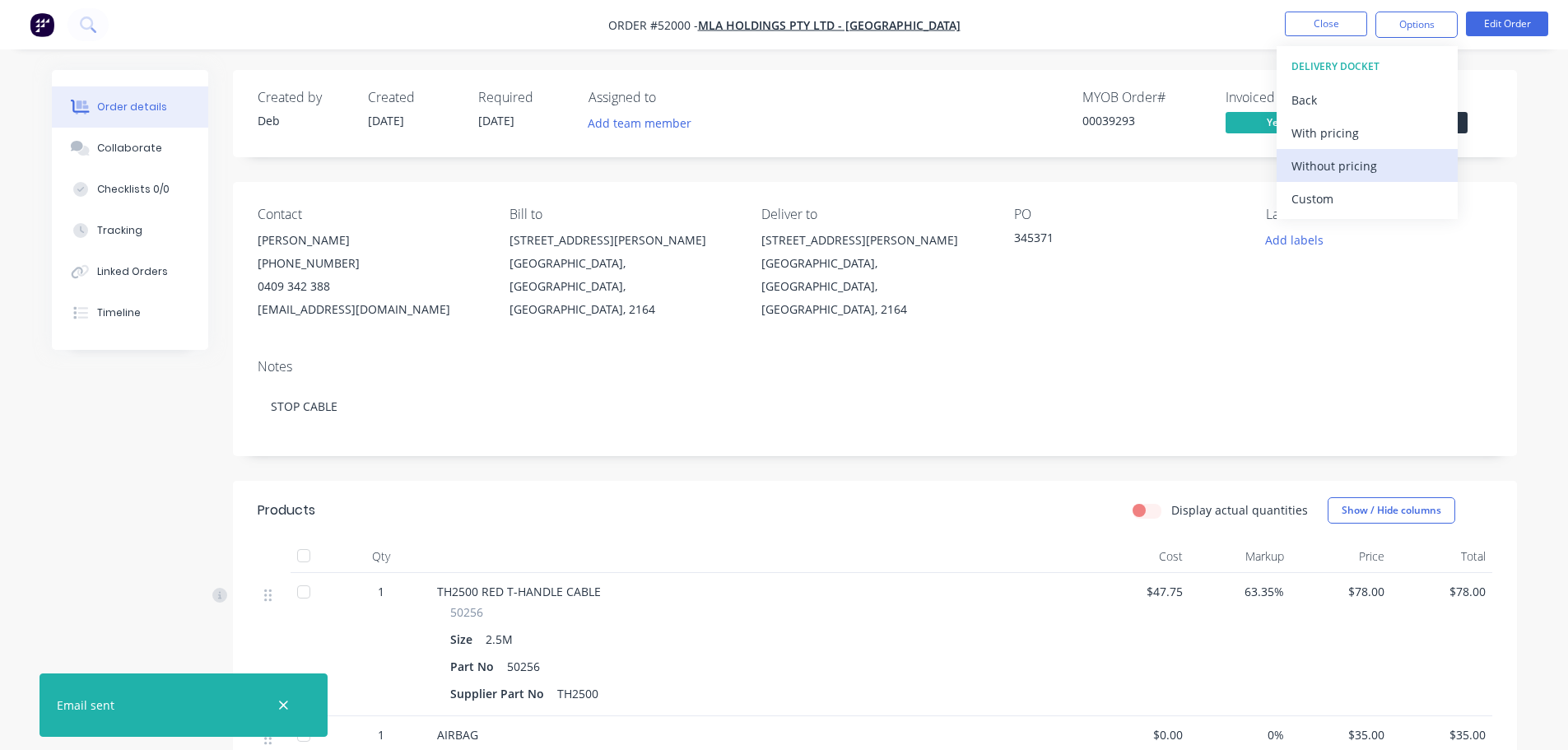
click at [1347, 162] on div "Without pricing" at bounding box center [1367, 166] width 151 height 23
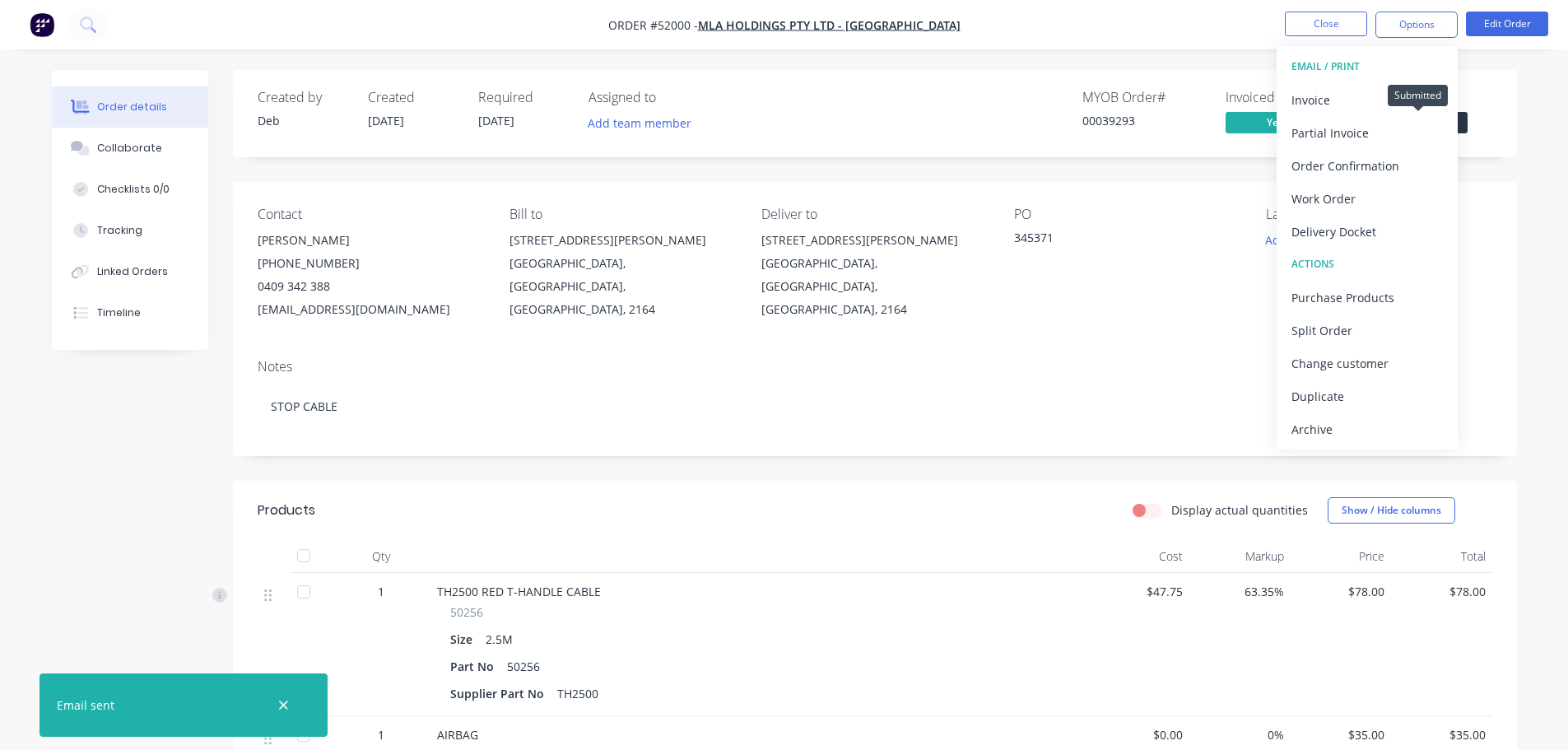
click at [1465, 121] on span "Submitted" at bounding box center [1418, 122] width 99 height 21
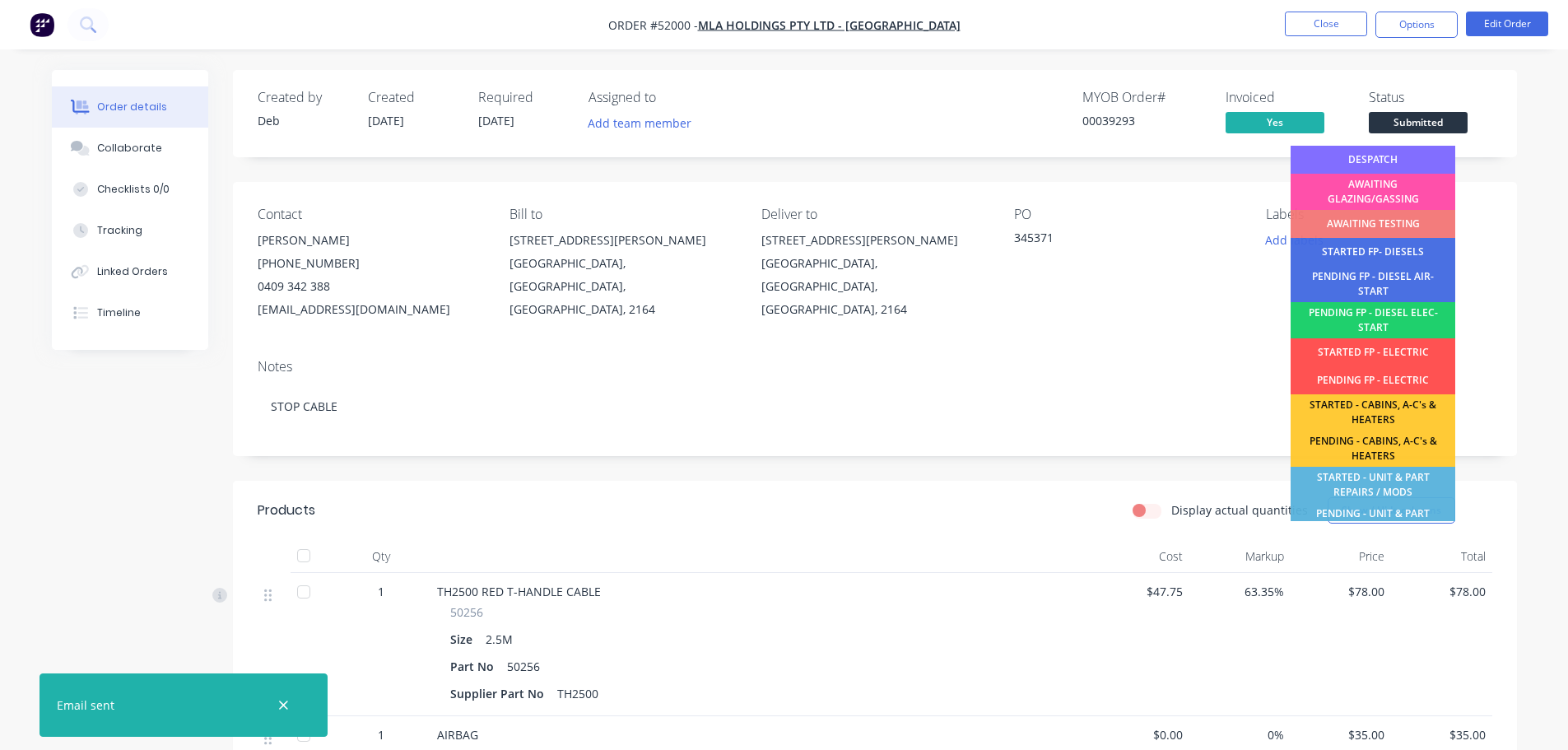
click at [1411, 160] on div "DESPATCH" at bounding box center [1372, 160] width 165 height 28
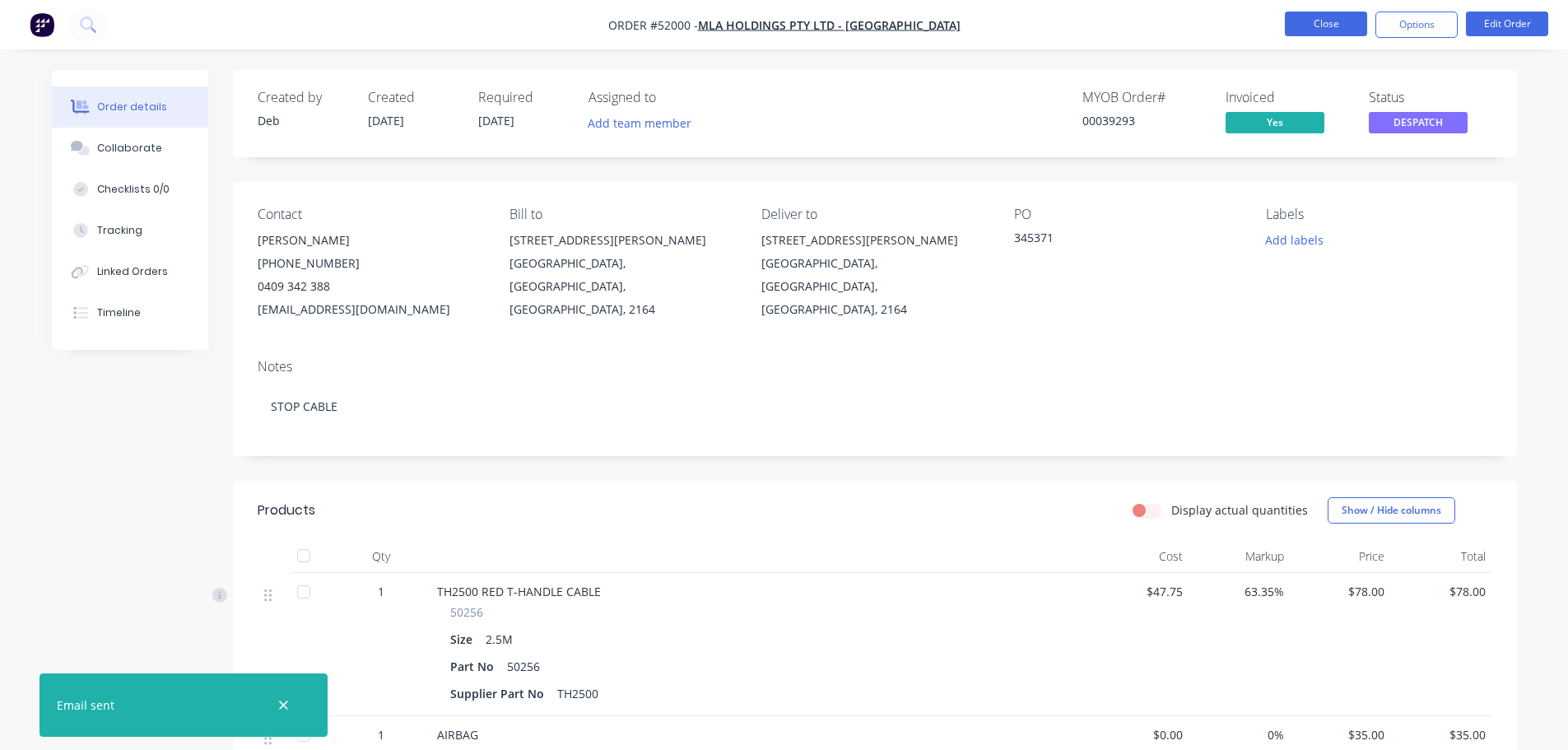
click at [1334, 30] on button "Close" at bounding box center [1325, 23] width 82 height 24
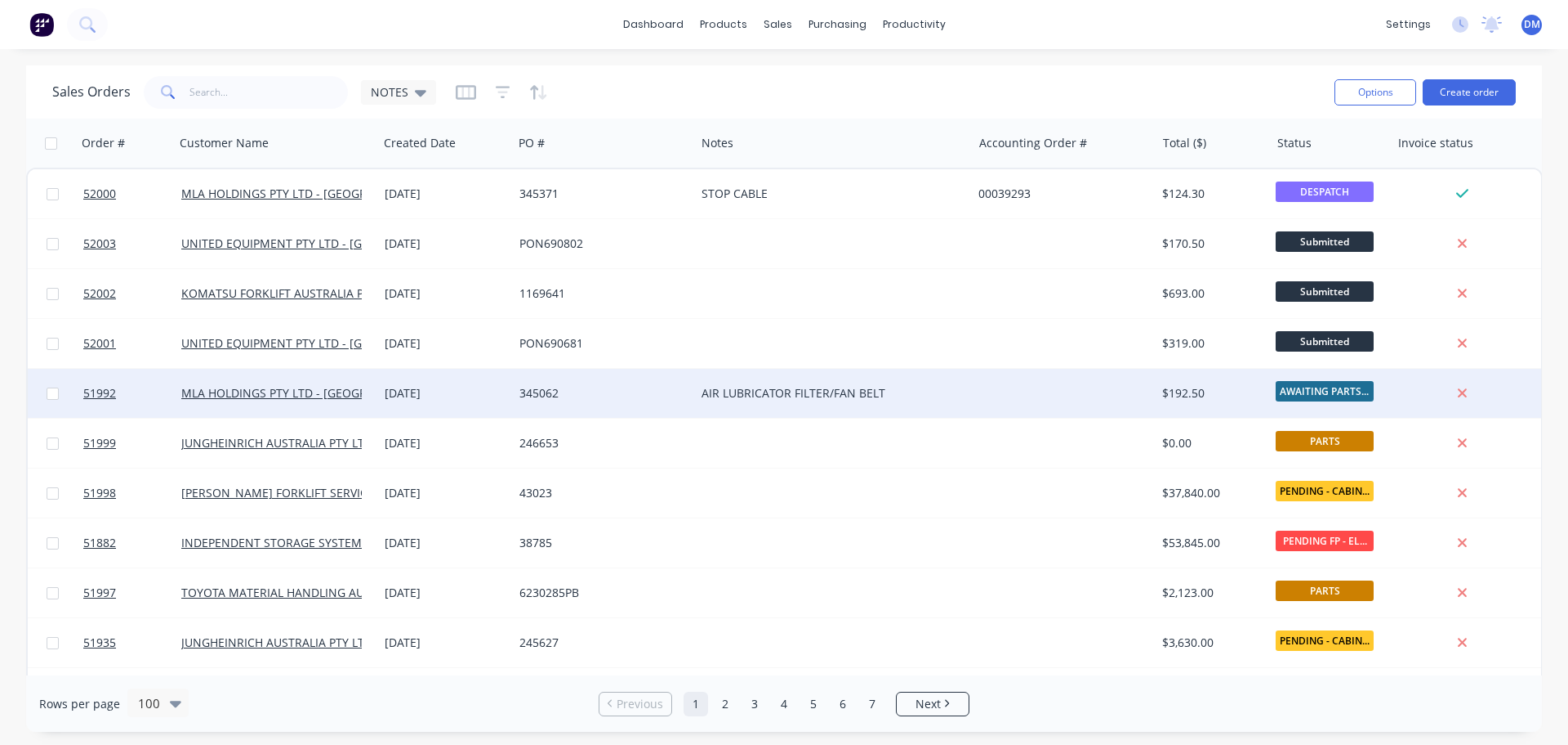
click at [1069, 388] on div at bounding box center [1063, 393] width 183 height 49
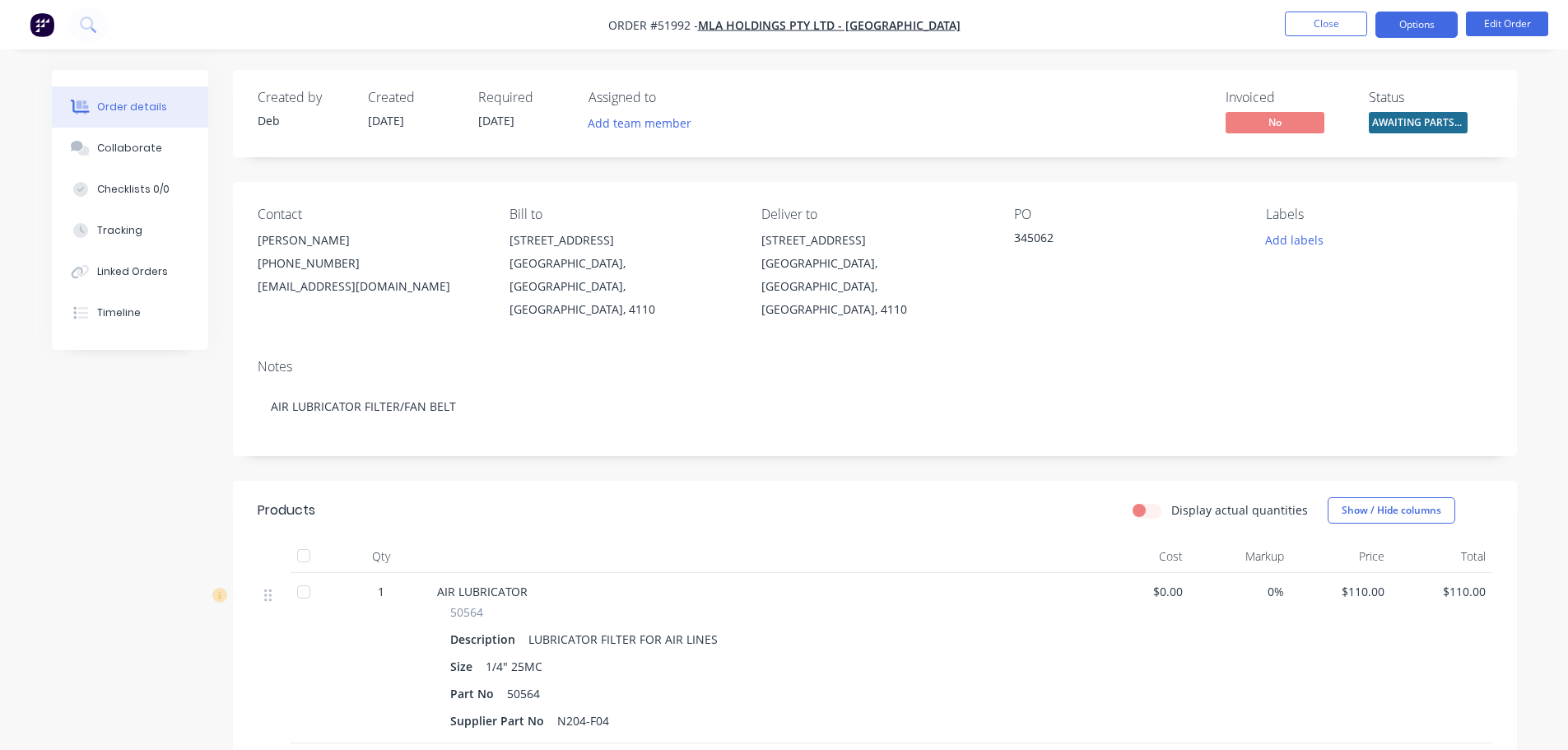
click at [1424, 15] on button "Options" at bounding box center [1416, 24] width 82 height 26
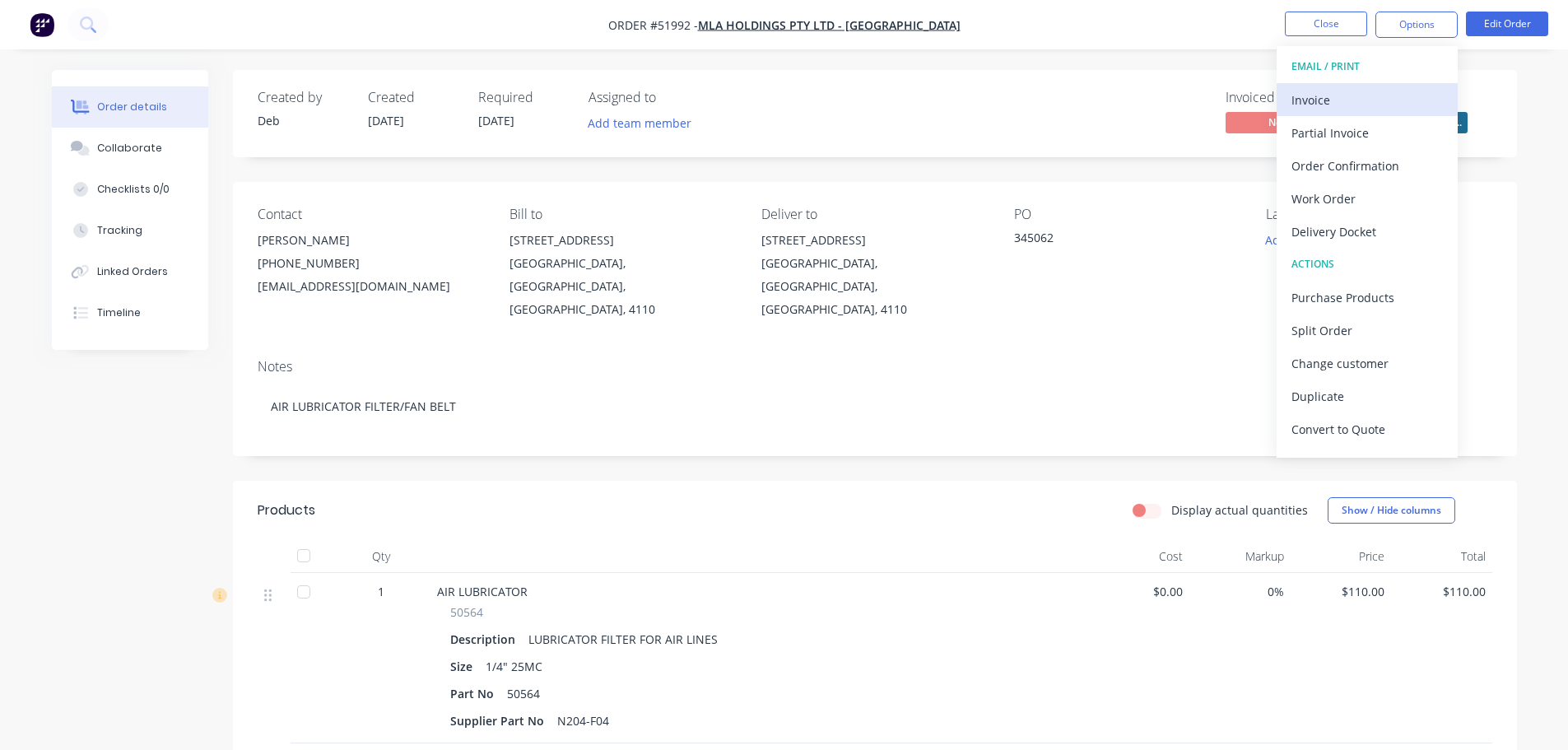
click at [1371, 89] on div "Invoice" at bounding box center [1367, 100] width 151 height 23
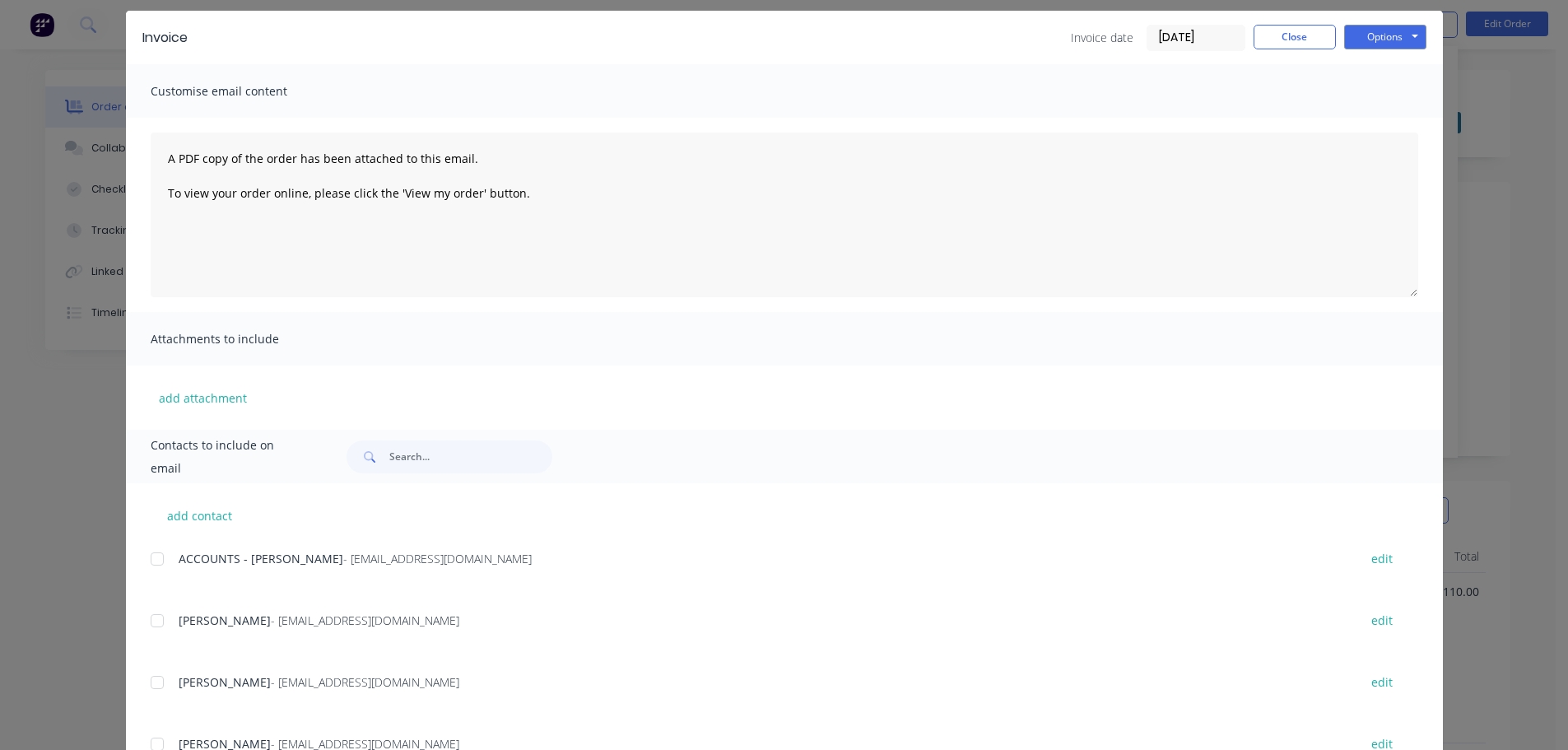
scroll to position [82, 0]
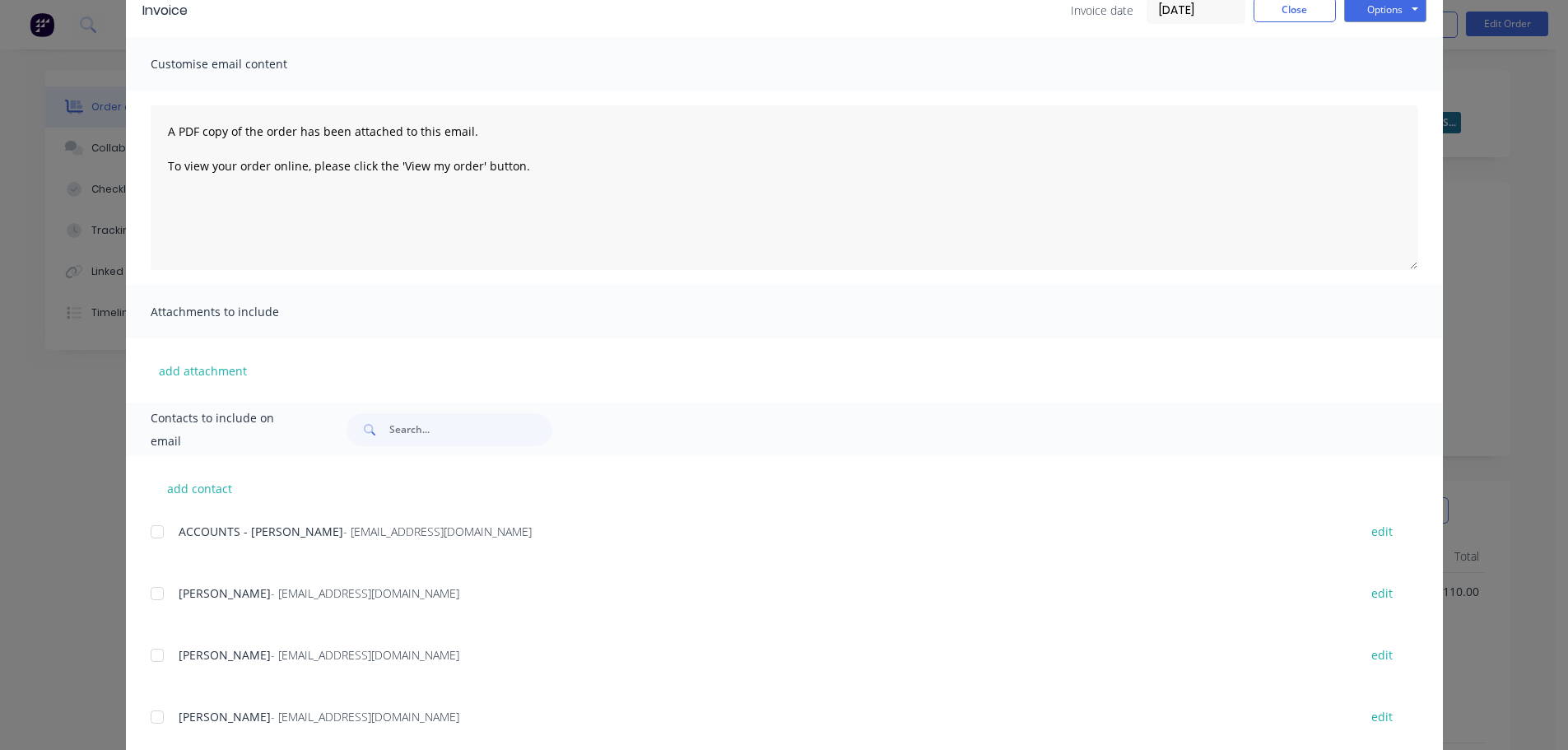
click at [148, 530] on div at bounding box center [157, 531] width 33 height 33
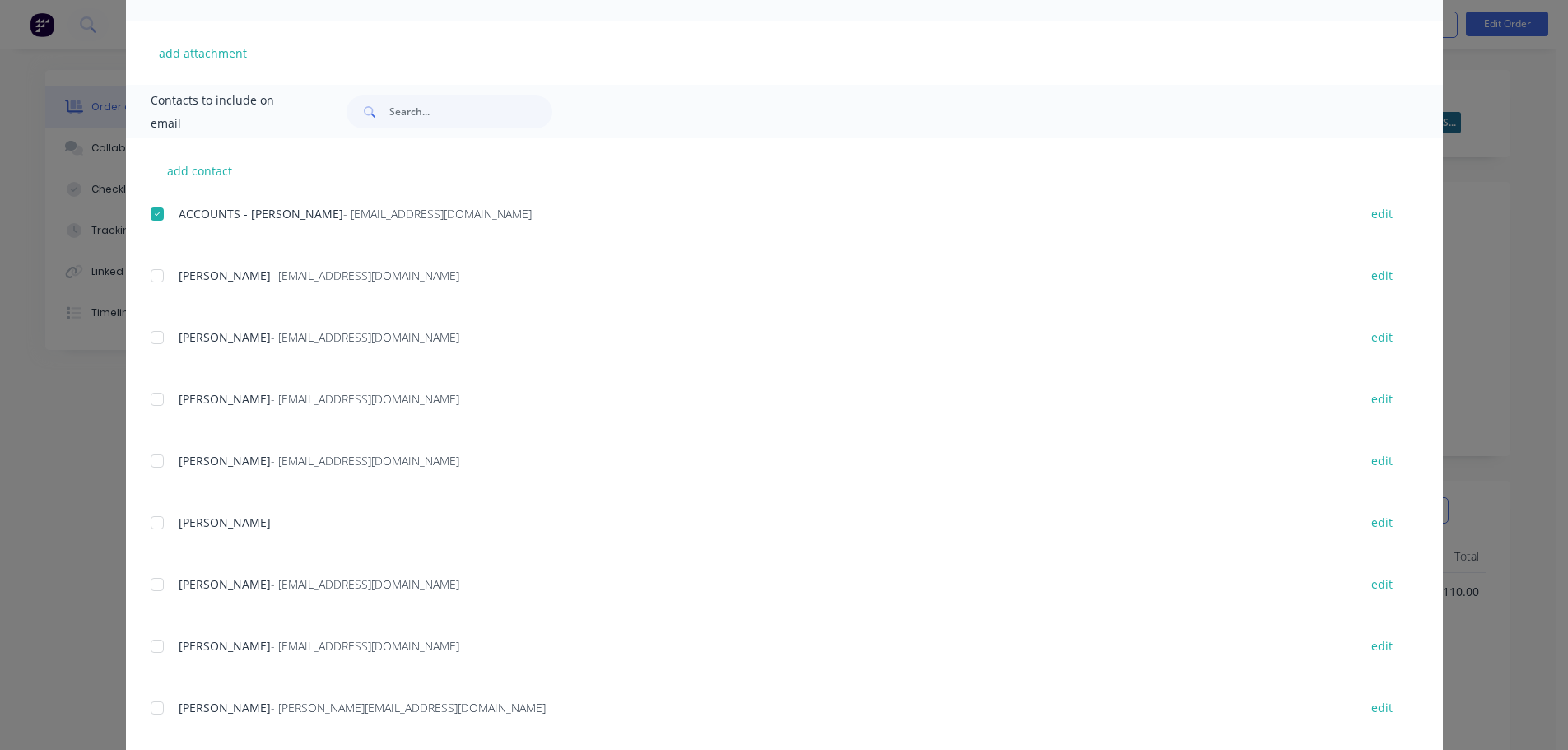
scroll to position [431, 0]
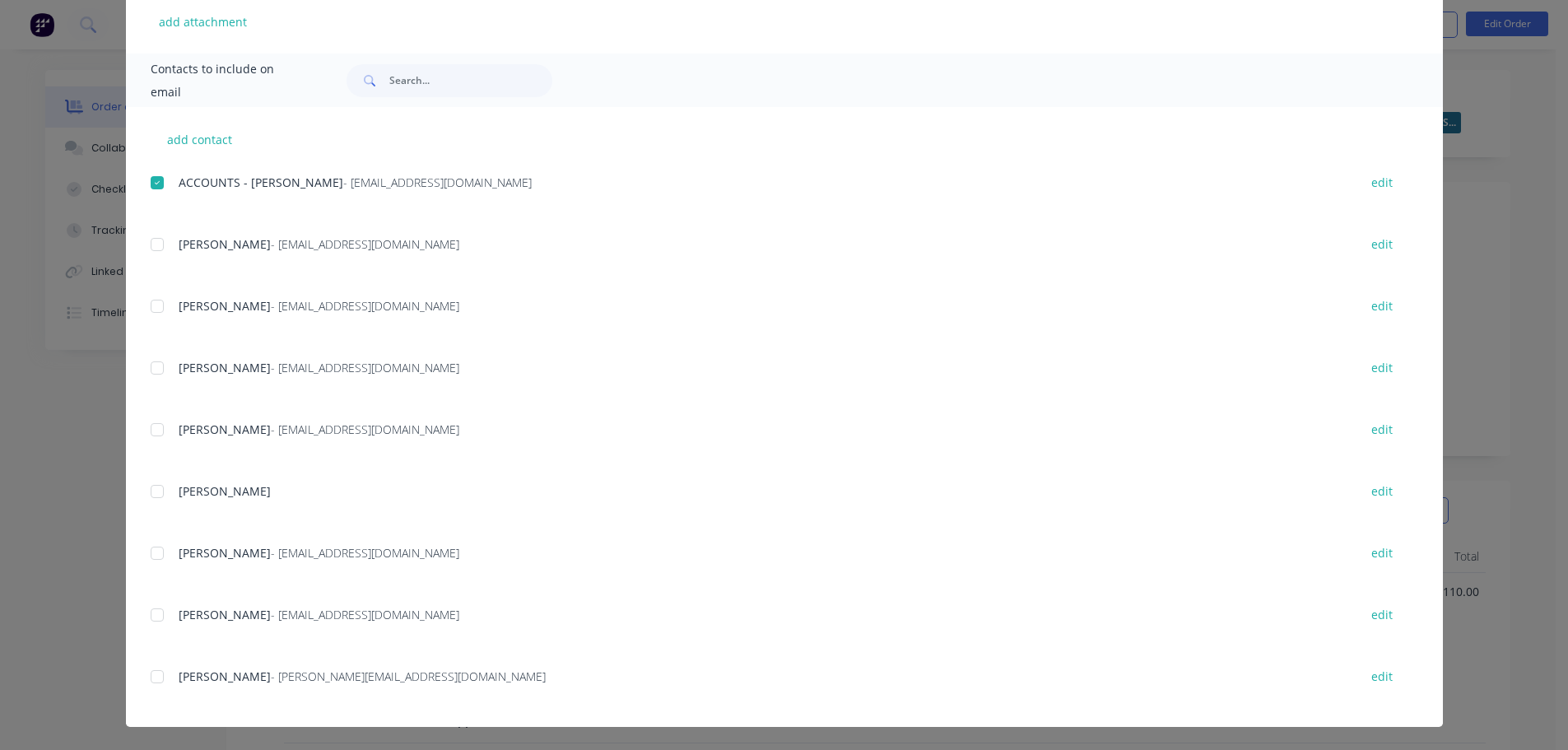
click at [153, 433] on div at bounding box center [157, 429] width 33 height 33
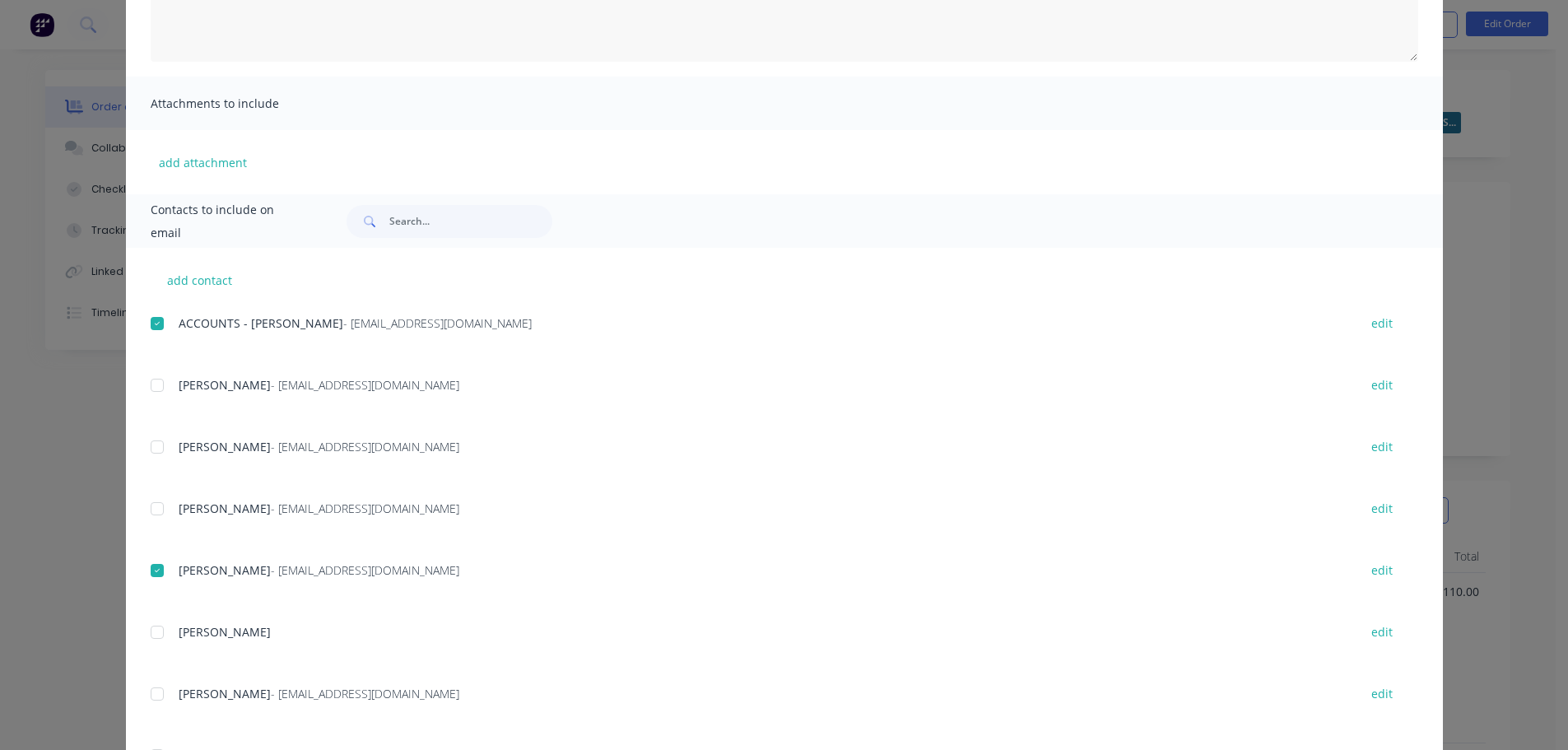
scroll to position [0, 0]
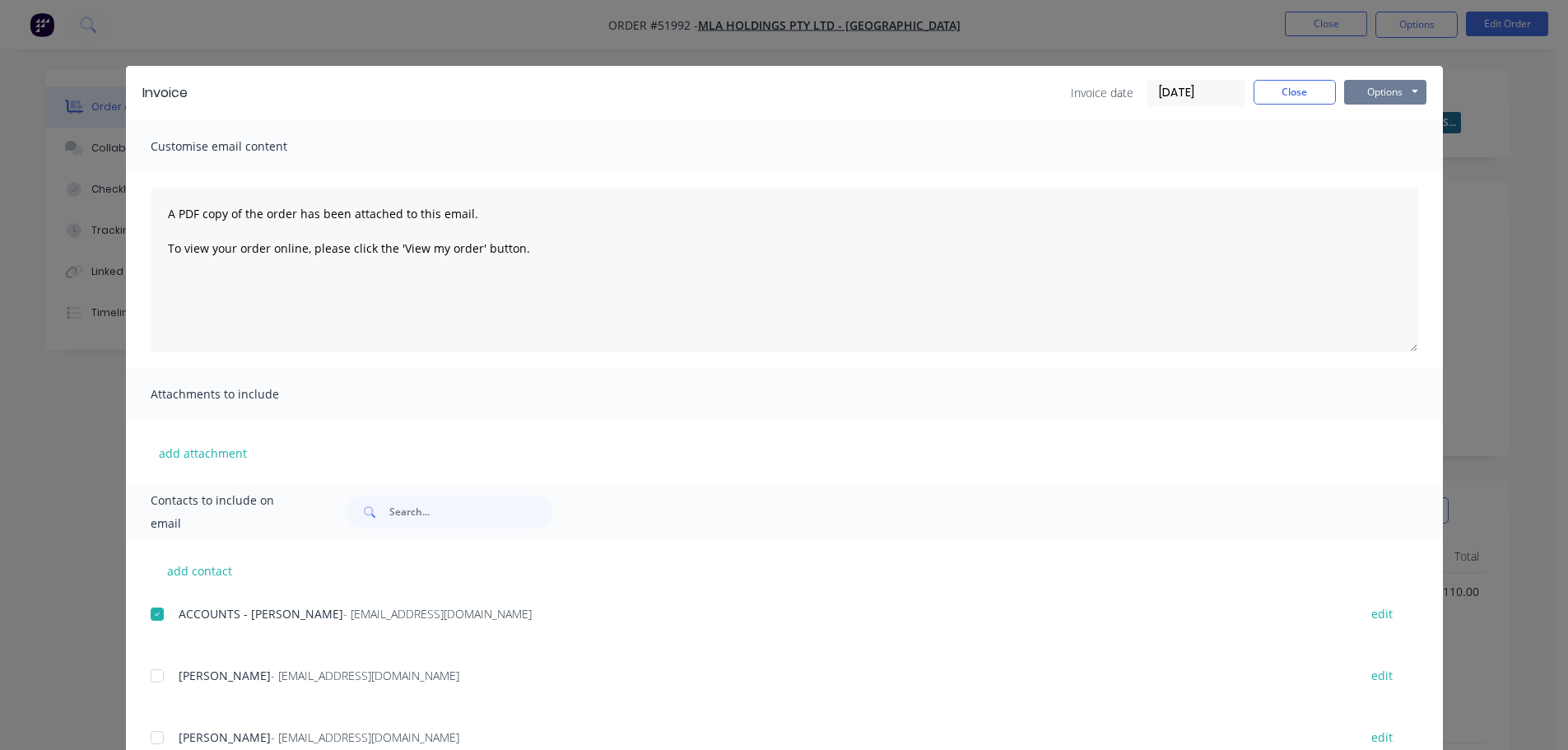
click at [1390, 92] on button "Options" at bounding box center [1385, 92] width 82 height 24
click at [1384, 171] on button "Email" at bounding box center [1397, 176] width 105 height 27
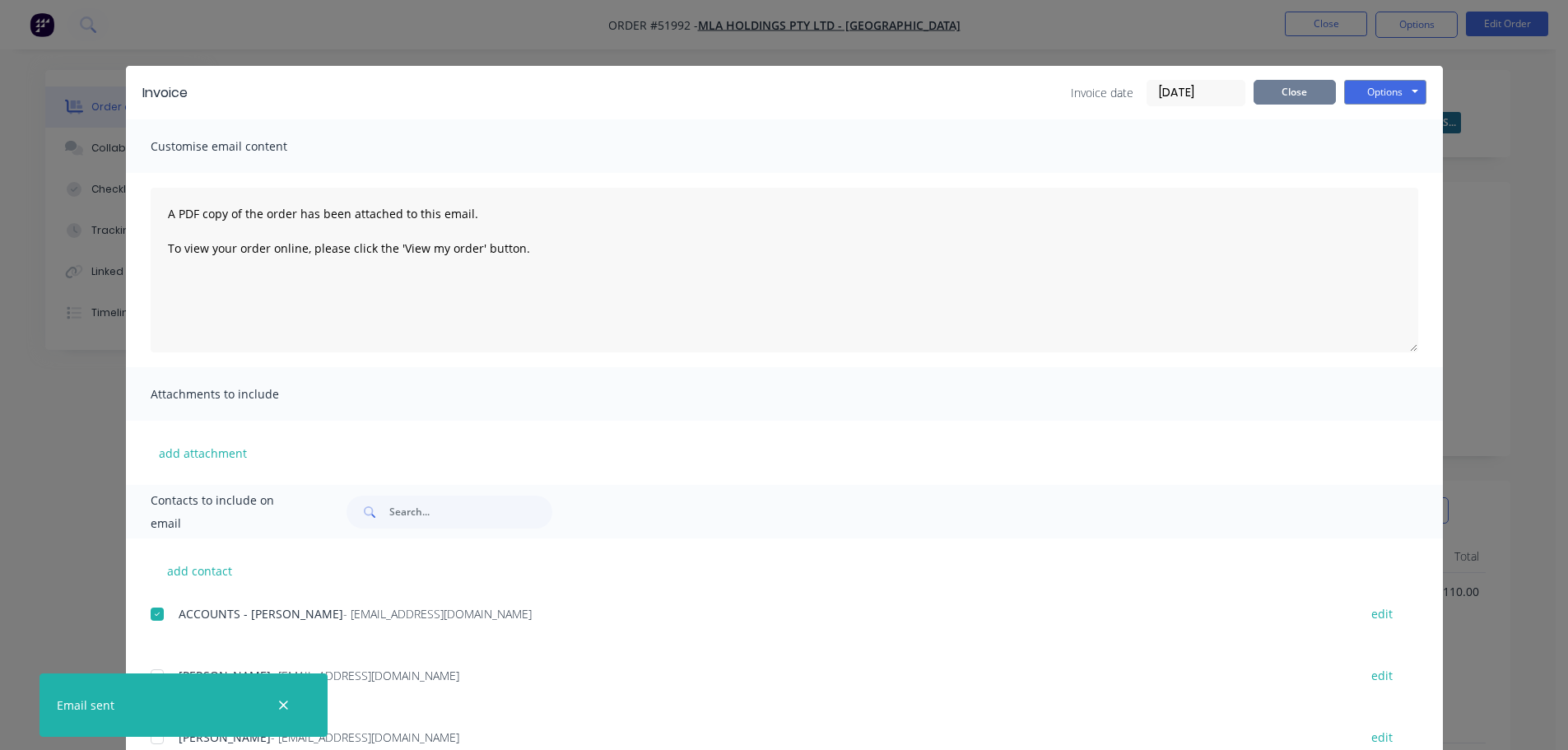
click at [1279, 99] on button "Close" at bounding box center [1294, 92] width 82 height 24
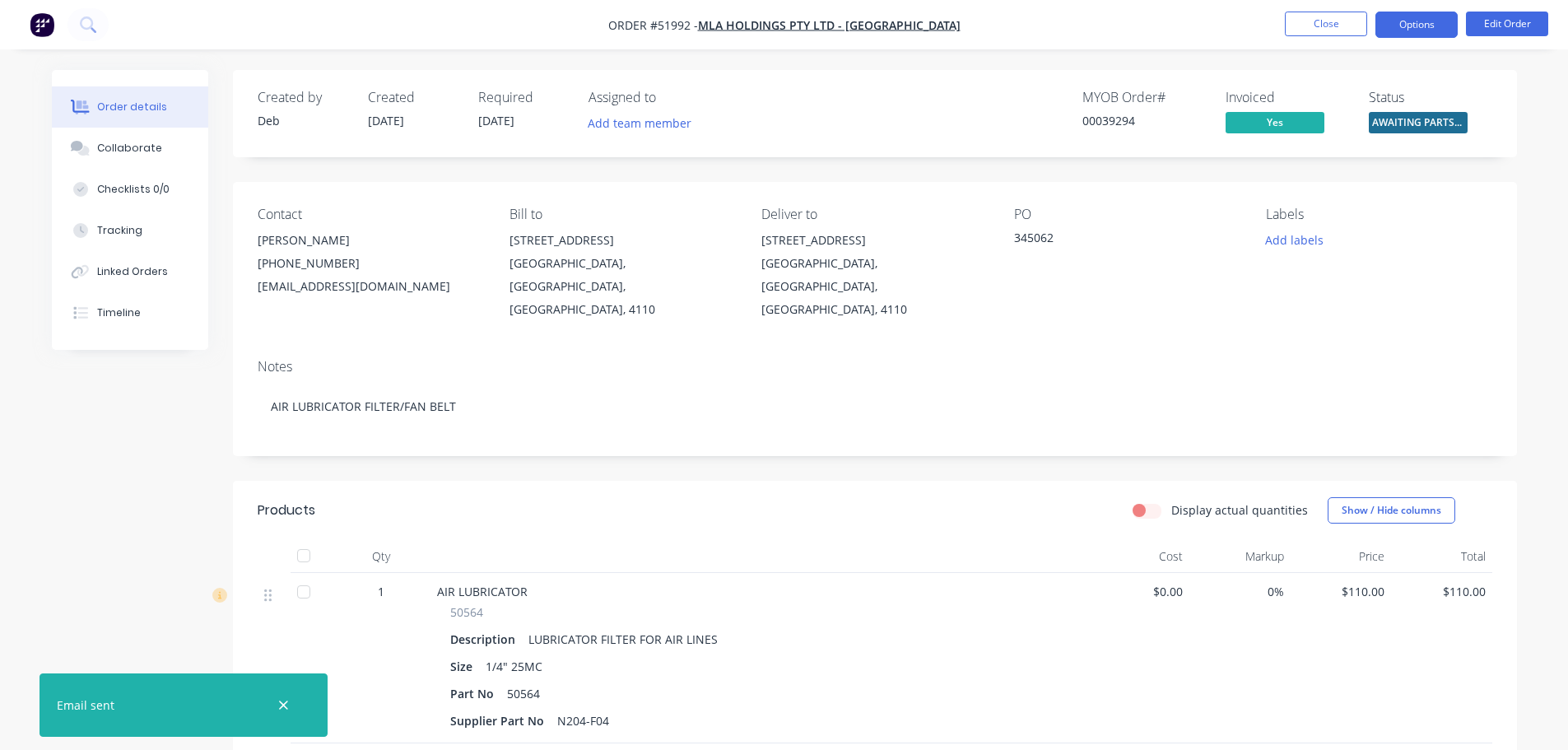
click at [1398, 26] on button "Options" at bounding box center [1416, 24] width 82 height 26
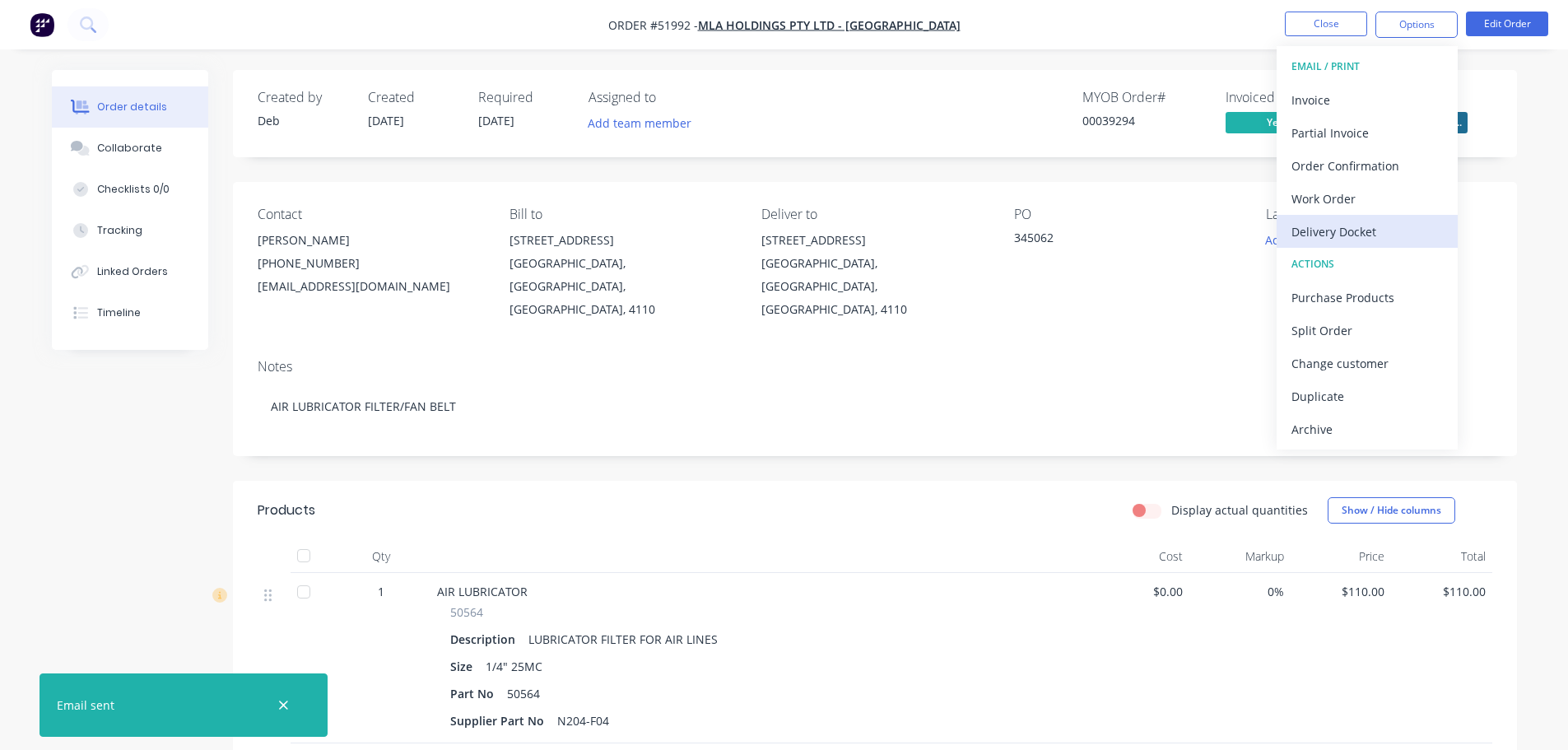
click at [1327, 236] on div "Delivery Docket" at bounding box center [1367, 232] width 151 height 23
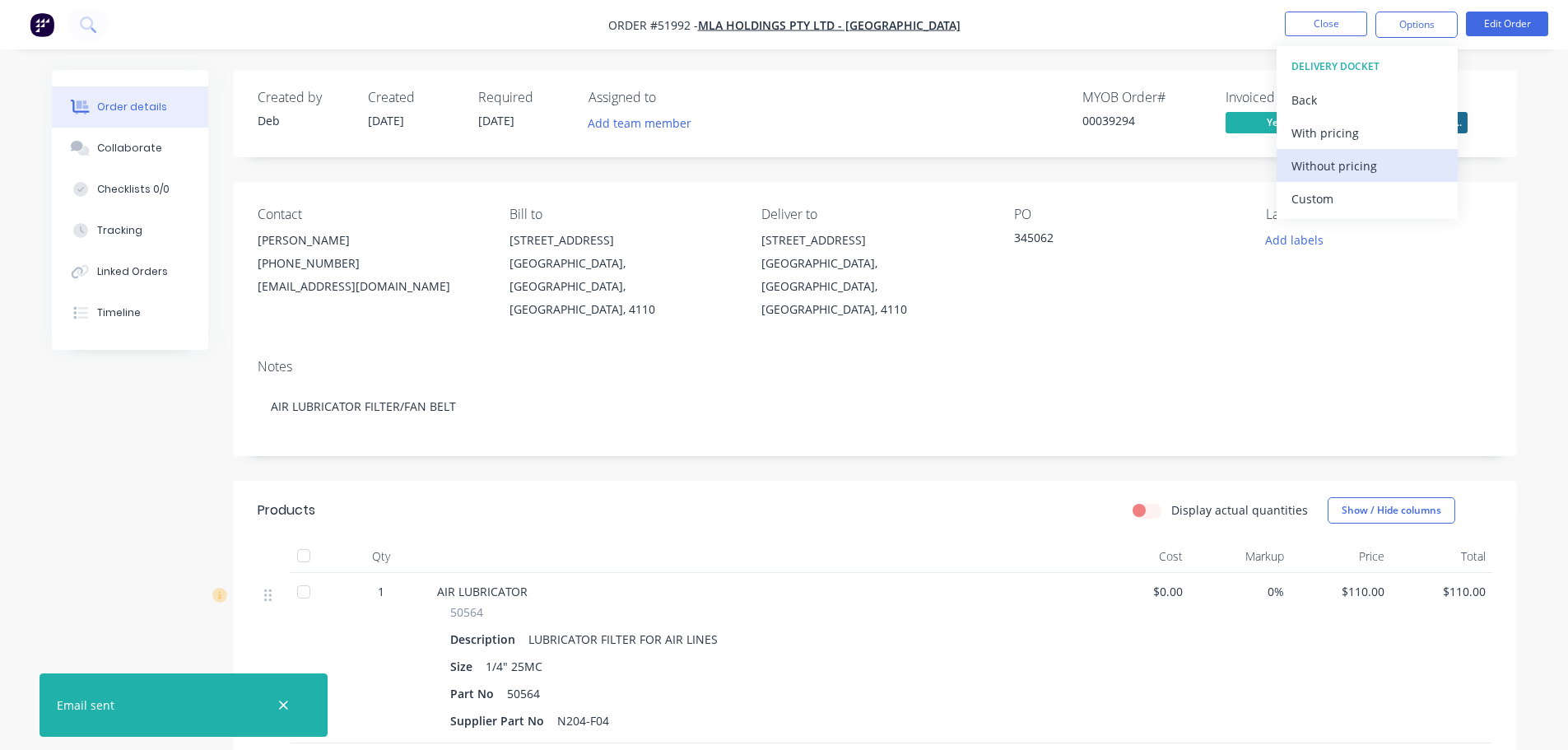
click at [1325, 165] on div "Without pricing" at bounding box center [1367, 166] width 151 height 23
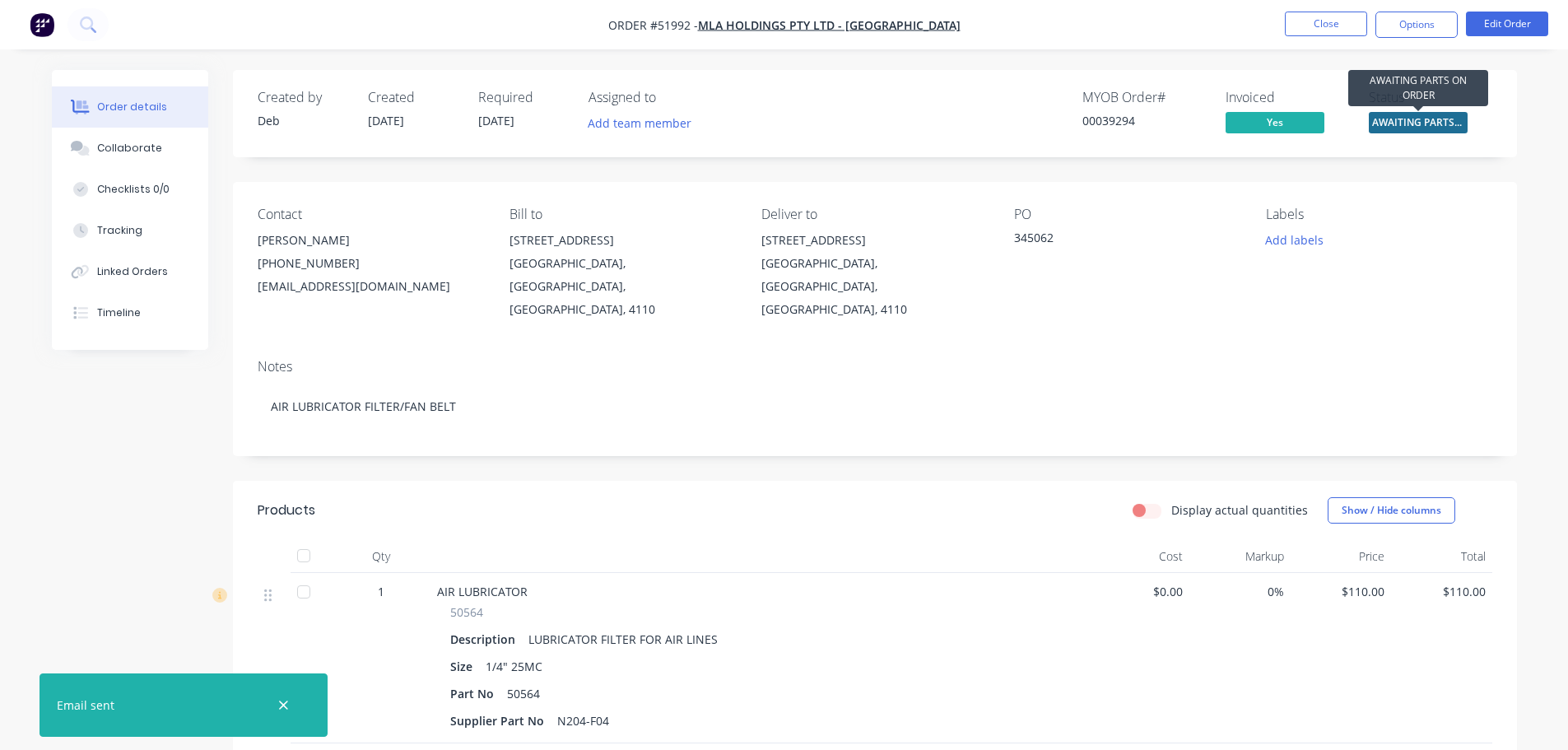
click at [1460, 123] on span "AWAITING PARTS ..." at bounding box center [1418, 122] width 99 height 21
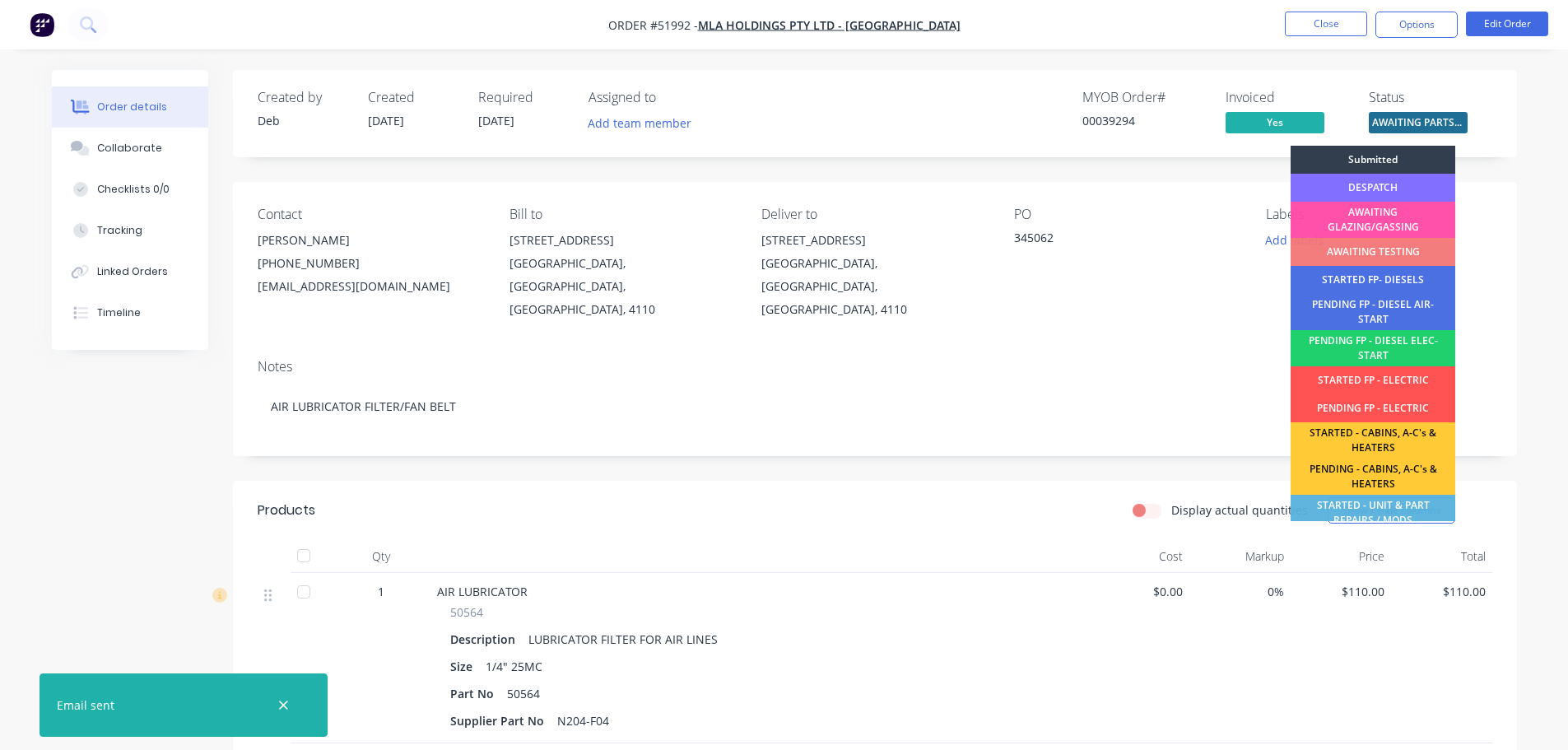
click at [1375, 179] on div "DESPATCH" at bounding box center [1372, 188] width 165 height 28
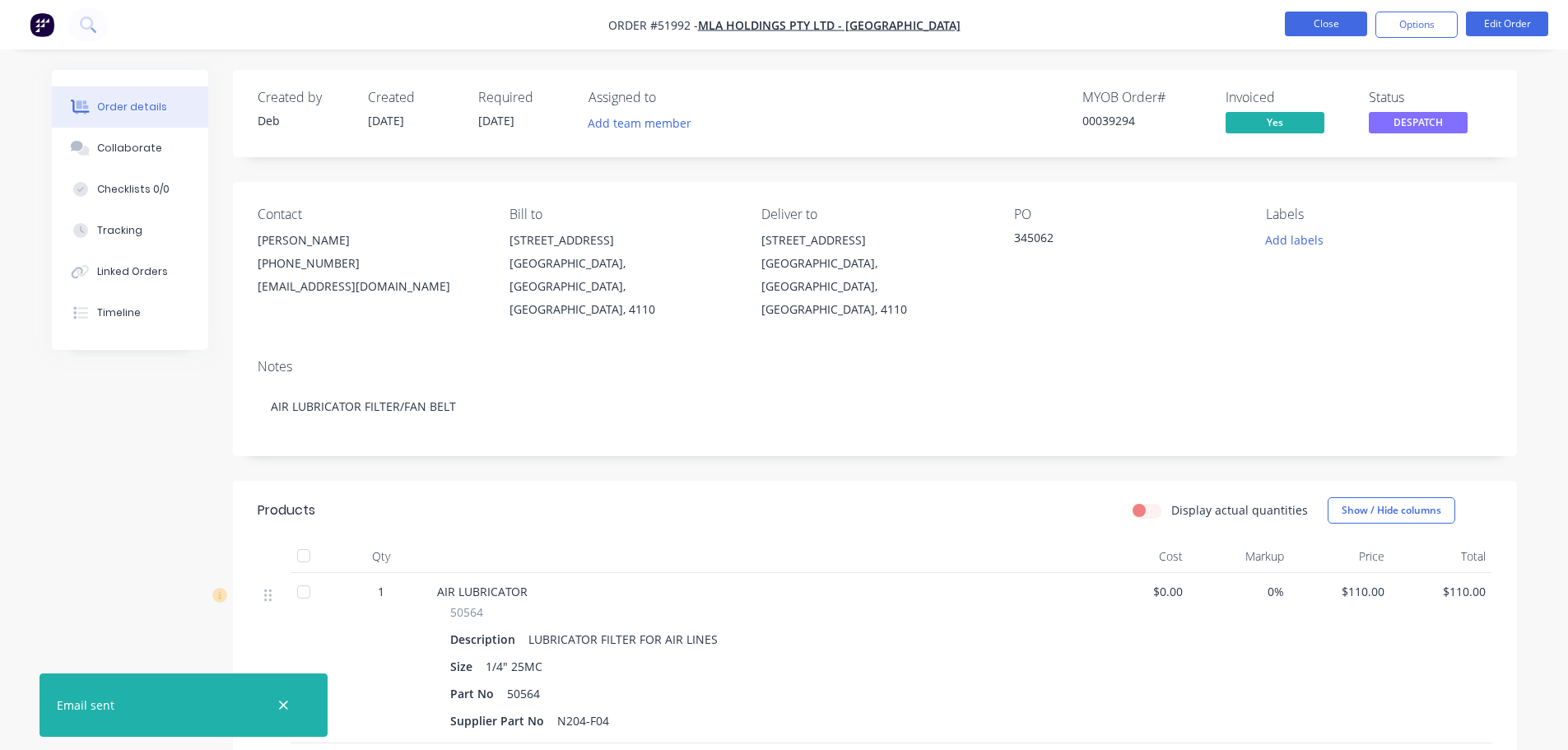
click at [1306, 30] on button "Close" at bounding box center [1325, 23] width 82 height 24
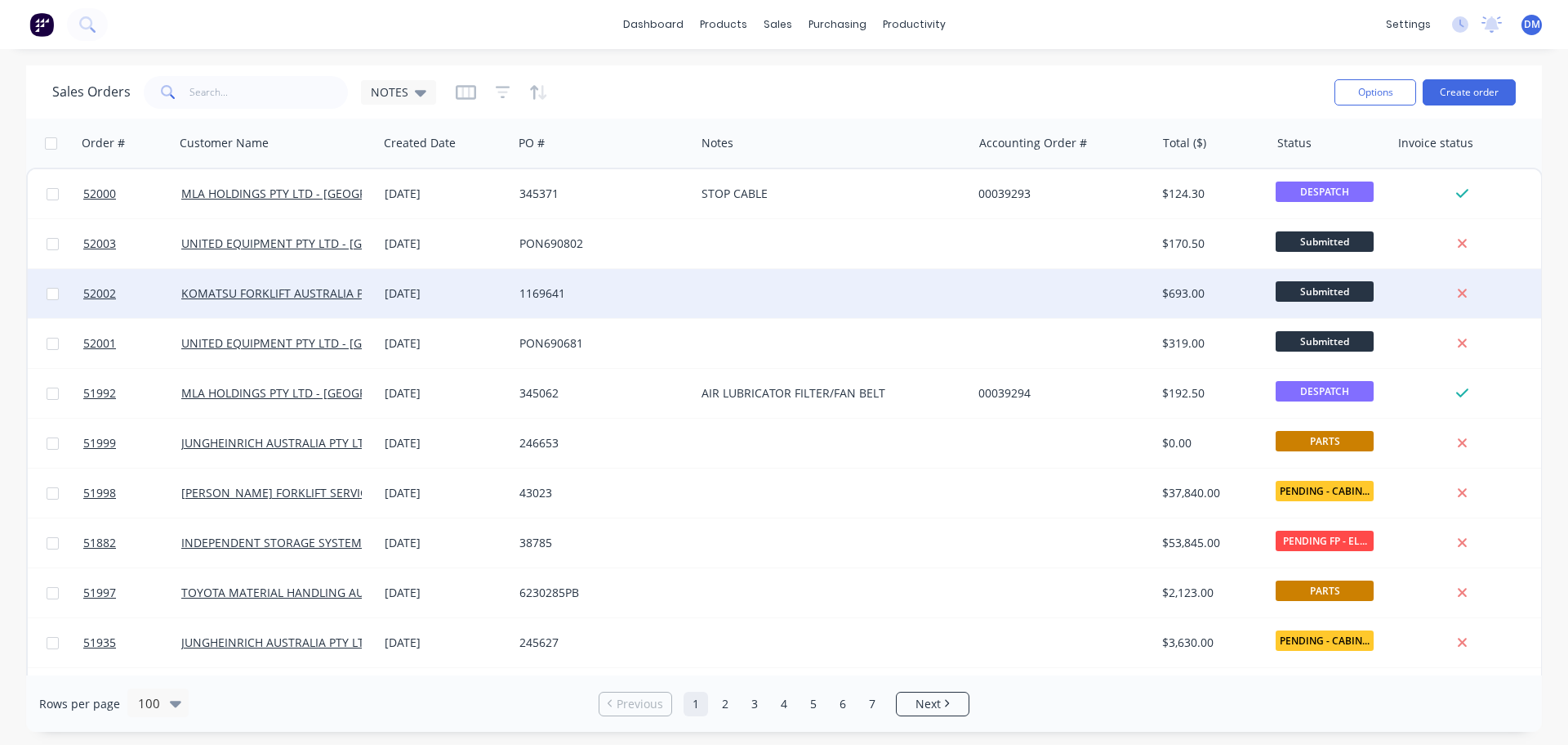
click at [529, 282] on div "1169641" at bounding box center [604, 293] width 183 height 49
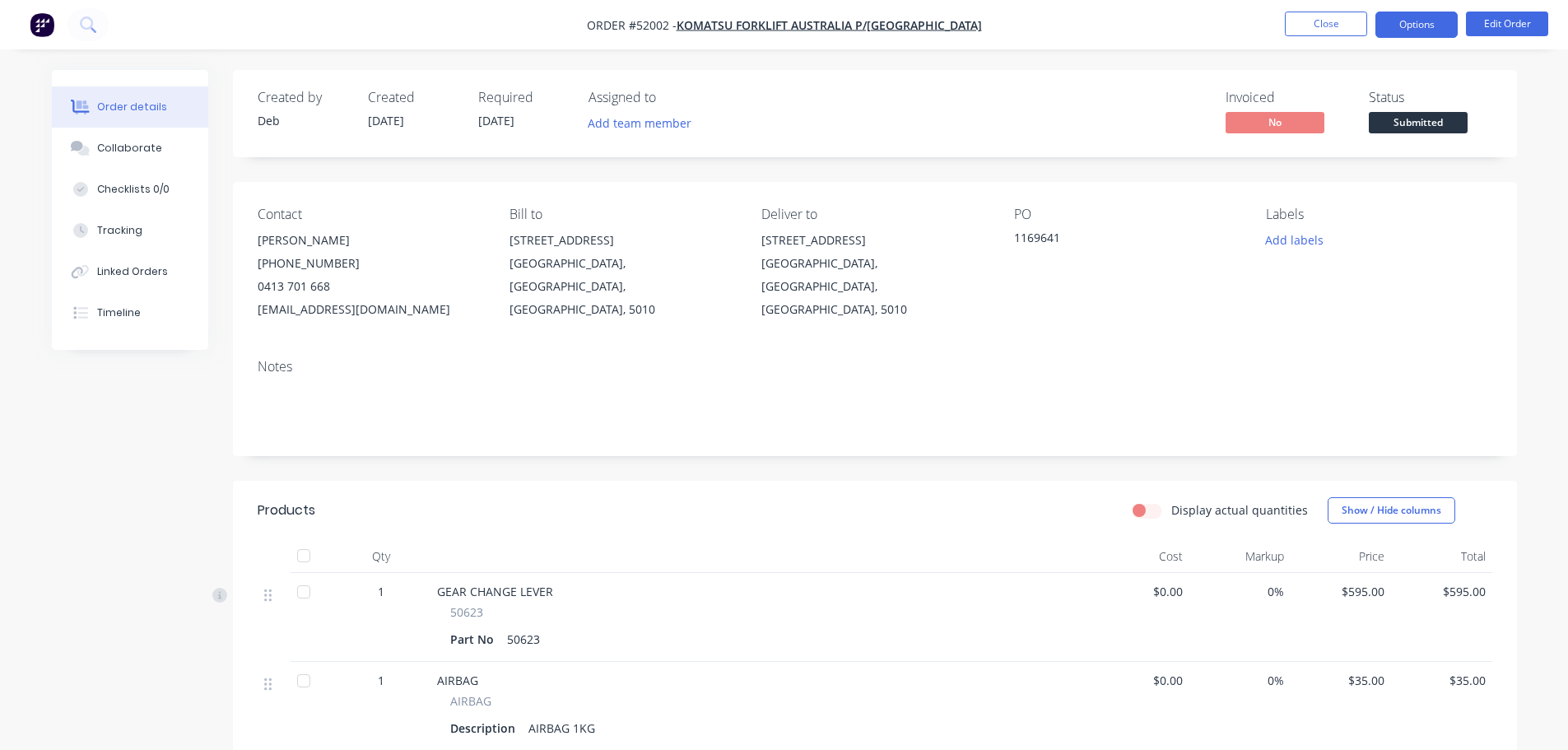
click at [1399, 28] on button "Options" at bounding box center [1416, 24] width 82 height 26
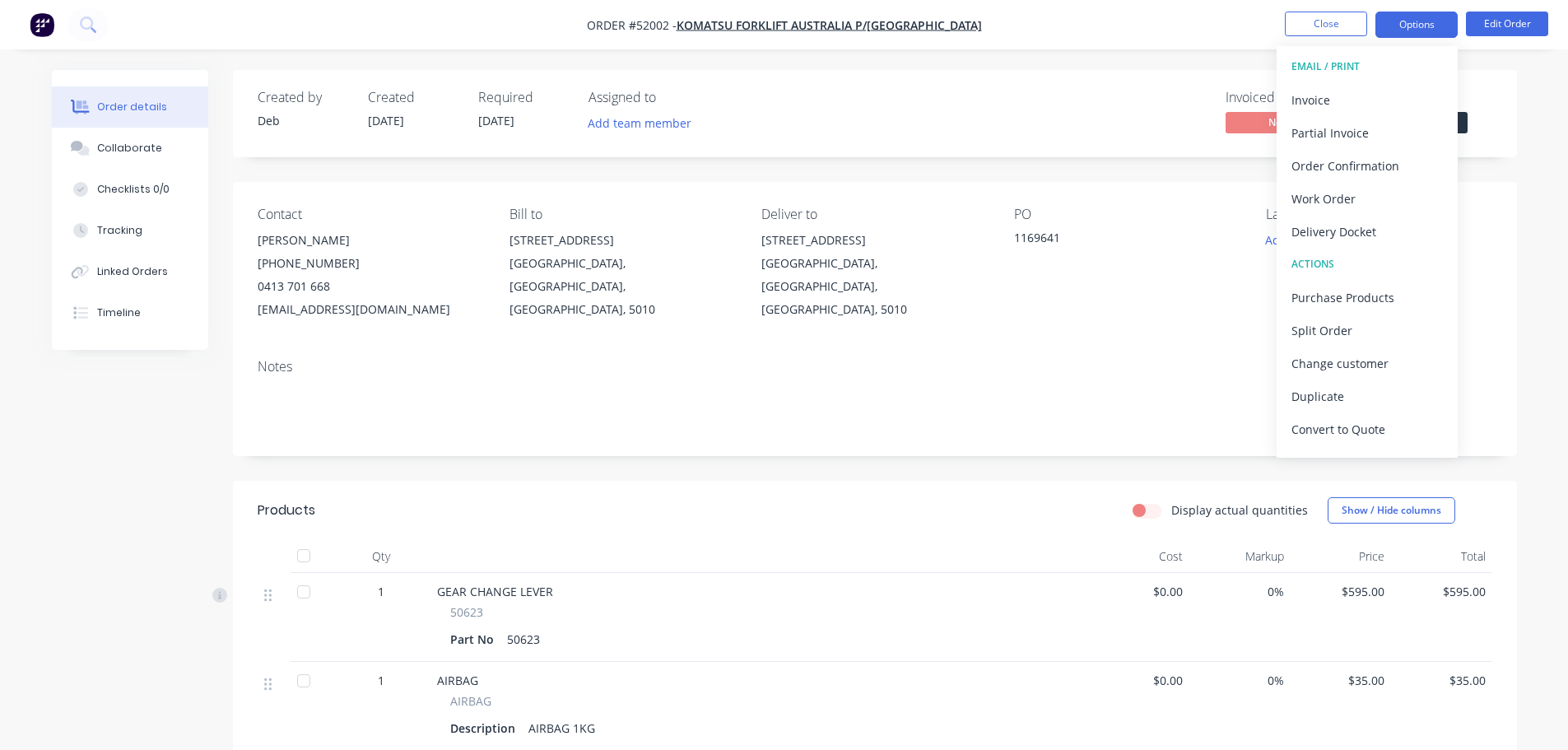
click at [1396, 26] on button "Options" at bounding box center [1416, 24] width 82 height 26
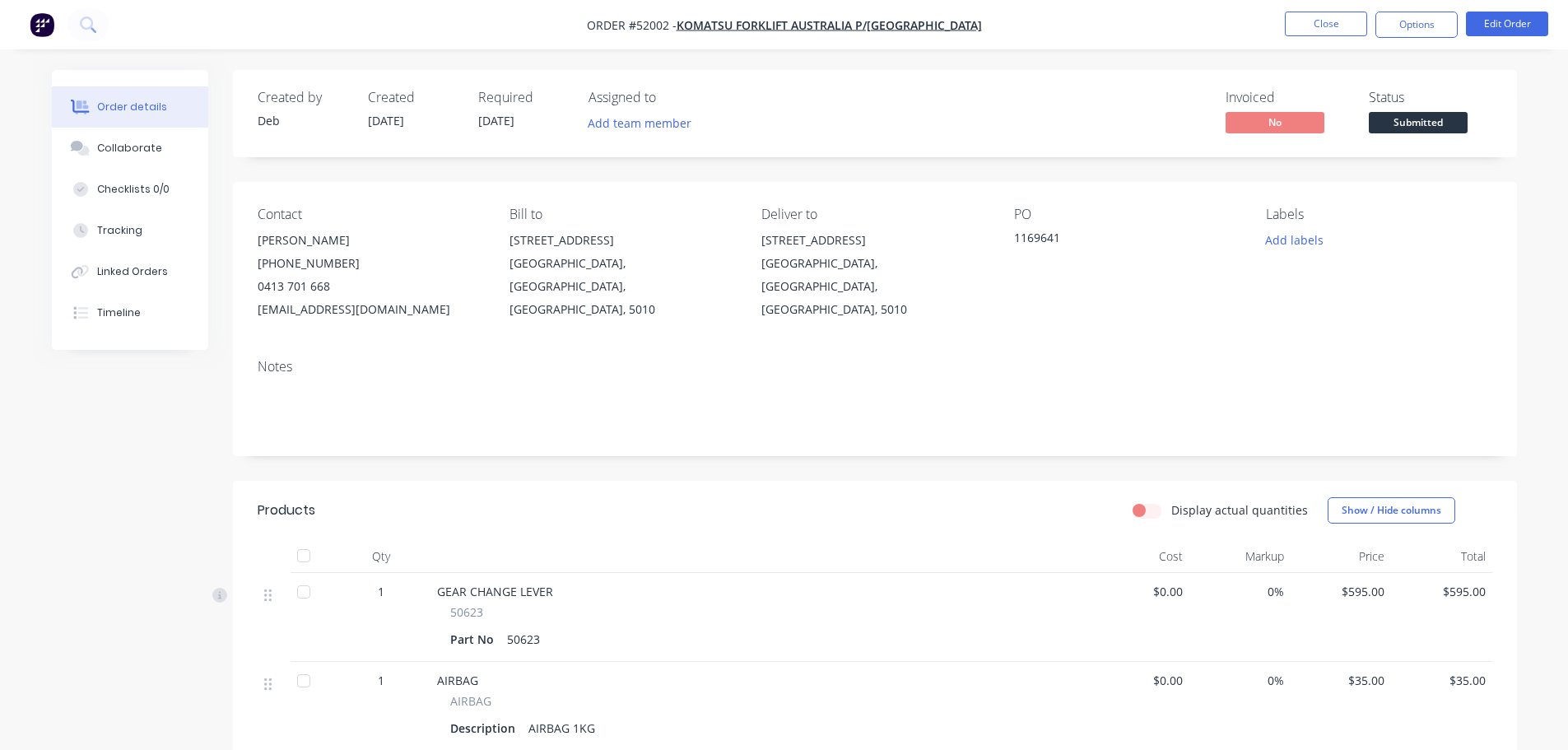
click at [1445, 126] on span "Submitted" at bounding box center [1418, 122] width 99 height 21
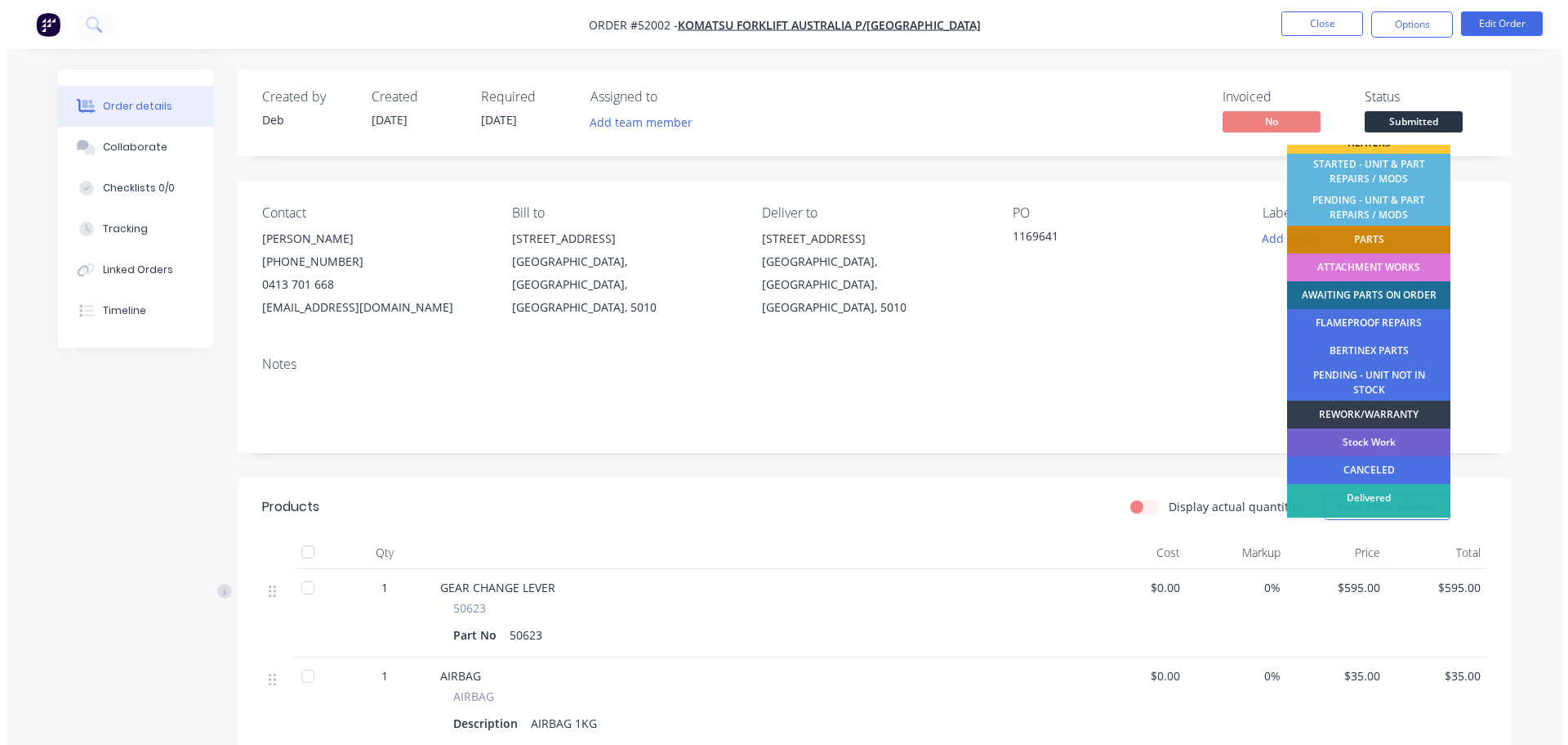
scroll to position [332, 0]
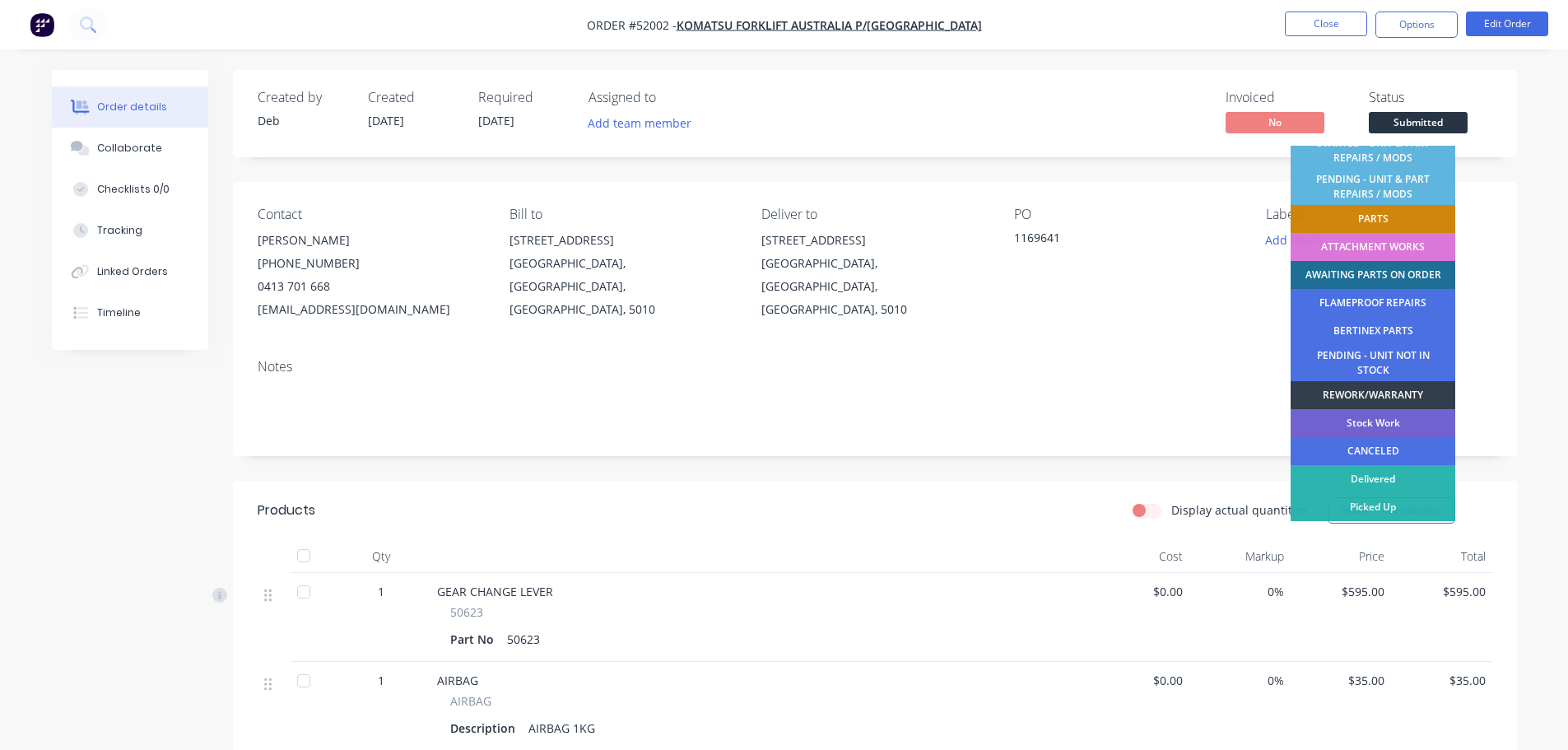
click at [1389, 274] on div "AWAITING PARTS ON ORDER" at bounding box center [1372, 274] width 165 height 28
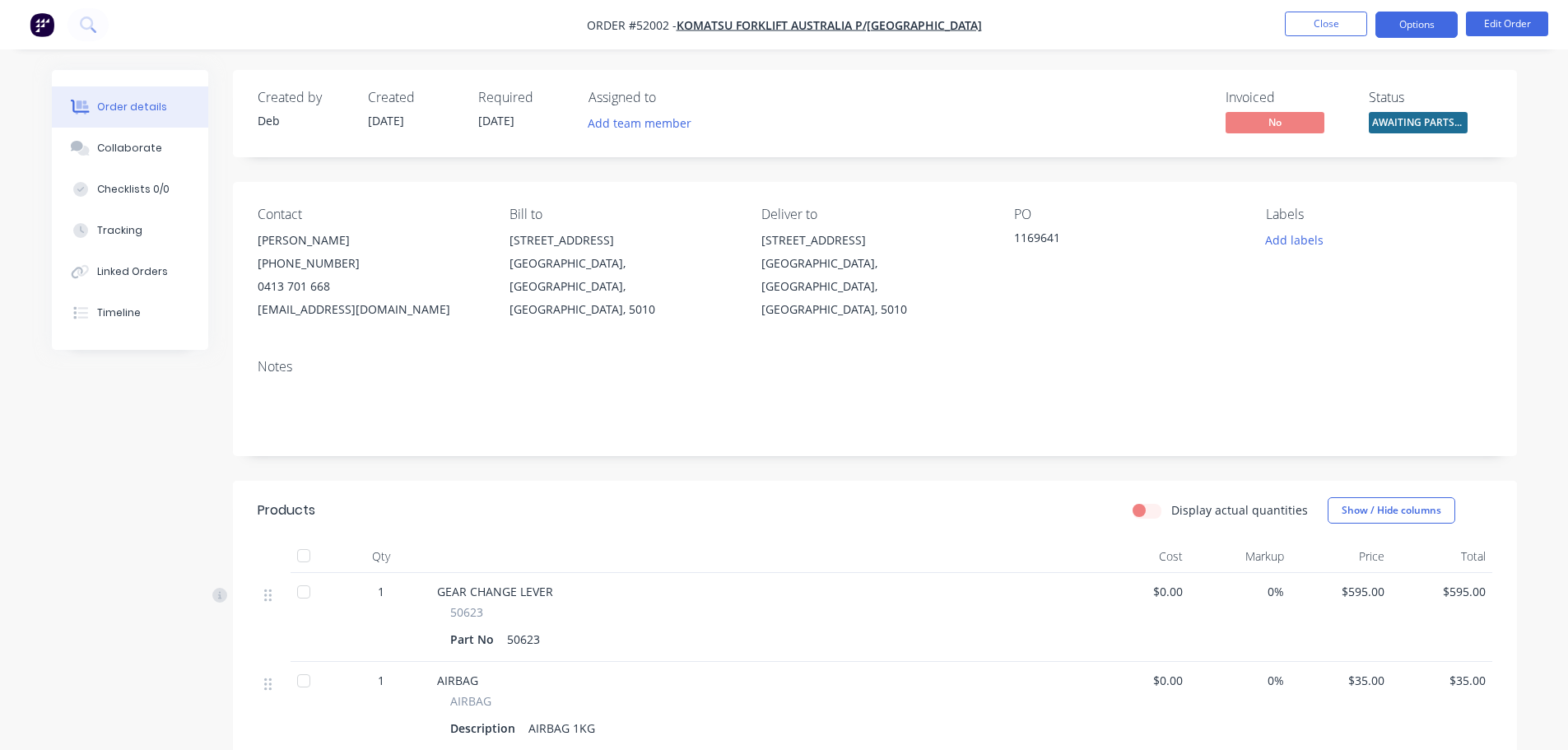
click at [1426, 14] on button "Options" at bounding box center [1416, 24] width 82 height 26
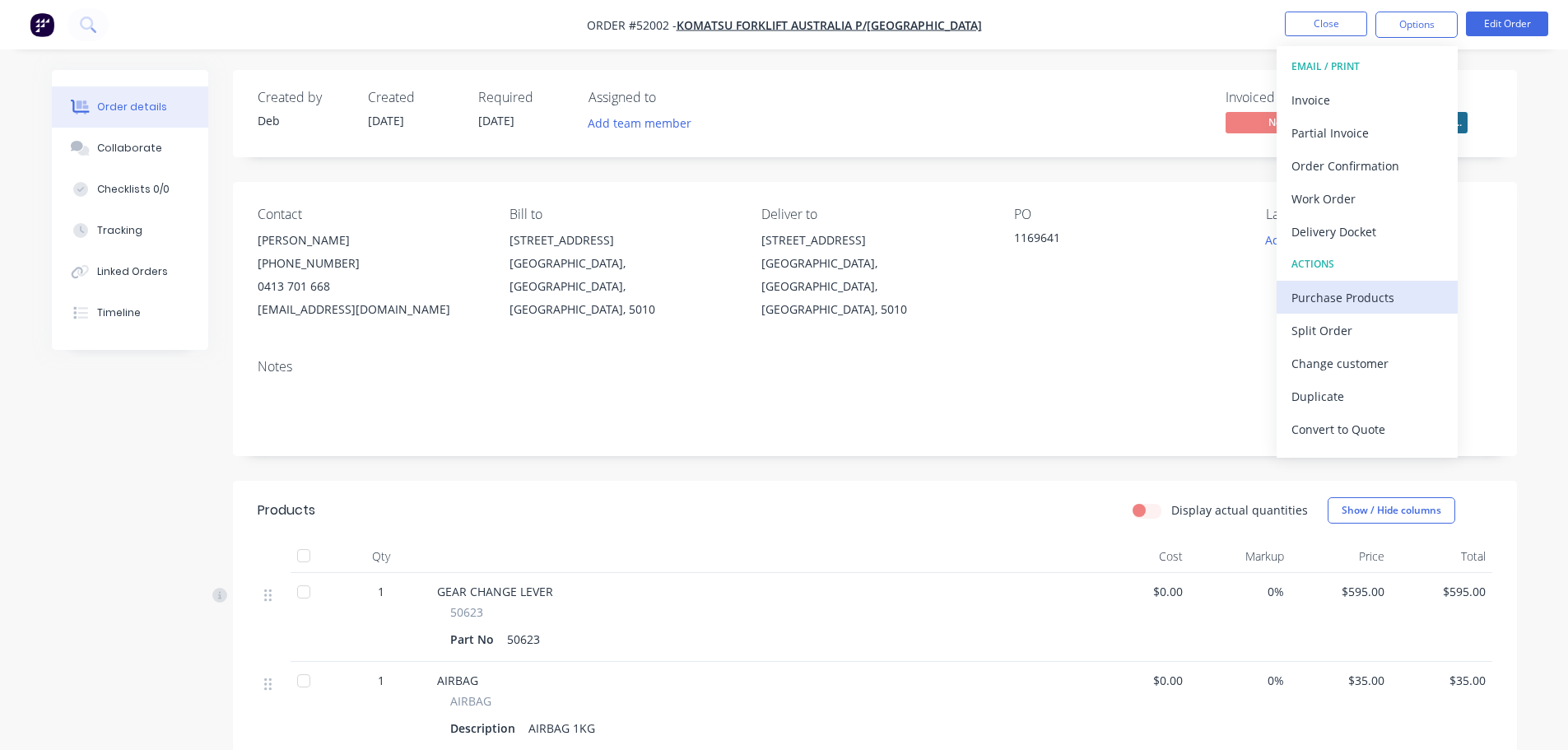
click at [1362, 295] on div "Purchase Products" at bounding box center [1367, 297] width 151 height 23
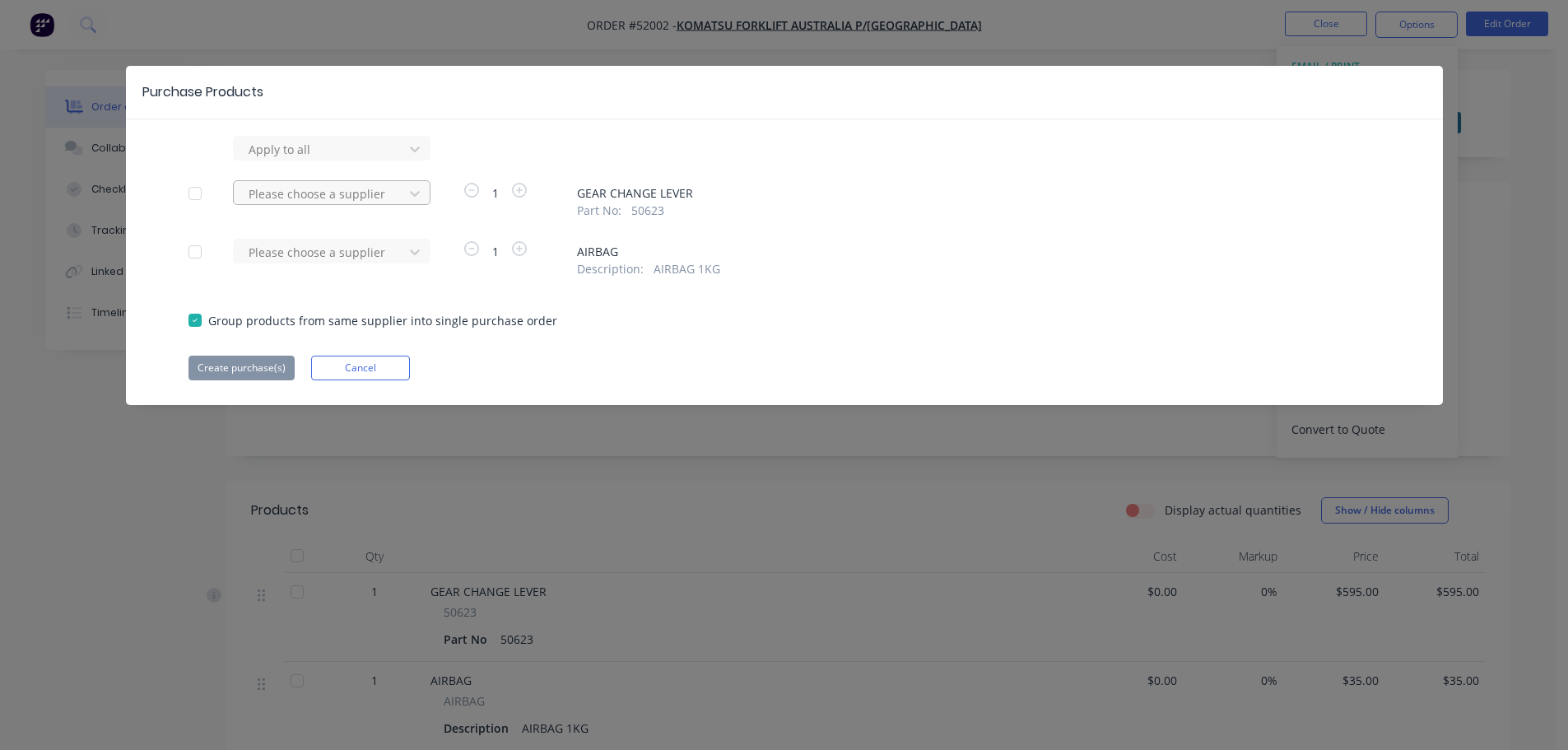
click at [342, 160] on div at bounding box center [321, 149] width 148 height 21
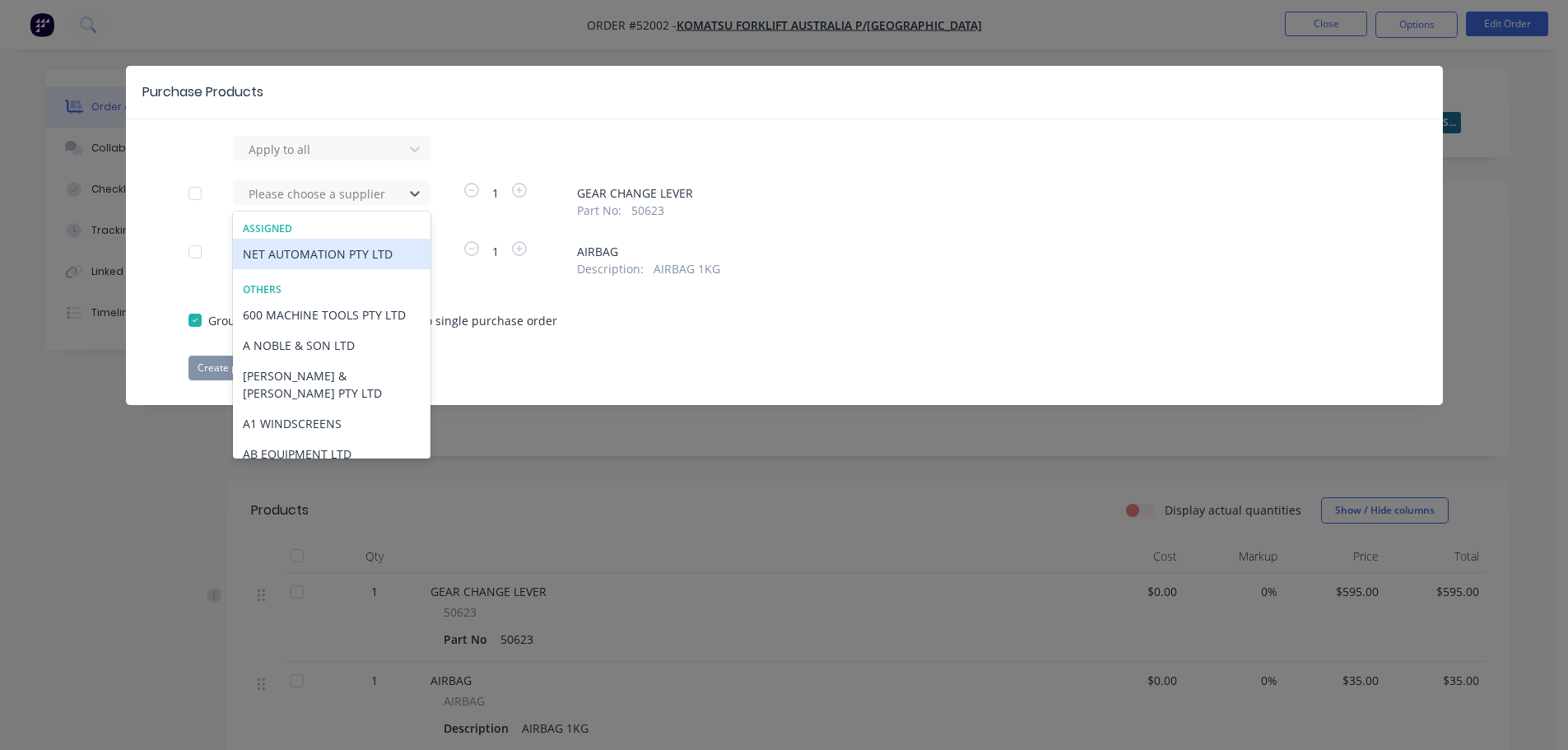
click at [316, 250] on div "NET AUTOMATION PTY LTD" at bounding box center [331, 254] width 197 height 31
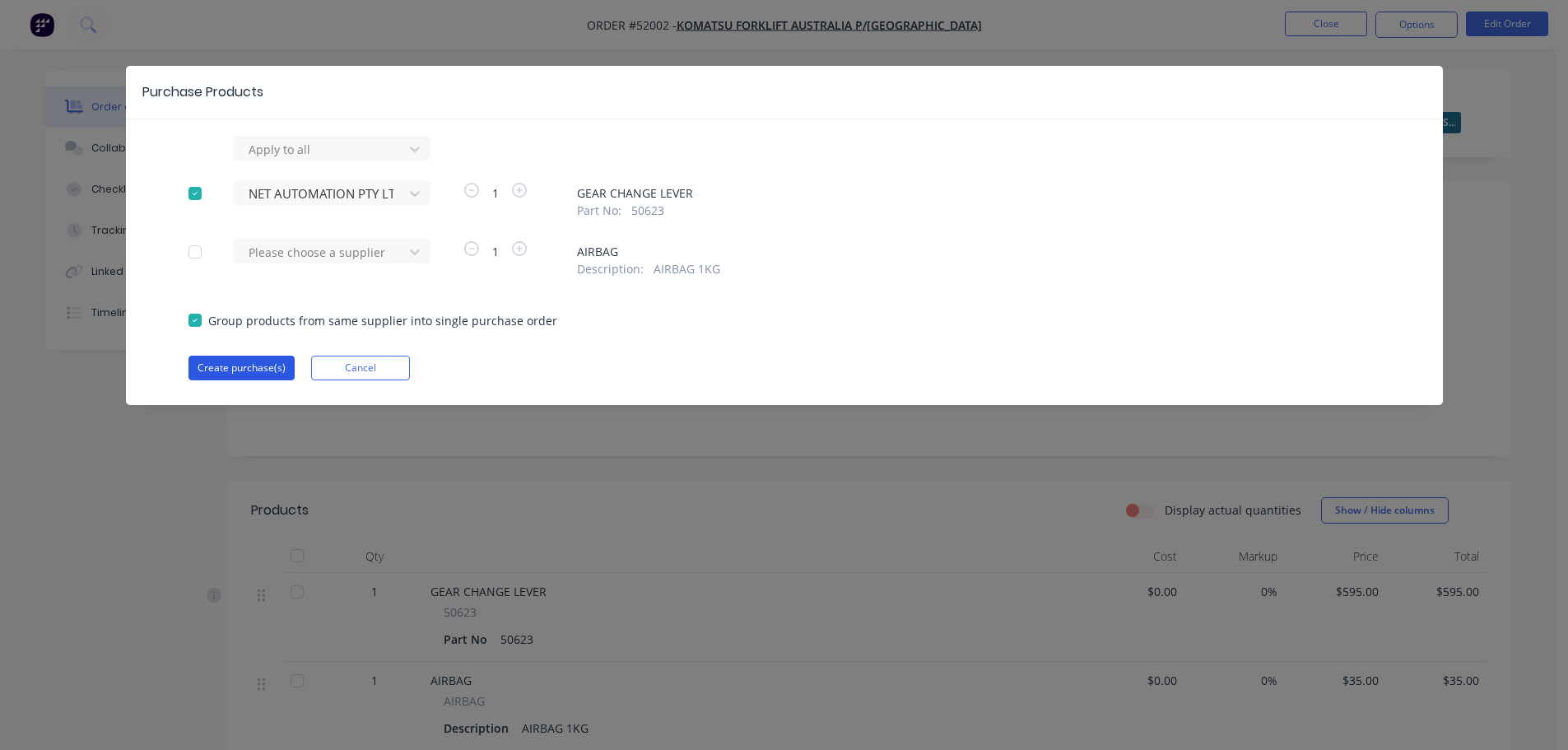
click at [214, 371] on button "Create purchase(s)" at bounding box center [242, 367] width 106 height 24
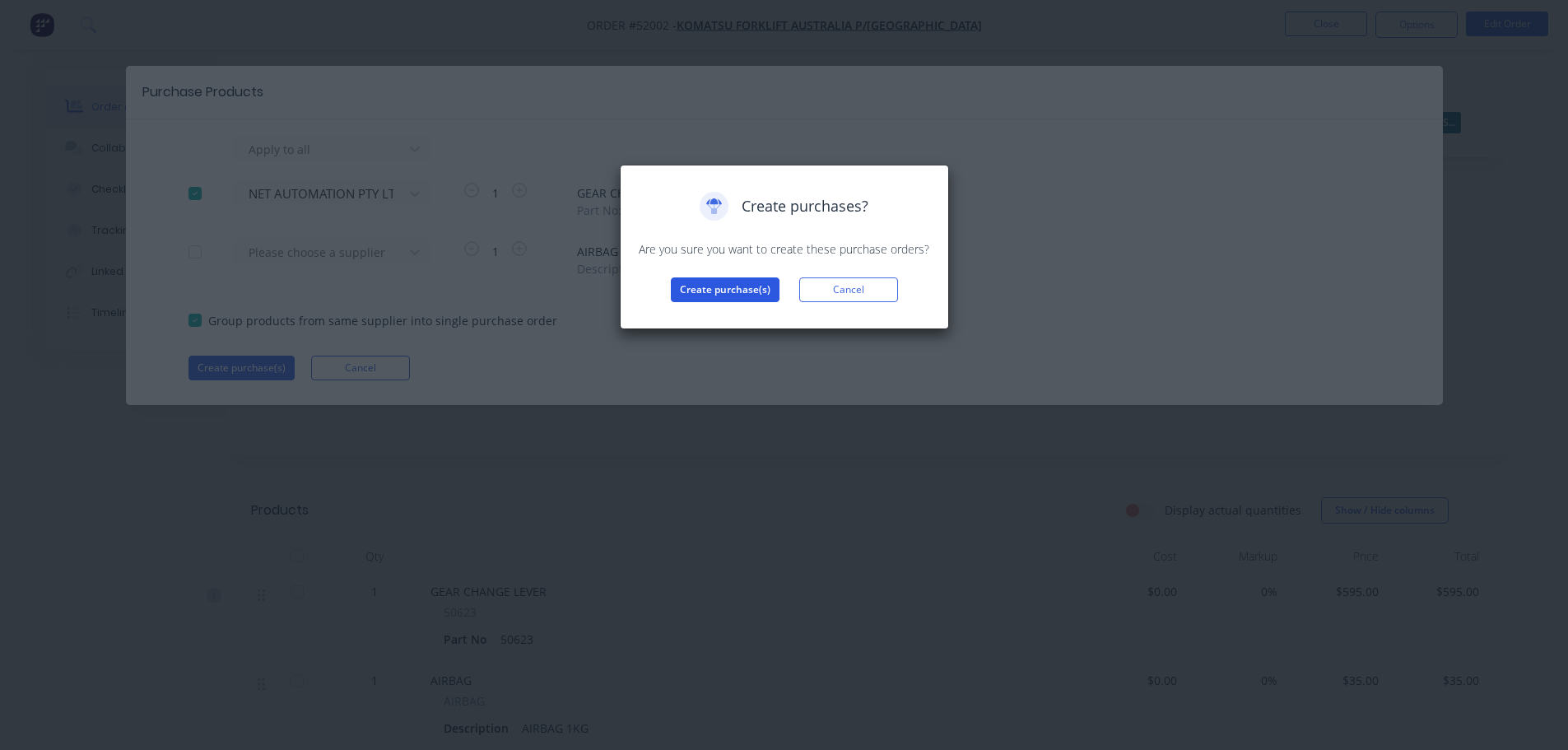
click at [702, 295] on button "Create purchase(s)" at bounding box center [725, 289] width 108 height 24
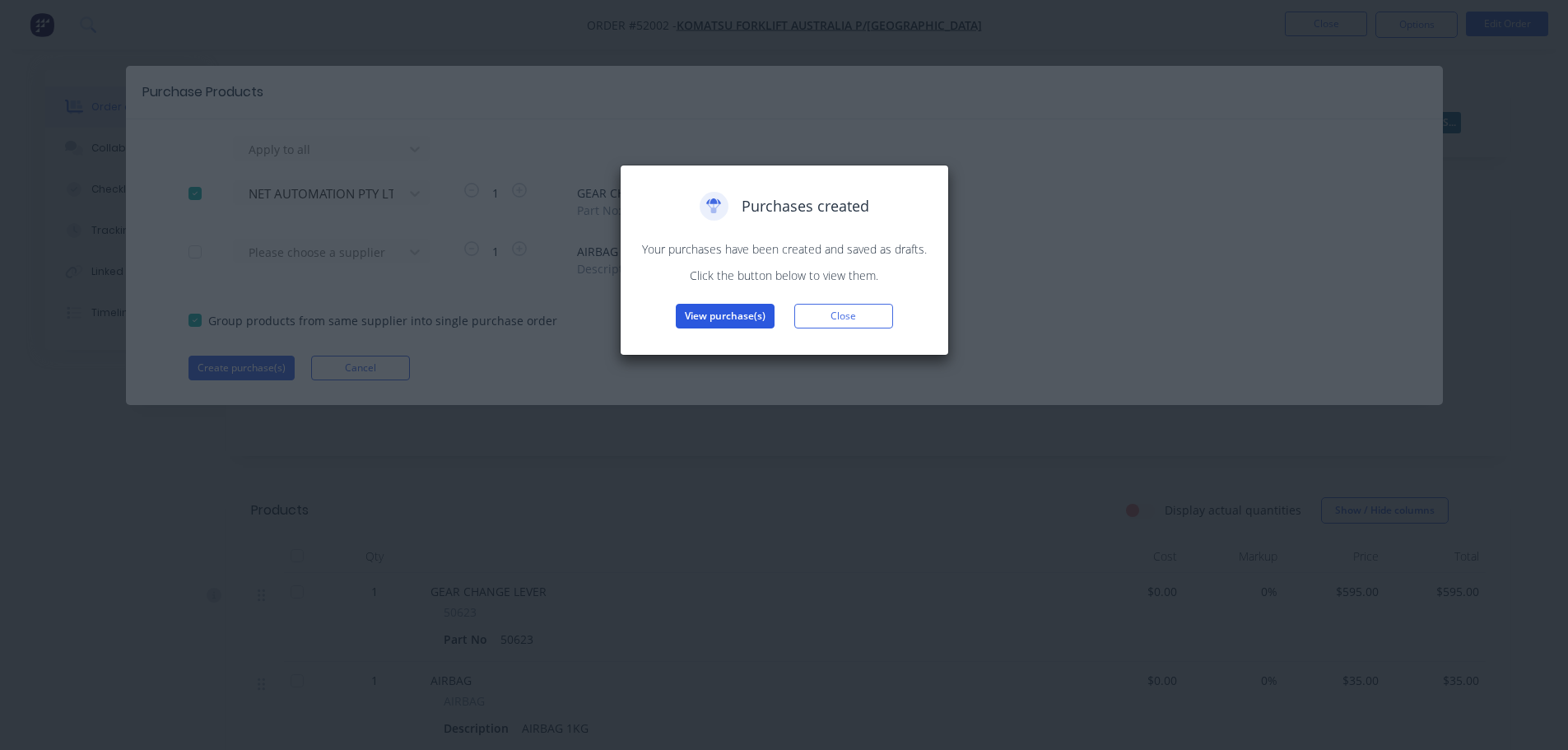
click at [739, 316] on button "View purchase(s)" at bounding box center [725, 316] width 99 height 24
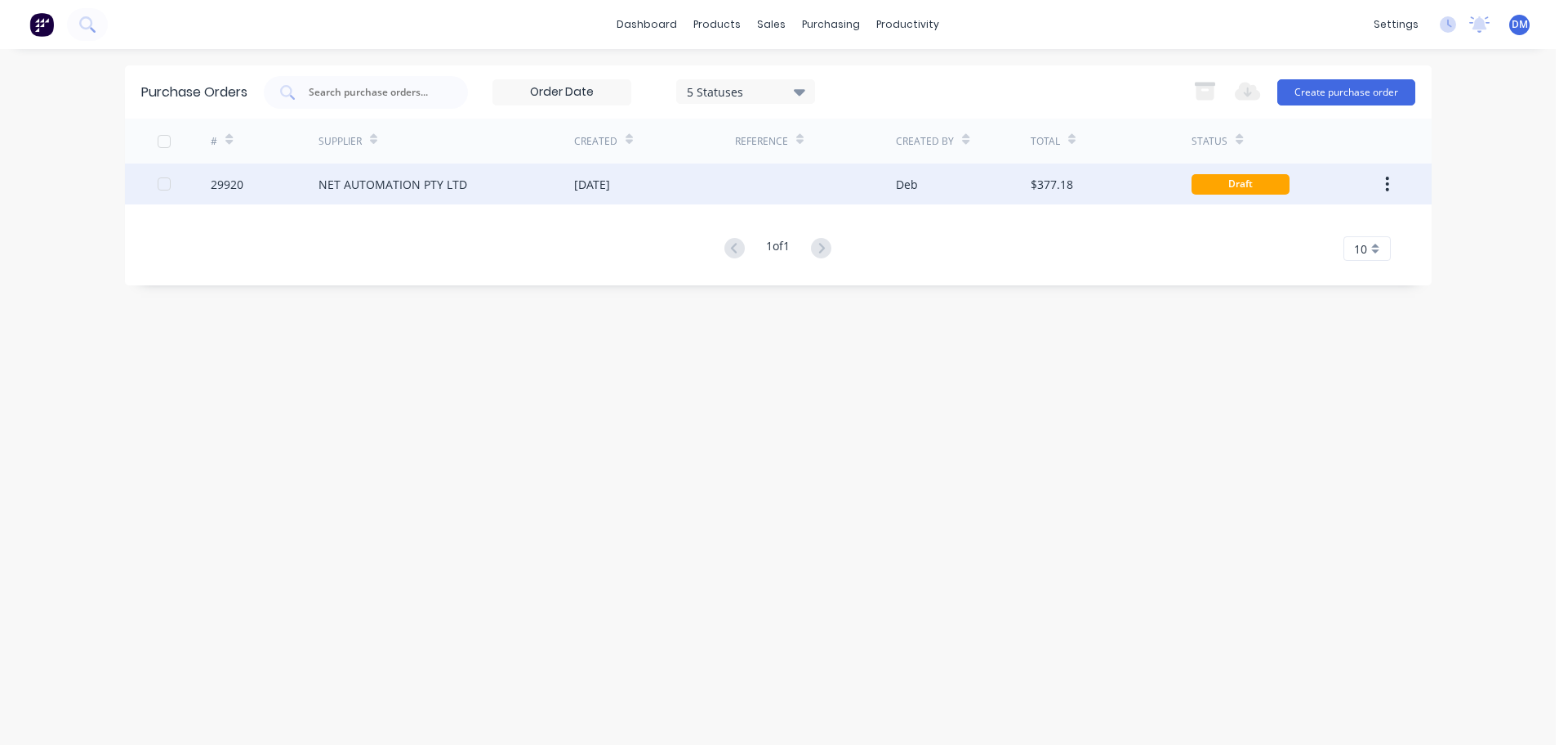
click at [420, 168] on div "NET AUTOMATION PTY LTD" at bounding box center [447, 184] width 256 height 41
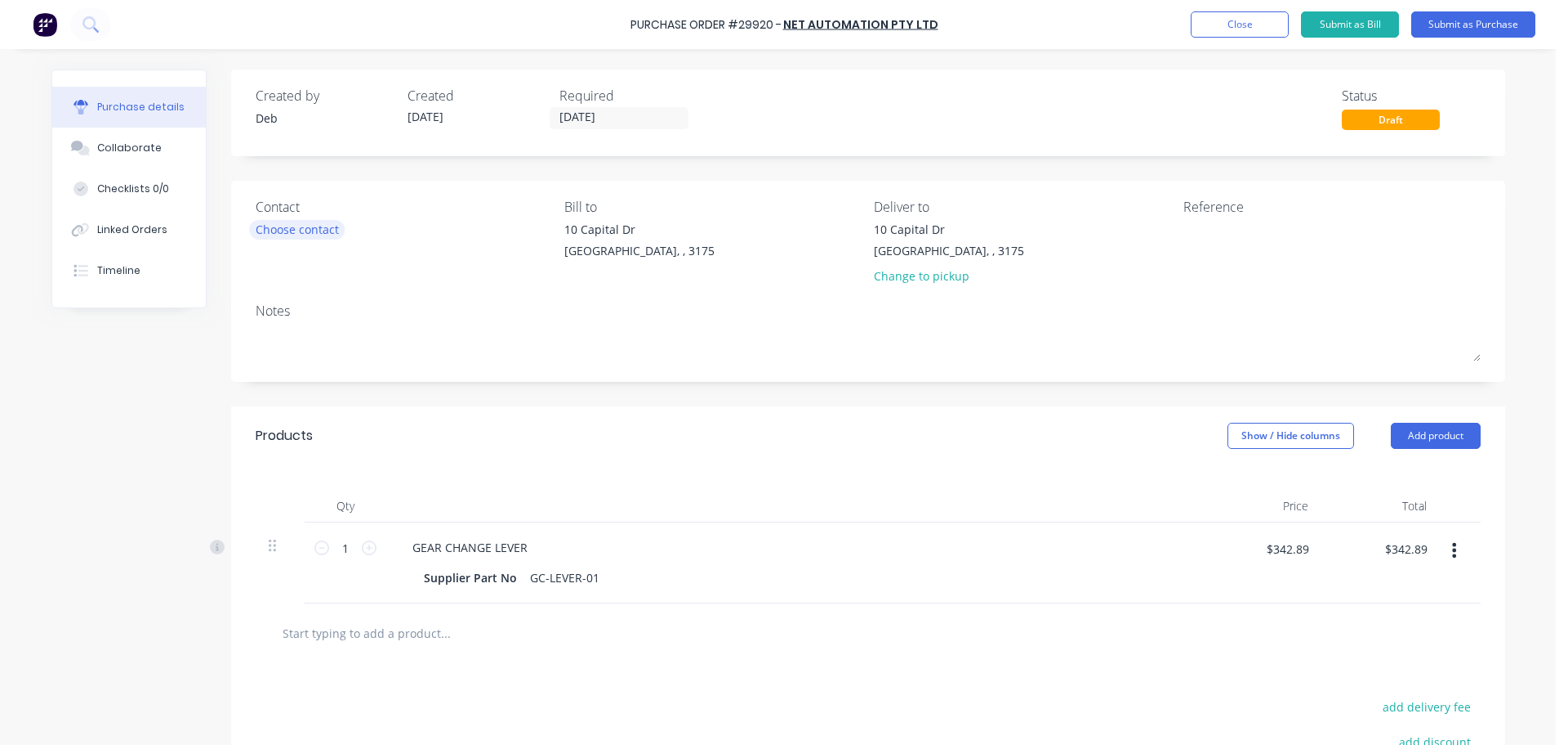
click at [267, 227] on div "Choose contact" at bounding box center [297, 228] width 83 height 17
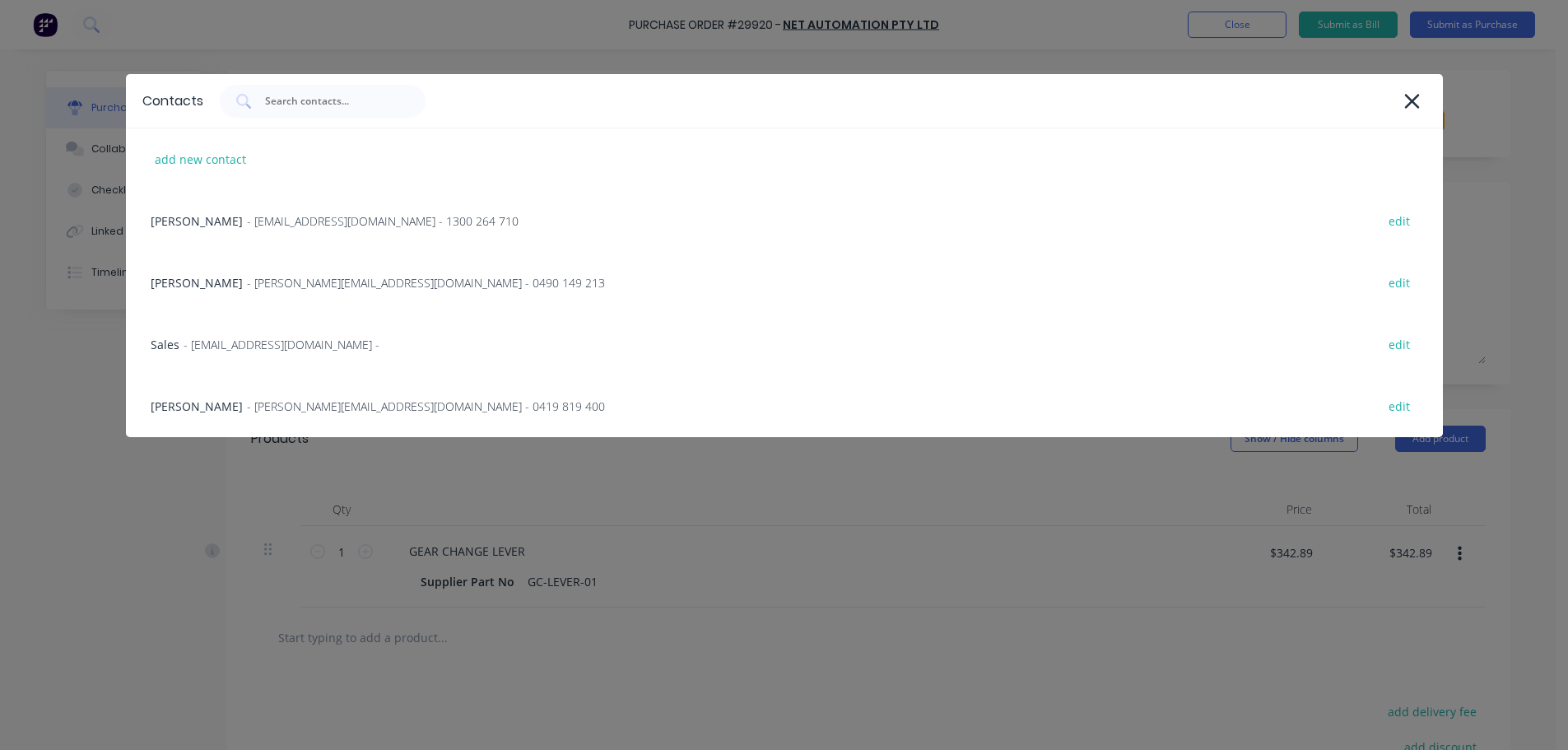
click at [266, 409] on span "- [PERSON_NAME][EMAIL_ADDRESS][DOMAIN_NAME] - 0419 819 400" at bounding box center [426, 406] width 358 height 17
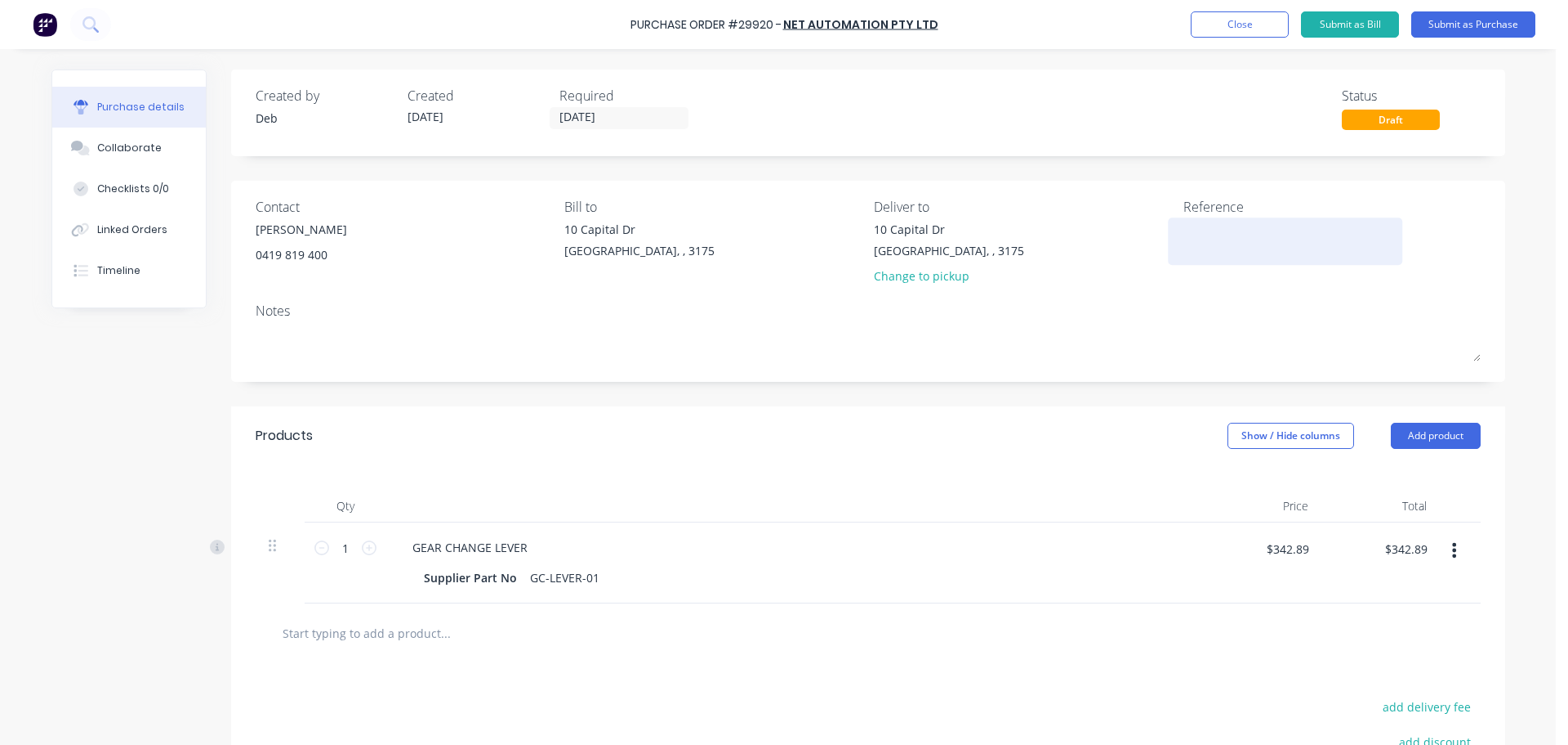
drag, startPoint x: 1231, startPoint y: 243, endPoint x: 1194, endPoint y: 251, distance: 37.9
click at [1231, 242] on textarea at bounding box center [1286, 238] width 204 height 37
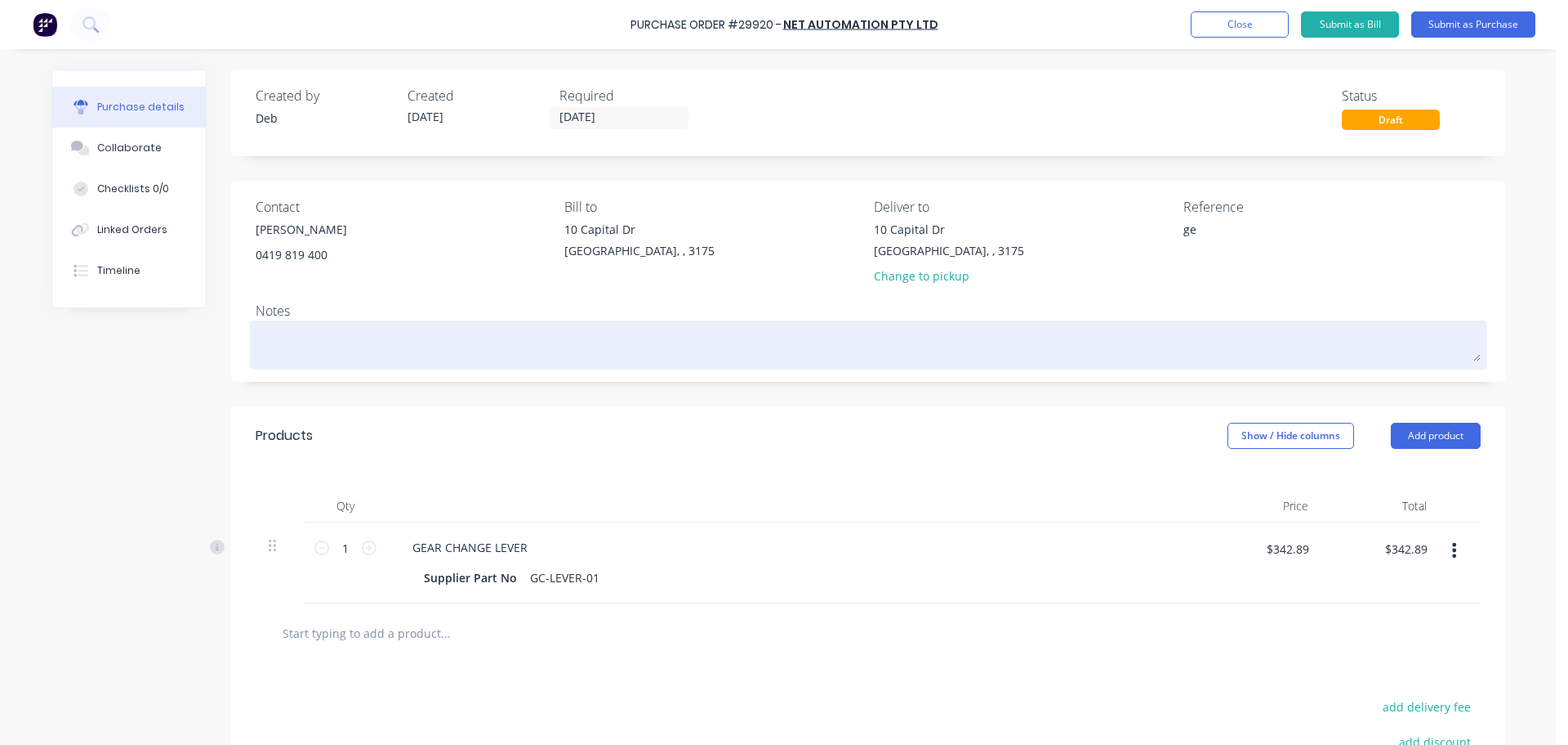
type textarea "g"
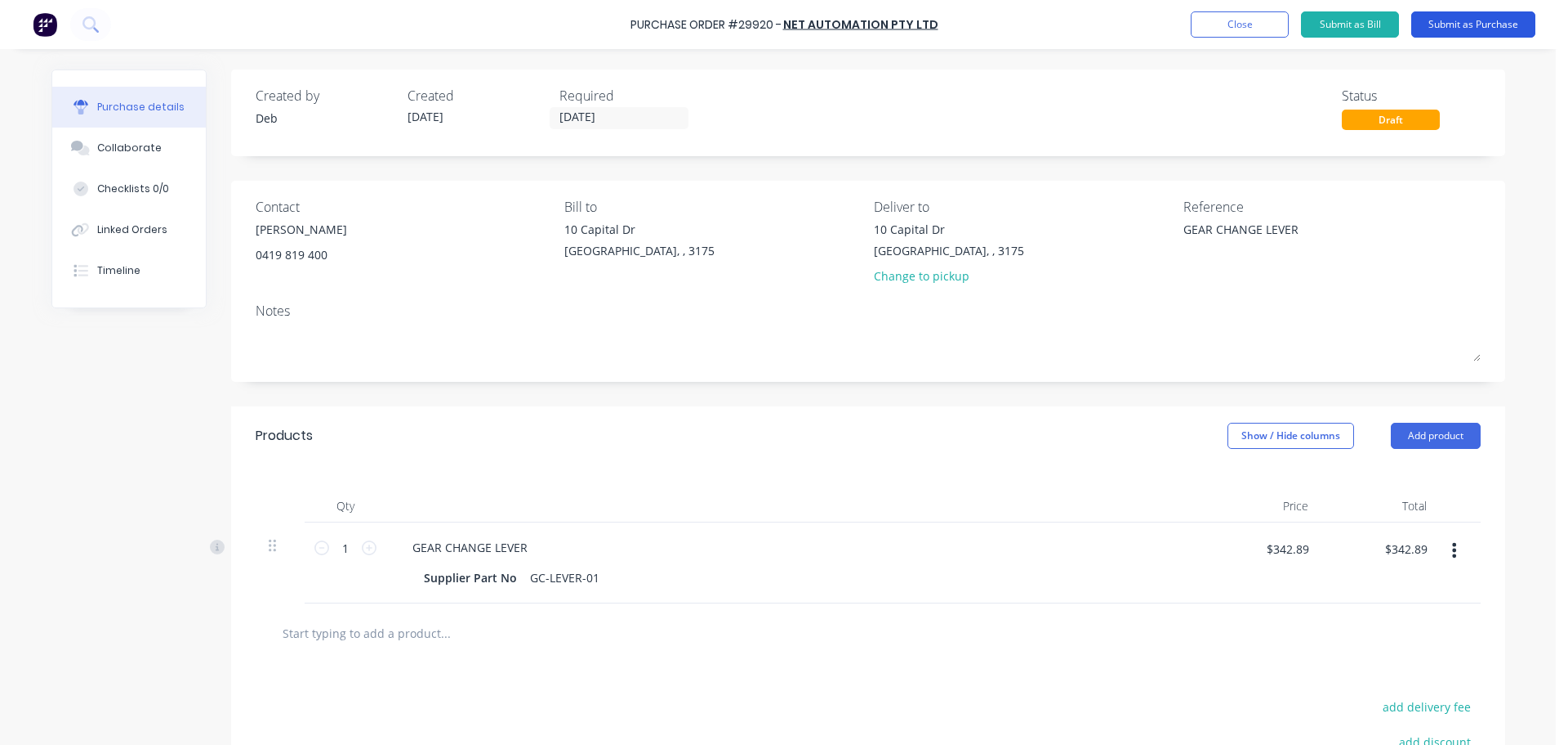
type textarea "GEAR CHANGE LEVER"
type textarea "x"
type textarea "GEAR CHANGE LEVER"
click at [1477, 26] on button "Submit as Purchase" at bounding box center [1473, 24] width 124 height 26
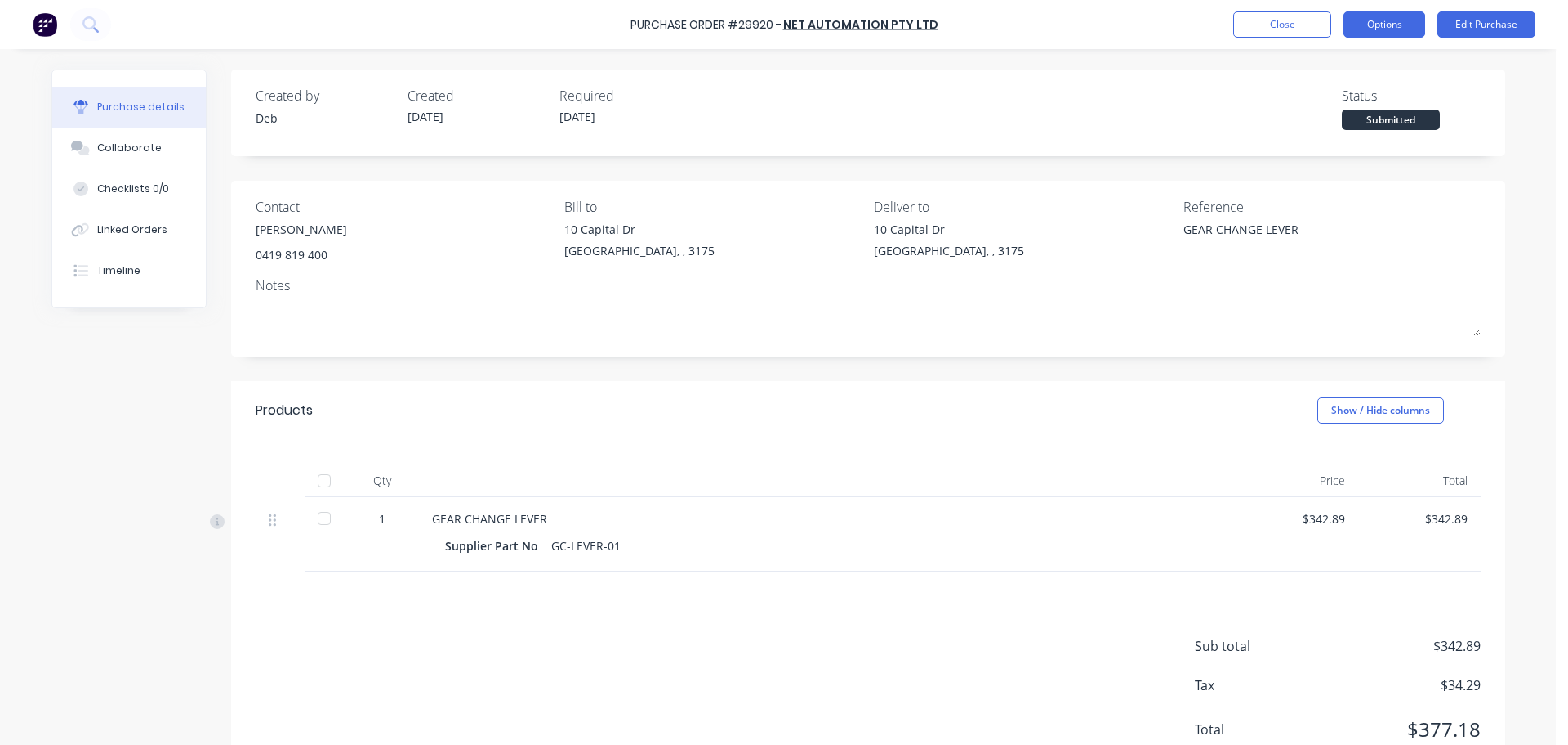
click at [1388, 24] on button "Options" at bounding box center [1384, 24] width 81 height 26
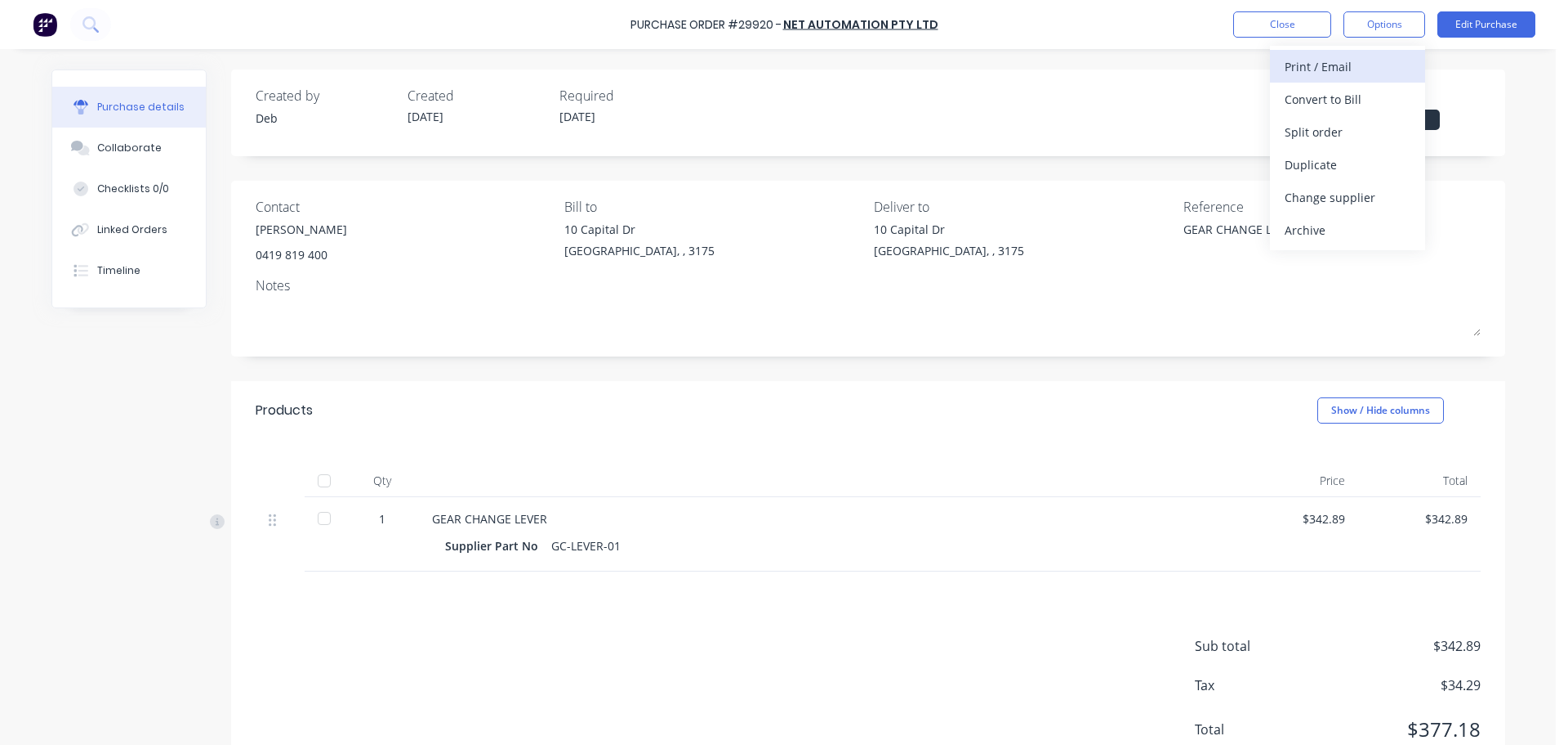
click at [1359, 71] on div "Print / Email" at bounding box center [1348, 66] width 126 height 23
click at [1325, 102] on div "With pricing" at bounding box center [1348, 99] width 126 height 23
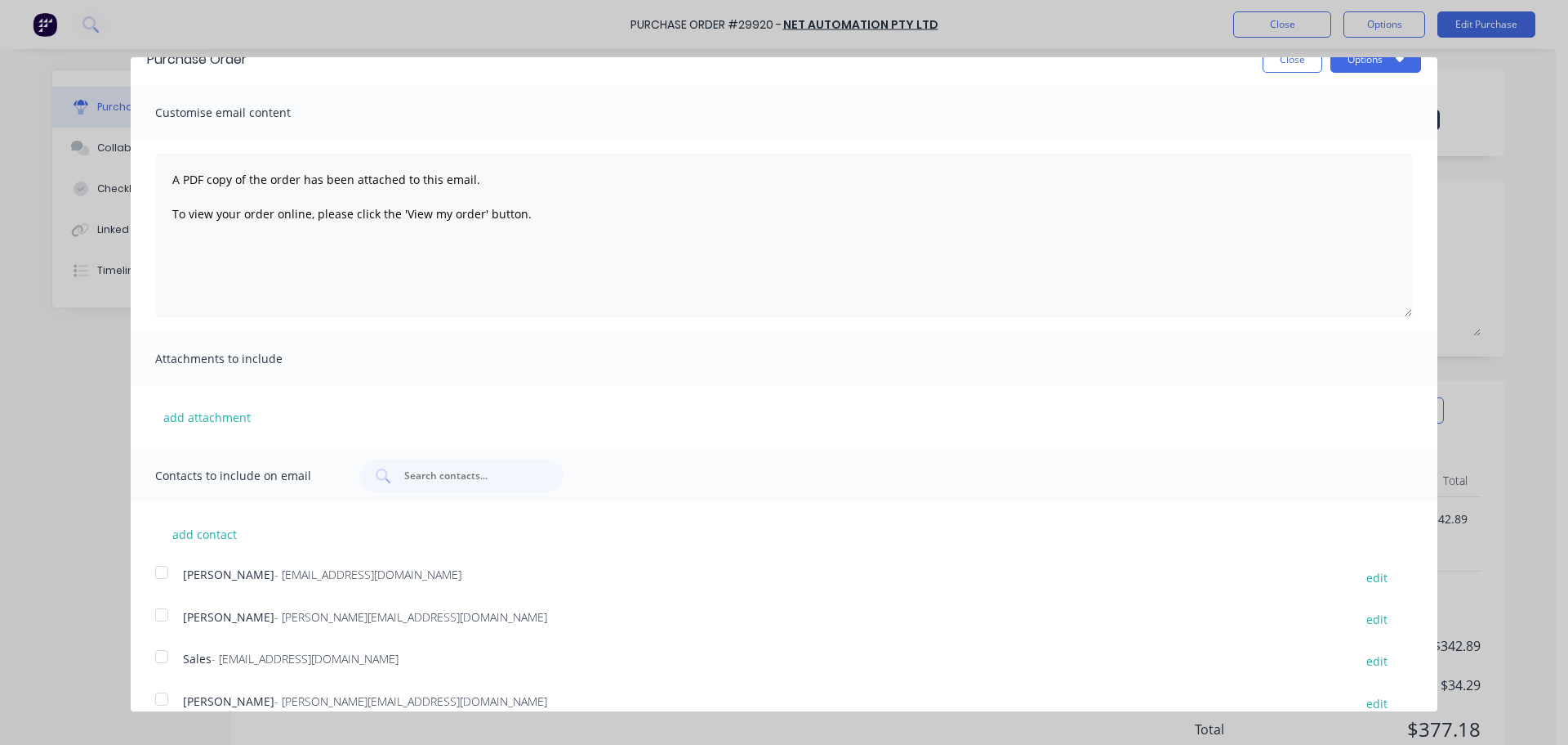
scroll to position [47, 0]
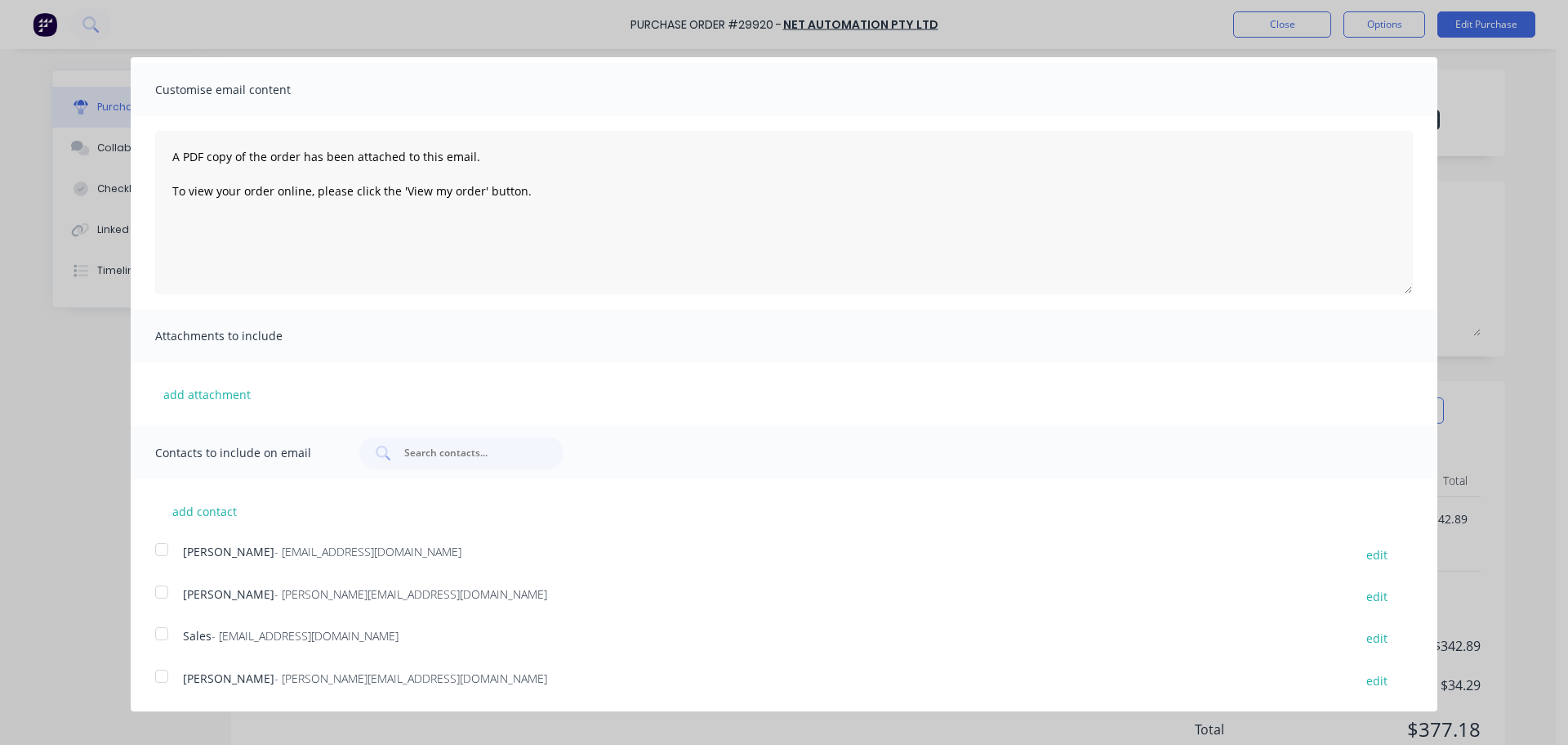
click at [164, 677] on div at bounding box center [161, 676] width 33 height 33
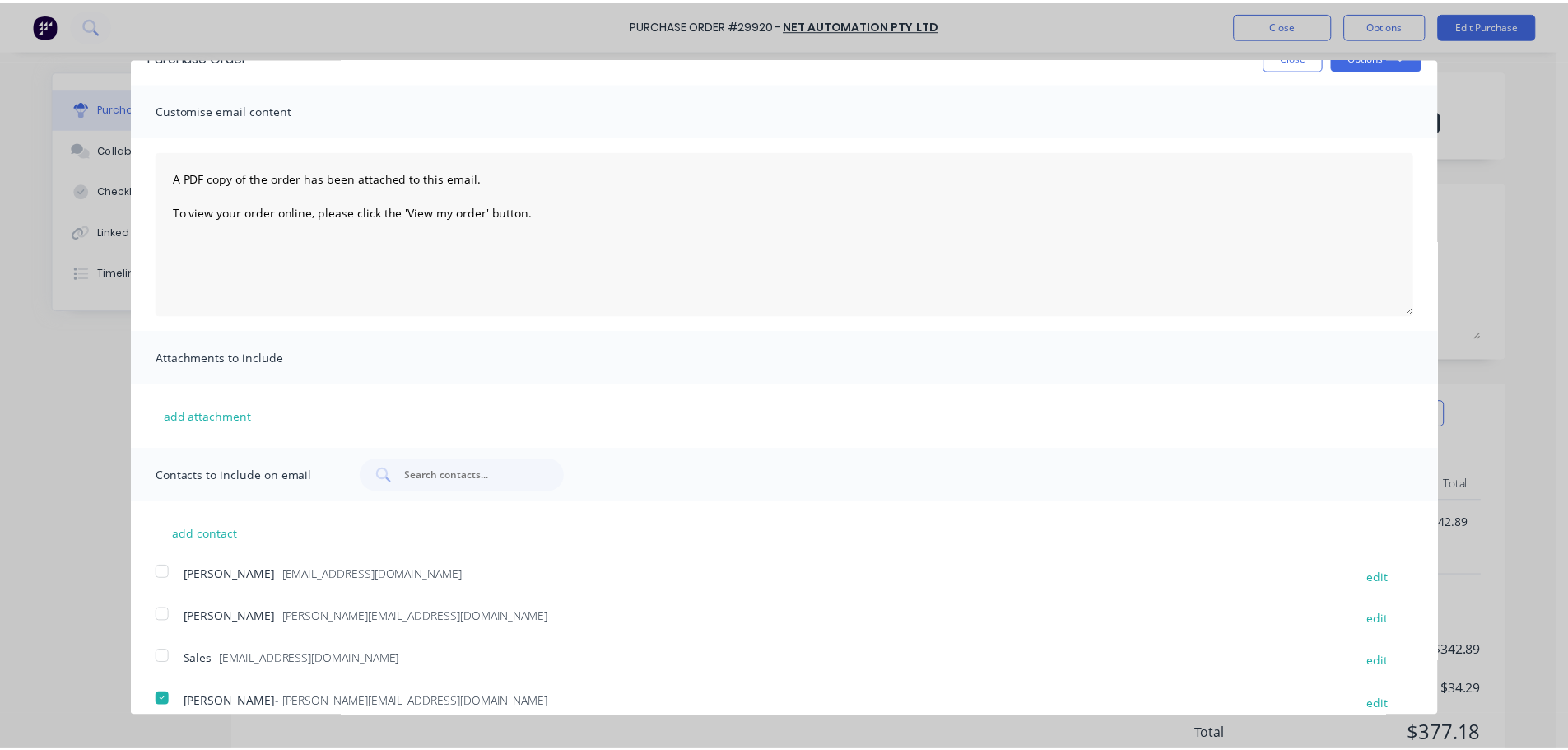
scroll to position [0, 0]
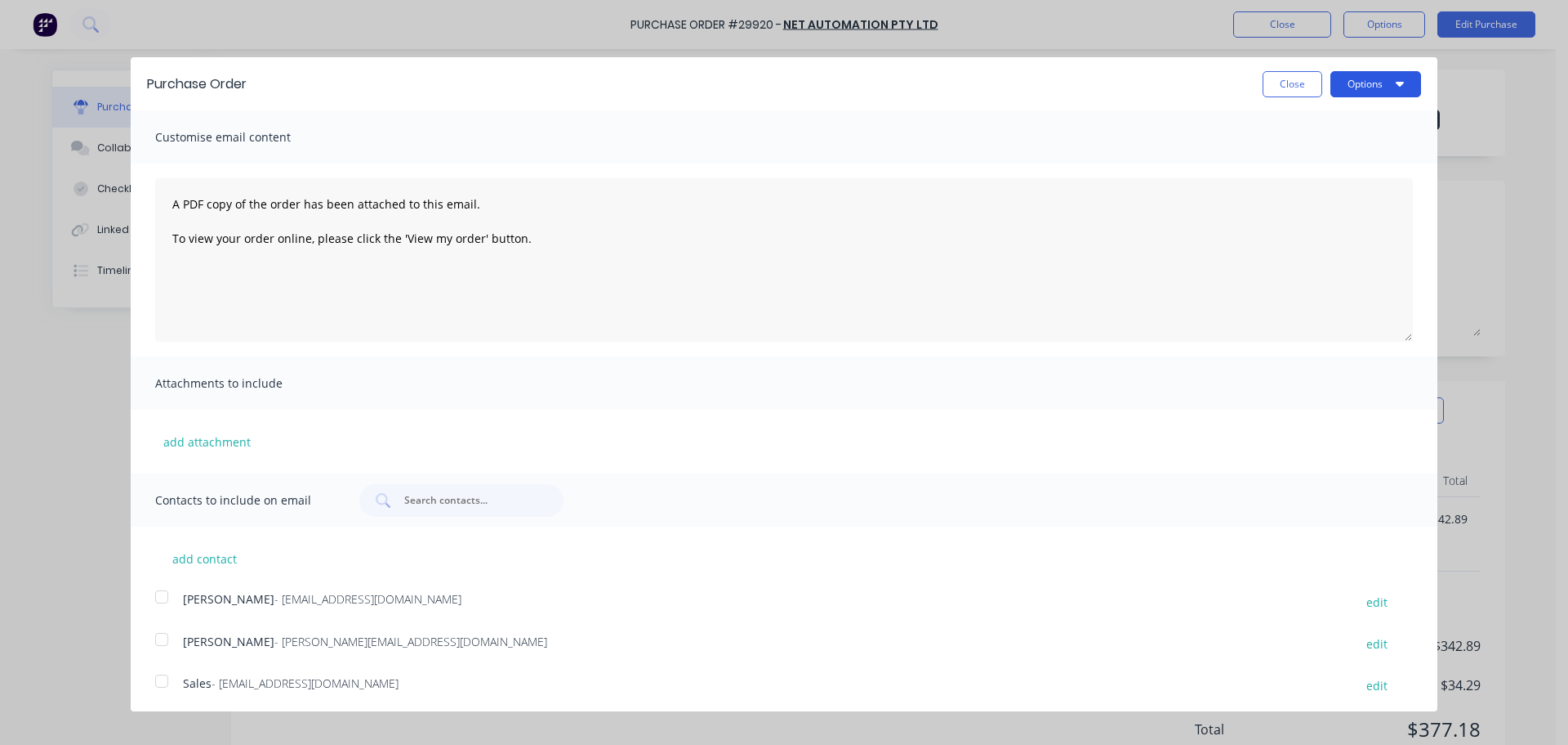
click at [1365, 89] on button "Options" at bounding box center [1376, 83] width 90 height 26
click at [1308, 164] on div "Email" at bounding box center [1343, 158] width 126 height 23
type textarea "x"
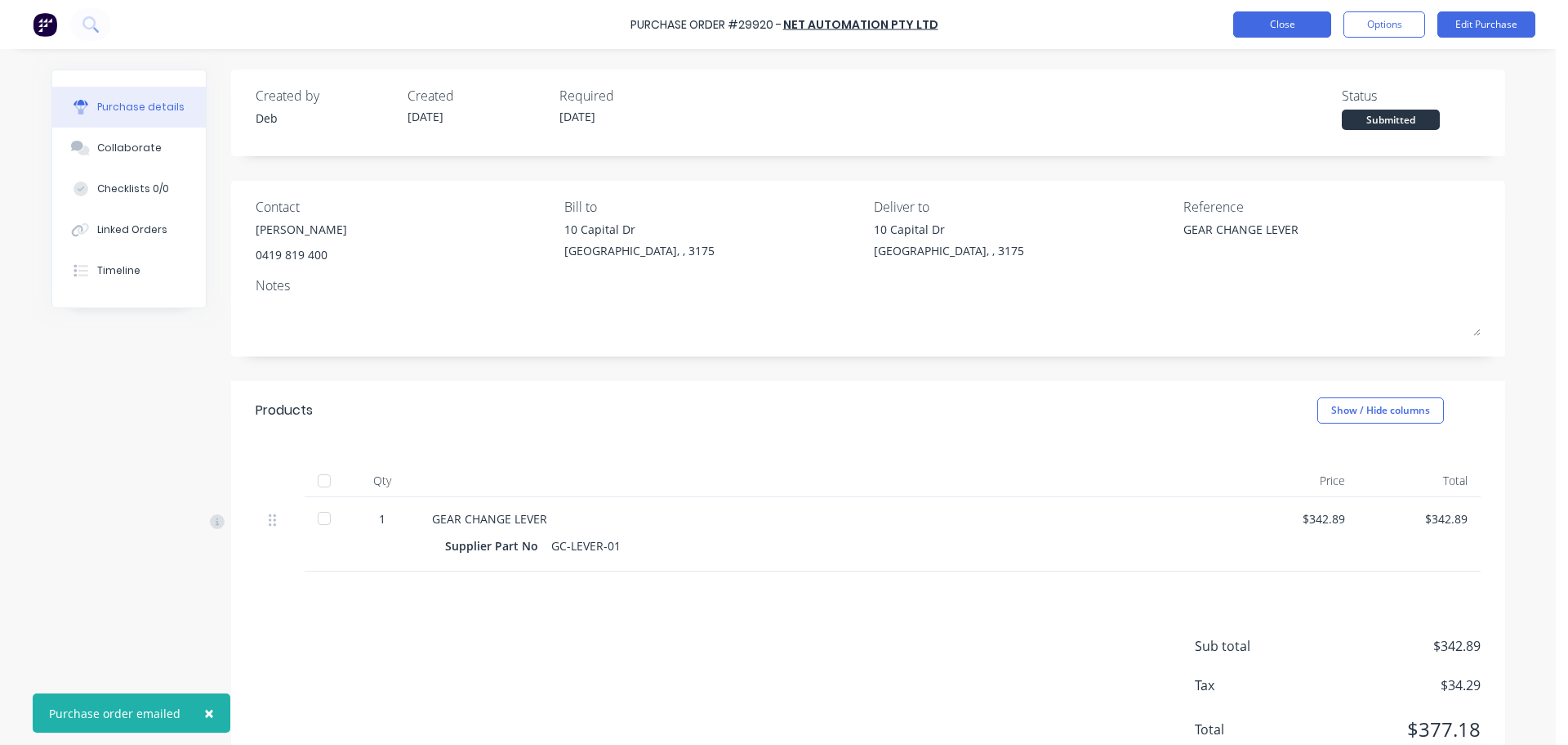
click at [1272, 16] on button "Close" at bounding box center [1283, 24] width 98 height 26
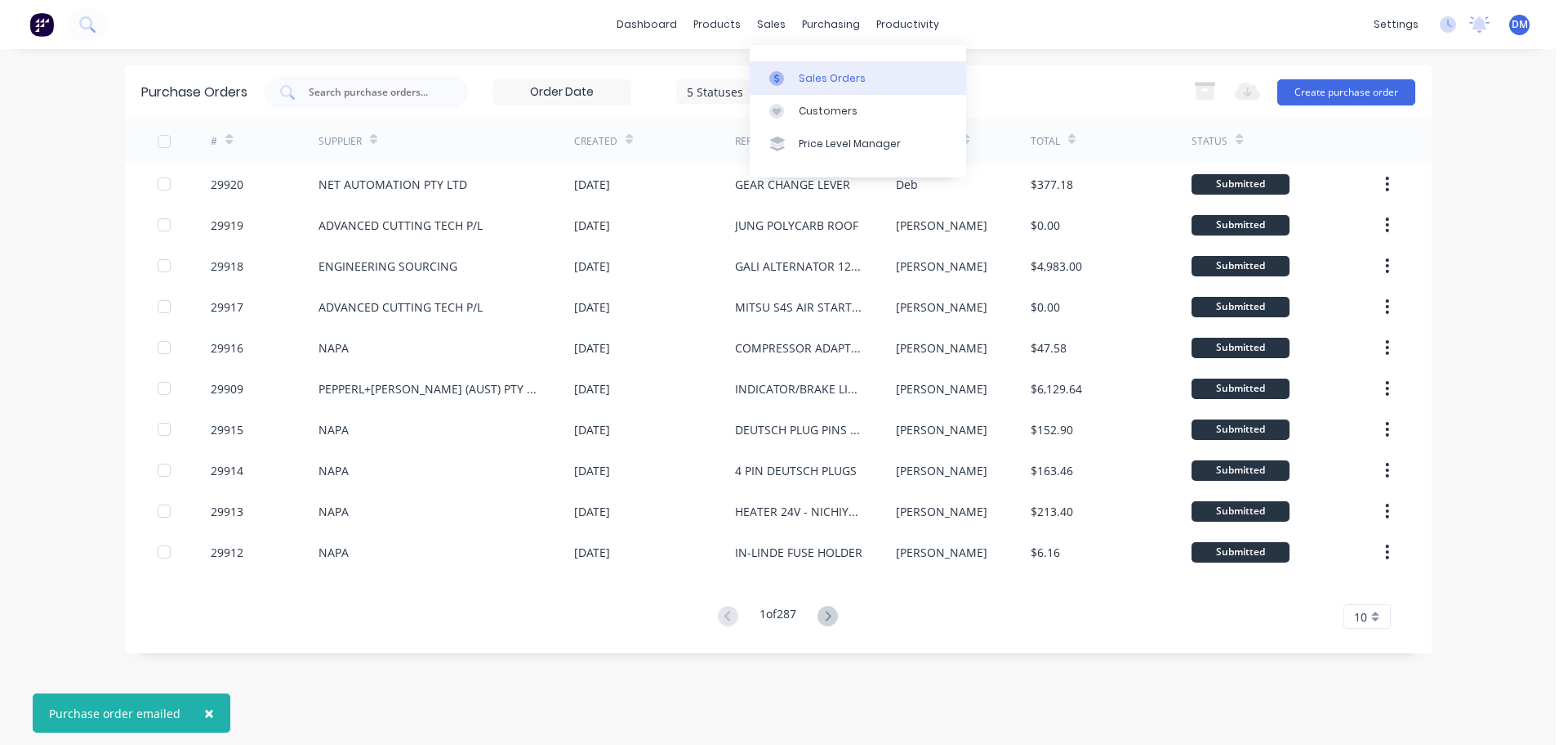
click at [804, 83] on div "Sales Orders" at bounding box center [832, 78] width 67 height 14
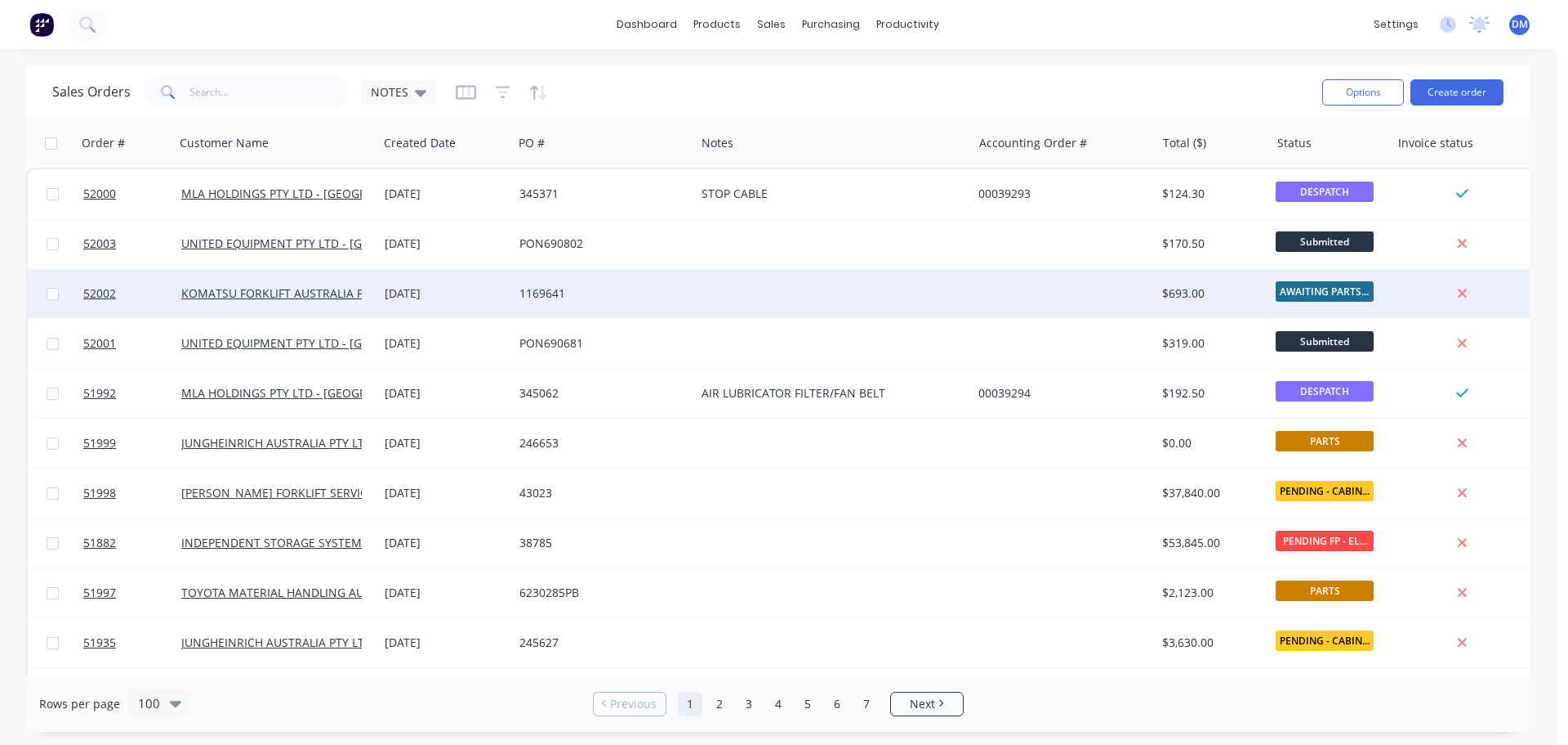
click at [744, 300] on div at bounding box center [833, 293] width 277 height 49
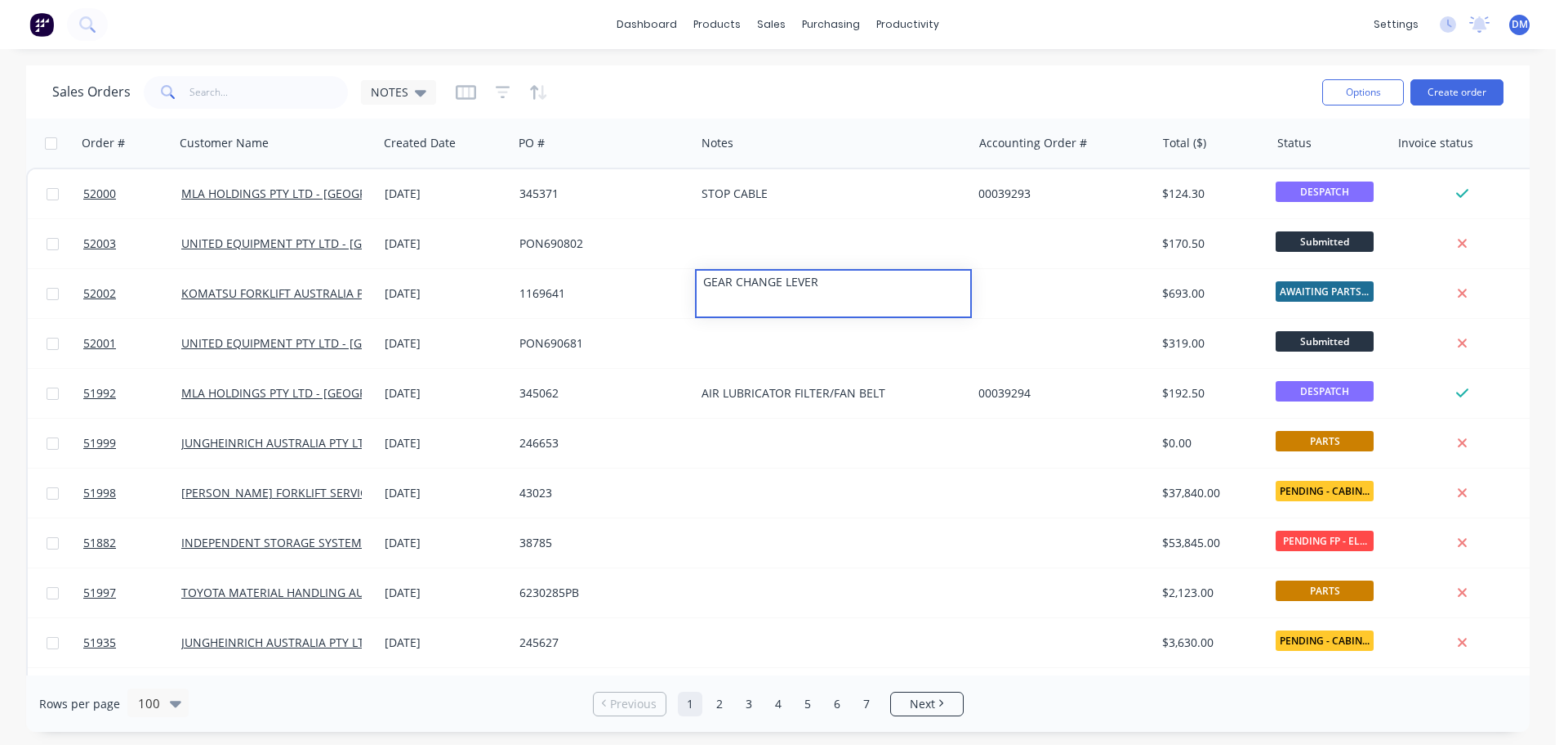
click at [758, 80] on div "Sales Orders NOTES" at bounding box center [680, 91] width 1257 height 40
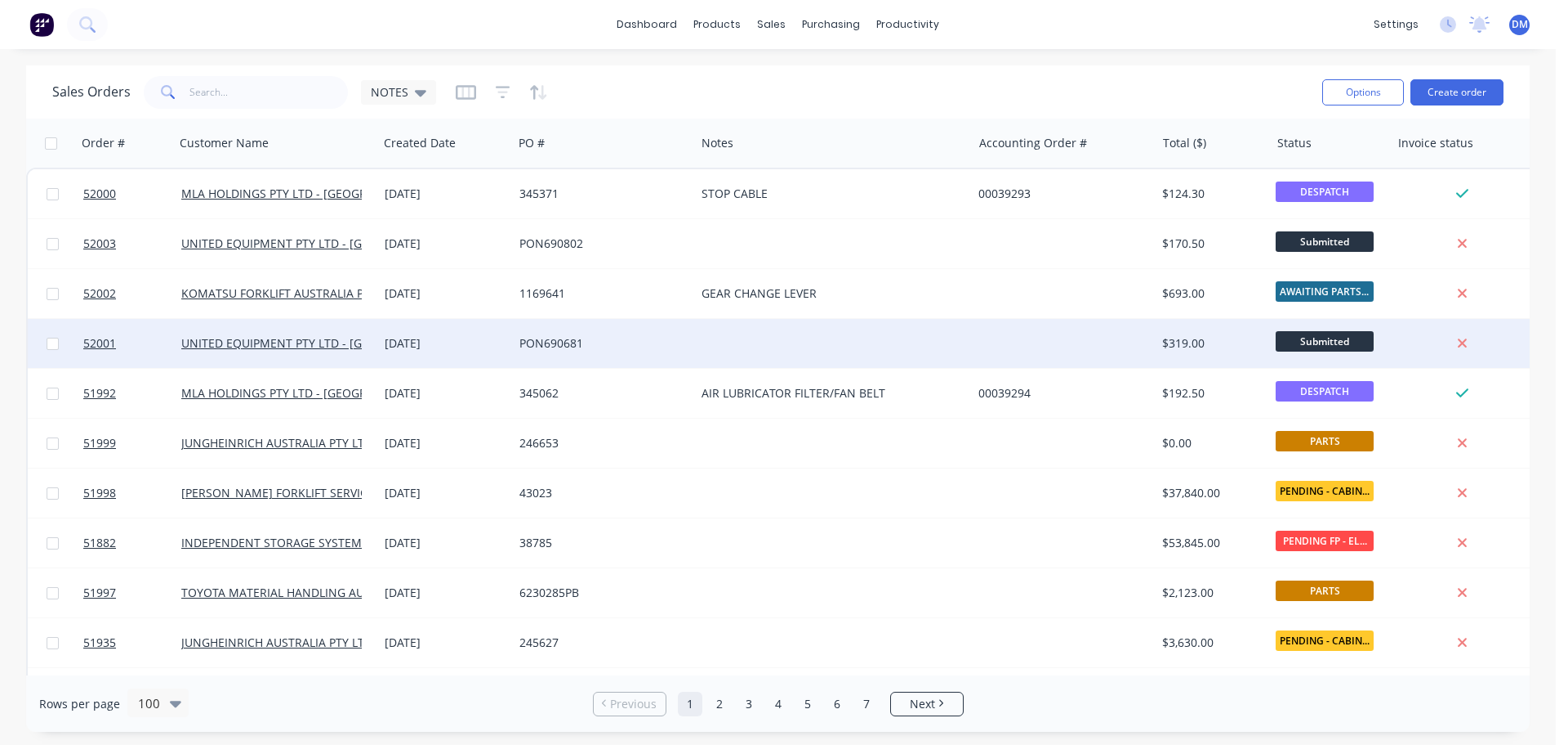
click at [543, 339] on div "PON690681" at bounding box center [601, 343] width 161 height 16
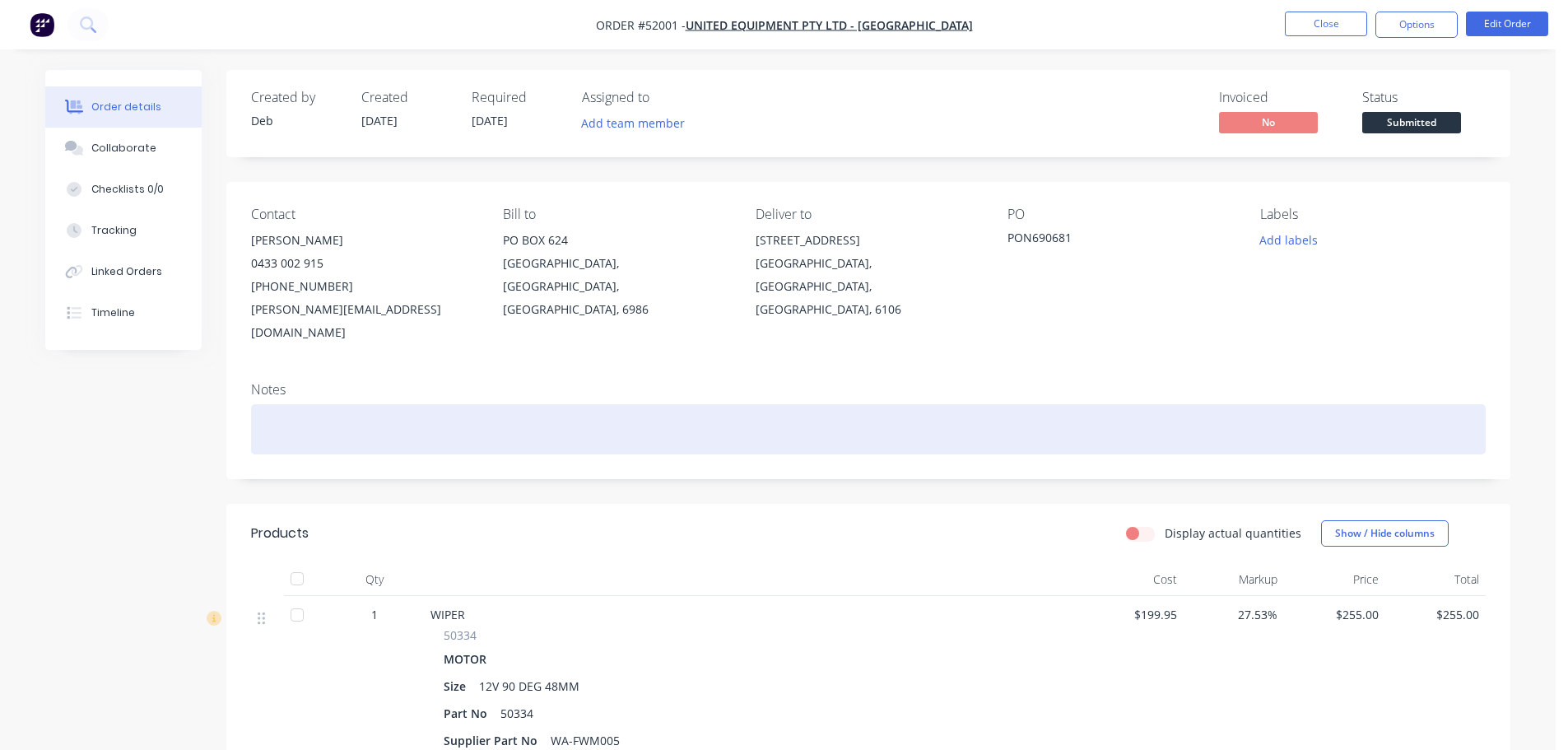
click at [302, 405] on div at bounding box center [867, 429] width 1234 height 50
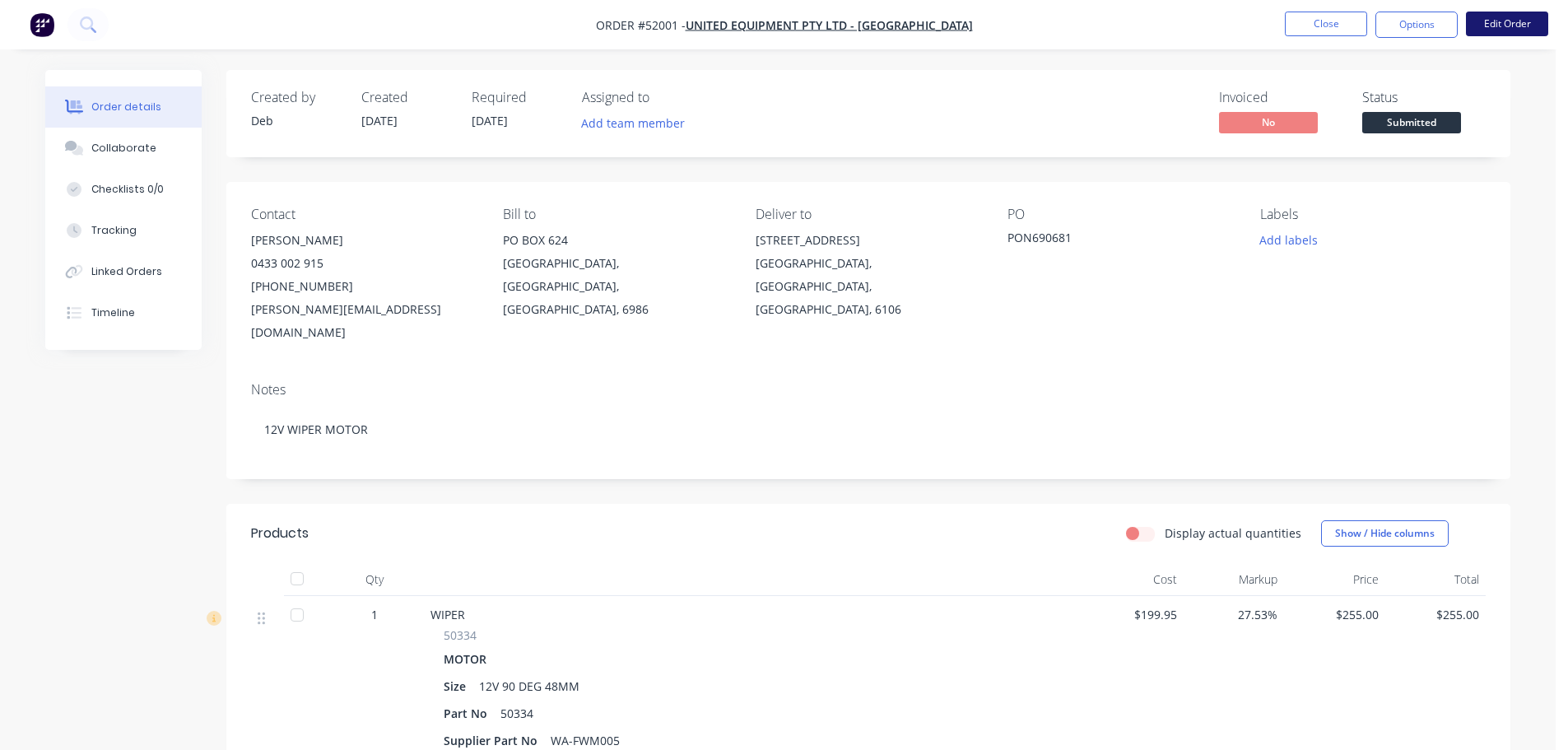
click at [1495, 27] on button "Edit Order" at bounding box center [1507, 23] width 82 height 24
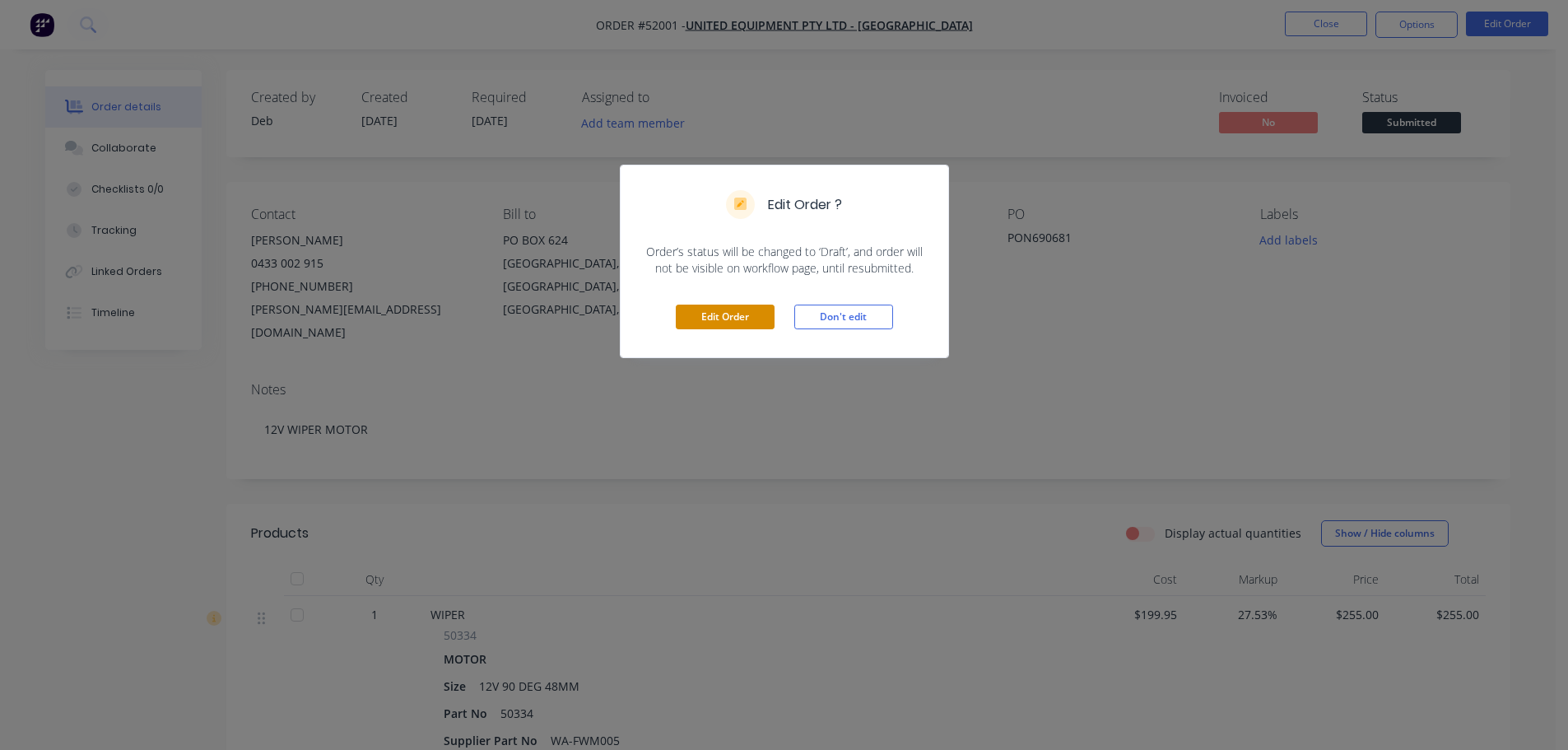
click at [751, 310] on button "Edit Order" at bounding box center [725, 316] width 99 height 24
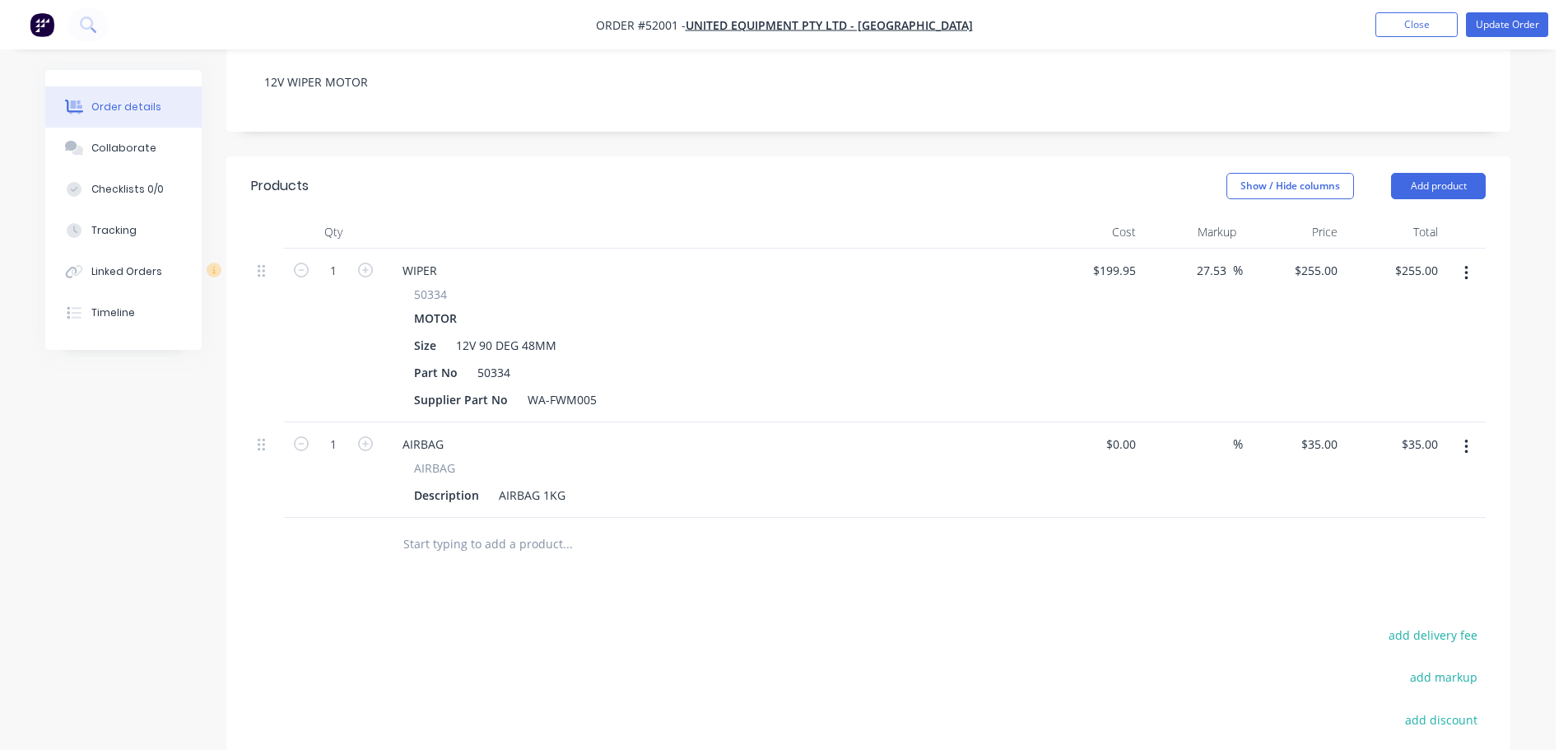
scroll to position [411, 0]
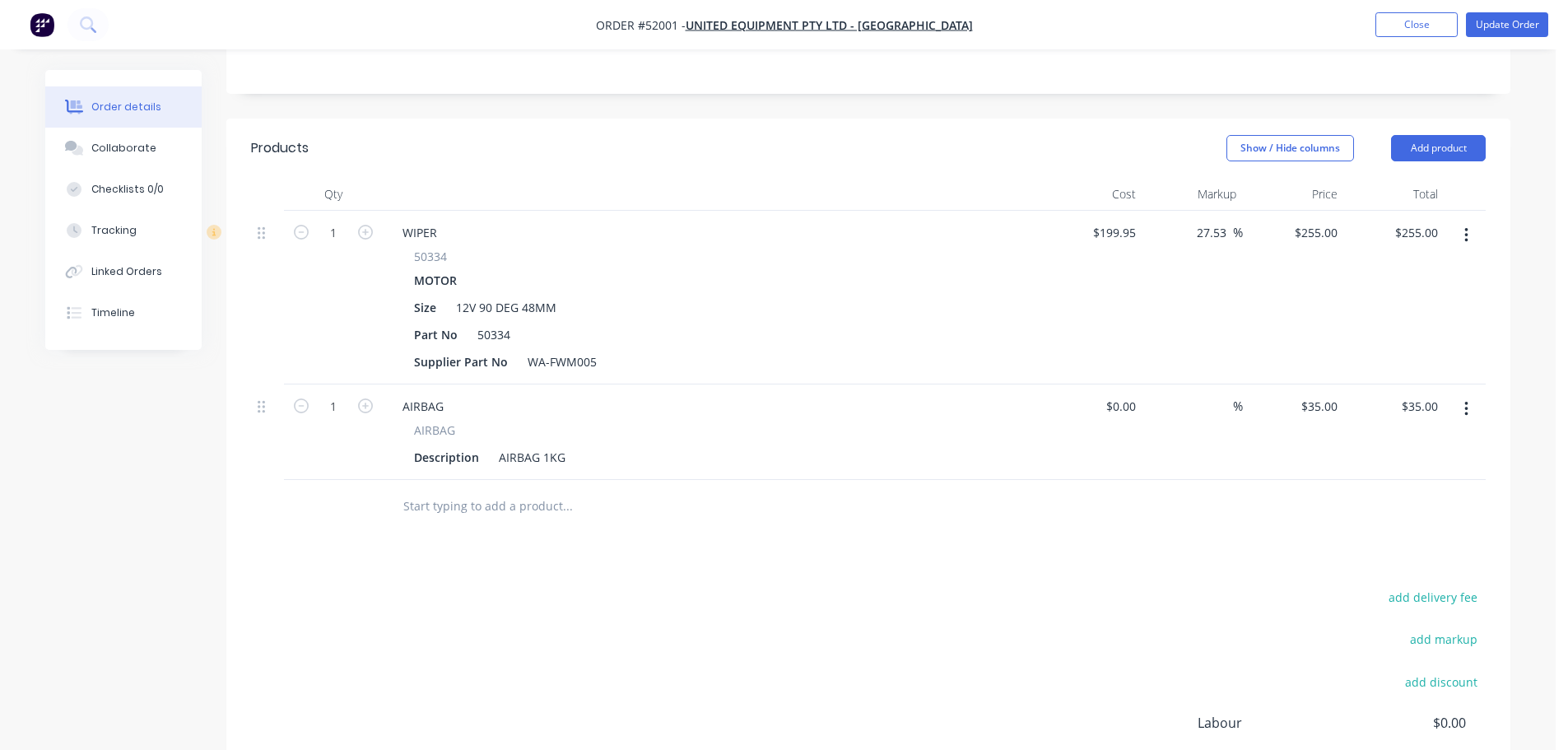
click at [1462, 394] on button "button" at bounding box center [1466, 408] width 39 height 30
click at [1377, 539] on div "Delete" at bounding box center [1408, 551] width 127 height 23
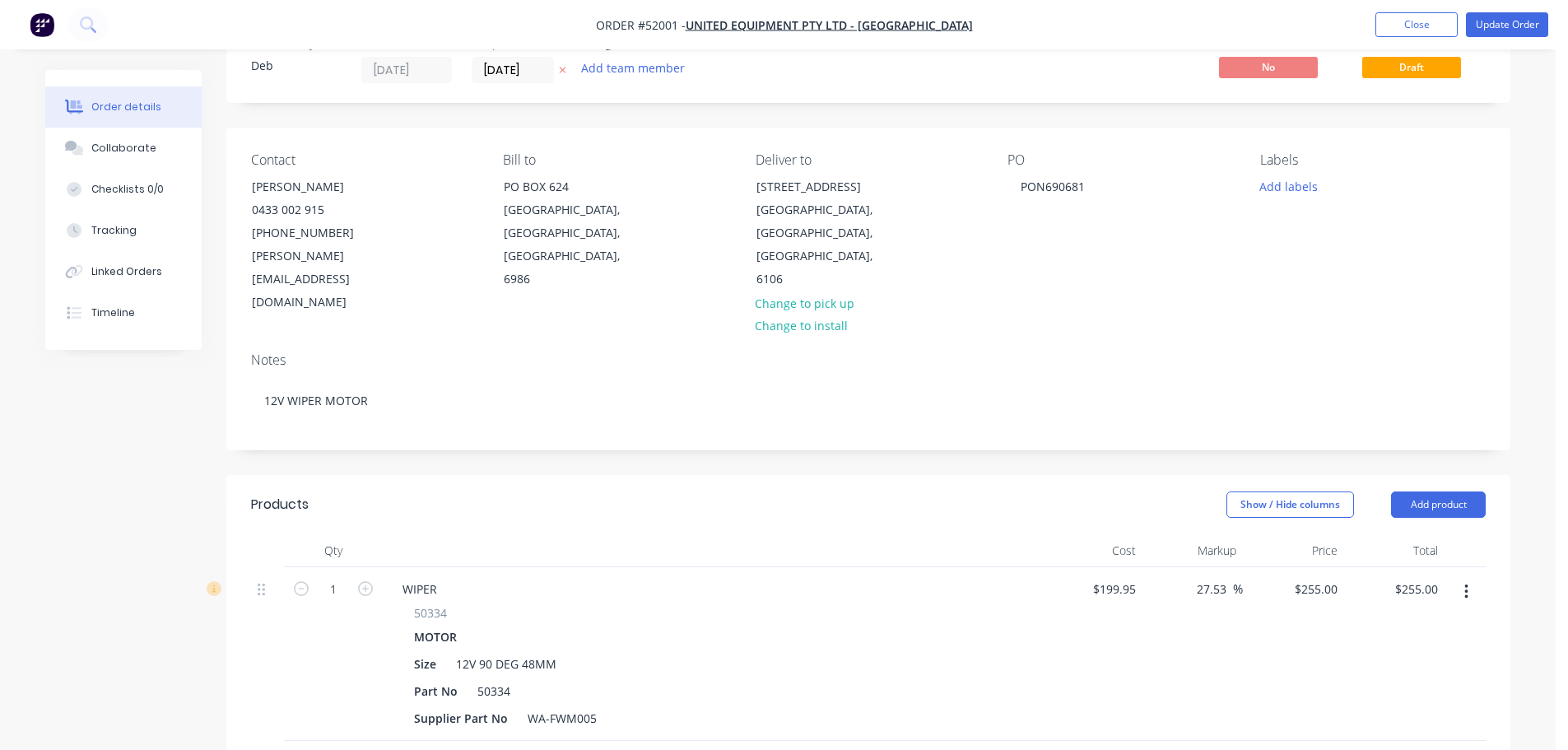
scroll to position [329, 0]
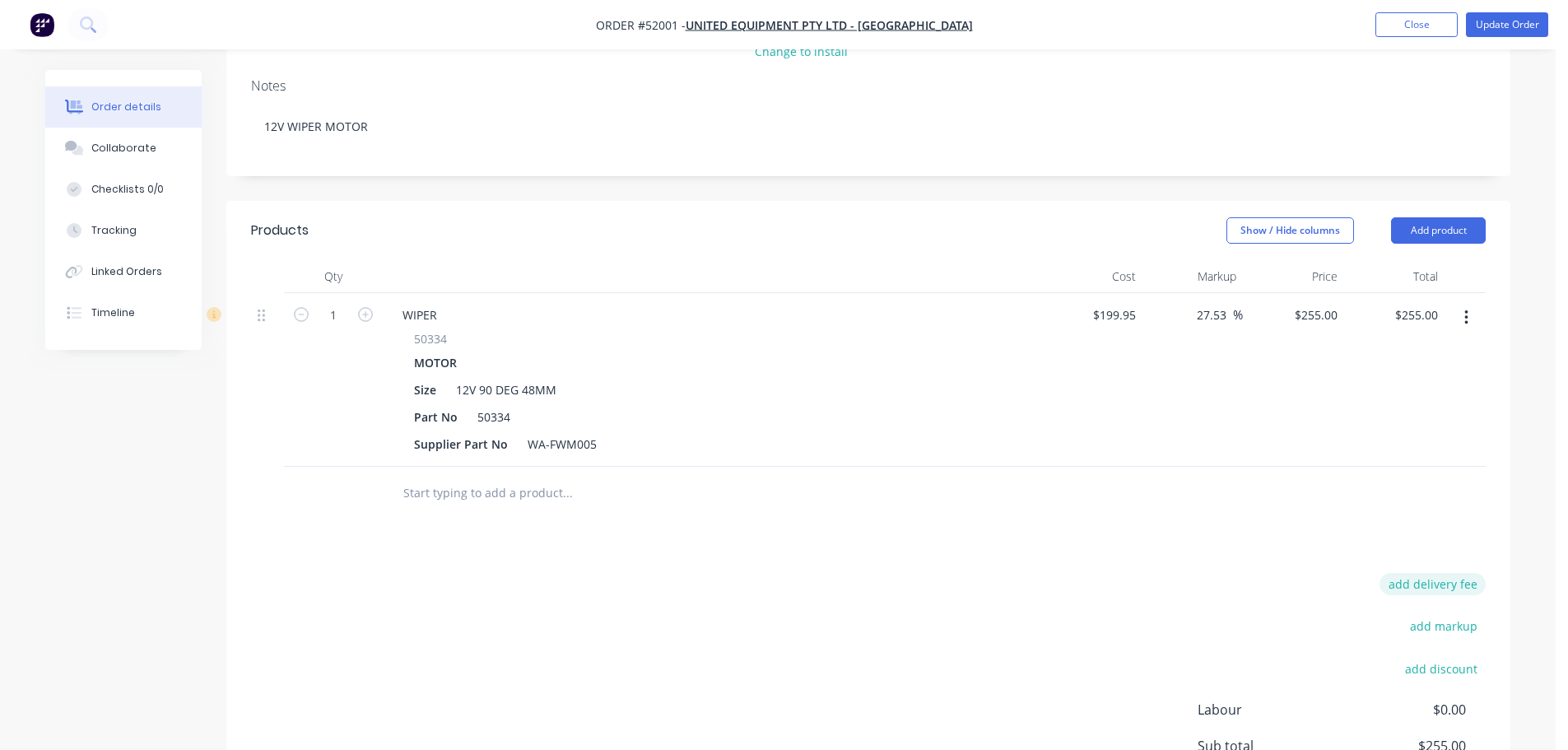
click at [1425, 572] on button "add delivery fee" at bounding box center [1433, 583] width 106 height 23
type input "40"
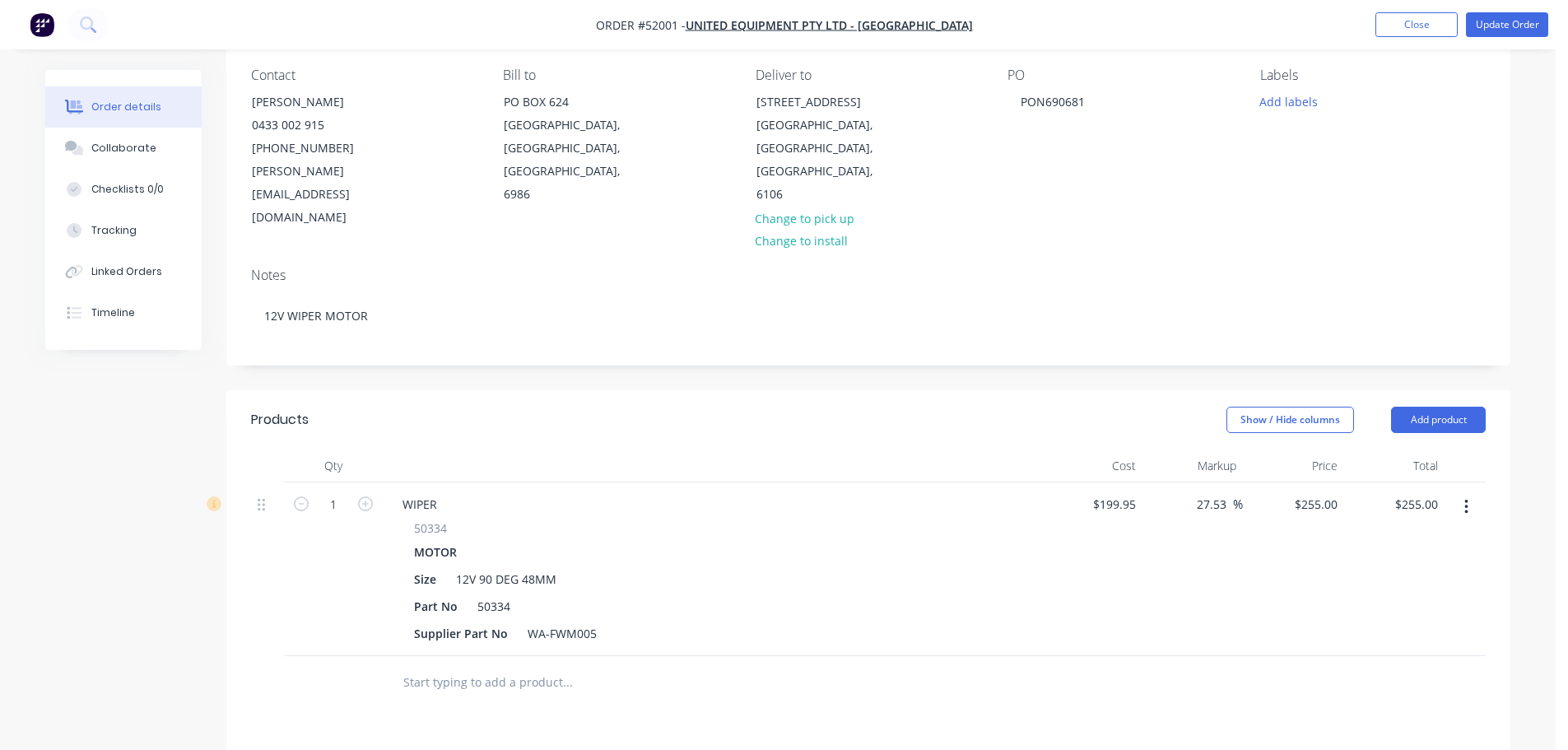
scroll to position [0, 0]
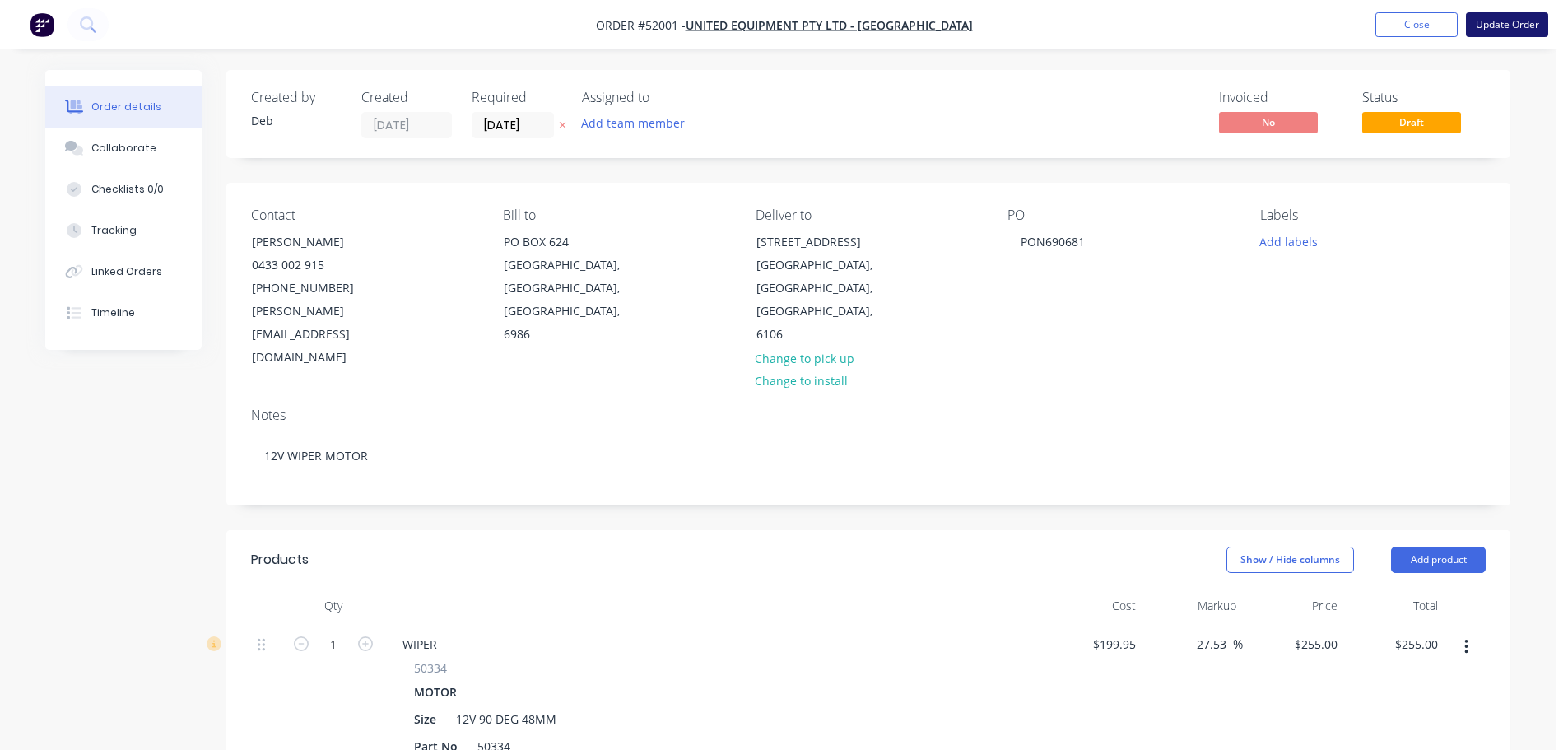
click at [1501, 23] on button "Update Order" at bounding box center [1507, 24] width 82 height 24
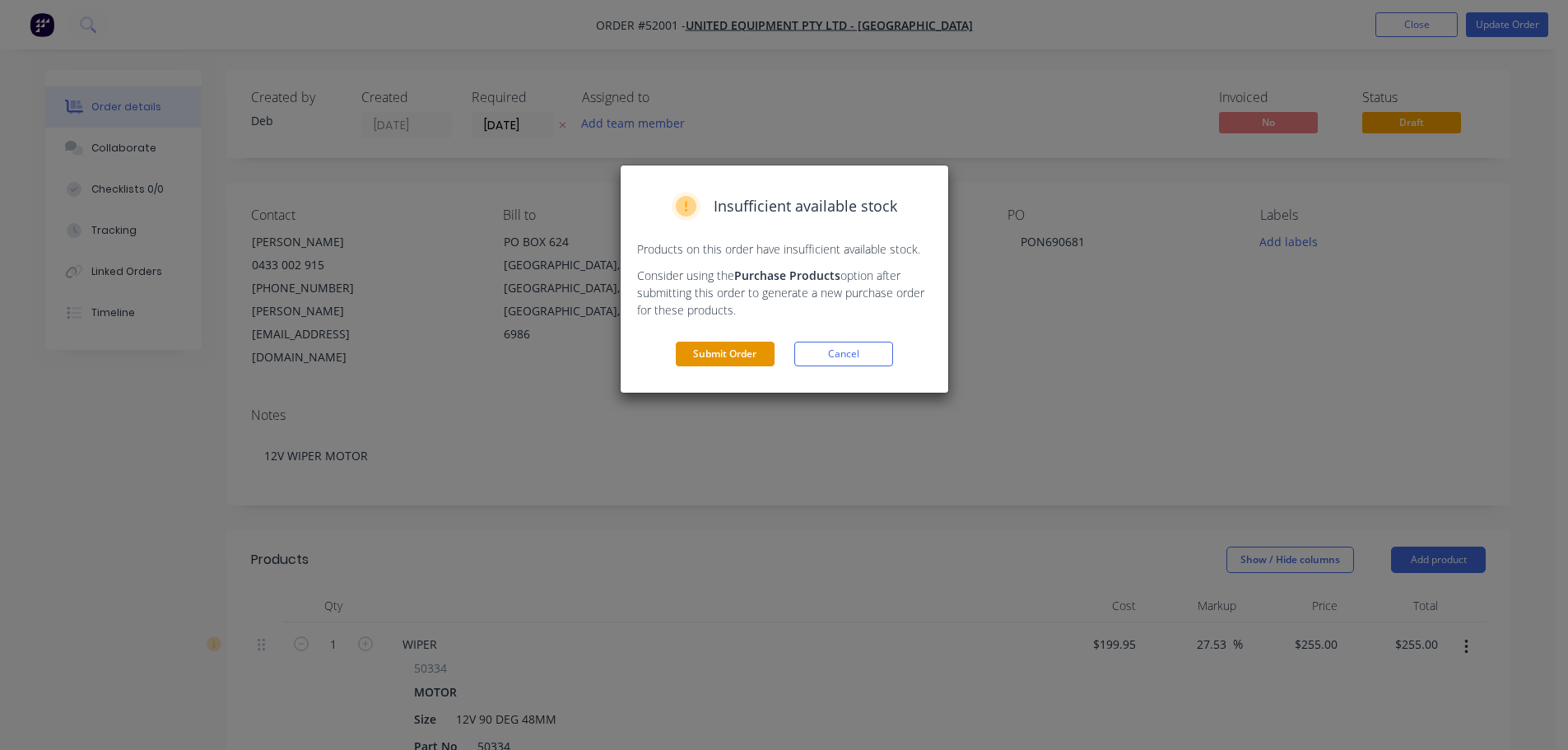
click at [721, 359] on button "Submit Order" at bounding box center [725, 353] width 99 height 24
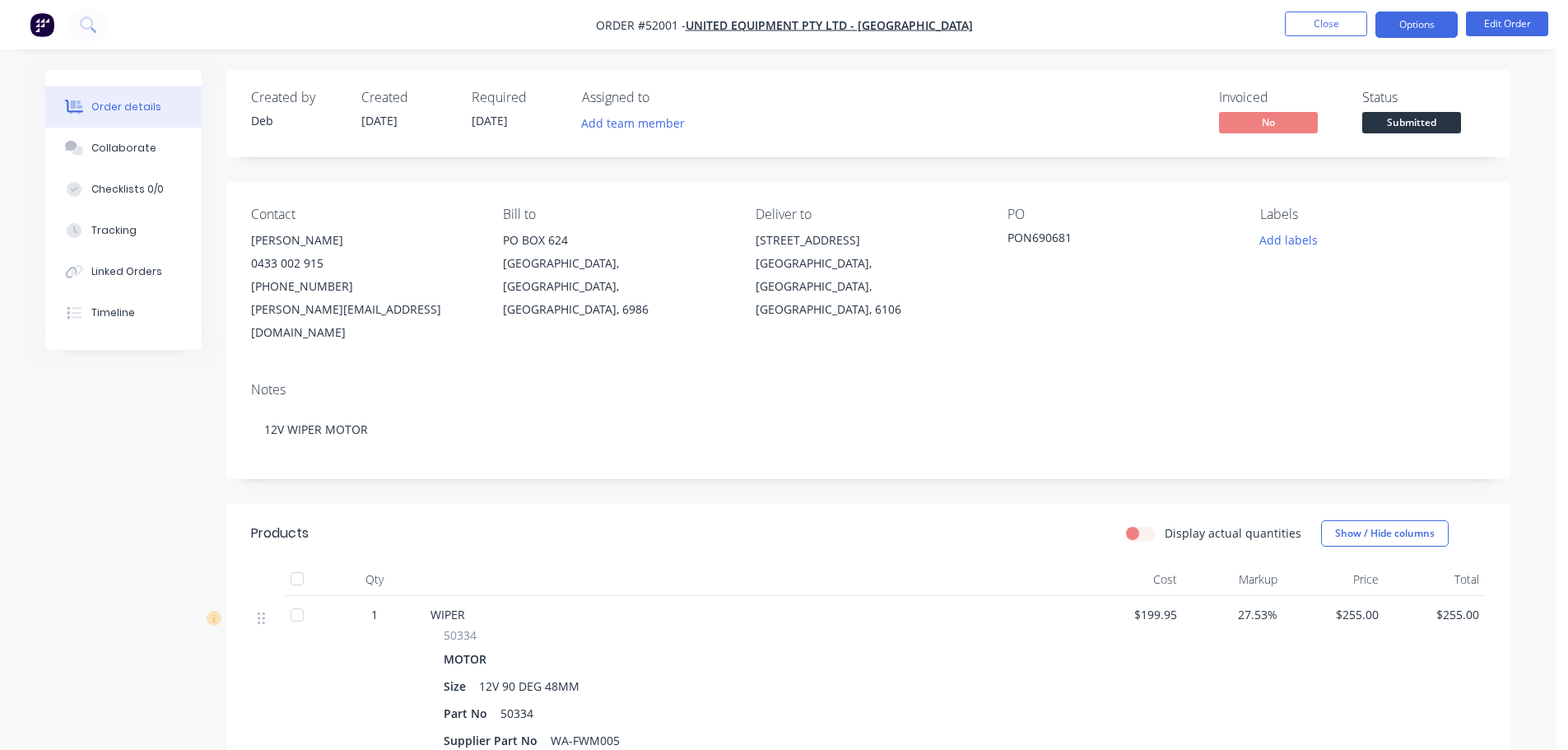
click at [1425, 24] on button "Options" at bounding box center [1416, 24] width 82 height 26
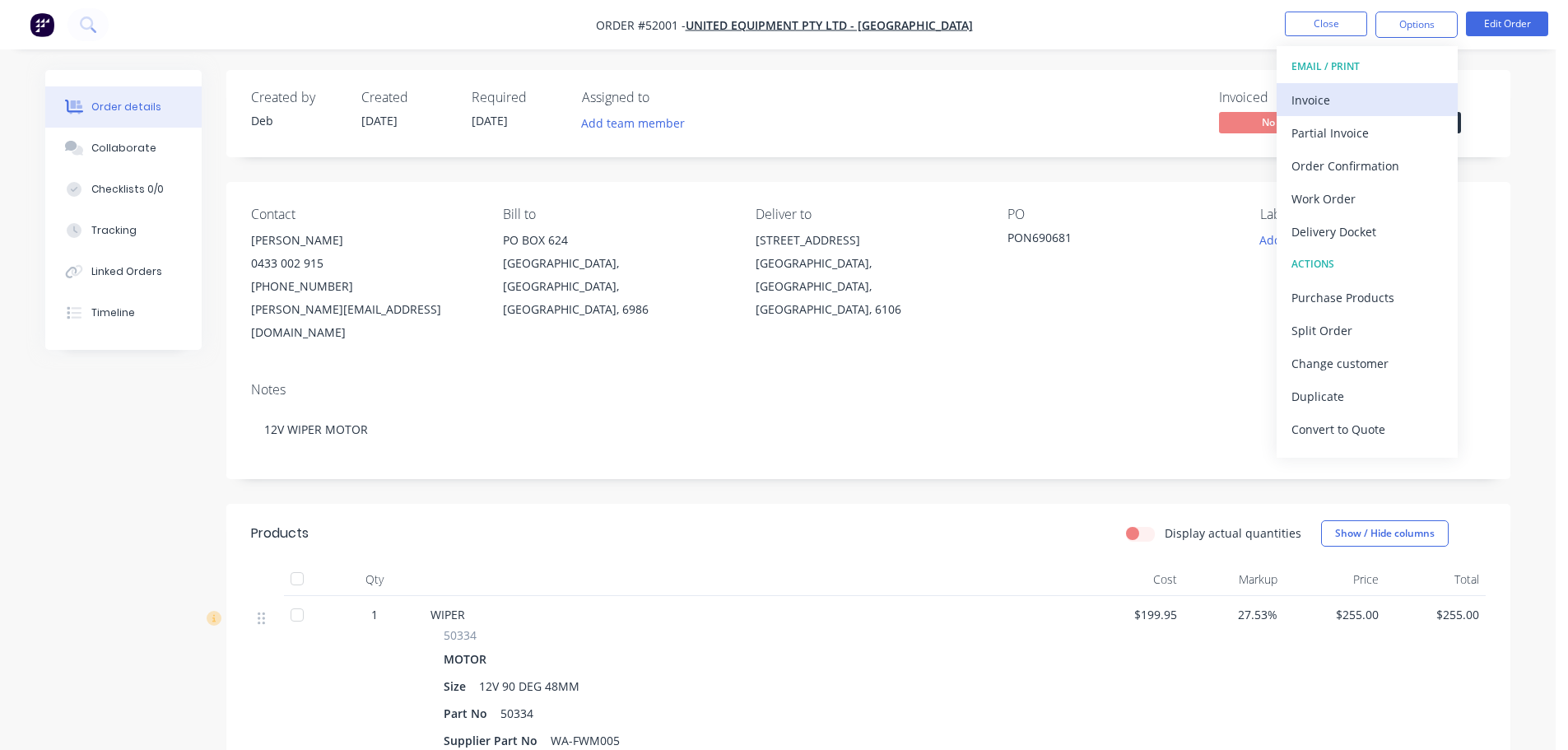
click at [1334, 100] on div "Invoice" at bounding box center [1367, 100] width 151 height 23
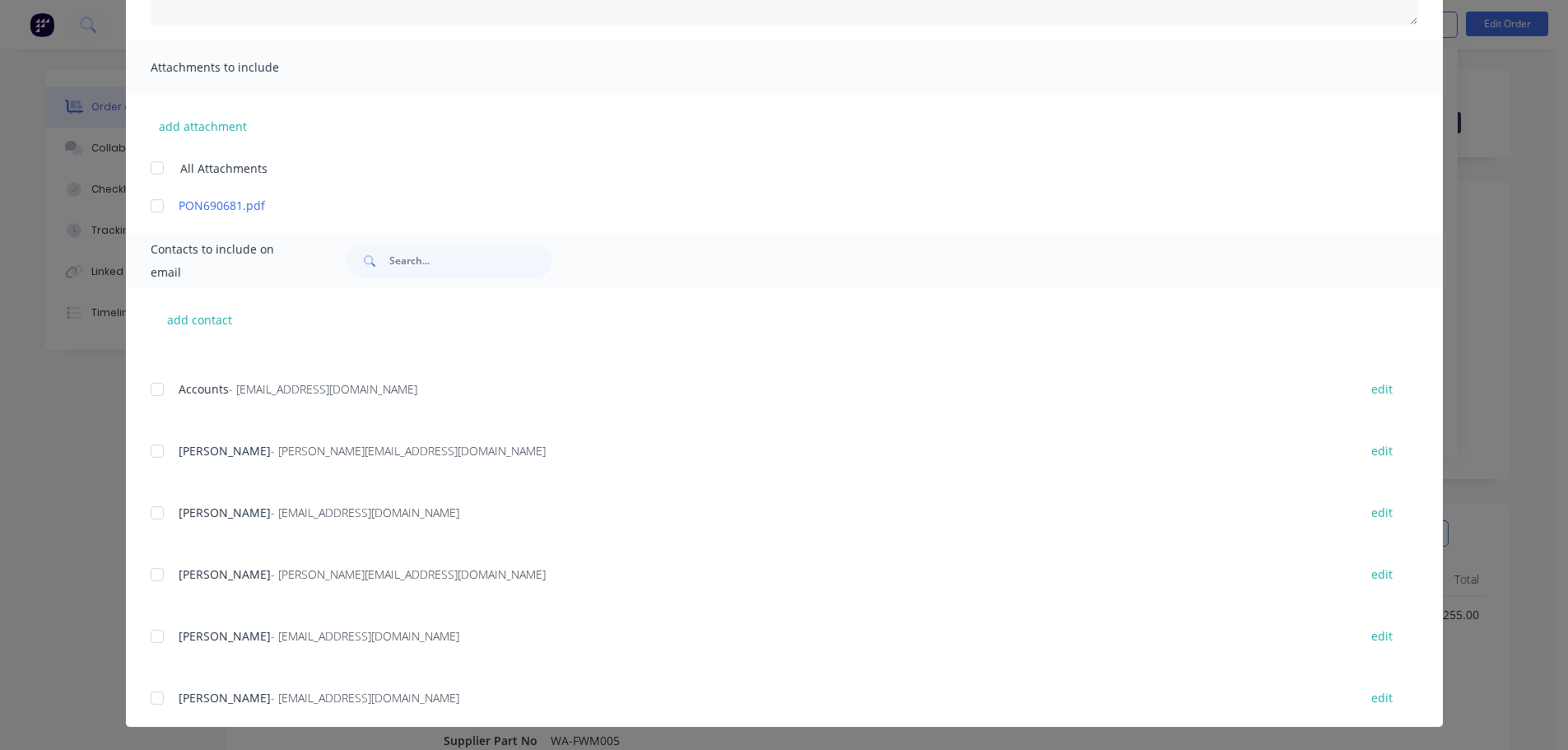
scroll to position [165, 0]
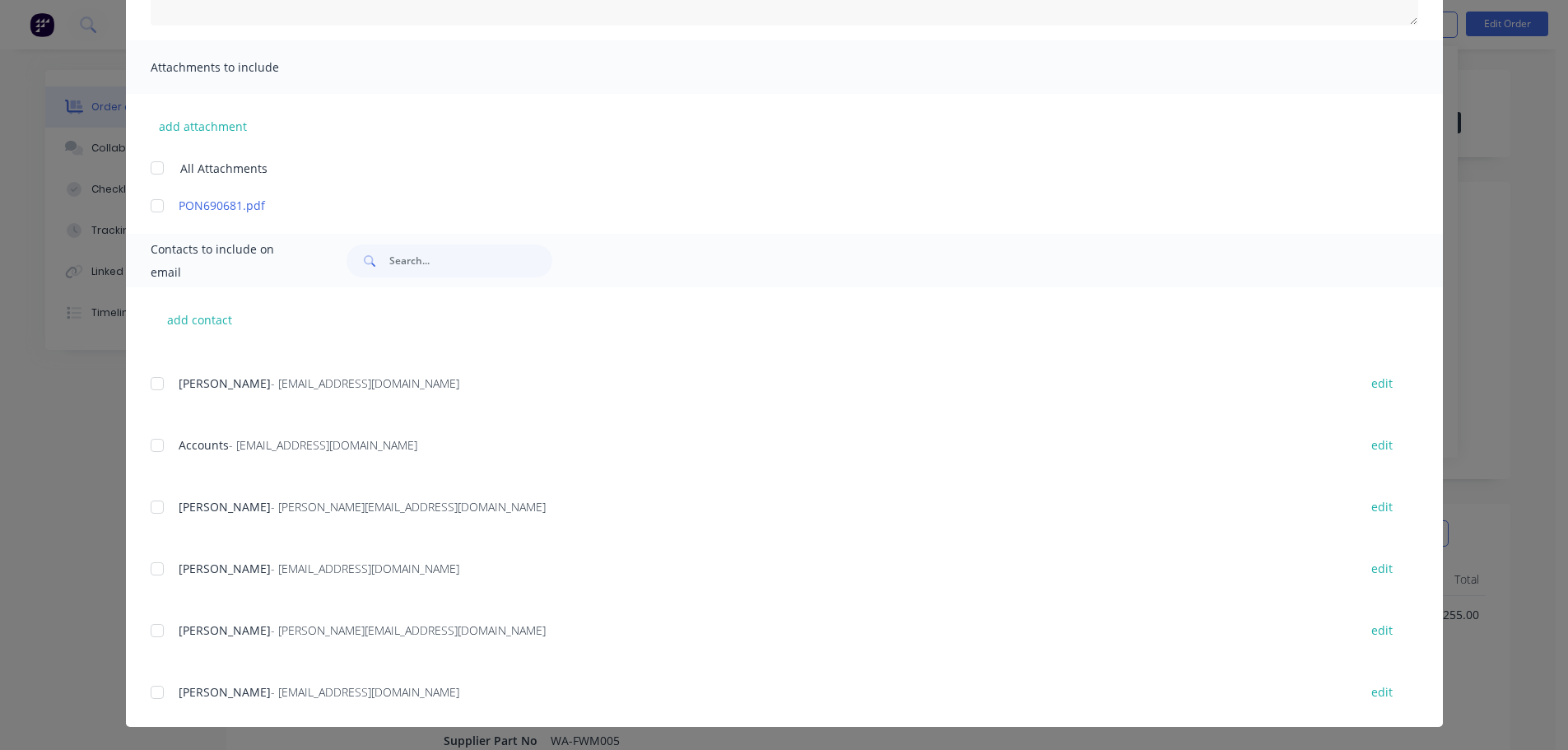
click at [155, 448] on div at bounding box center [157, 445] width 33 height 33
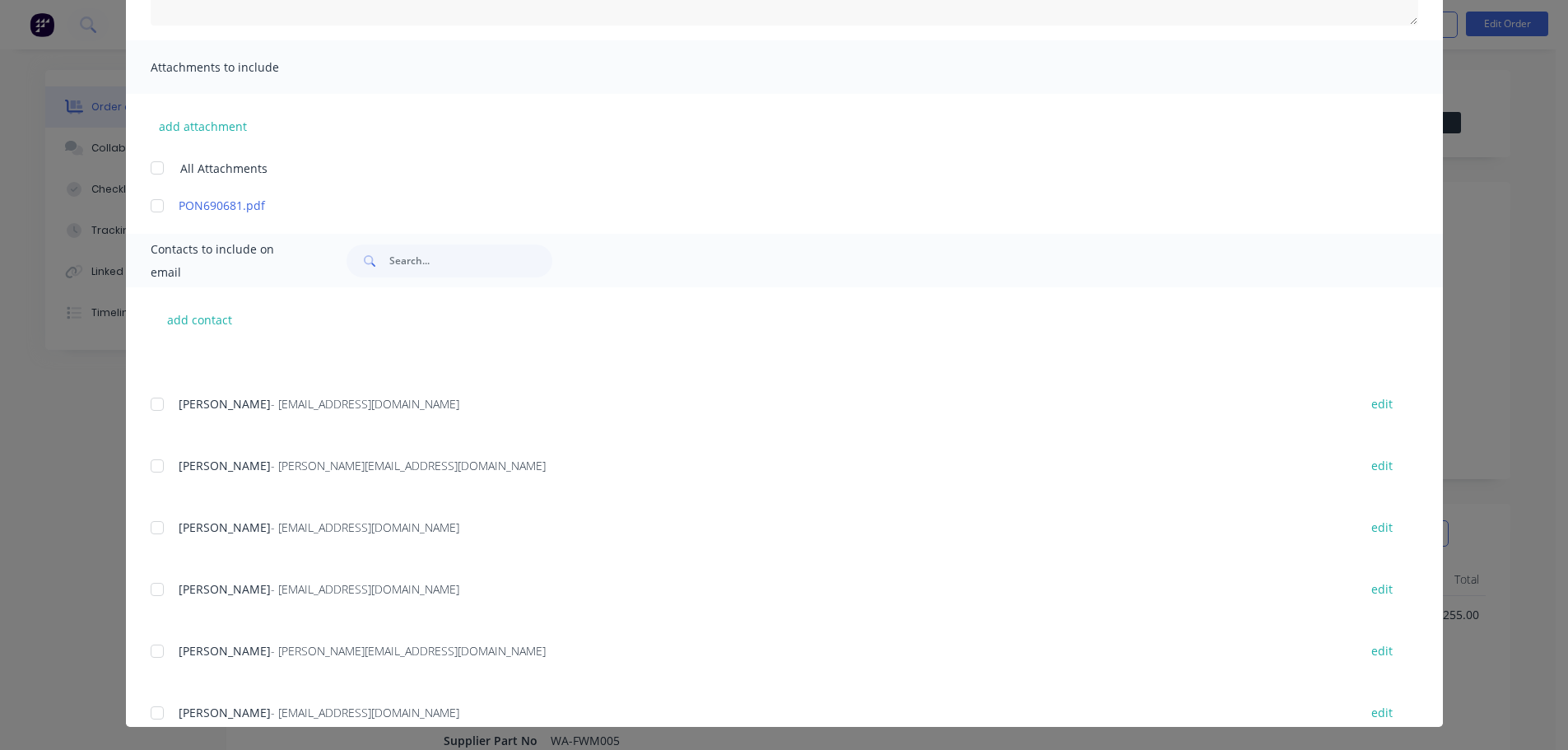
scroll to position [365, 0]
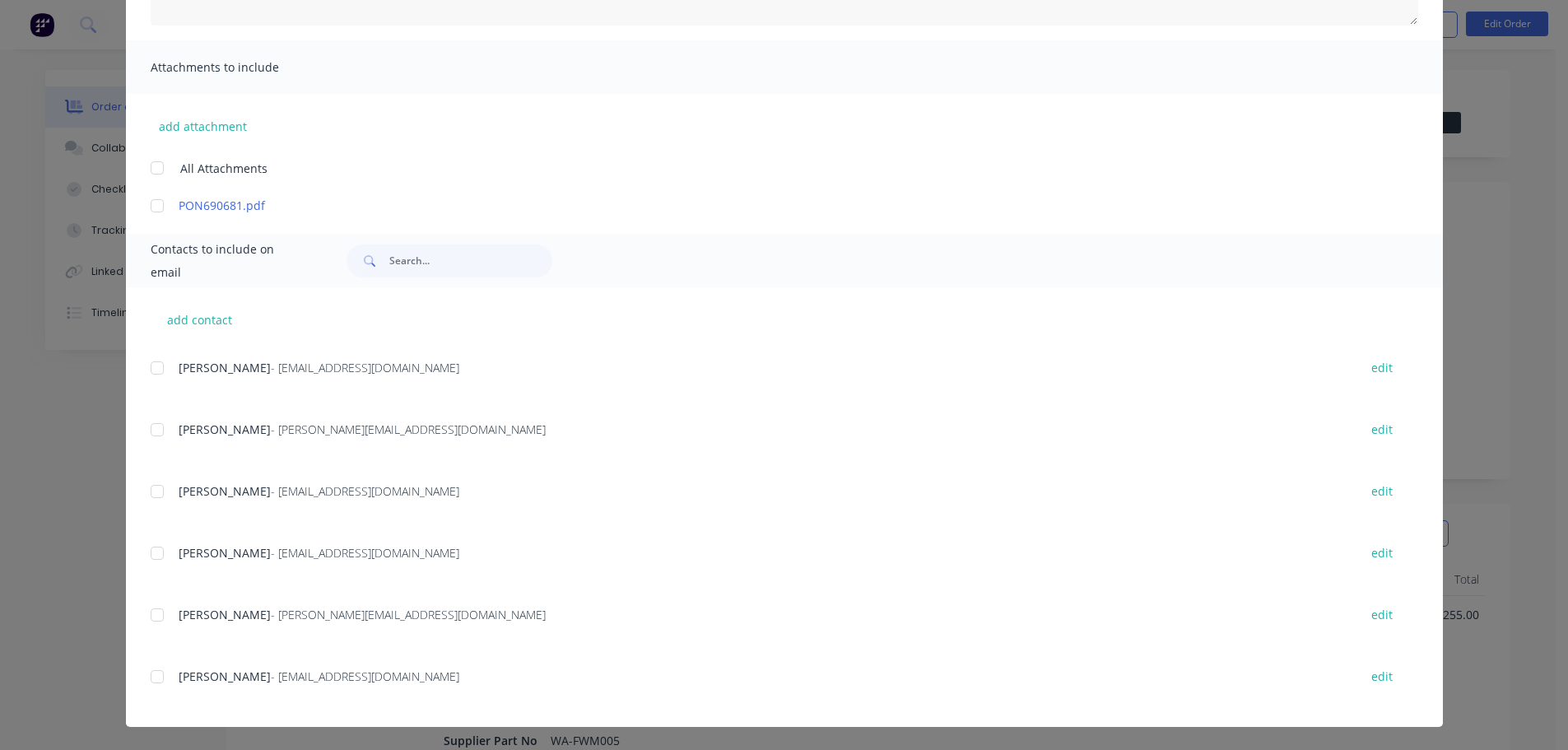
click at [152, 430] on div at bounding box center [157, 429] width 33 height 33
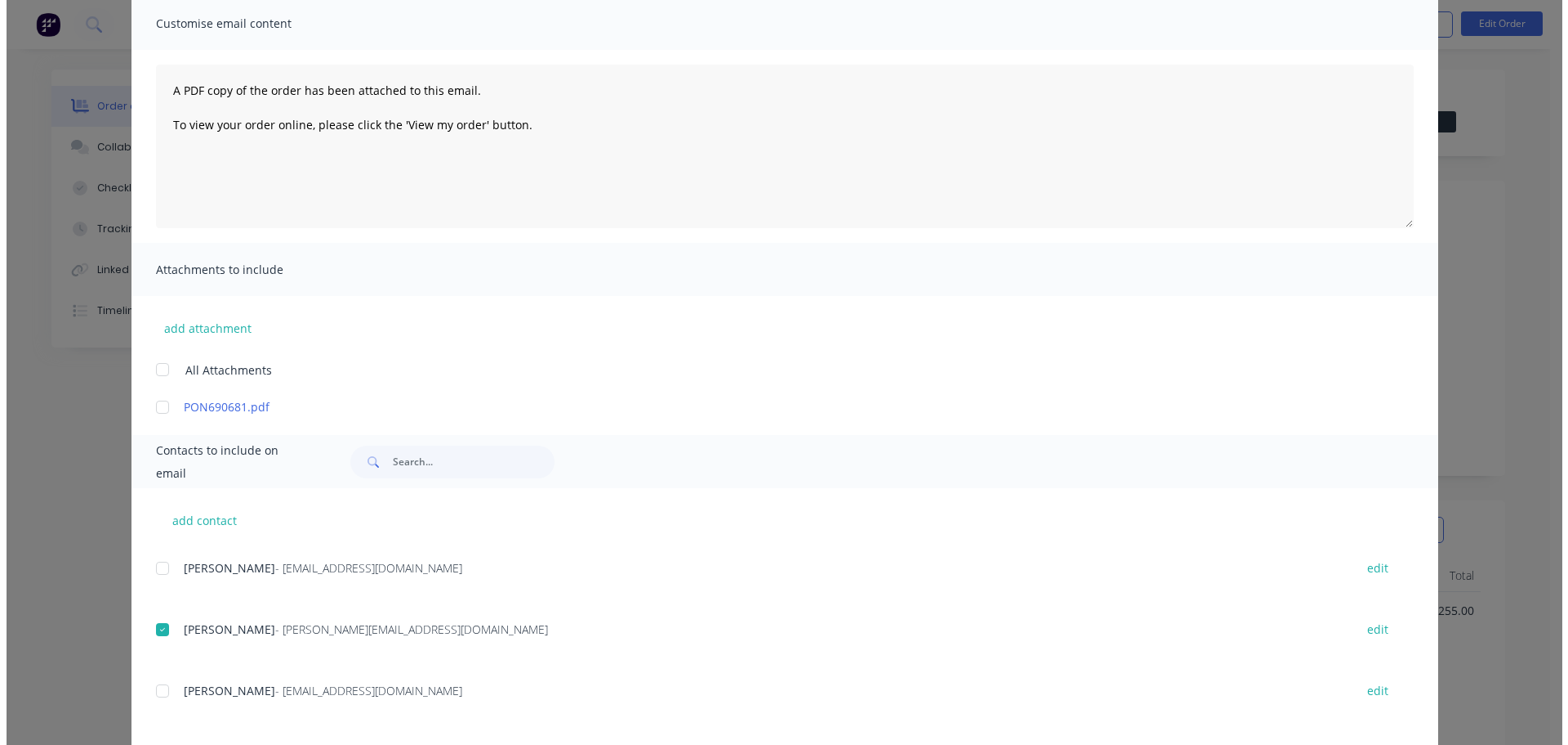
scroll to position [0, 0]
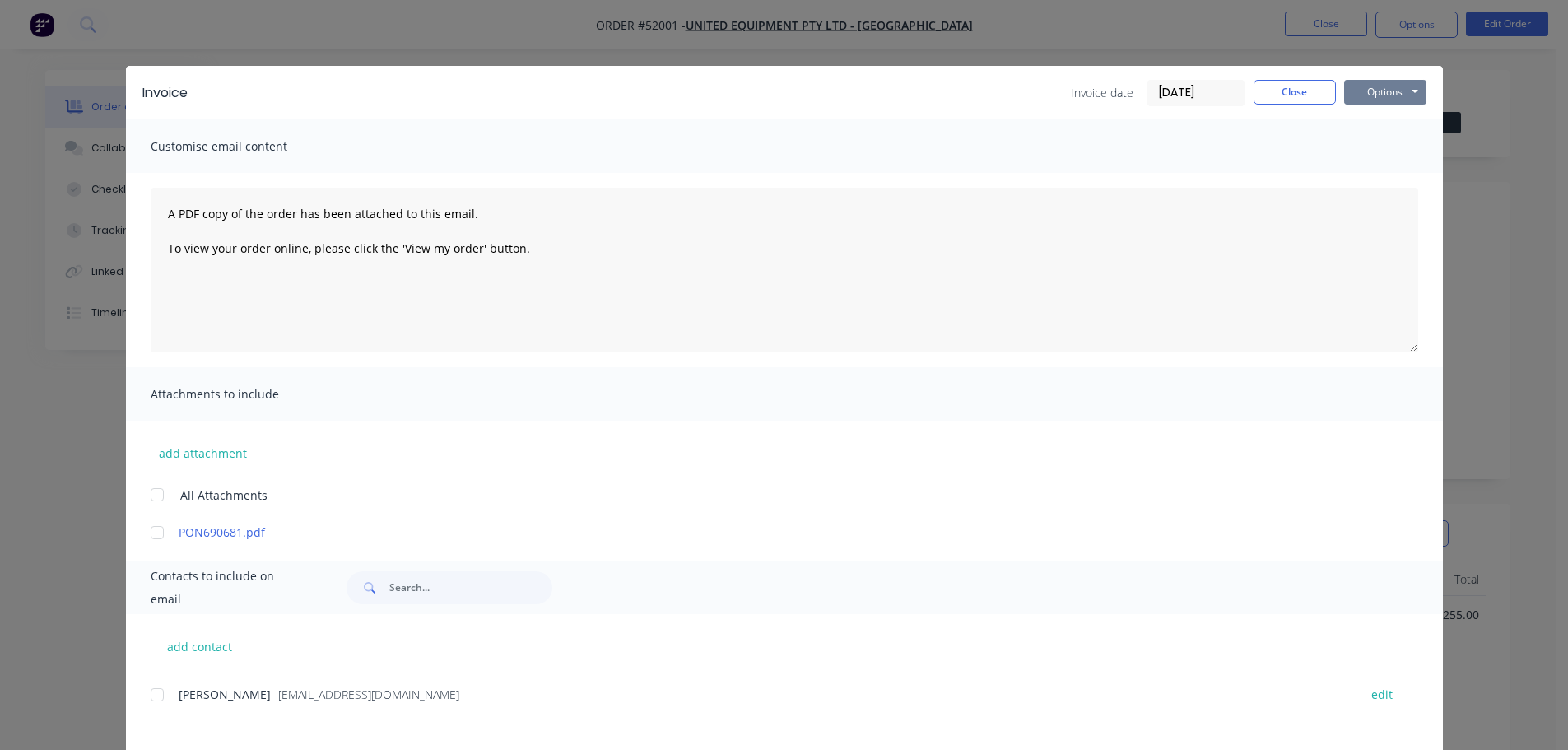
click at [1400, 93] on button "Options" at bounding box center [1385, 92] width 82 height 24
click at [1397, 174] on button "Email" at bounding box center [1397, 176] width 105 height 27
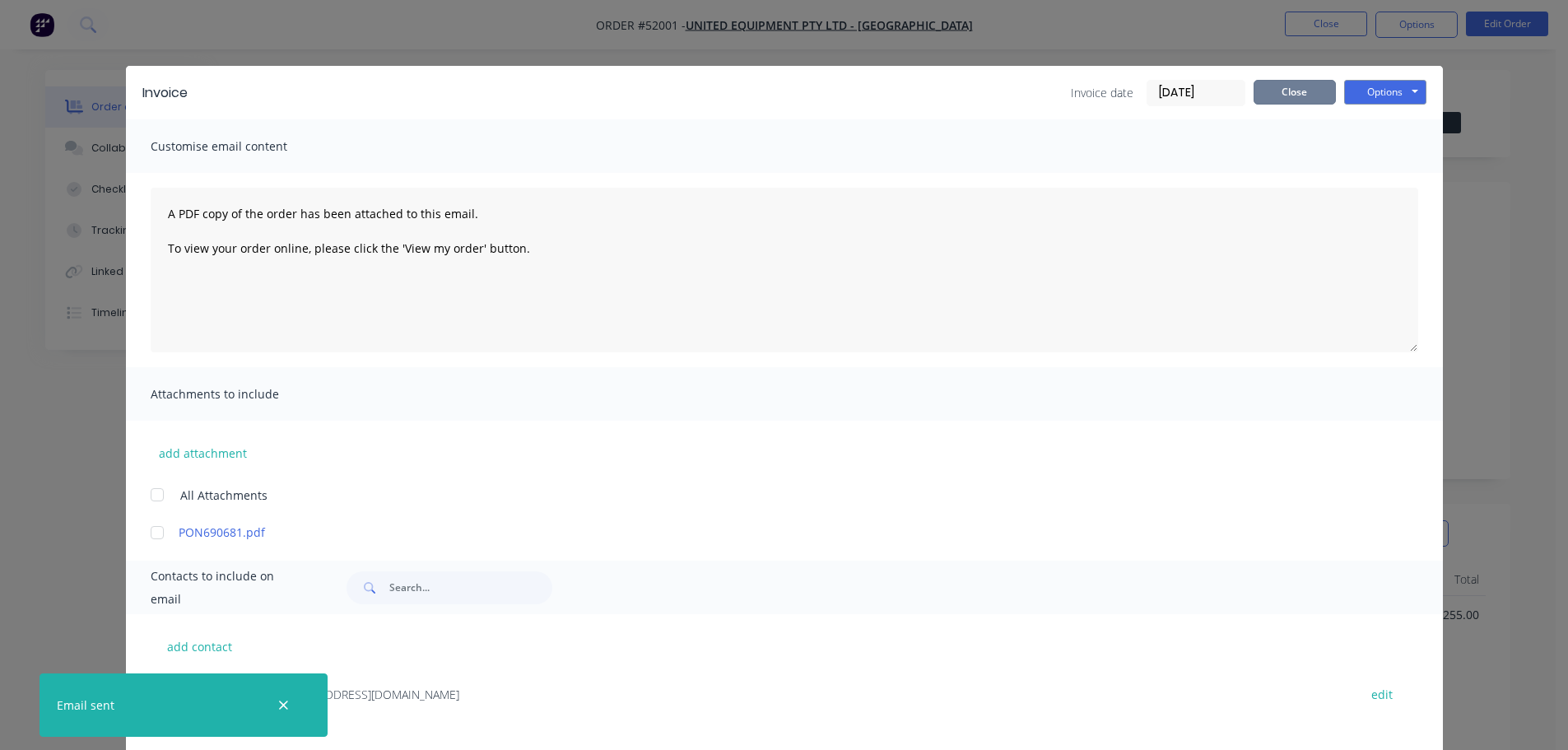
click at [1302, 89] on button "Close" at bounding box center [1294, 92] width 82 height 24
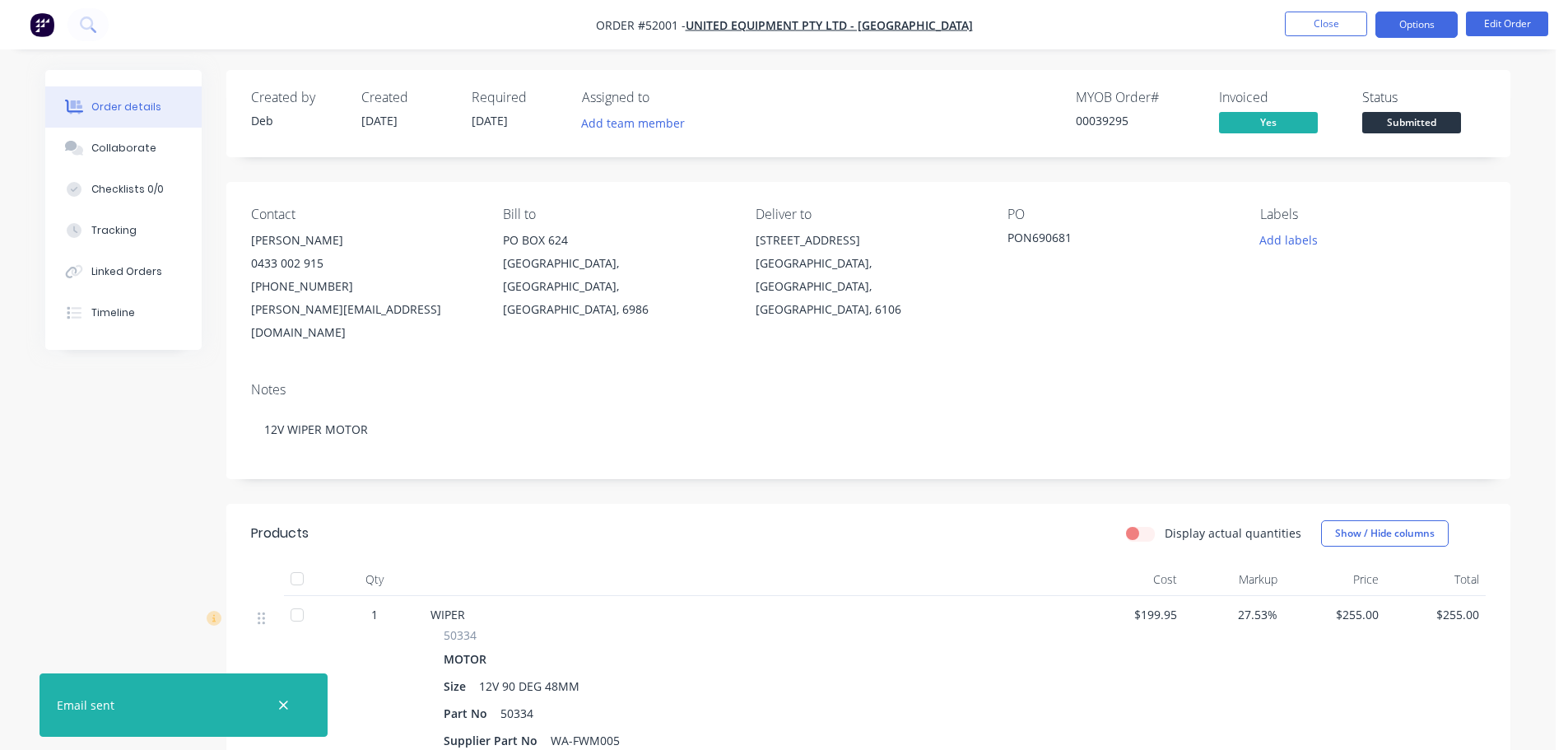
click at [1439, 28] on button "Options" at bounding box center [1416, 24] width 82 height 26
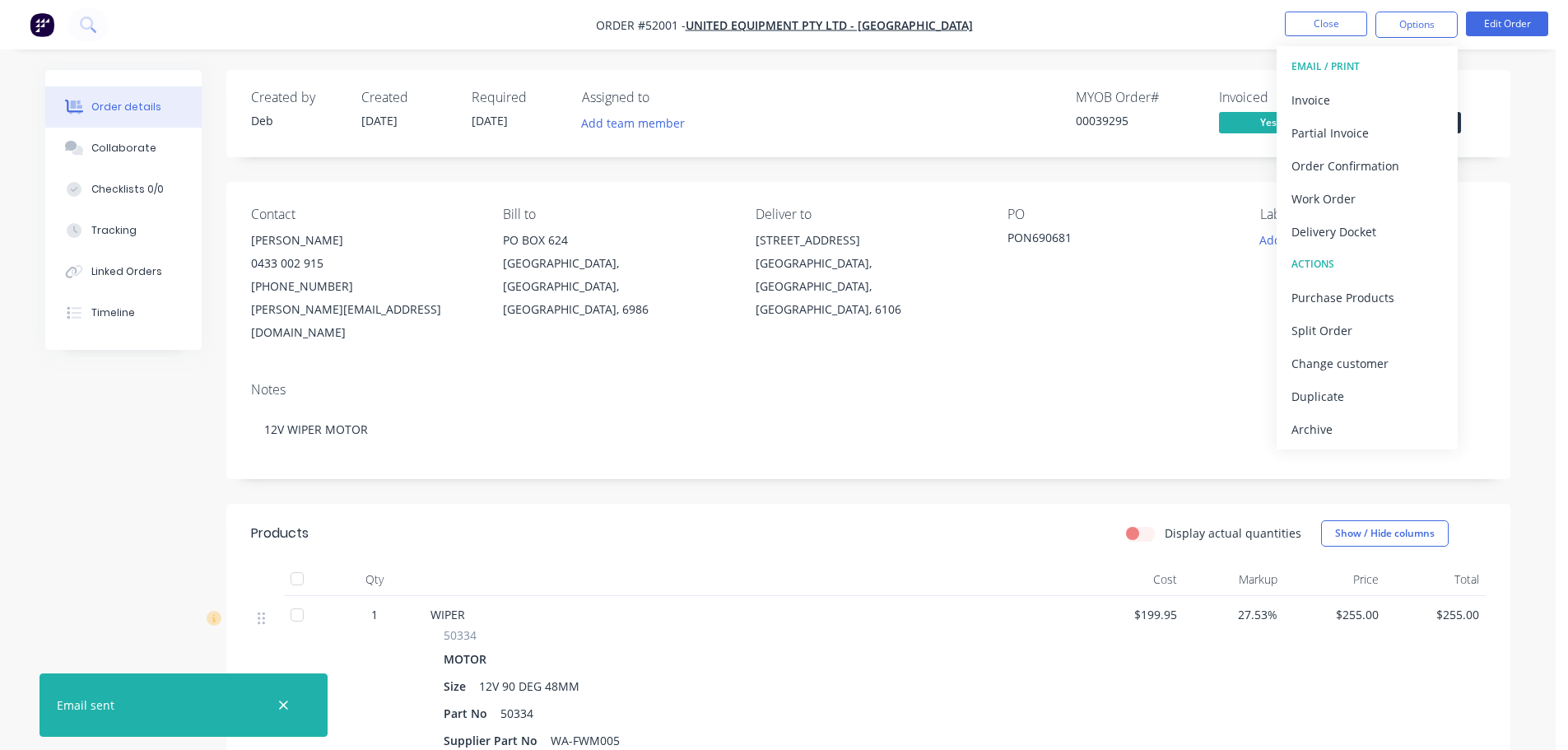
click at [1370, 234] on div "Delivery Docket" at bounding box center [1367, 232] width 151 height 23
click at [1343, 166] on div "Without pricing" at bounding box center [1367, 166] width 151 height 23
drag, startPoint x: 1489, startPoint y: 114, endPoint x: 1456, endPoint y: 120, distance: 33.5
click at [1487, 114] on div "Created by Deb Created [DATE] Required [DATE] Assigned to Add team member MYOB …" at bounding box center [868, 114] width 1284 height 87
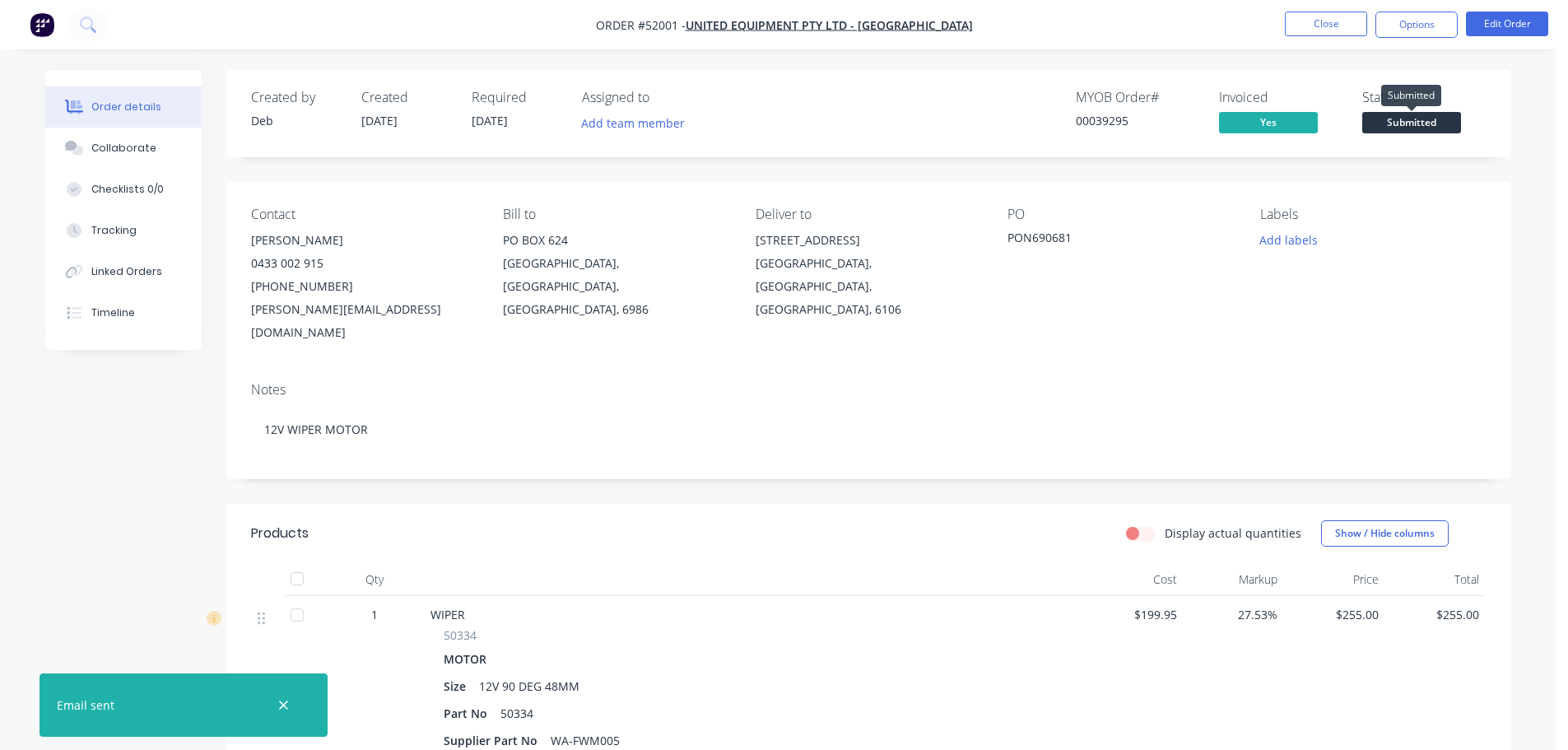
click at [1453, 121] on span "Submitted" at bounding box center [1412, 122] width 99 height 21
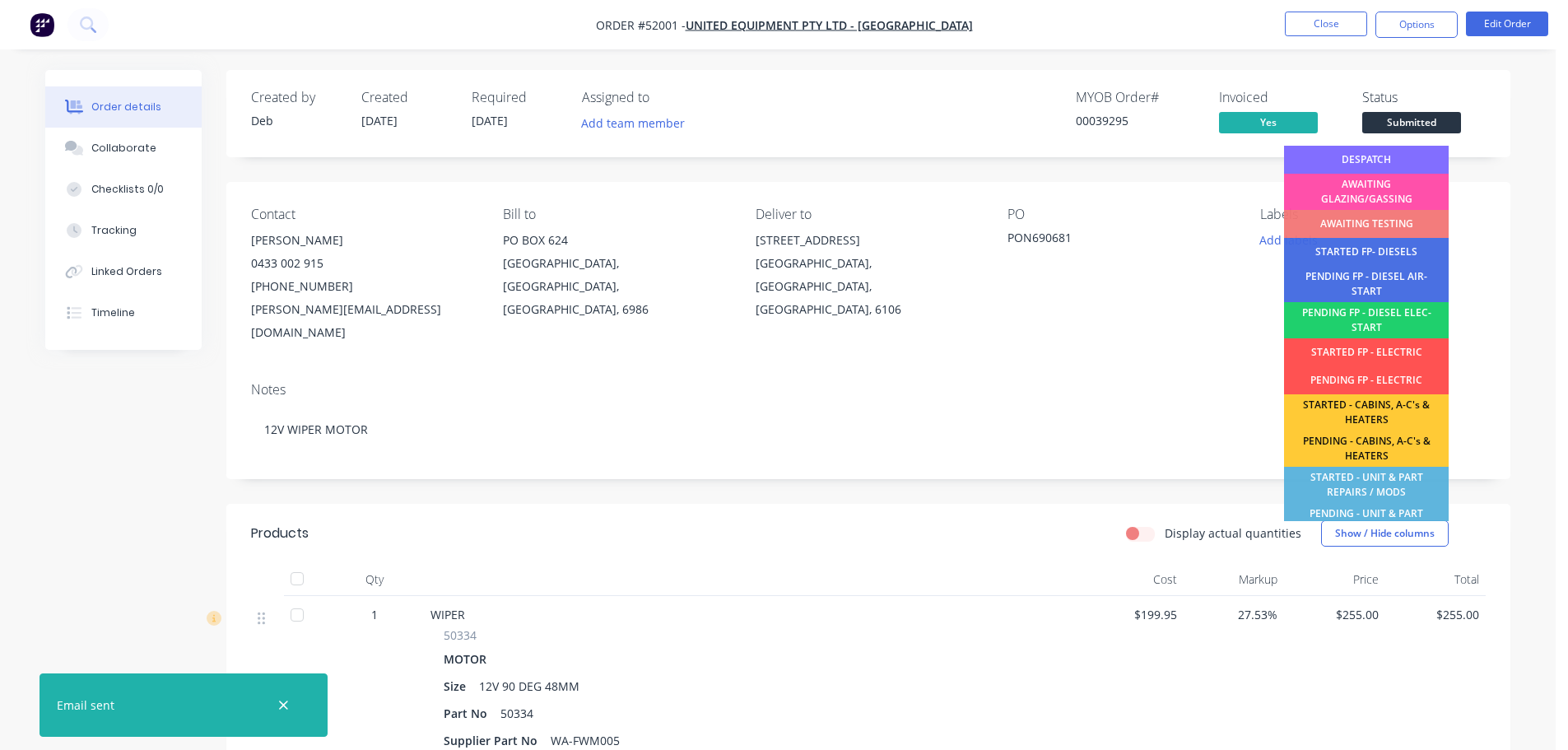
click at [1420, 162] on div "DESPATCH" at bounding box center [1366, 160] width 165 height 28
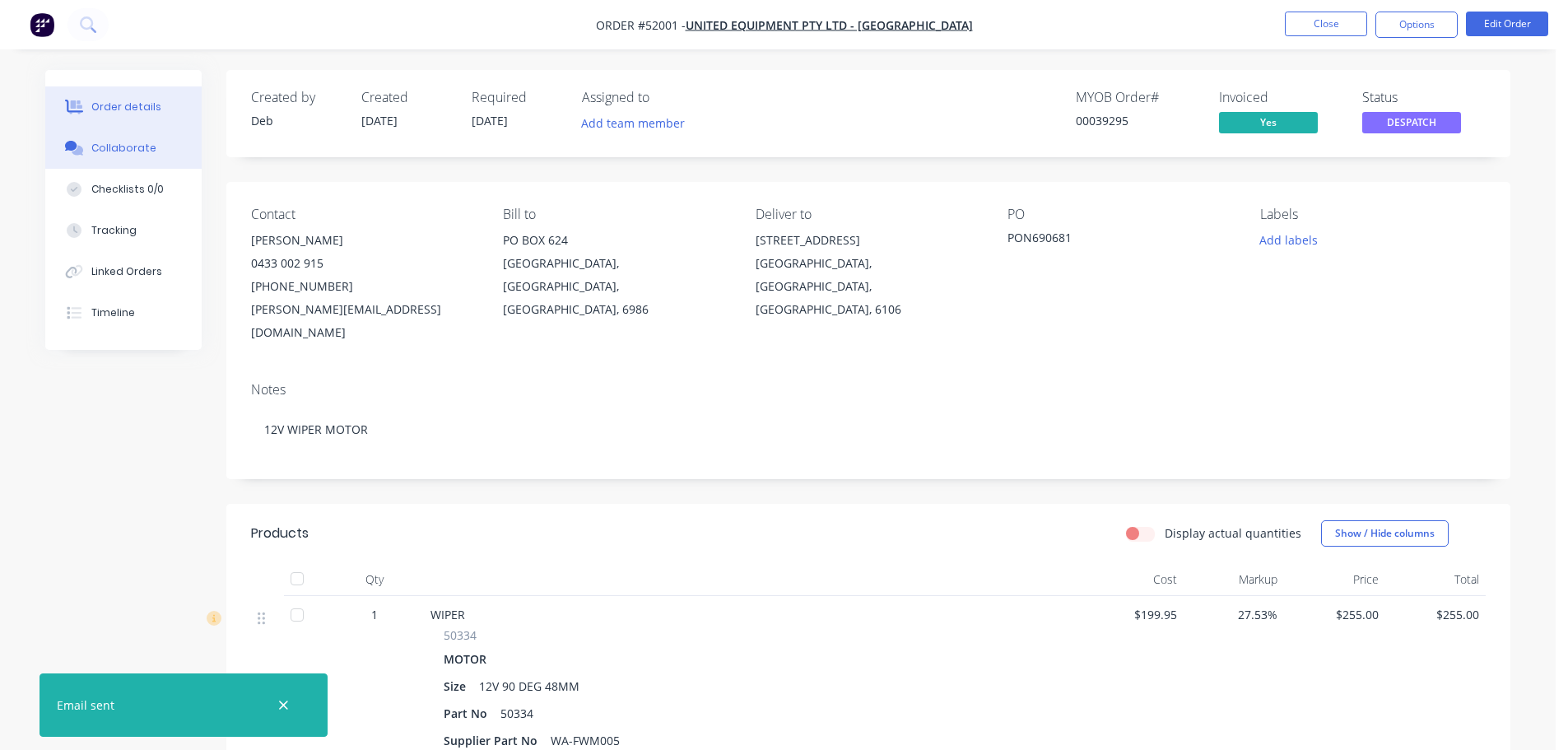
click at [141, 145] on div "Collaborate" at bounding box center [124, 148] width 65 height 14
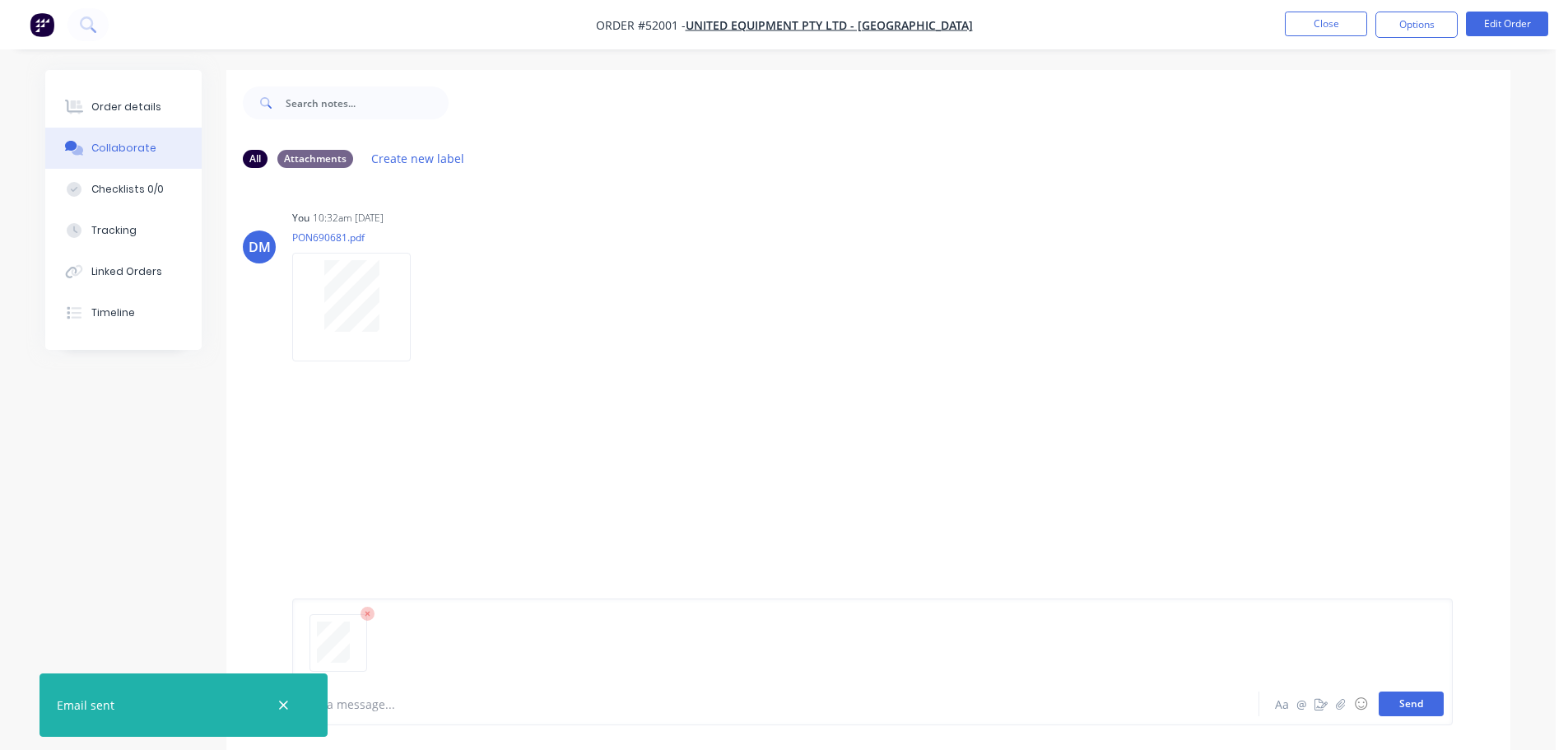
drag, startPoint x: 1417, startPoint y: 703, endPoint x: 1395, endPoint y: 696, distance: 23.1
click at [1413, 703] on button "Send" at bounding box center [1411, 703] width 65 height 24
click at [133, 102] on div "Order details" at bounding box center [126, 106] width 70 height 14
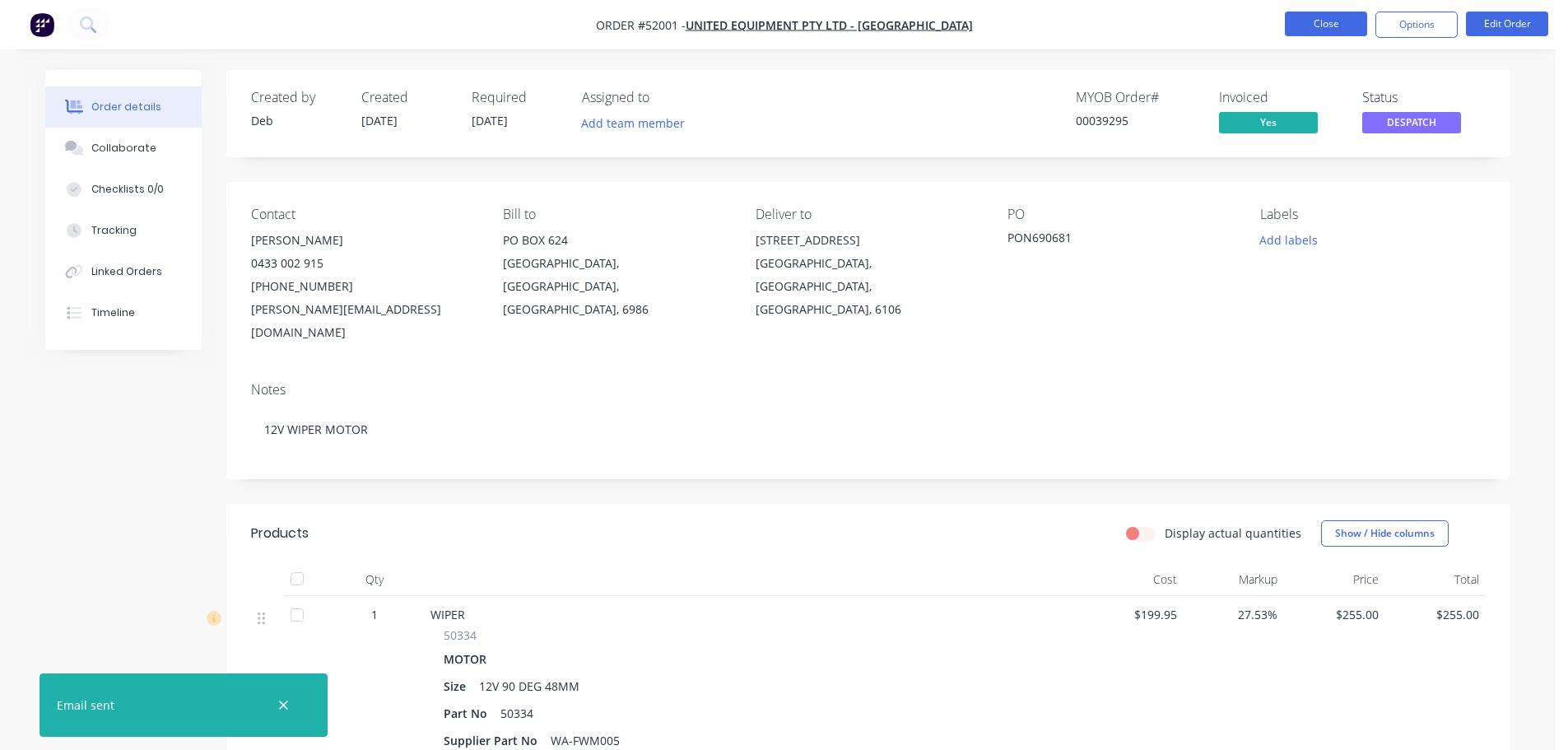
click at [1297, 27] on button "Close" at bounding box center [1325, 23] width 82 height 24
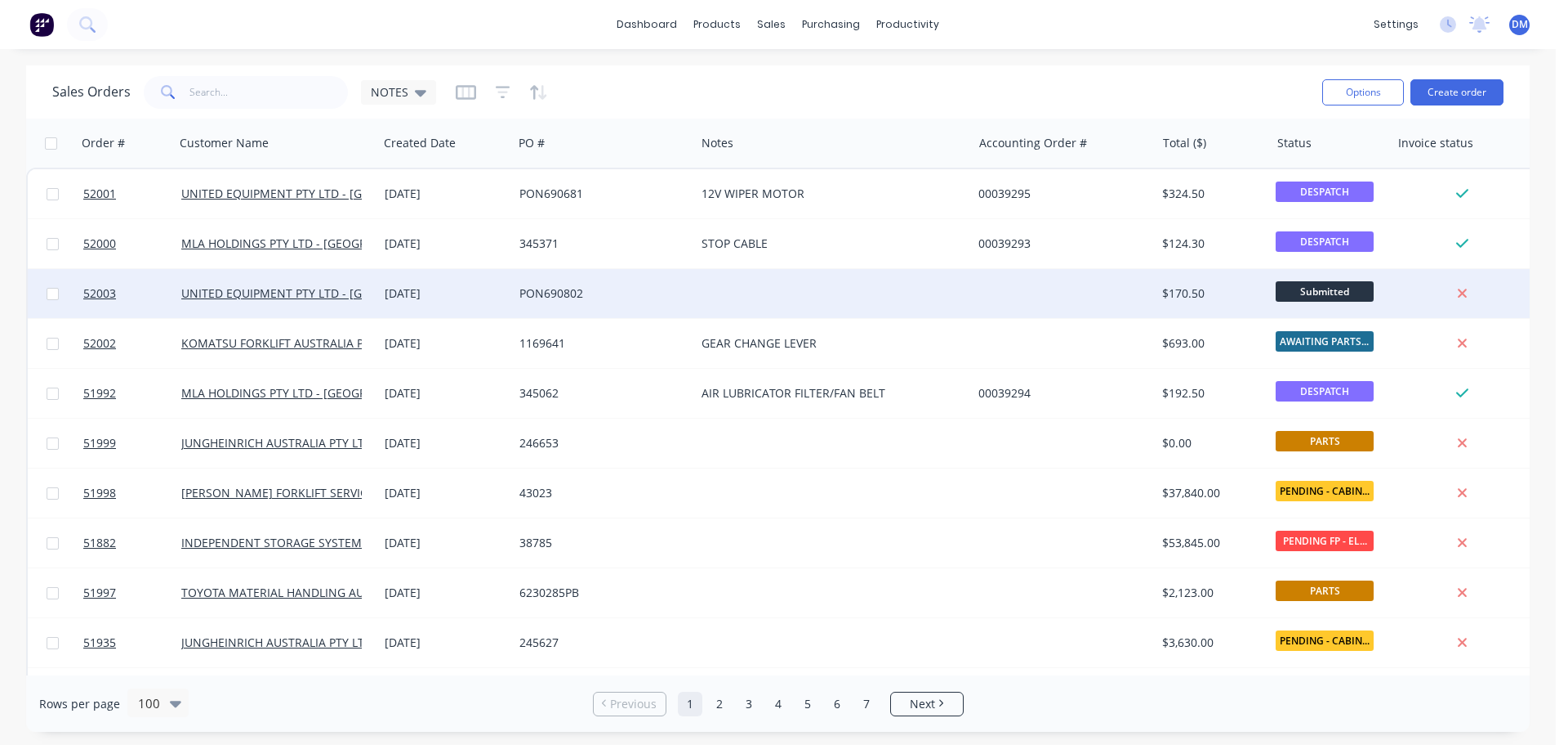
click at [712, 295] on div at bounding box center [833, 293] width 277 height 49
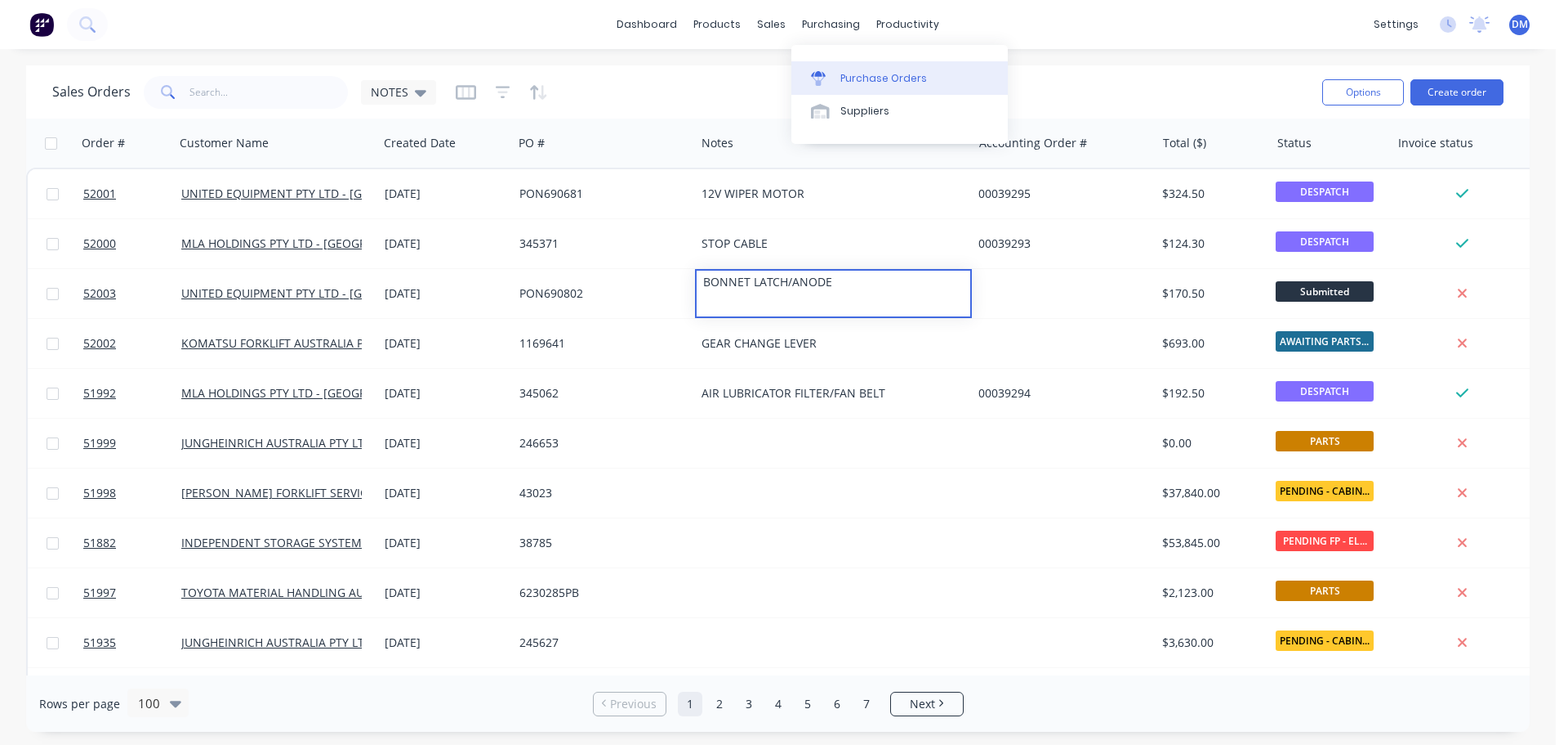
click at [846, 68] on link "Purchase Orders" at bounding box center [899, 77] width 217 height 33
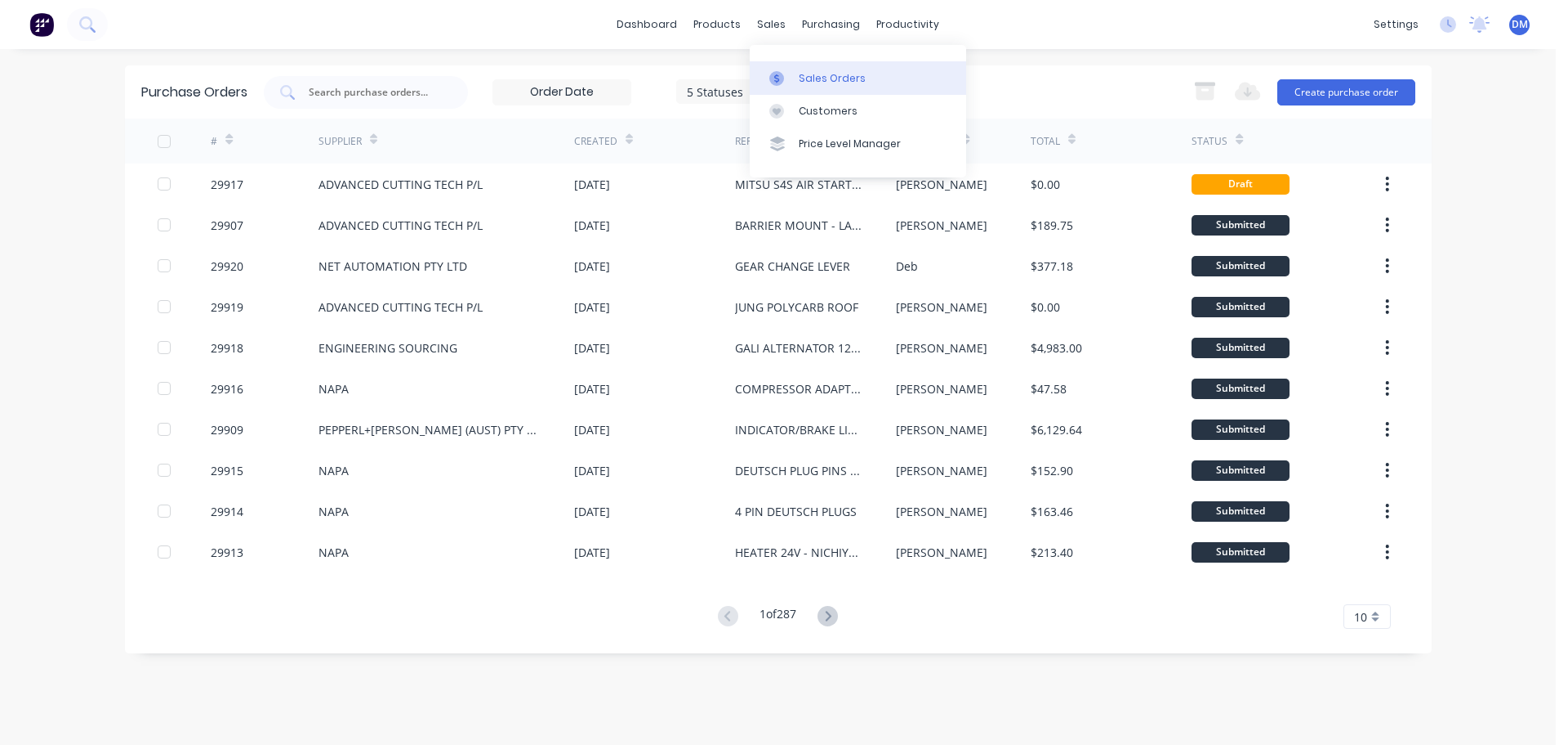
click at [794, 69] on link "Sales Orders" at bounding box center [858, 77] width 217 height 33
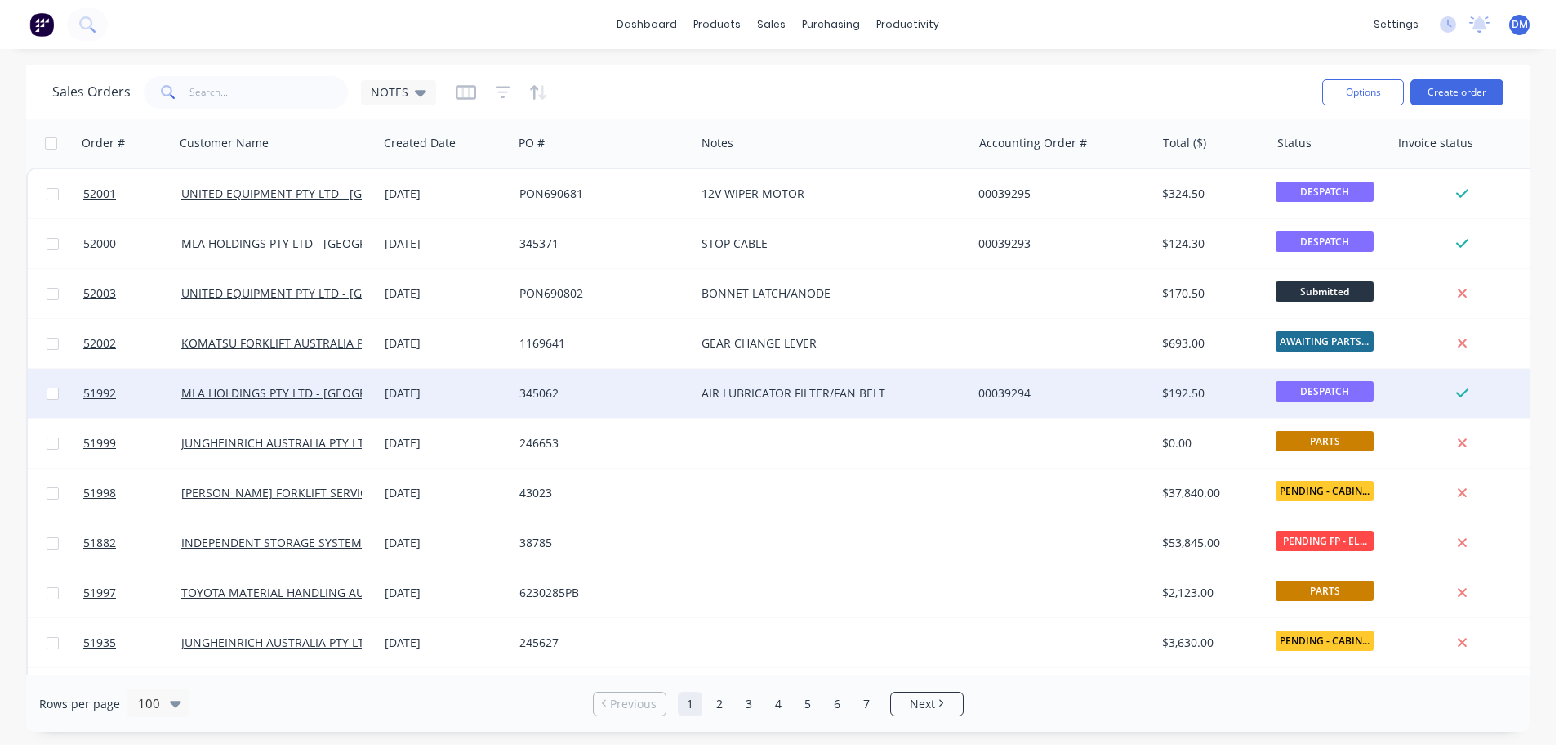
click at [520, 390] on div "345062" at bounding box center [601, 393] width 161 height 16
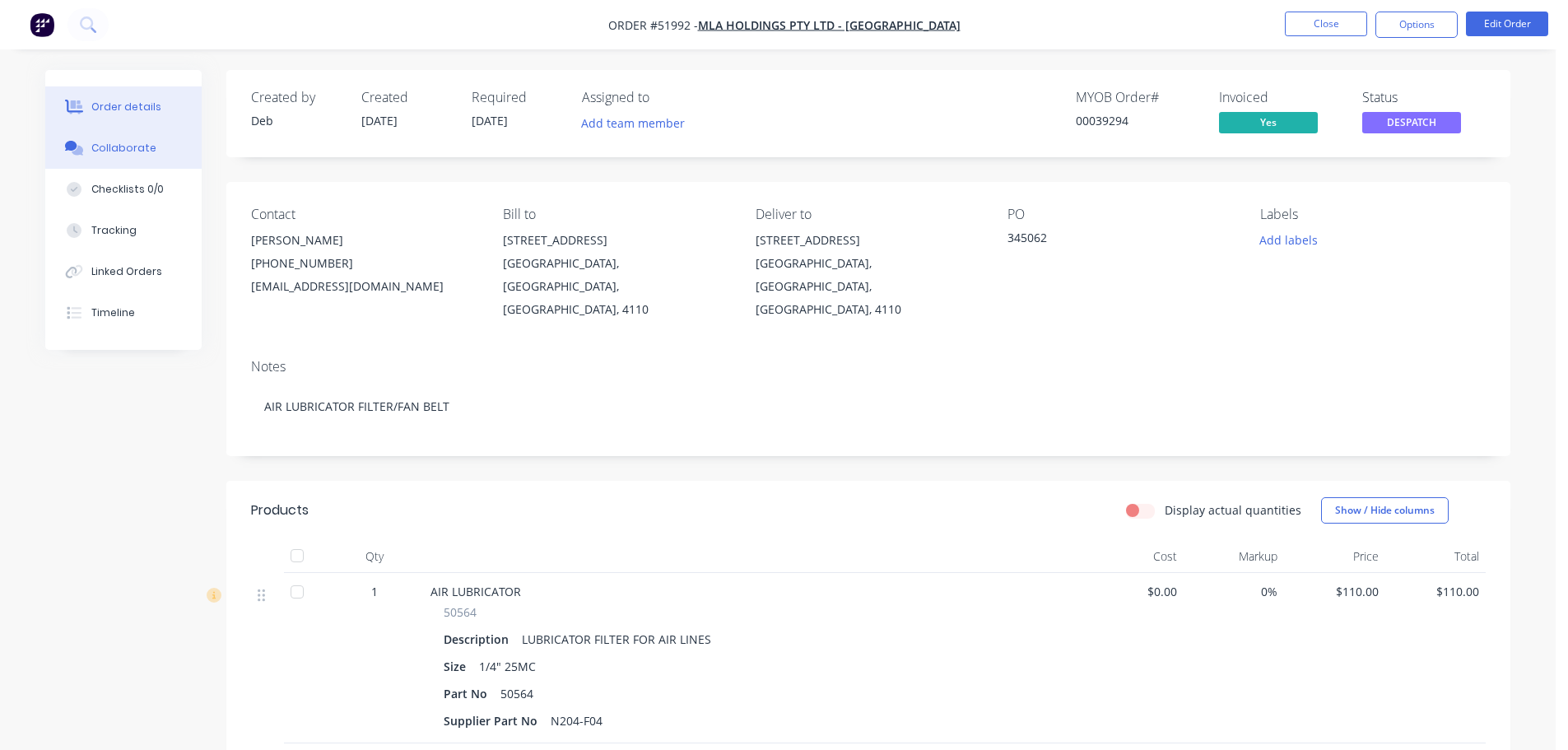
click at [127, 152] on div "Collaborate" at bounding box center [124, 148] width 65 height 14
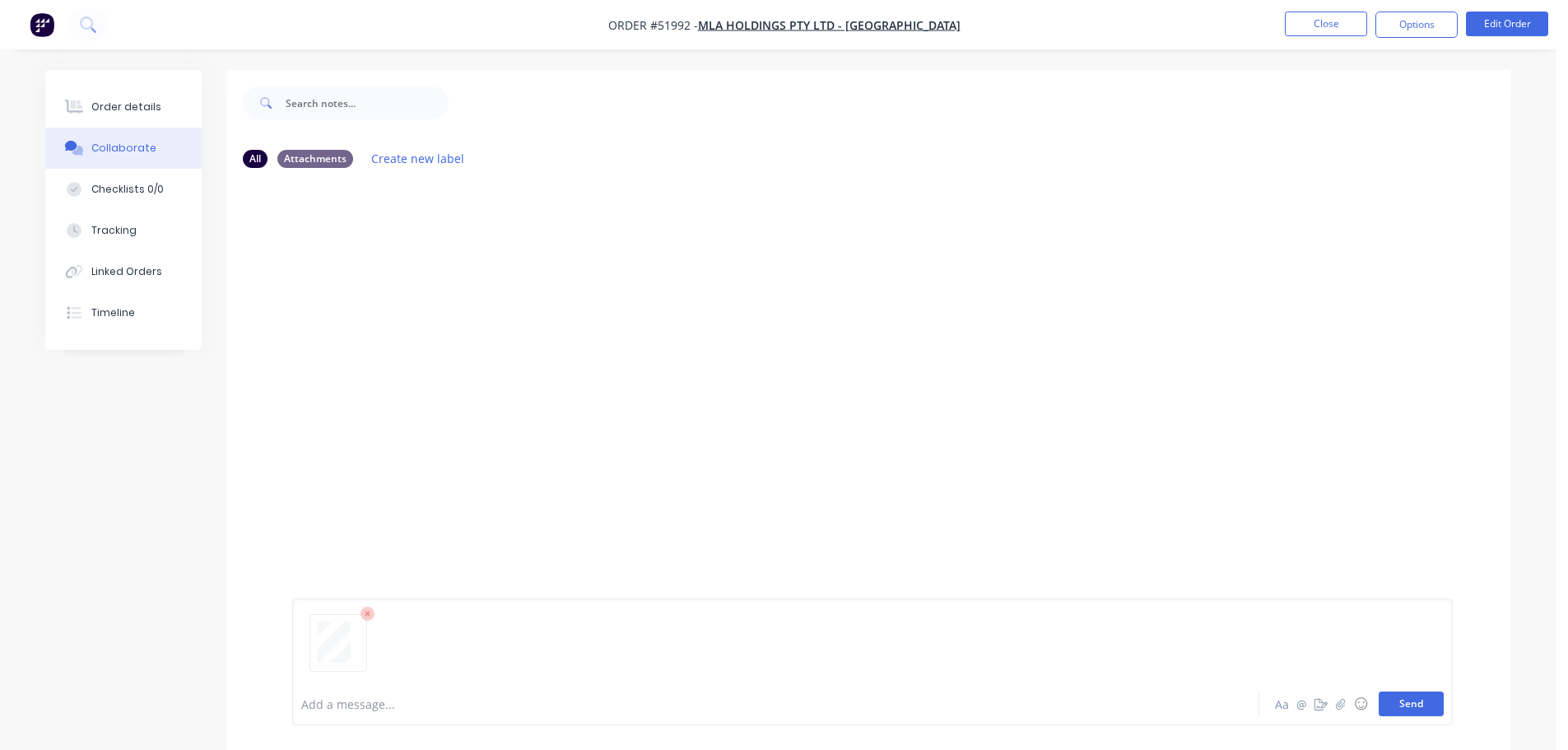
click at [1408, 711] on button "Send" at bounding box center [1411, 703] width 65 height 24
click at [146, 111] on div "Order details" at bounding box center [126, 106] width 70 height 14
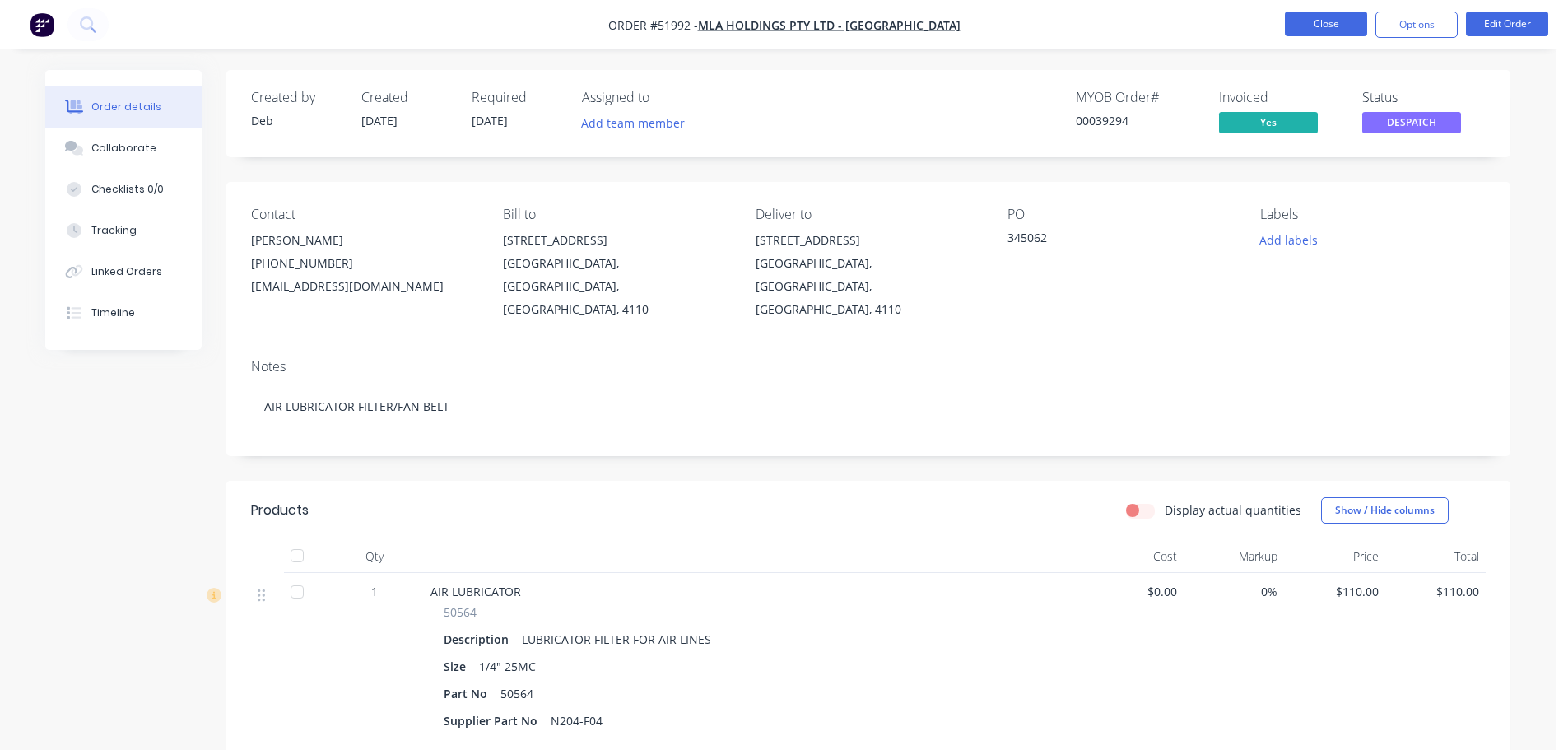
click at [1307, 35] on button "Close" at bounding box center [1325, 23] width 82 height 24
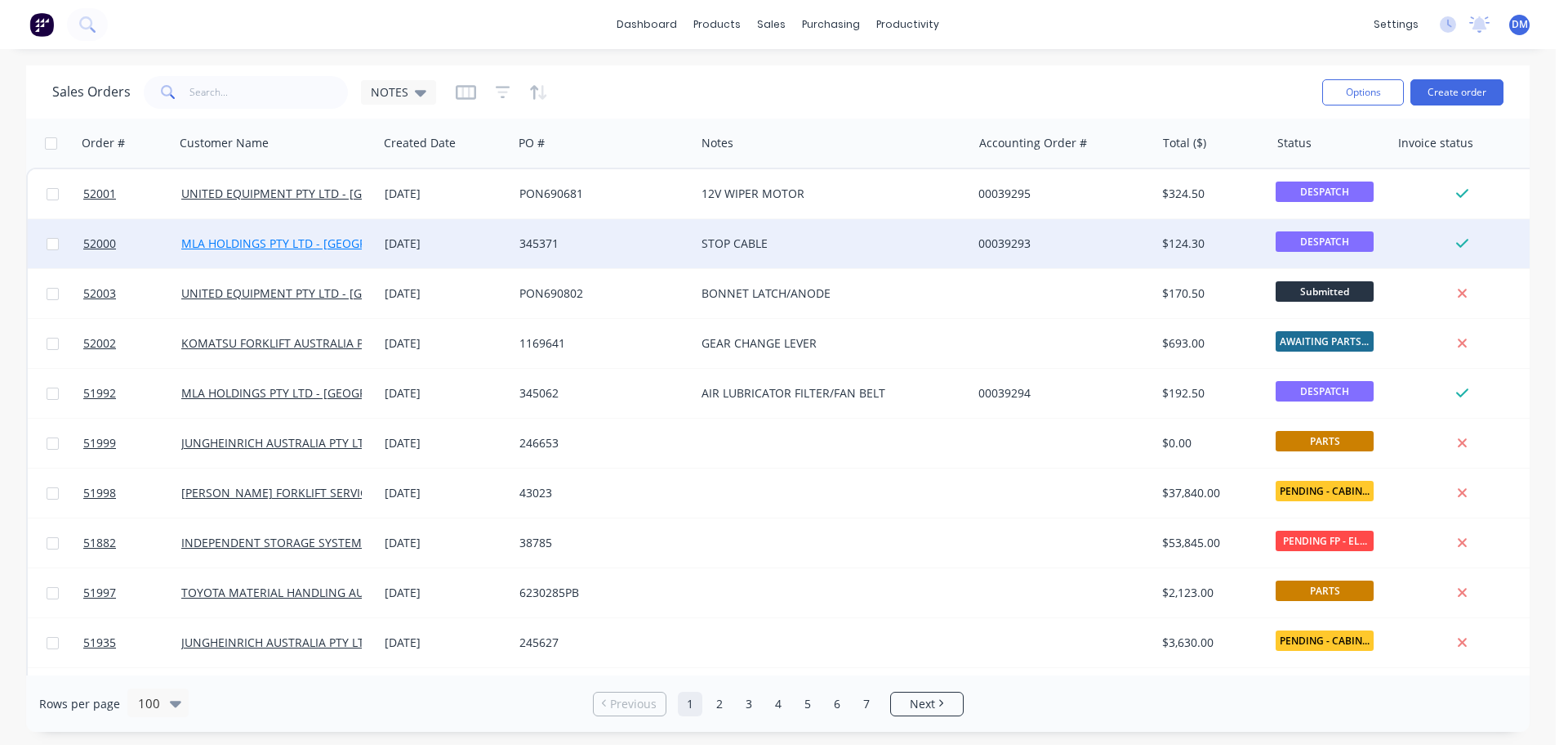
click at [323, 241] on link "MLA HOLDINGS PTY LTD - [GEOGRAPHIC_DATA]" at bounding box center [309, 243] width 255 height 15
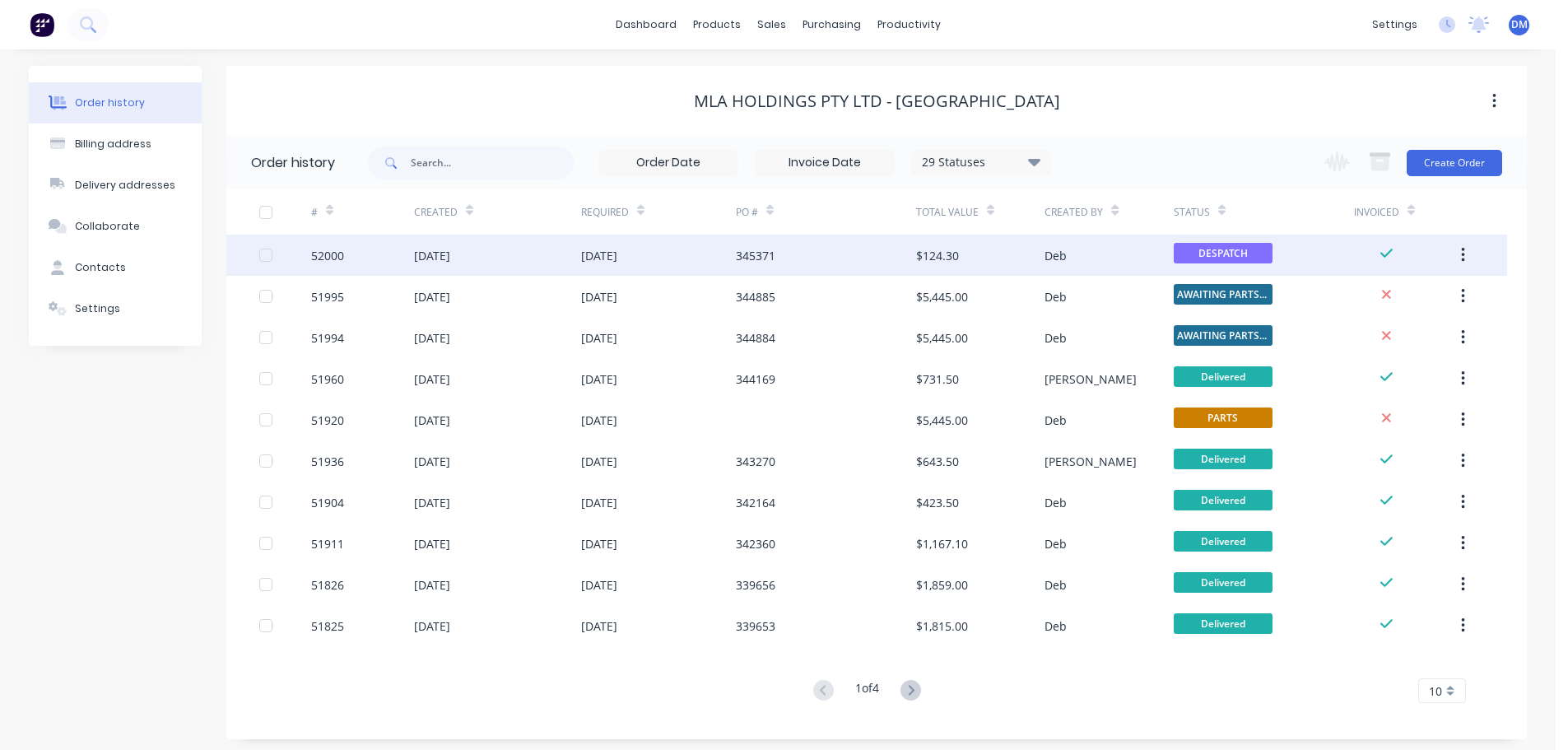
click at [835, 259] on div "345371" at bounding box center [826, 255] width 180 height 41
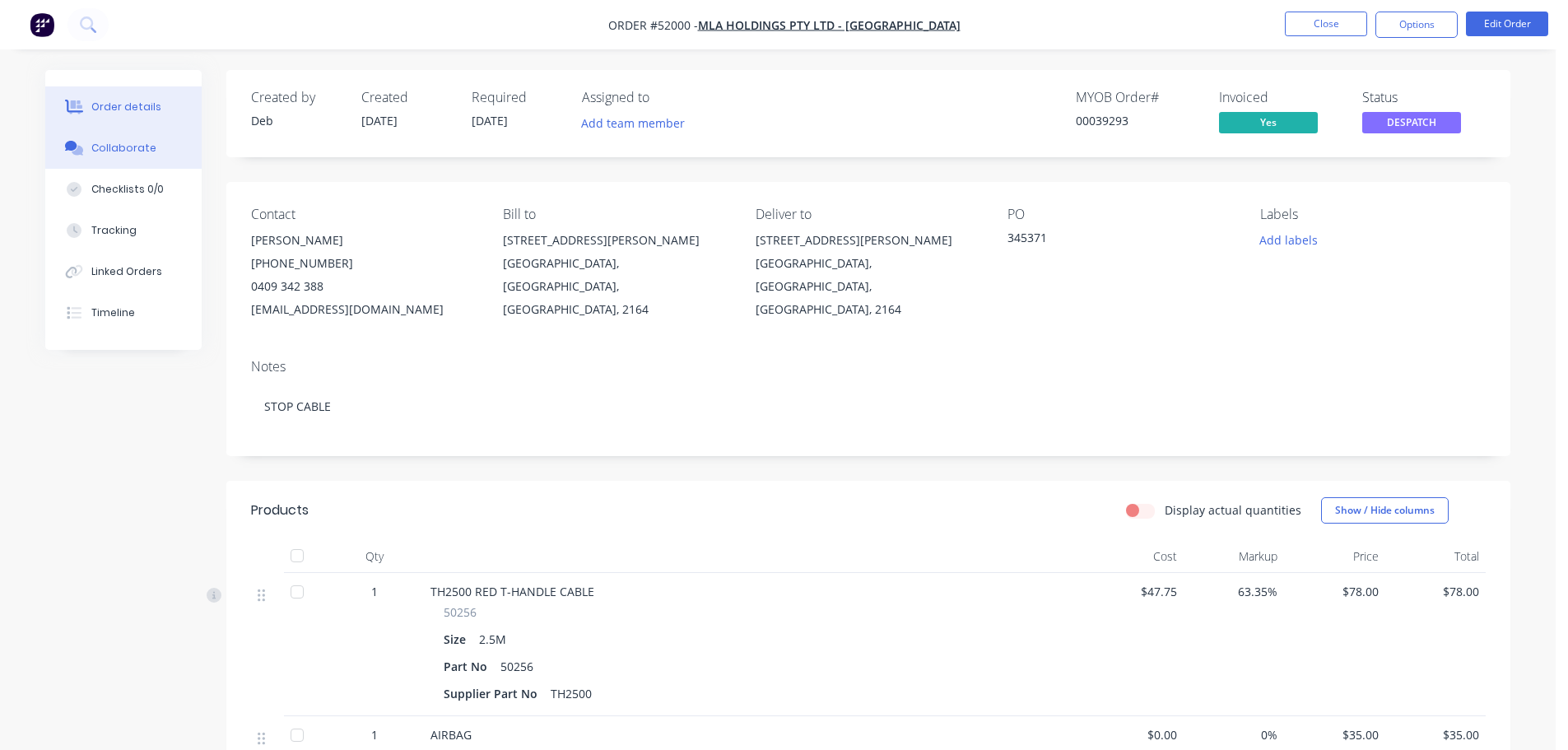
drag, startPoint x: 108, startPoint y: 141, endPoint x: 96, endPoint y: 142, distance: 12.0
click at [109, 141] on div "Collaborate" at bounding box center [124, 148] width 65 height 14
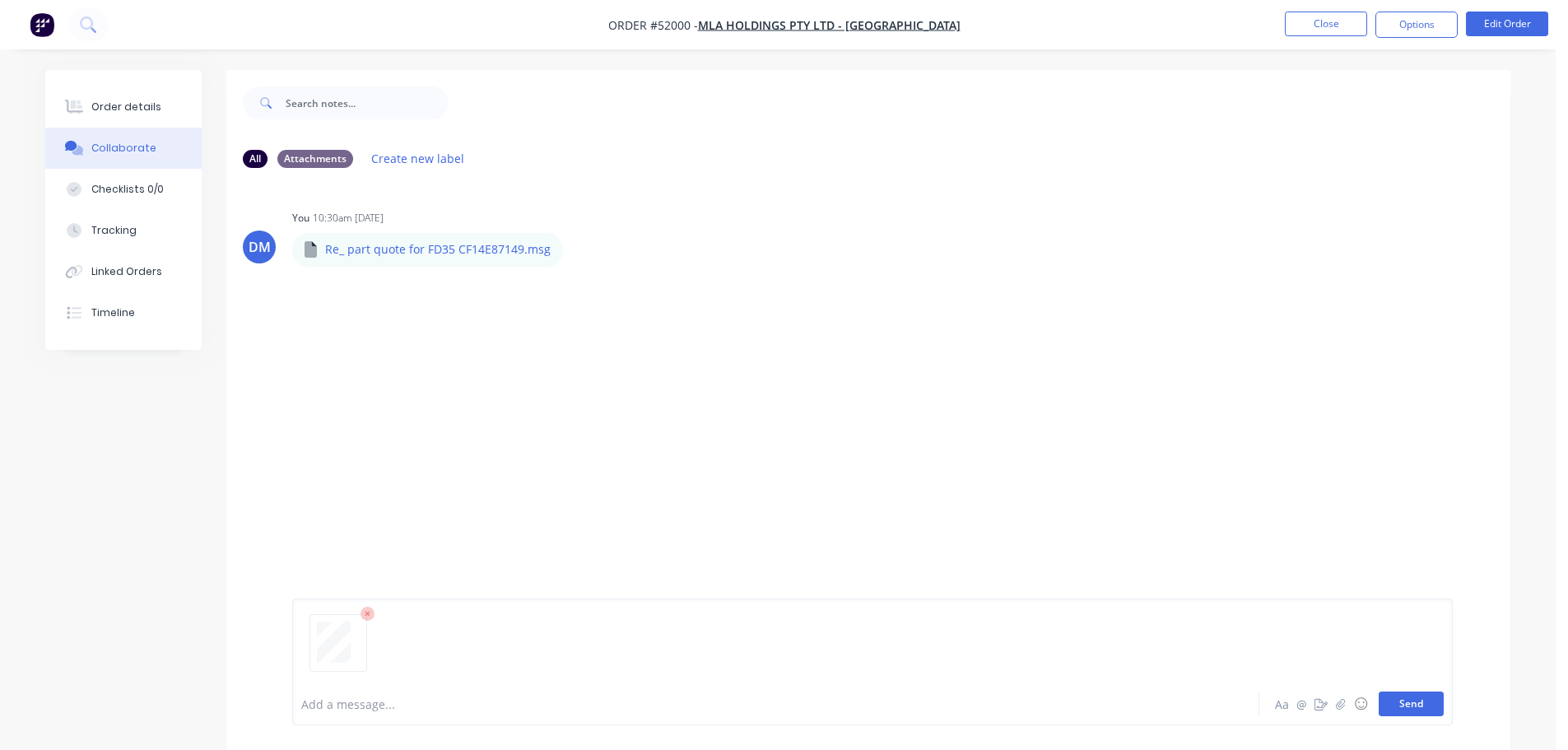
click at [1417, 704] on button "Send" at bounding box center [1411, 703] width 65 height 24
click at [142, 105] on div "Order details" at bounding box center [126, 106] width 70 height 14
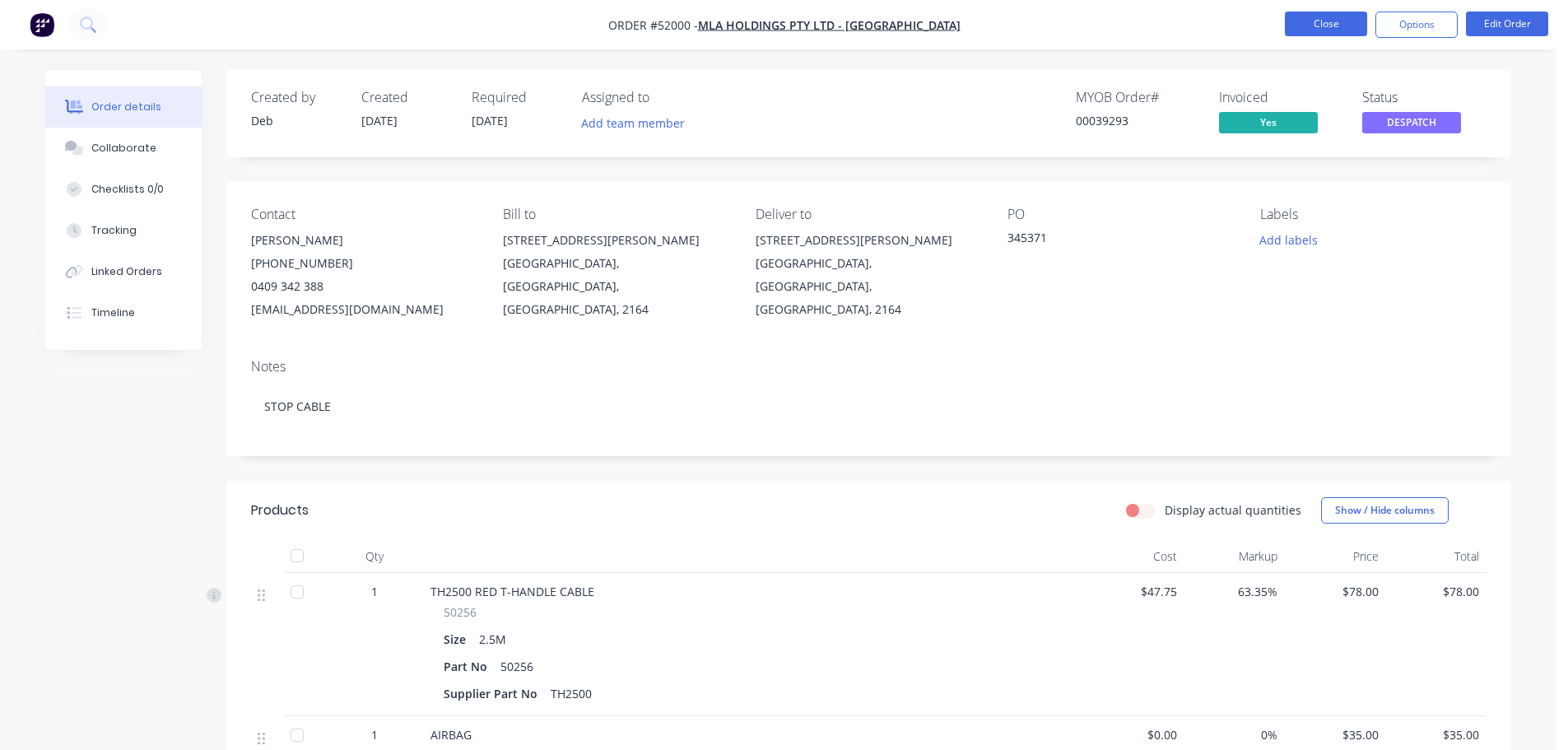
click at [1307, 22] on button "Close" at bounding box center [1325, 23] width 82 height 24
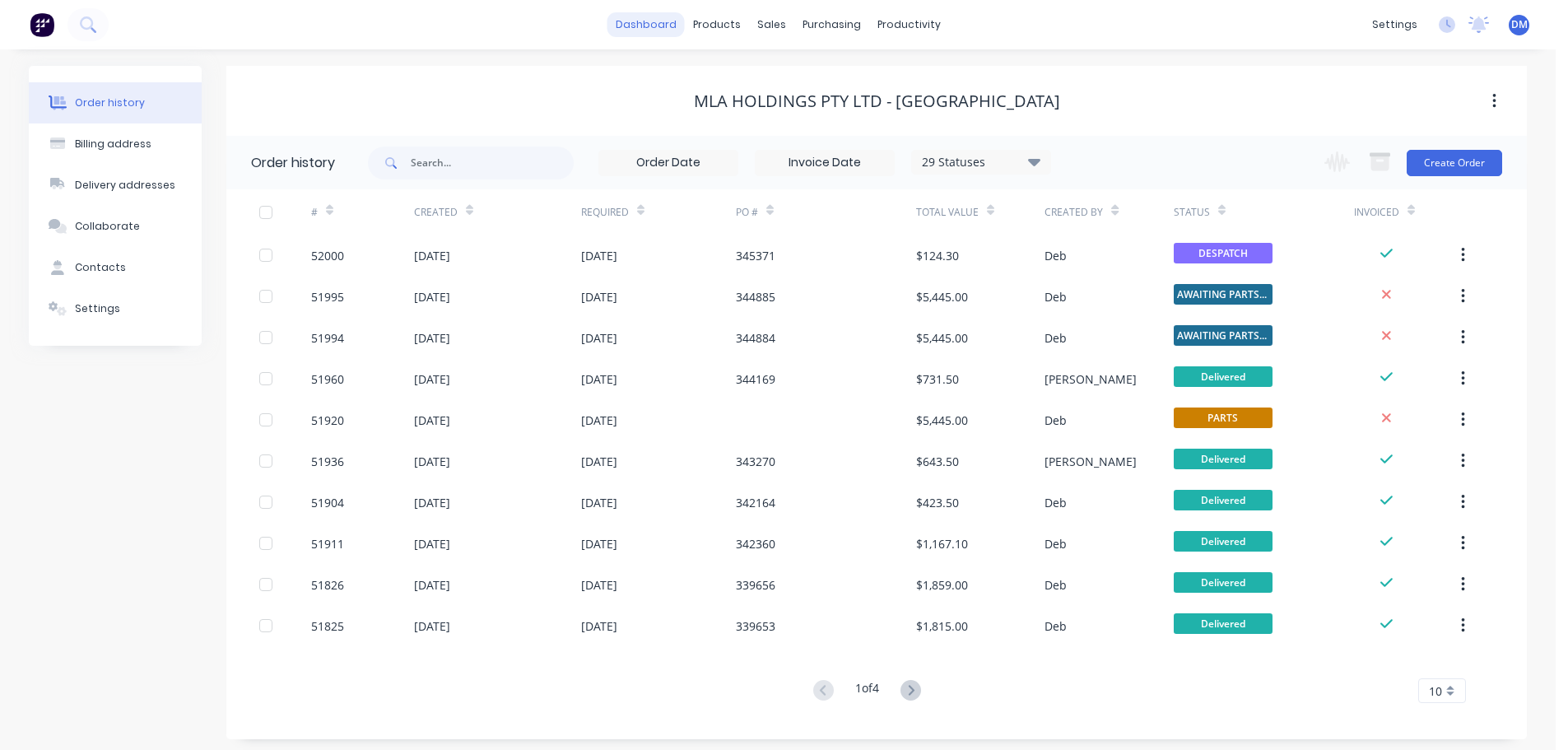
click at [643, 16] on link "dashboard" at bounding box center [646, 24] width 78 height 24
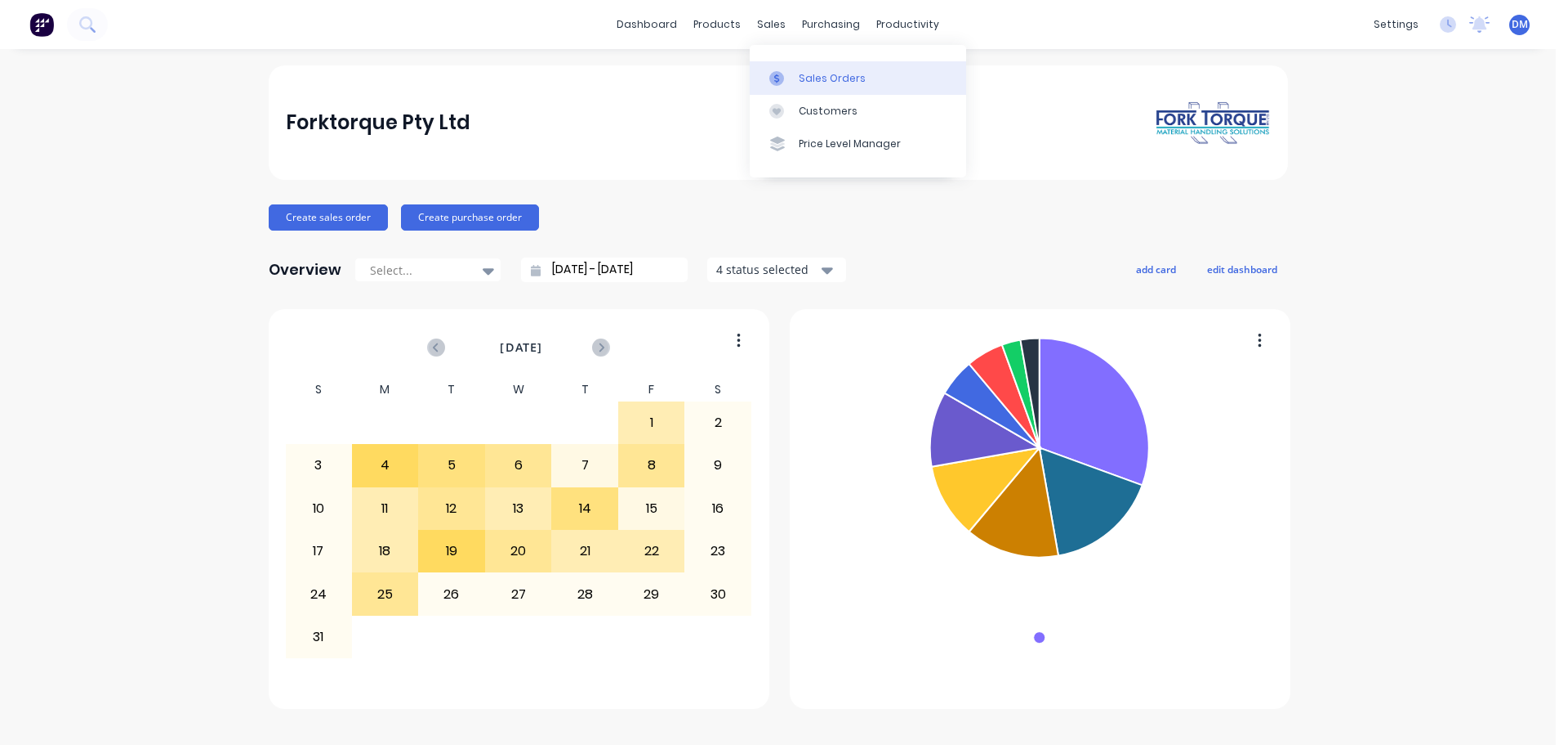
click at [806, 71] on div "Sales Orders" at bounding box center [832, 78] width 67 height 14
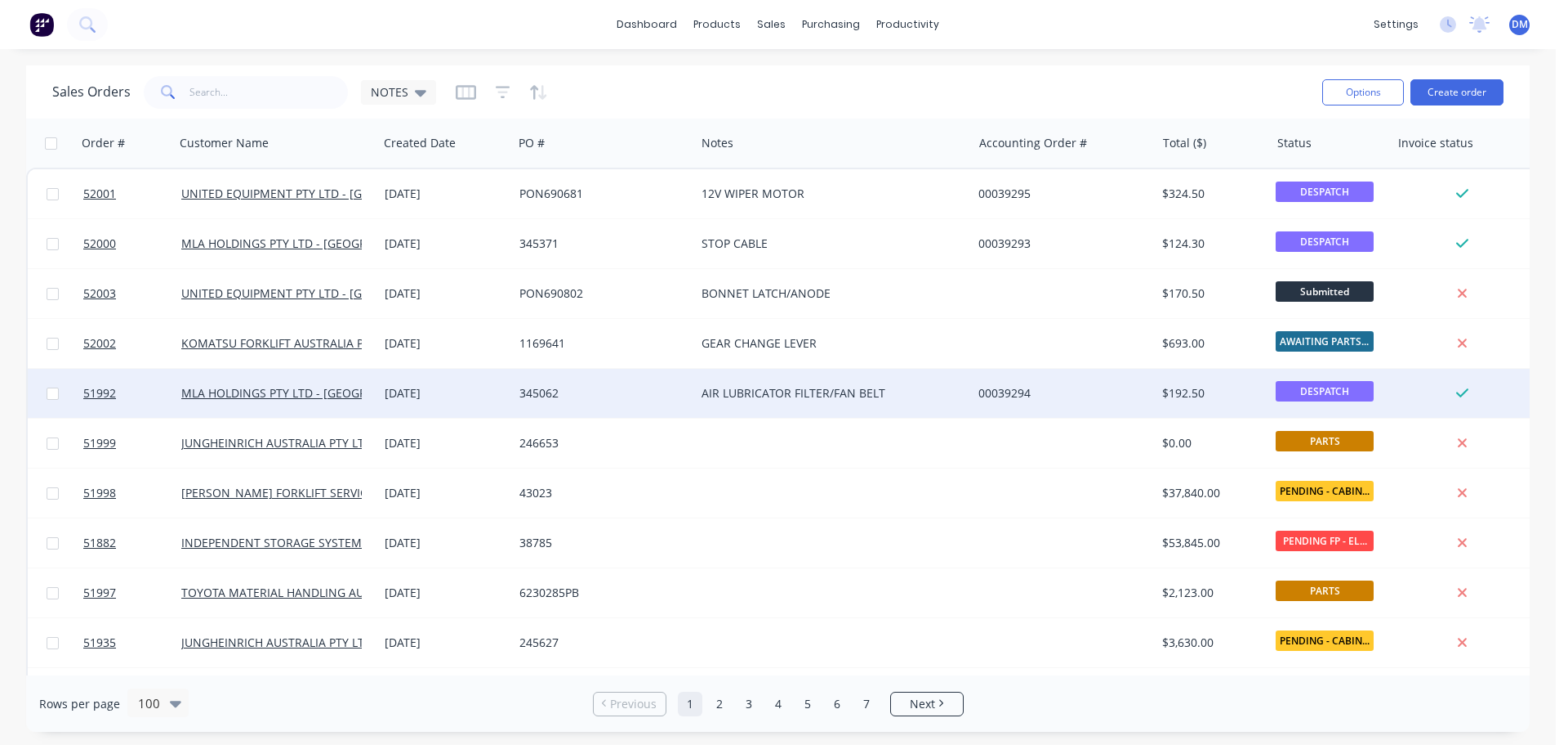
click at [696, 384] on div "AIR LUBRICATOR FILTER/FAN BELT" at bounding box center [833, 393] width 277 height 49
click at [660, 390] on div "345062" at bounding box center [601, 393] width 161 height 16
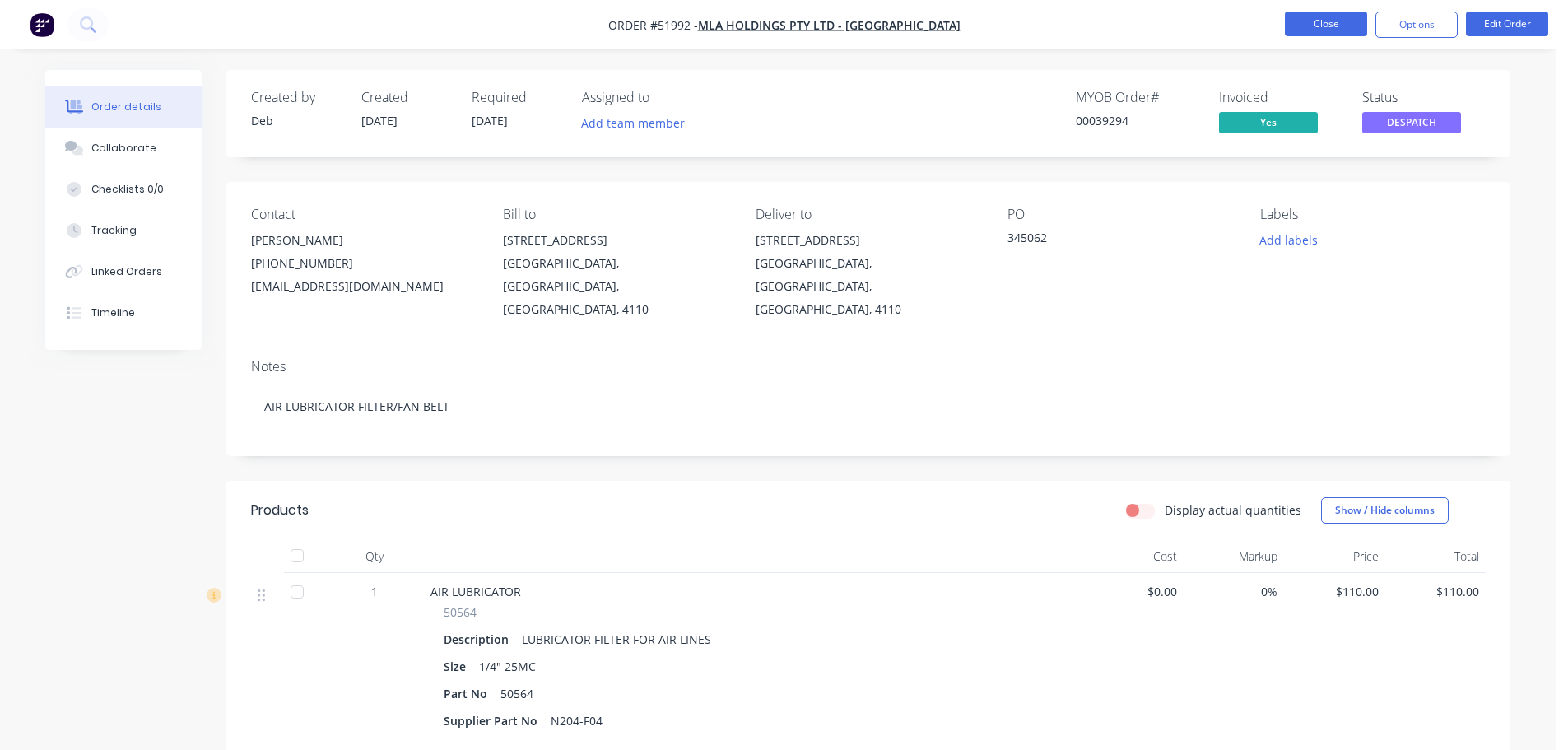
click at [1319, 30] on button "Close" at bounding box center [1325, 23] width 82 height 24
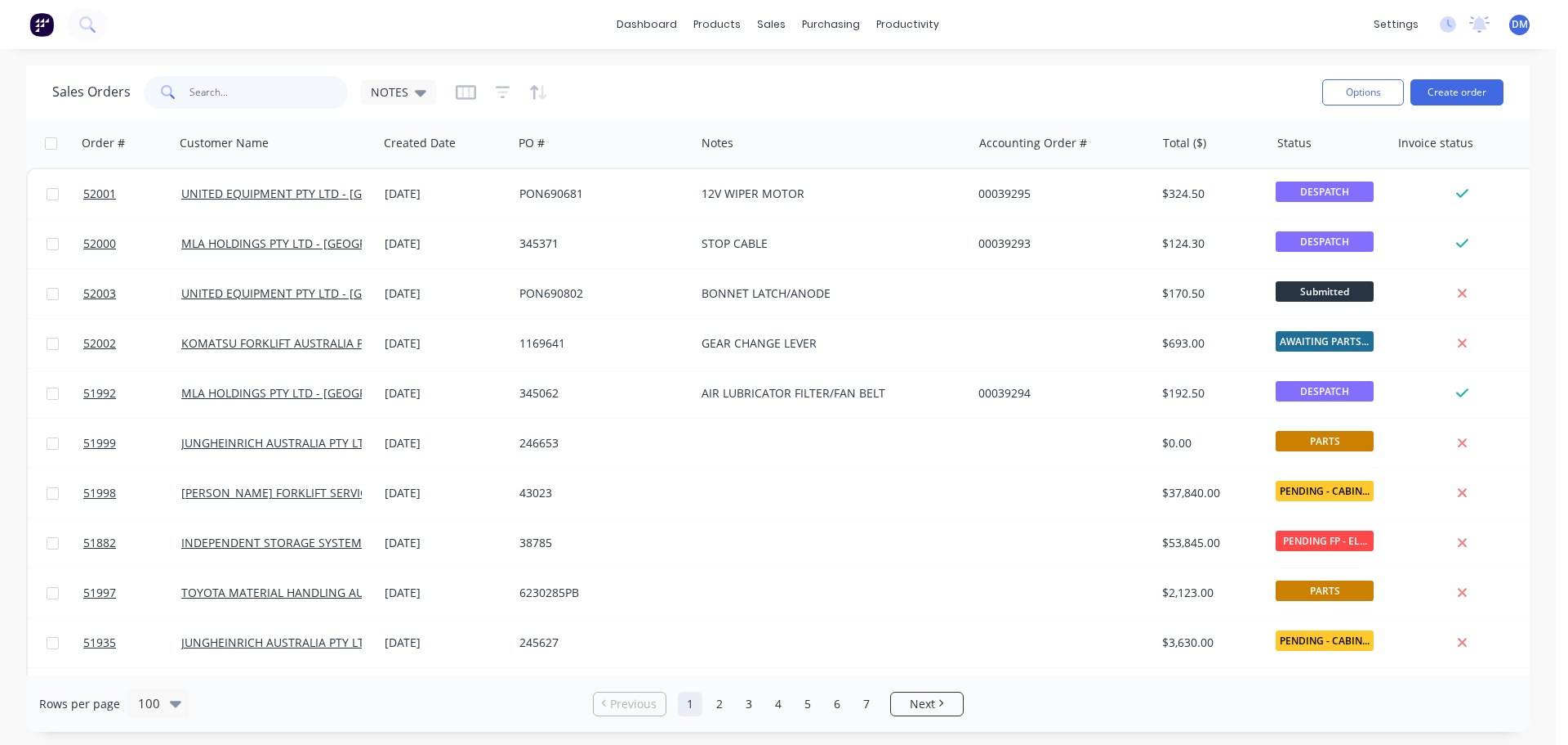
click at [239, 87] on input "text" at bounding box center [269, 92] width 159 height 33
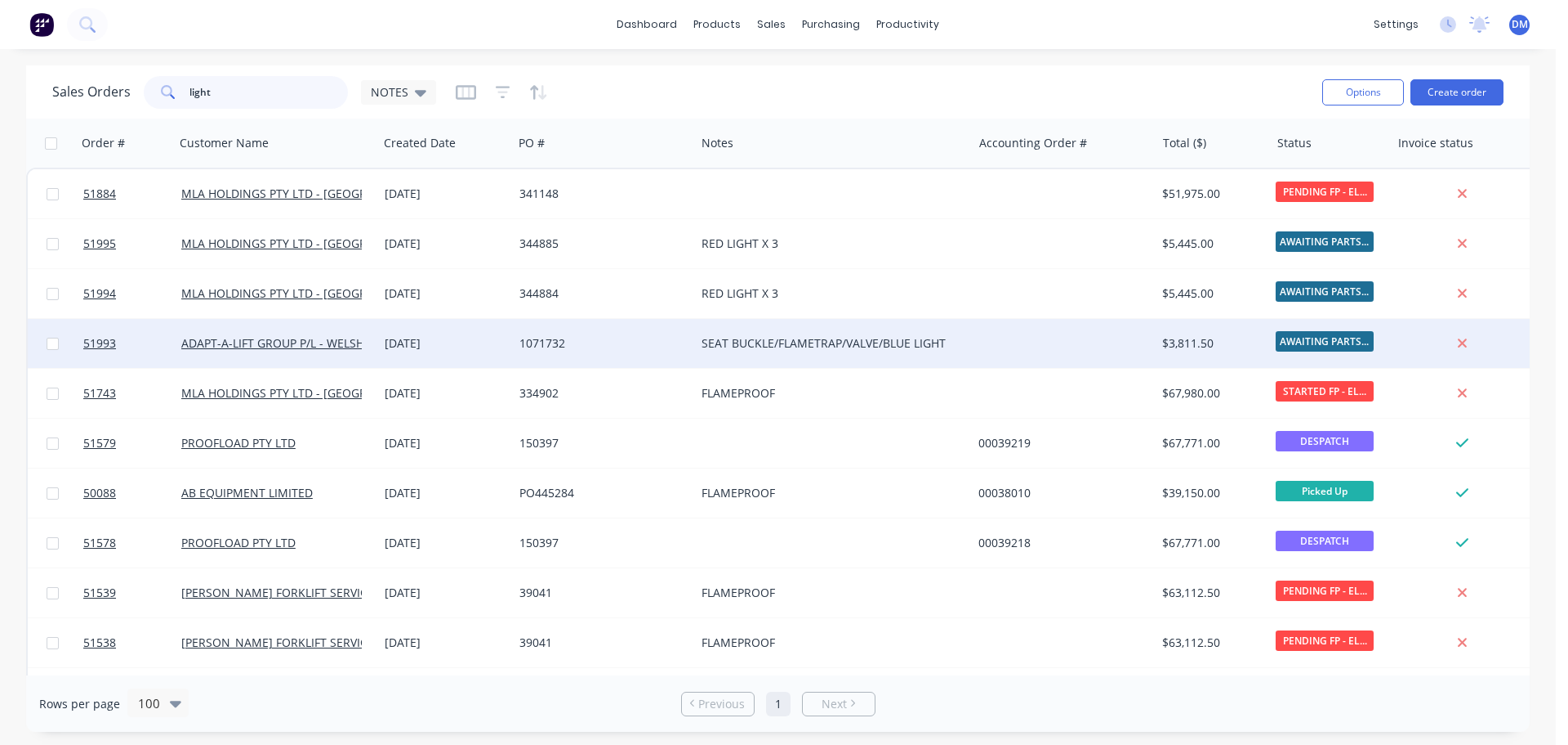
type input "light"
click at [628, 343] on div "1071732" at bounding box center [601, 343] width 161 height 16
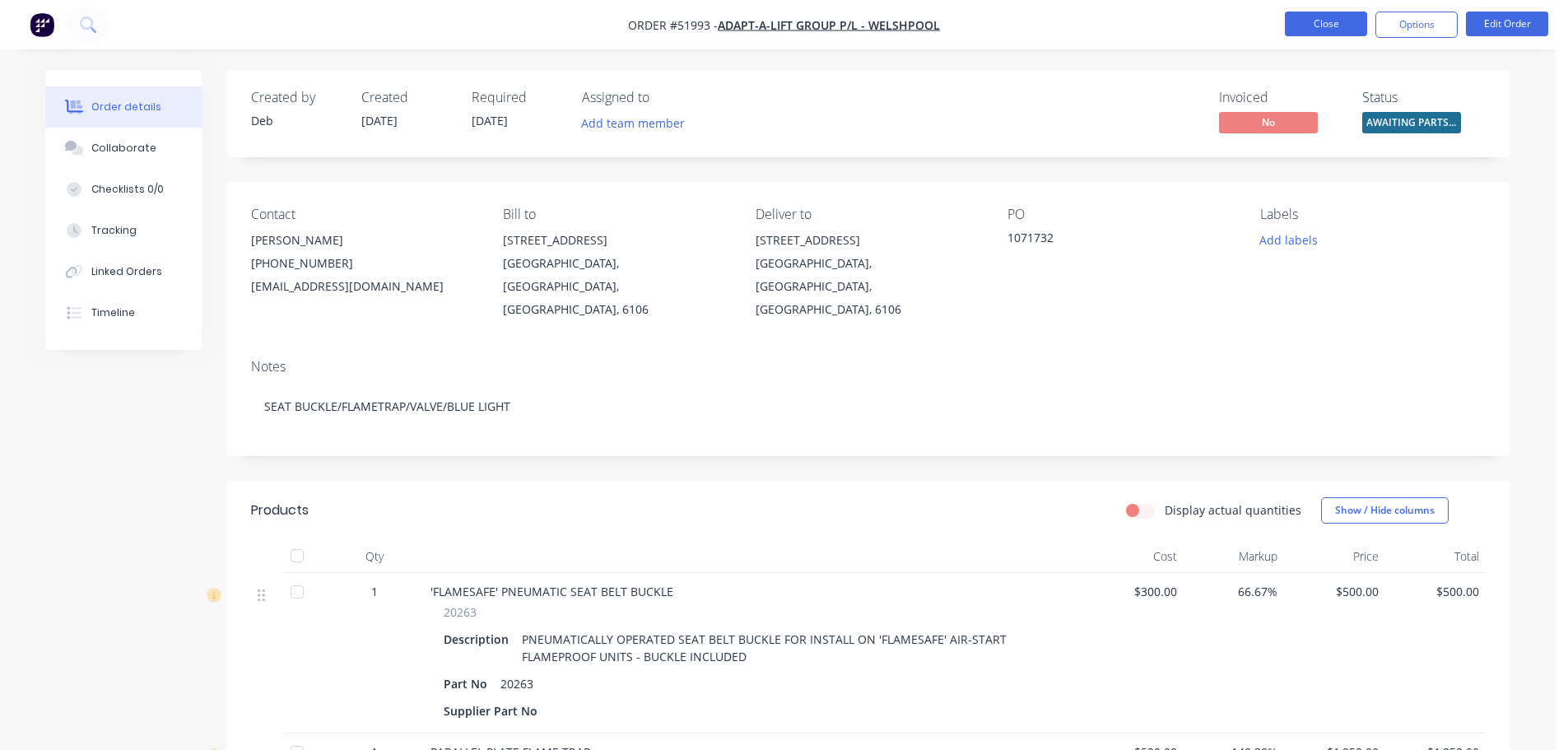
click at [1309, 23] on button "Close" at bounding box center [1325, 23] width 82 height 24
